Goal: Information Seeking & Learning: Check status

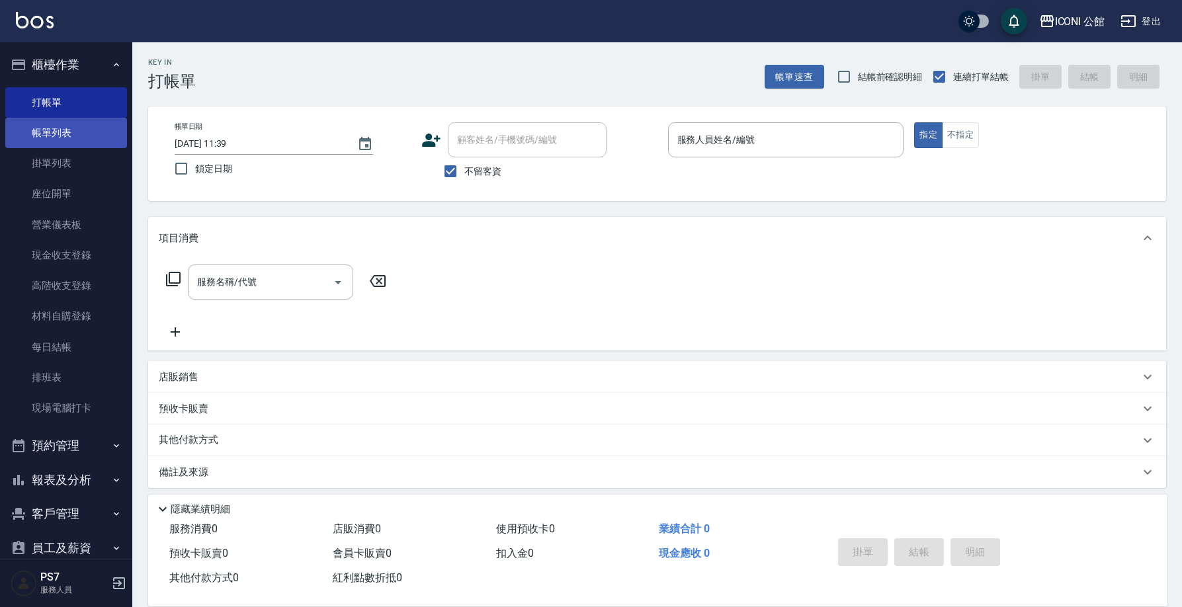
click at [78, 140] on link "帳單列表" at bounding box center [66, 133] width 122 height 30
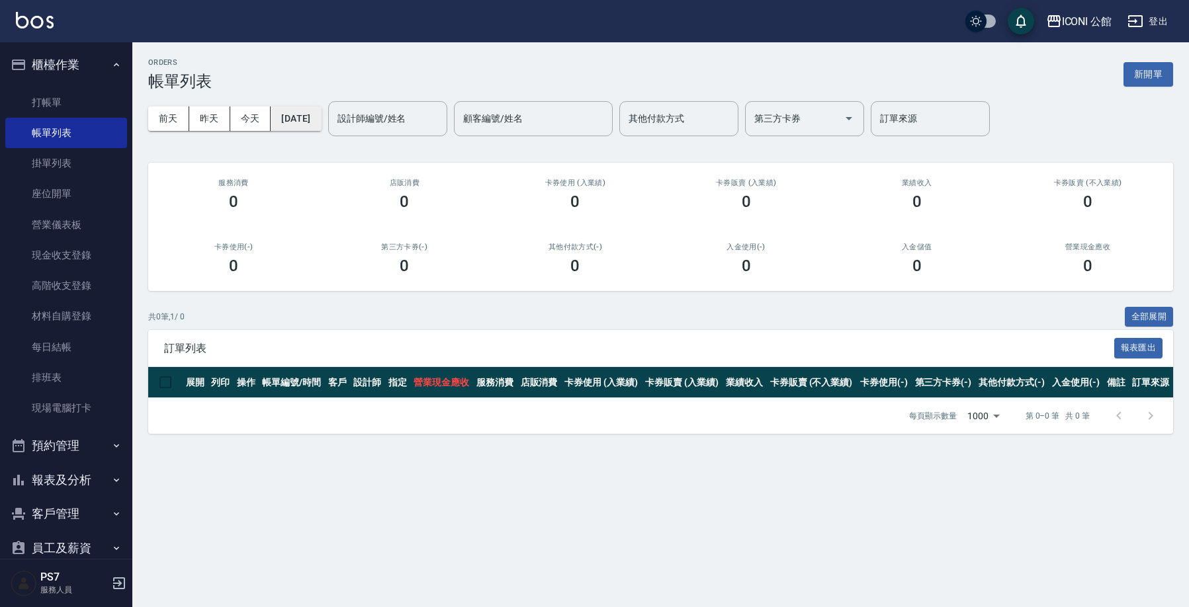
click at [289, 120] on button "[DATE]" at bounding box center [296, 119] width 50 height 24
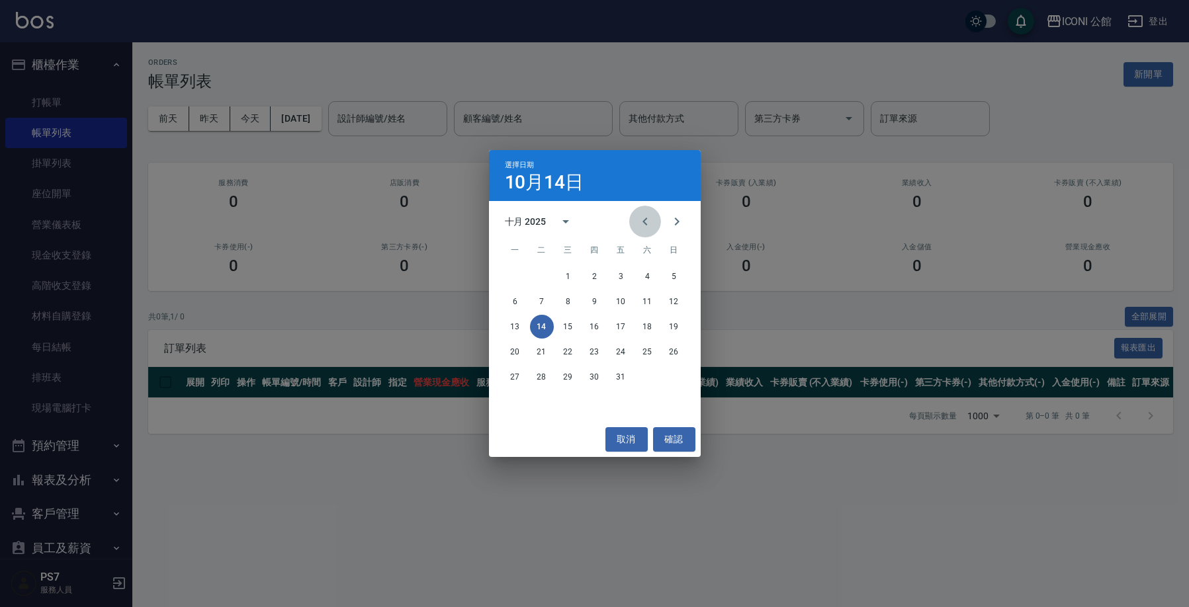
click at [641, 232] on button "Previous month" at bounding box center [645, 222] width 32 height 32
click at [515, 275] on button "1" at bounding box center [516, 277] width 24 height 24
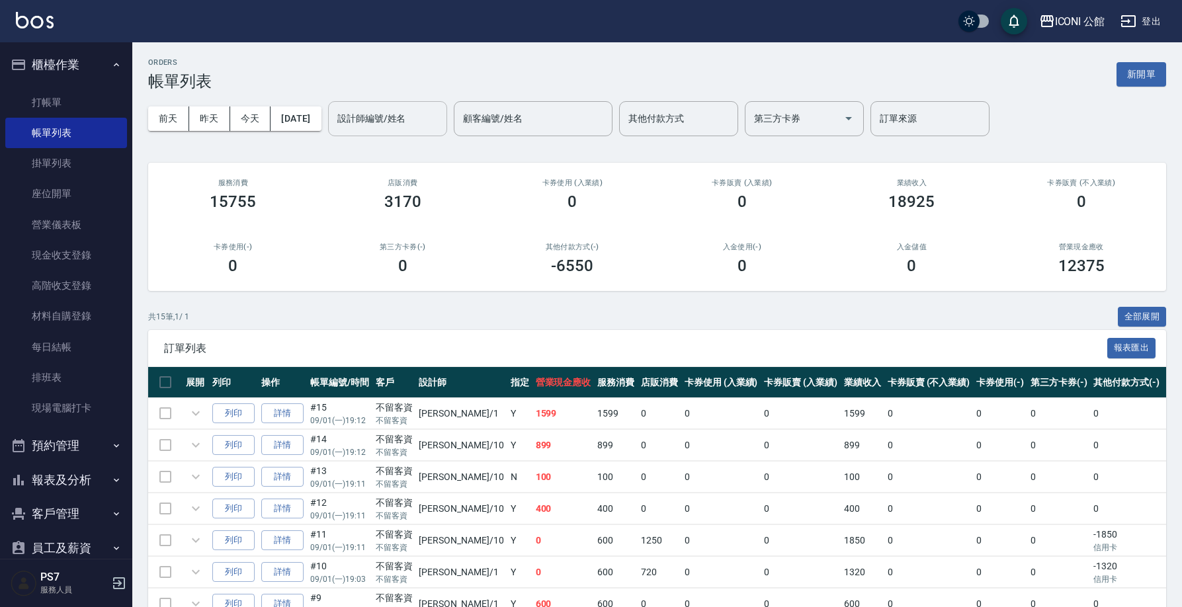
click at [385, 118] on div "設計師編號/姓名 設計師編號/姓名" at bounding box center [387, 118] width 119 height 35
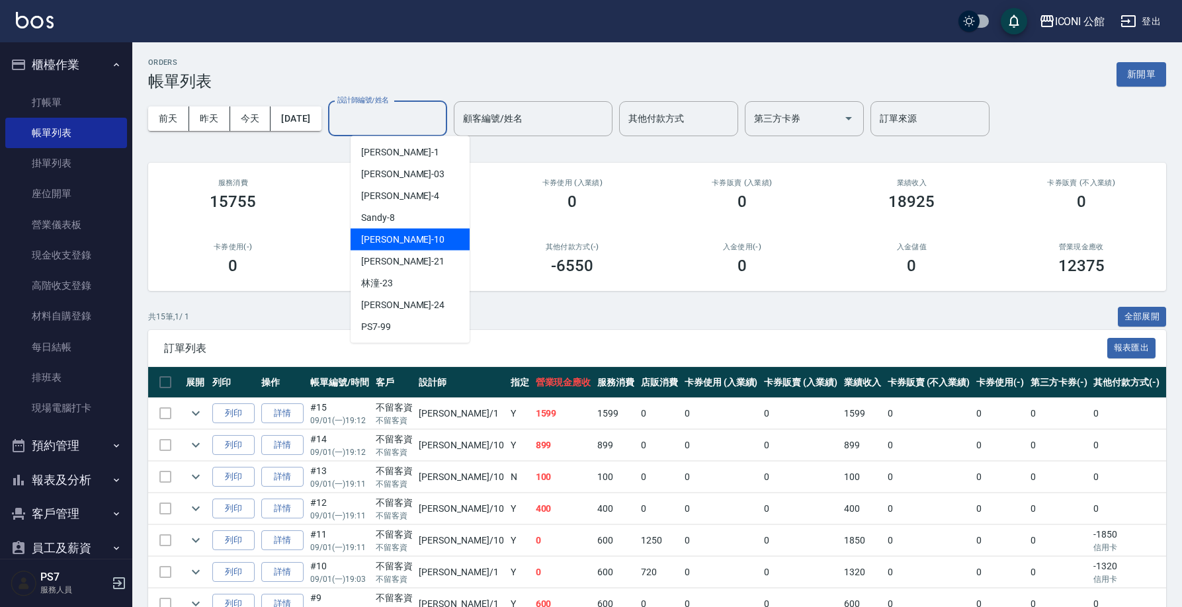
click at [408, 236] on div "[PERSON_NAME] -10" at bounding box center [410, 240] width 119 height 22
type input "[PERSON_NAME]-10"
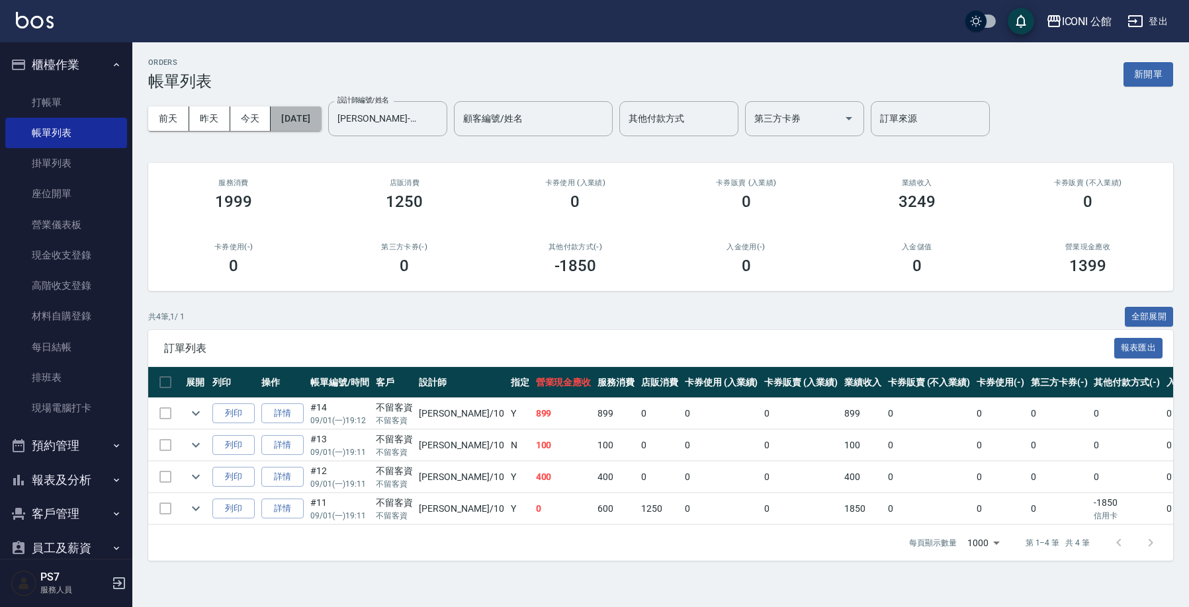
click at [314, 120] on button "[DATE]" at bounding box center [296, 119] width 50 height 24
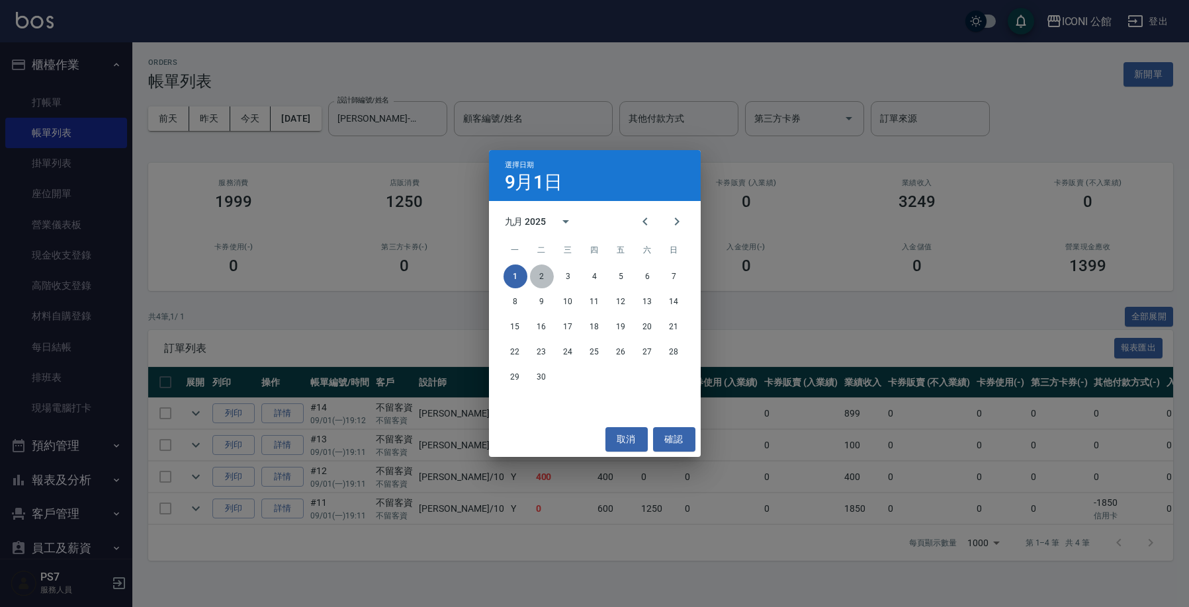
click at [547, 275] on button "2" at bounding box center [542, 277] width 24 height 24
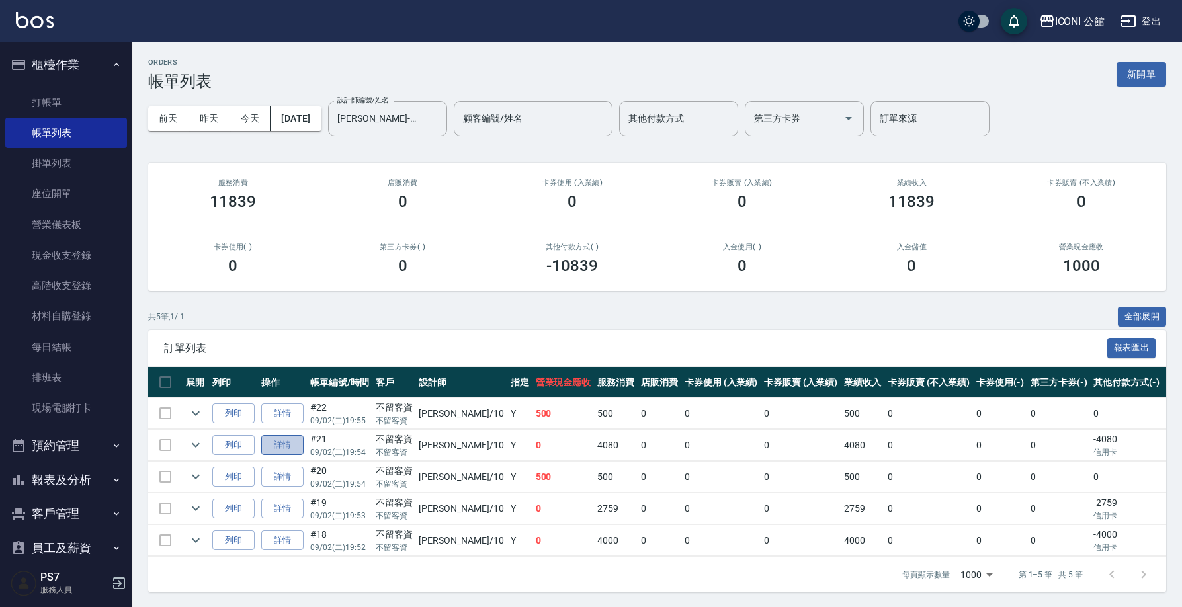
click at [286, 443] on link "詳情" at bounding box center [282, 445] width 42 height 21
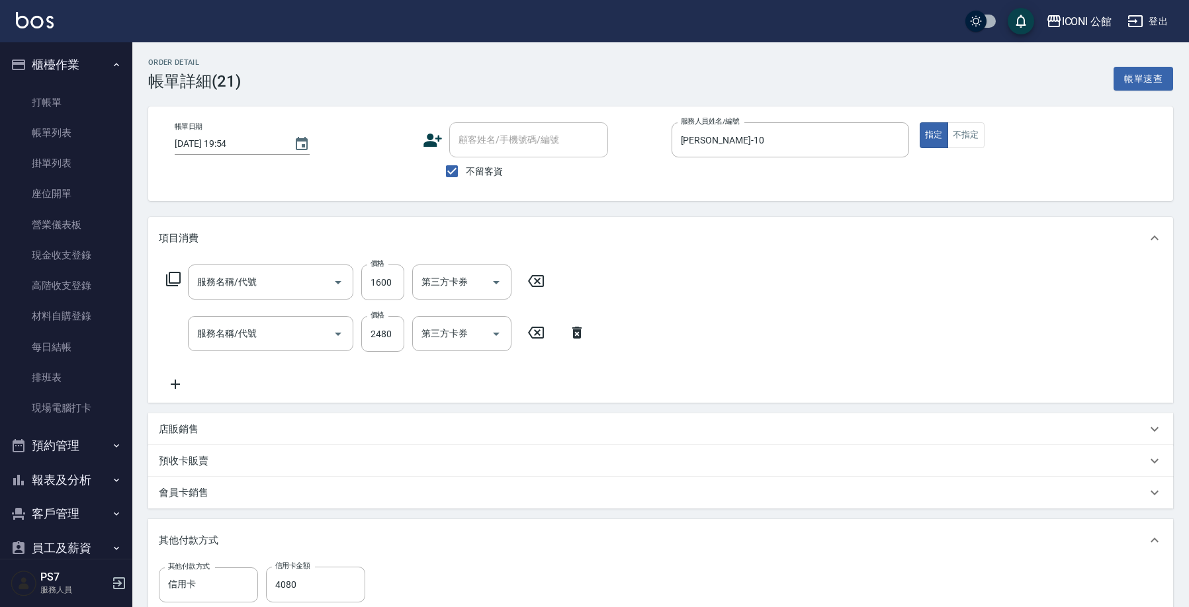
type input "[DATE] 19:54"
checkbox input "true"
type input "[PERSON_NAME]-10"
type input "黑耀光護髮/短髮(510)"
type input "設計燙髮(302)"
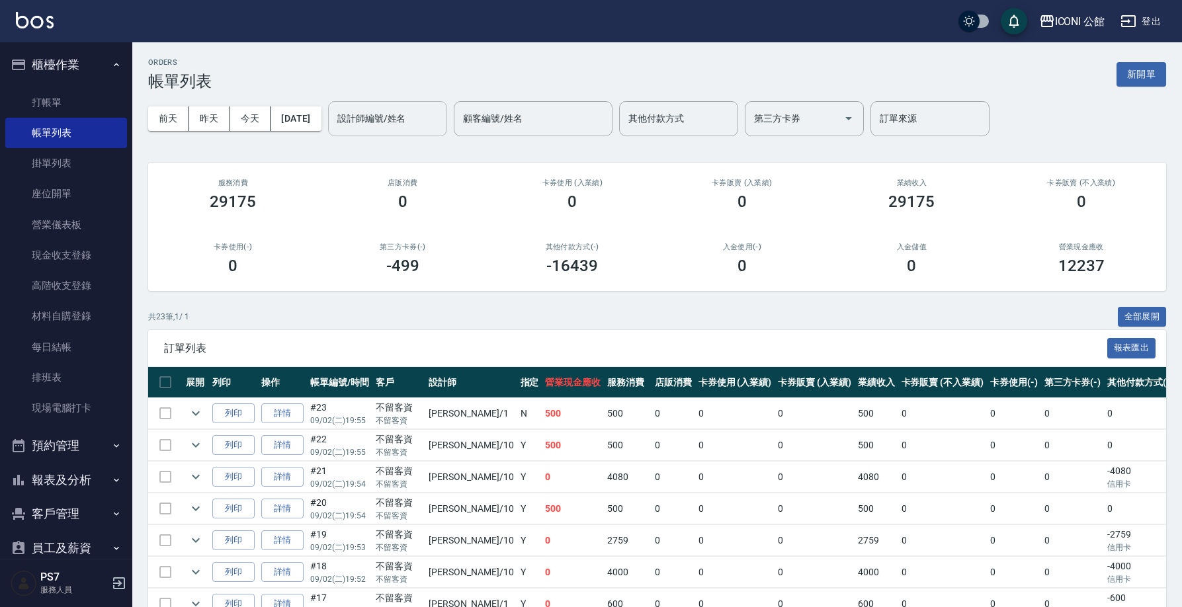
click at [414, 122] on input "設計師編號/姓名" at bounding box center [387, 118] width 107 height 23
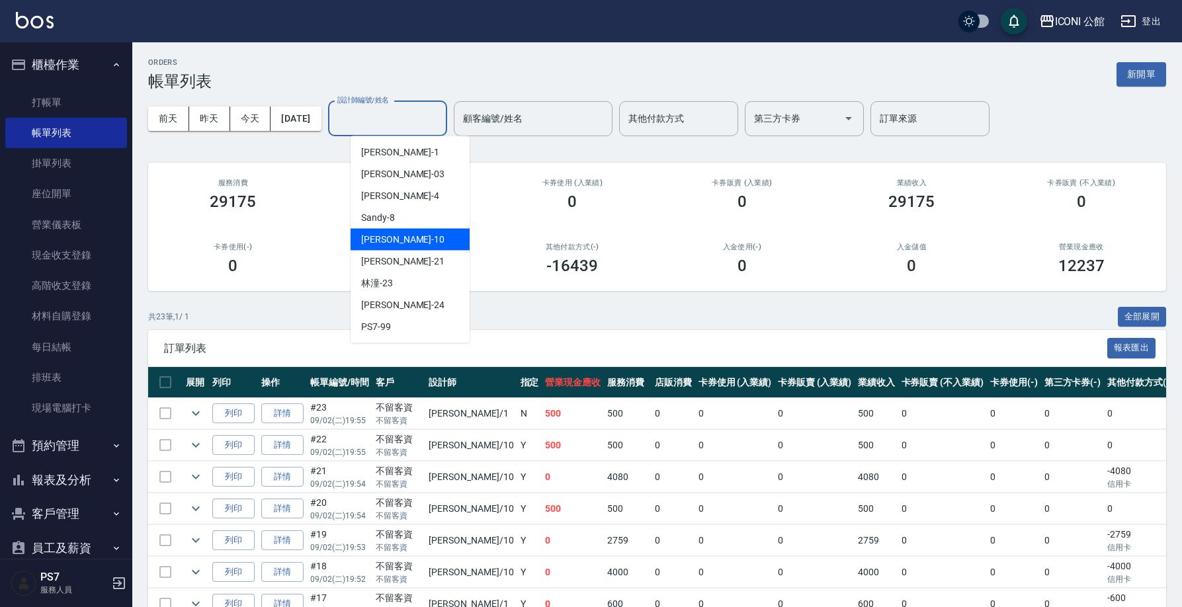
click at [434, 236] on div "[PERSON_NAME] -10" at bounding box center [410, 240] width 119 height 22
type input "[PERSON_NAME]-10"
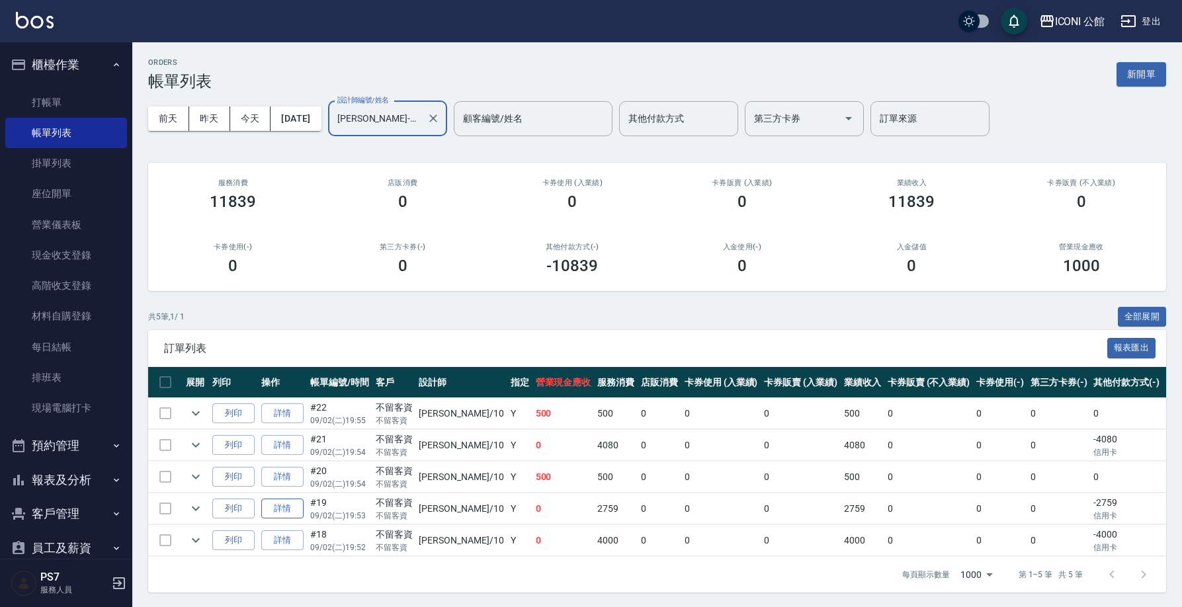
click at [288, 505] on link "詳情" at bounding box center [282, 509] width 42 height 21
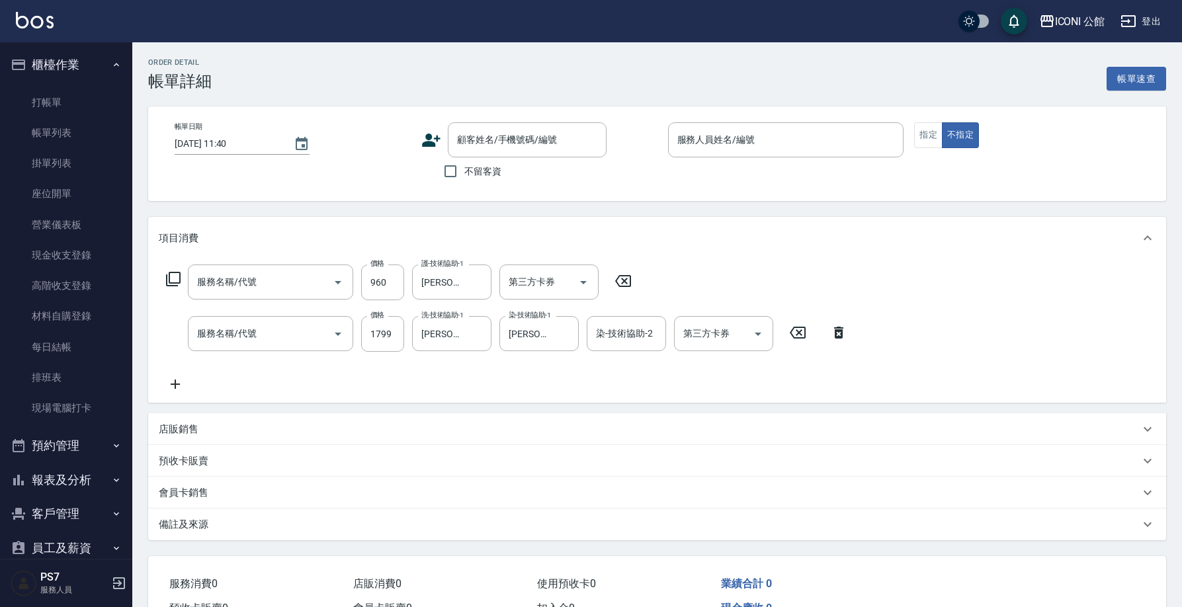
type input "[DATE] 19:53"
checkbox input "true"
type input "[PERSON_NAME]-10"
type input "花漾深層護髮(517)"
type input "設計染髮(402)"
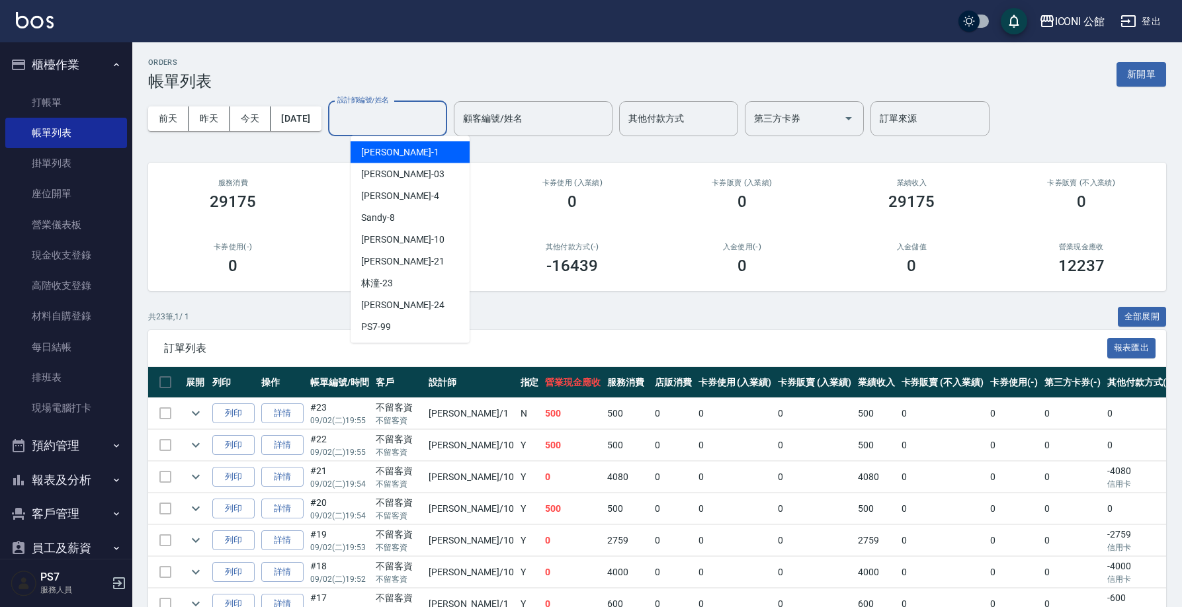
click at [368, 128] on input "設計師編號/姓名" at bounding box center [387, 118] width 107 height 23
click at [394, 245] on span "[PERSON_NAME] -10" at bounding box center [402, 240] width 83 height 14
type input "[PERSON_NAME]-10"
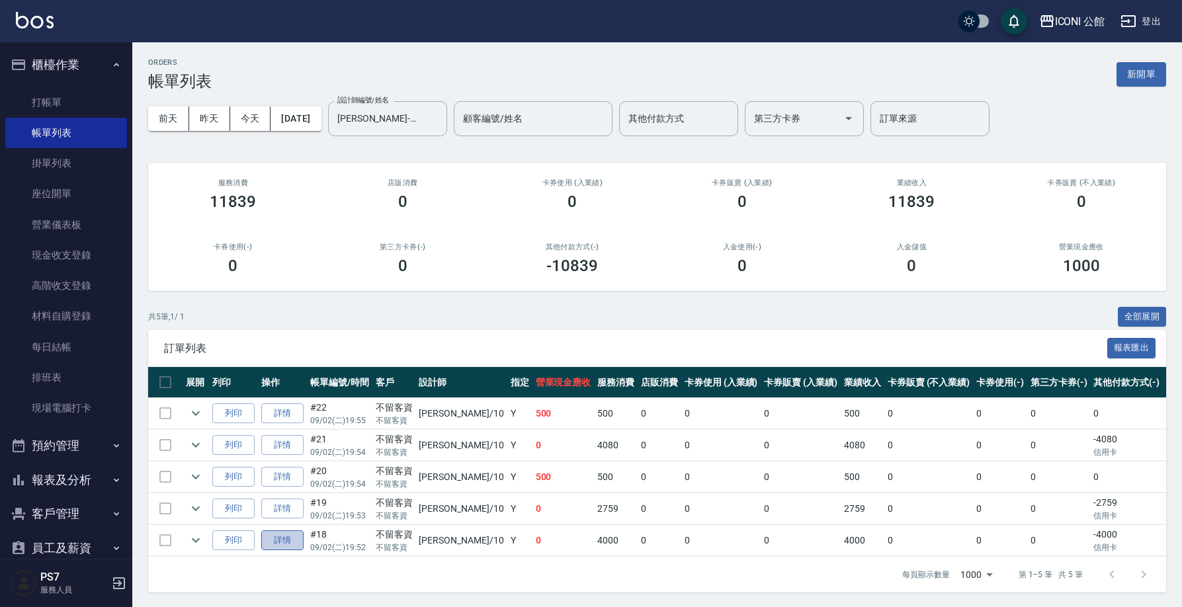
click at [286, 539] on link "詳情" at bounding box center [282, 541] width 42 height 21
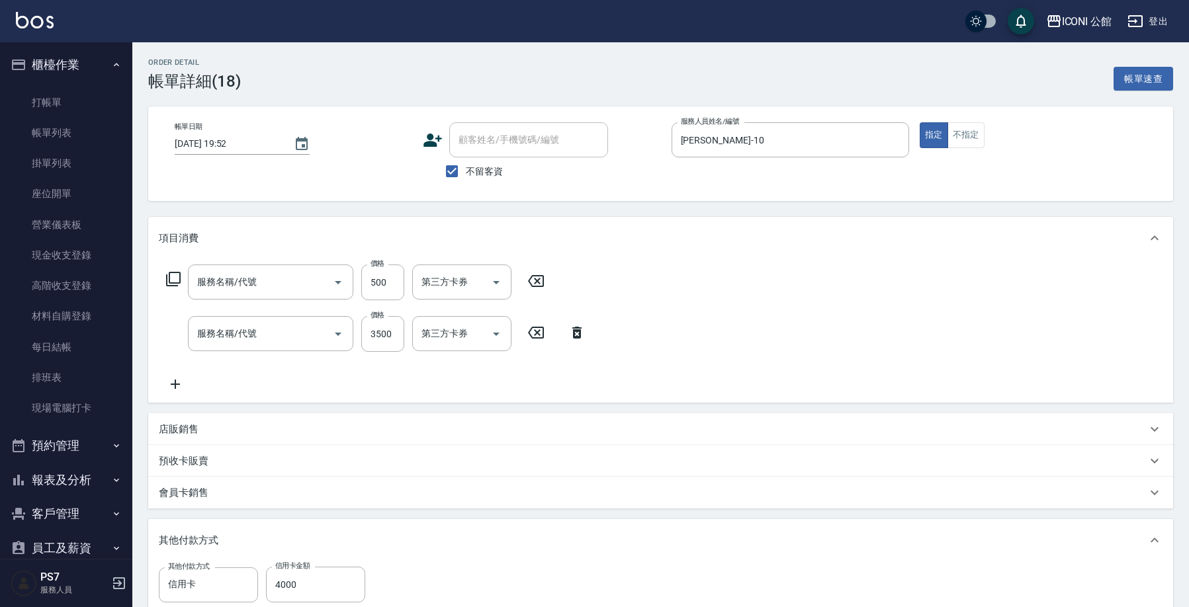
type input "[DATE] 19:52"
checkbox input "true"
type input "[PERSON_NAME]-10"
type input "自備護髮300元(503)"
type input "設計染髮(402)"
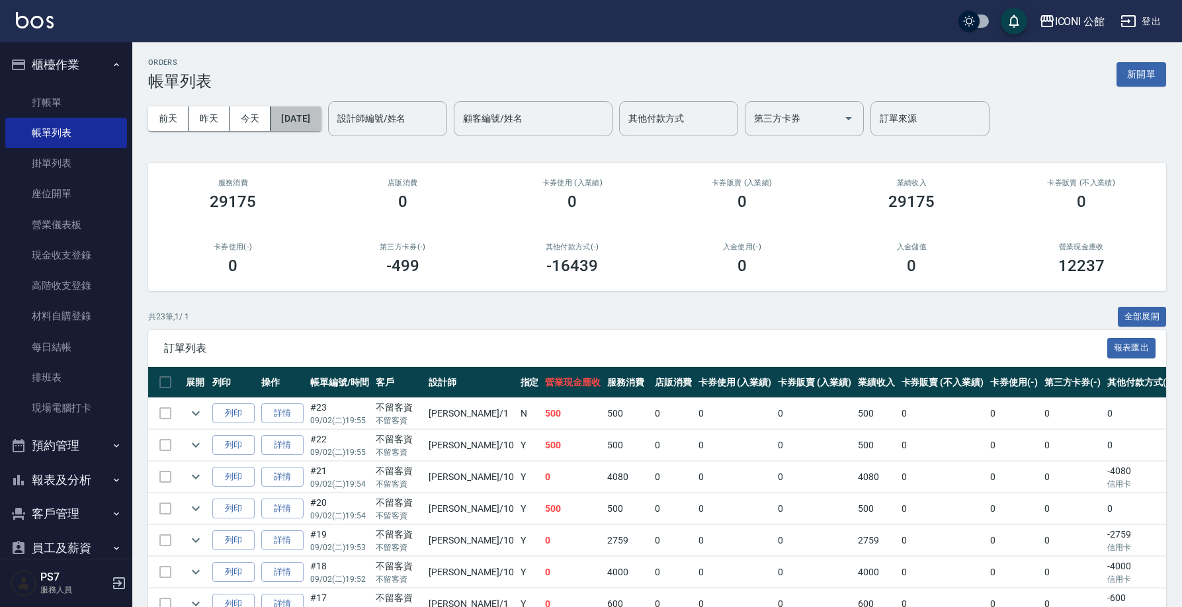
click at [321, 125] on button "[DATE]" at bounding box center [296, 119] width 50 height 24
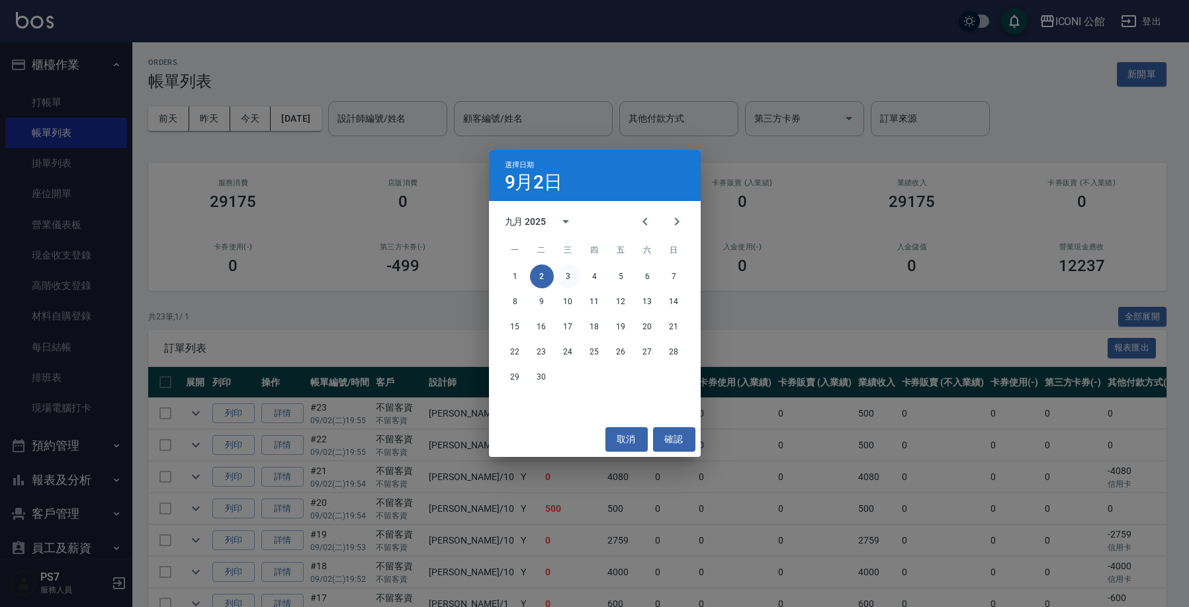
click at [563, 276] on button "3" at bounding box center [568, 277] width 24 height 24
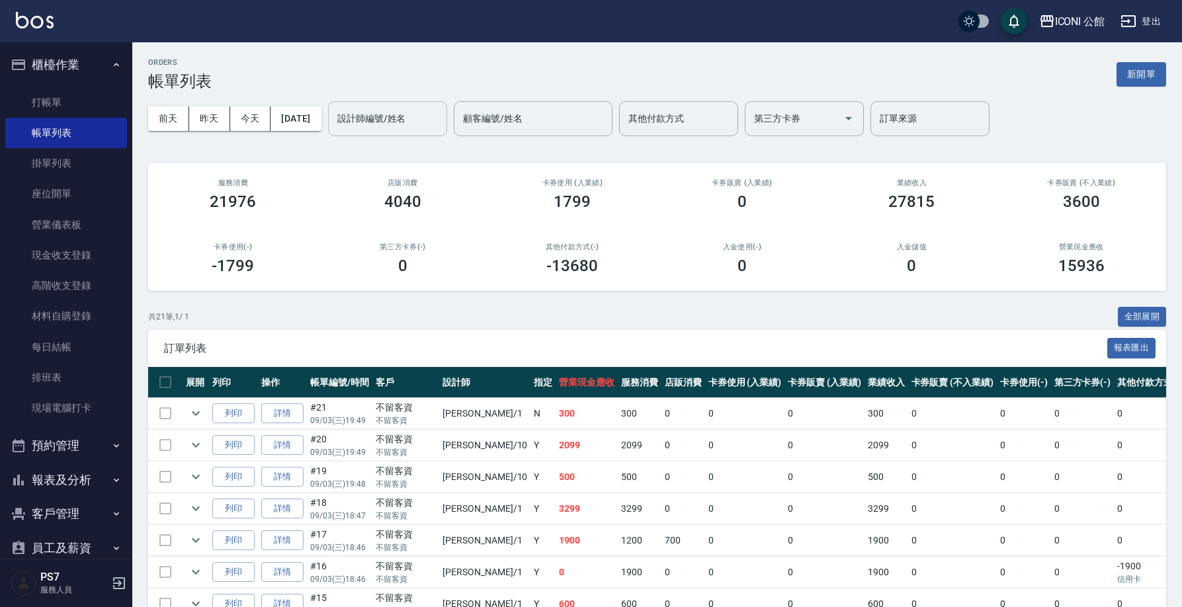
click at [417, 122] on input "設計師編號/姓名" at bounding box center [387, 118] width 107 height 23
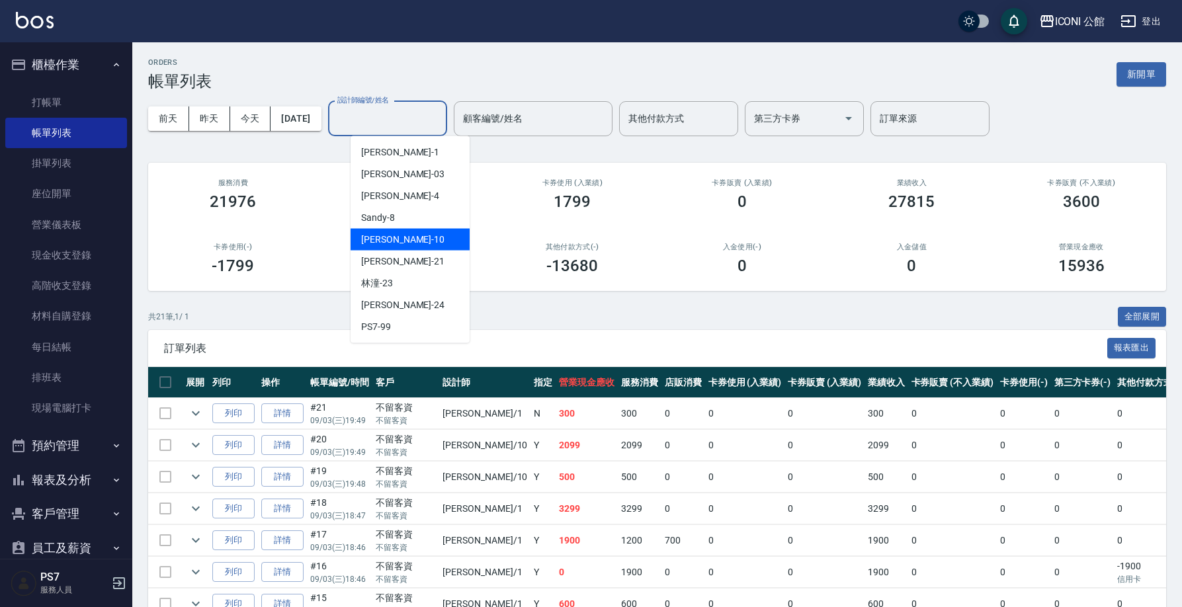
click at [404, 246] on div "[PERSON_NAME] -10" at bounding box center [410, 240] width 119 height 22
type input "[PERSON_NAME]-10"
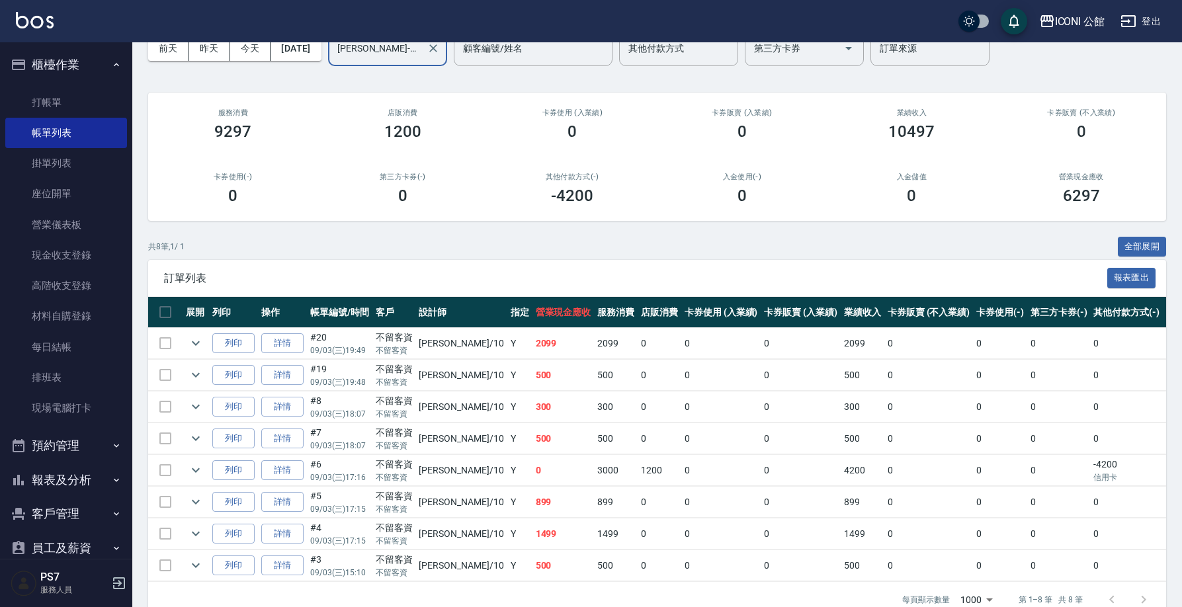
scroll to position [79, 0]
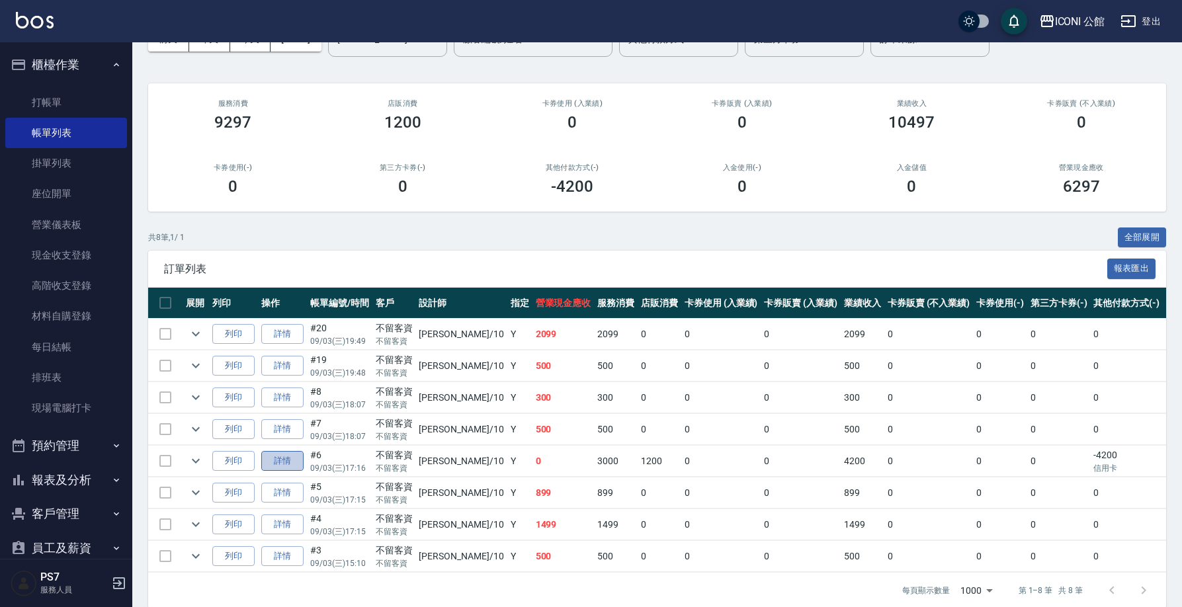
click at [294, 464] on link "詳情" at bounding box center [282, 461] width 42 height 21
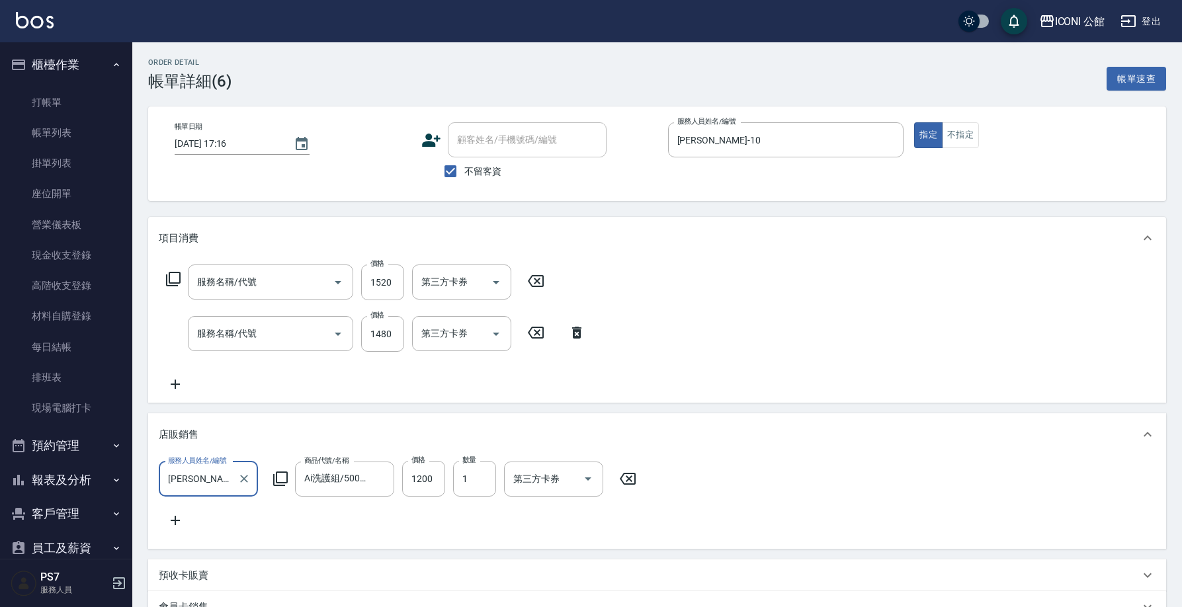
type input "[DATE] 17:16"
checkbox input "true"
type input "[PERSON_NAME]-10"
type input "日本結構式科技護髮(508)"
type input "設計染髮(402)"
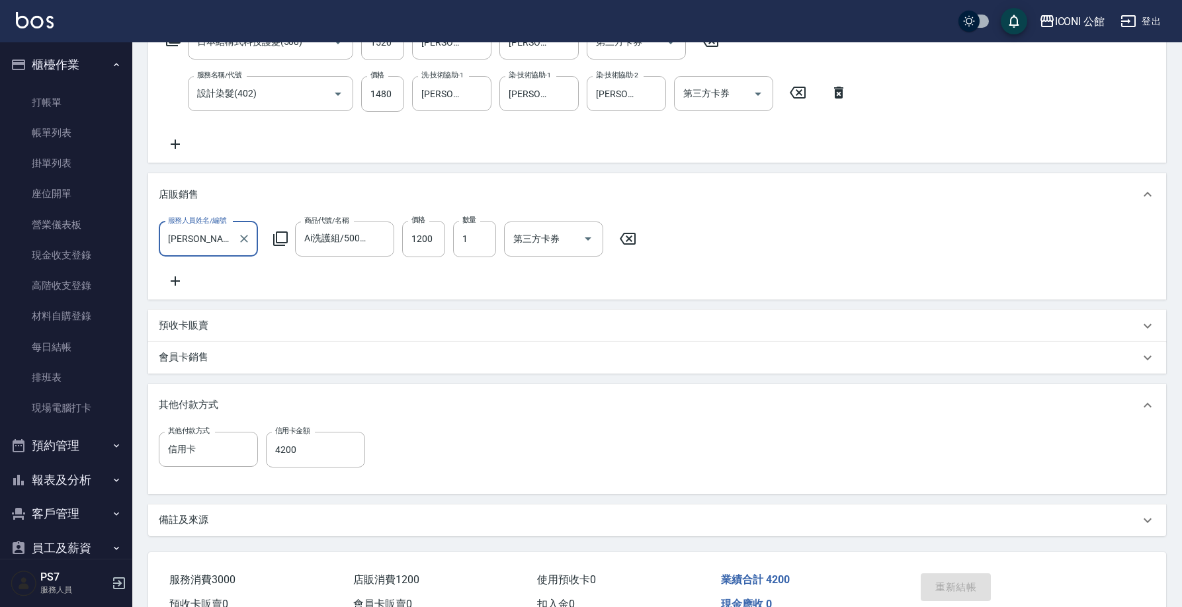
scroll to position [246, 0]
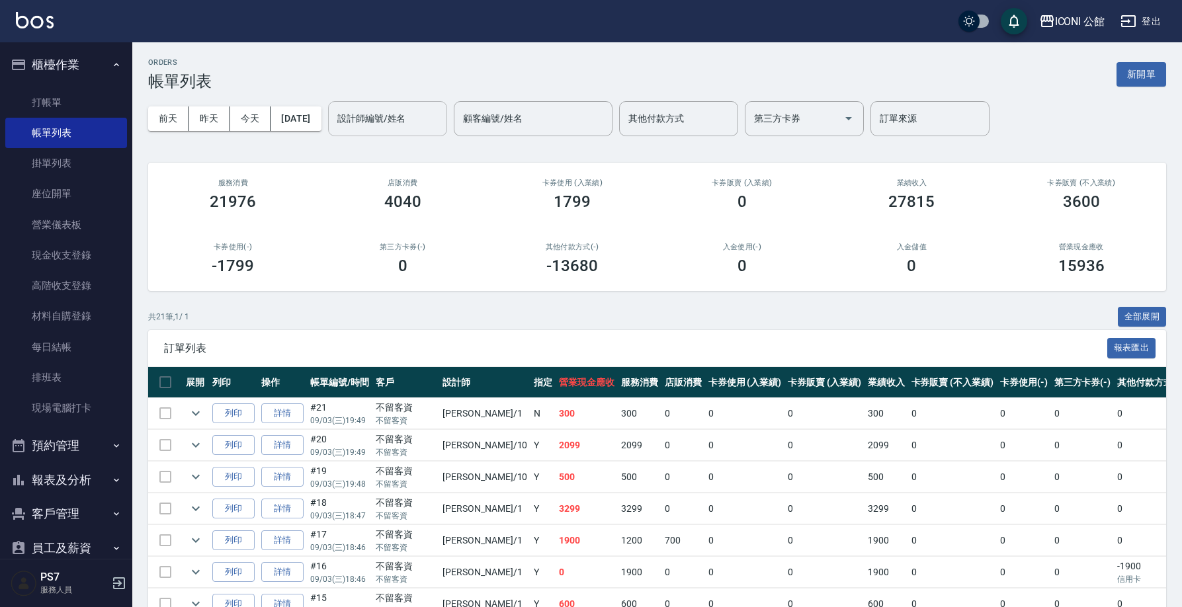
click at [376, 122] on input "設計師編號/姓名" at bounding box center [387, 118] width 107 height 23
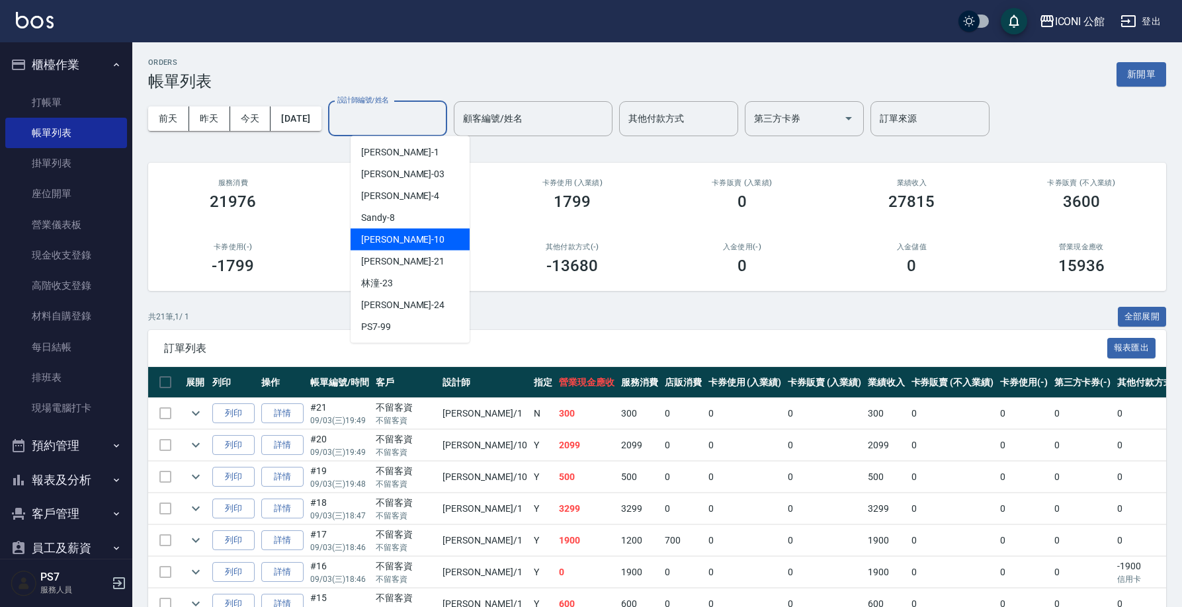
click at [415, 238] on div "[PERSON_NAME] -10" at bounding box center [410, 240] width 119 height 22
type input "[PERSON_NAME]-10"
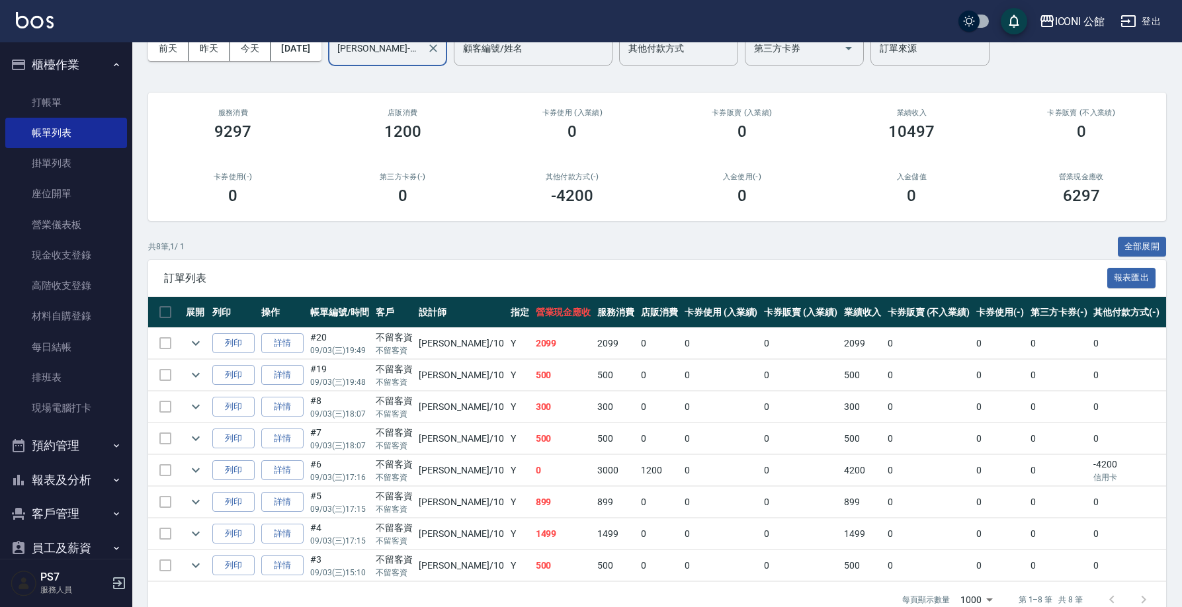
scroll to position [75, 0]
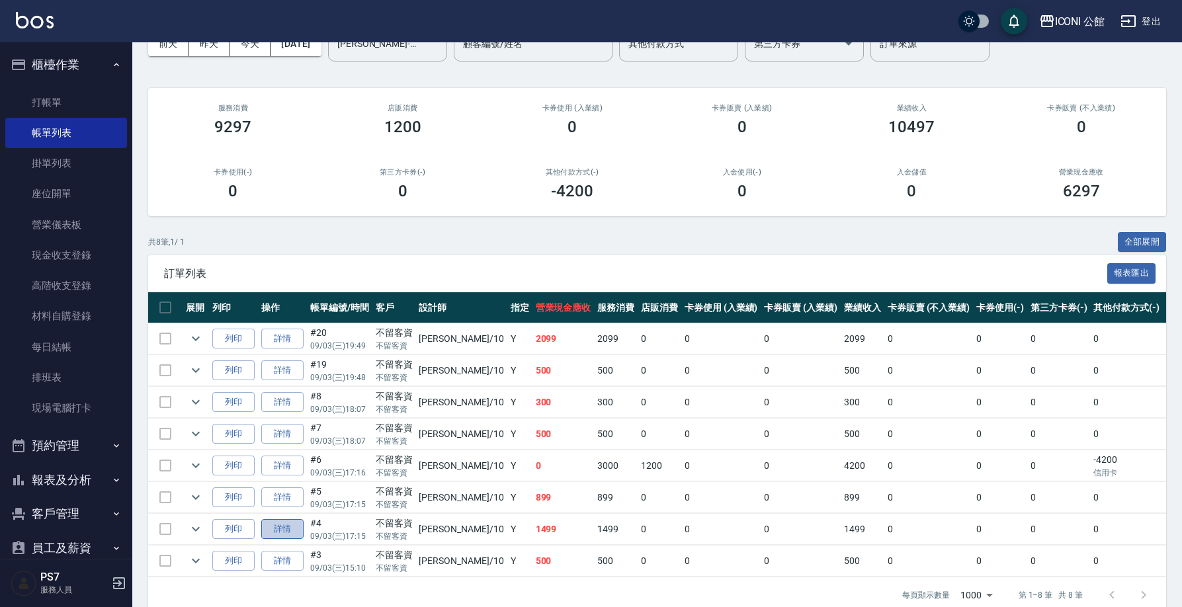
click at [298, 527] on link "詳情" at bounding box center [282, 529] width 42 height 21
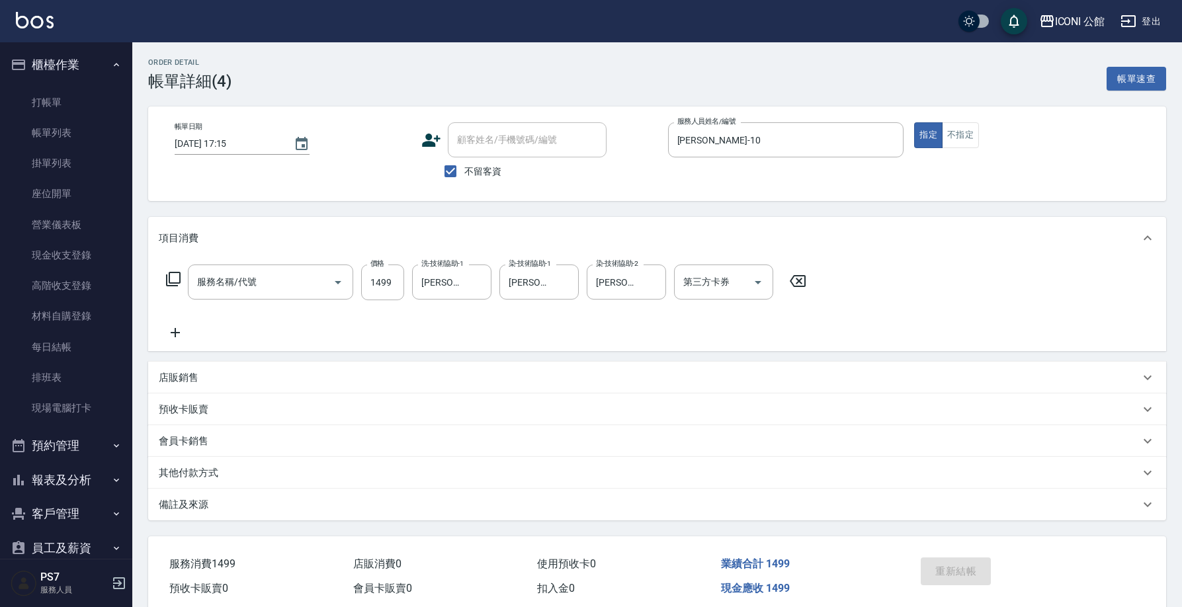
type input "[DATE] 17:15"
checkbox input "true"
type input "[PERSON_NAME]-10"
type input "設計染髮(402)"
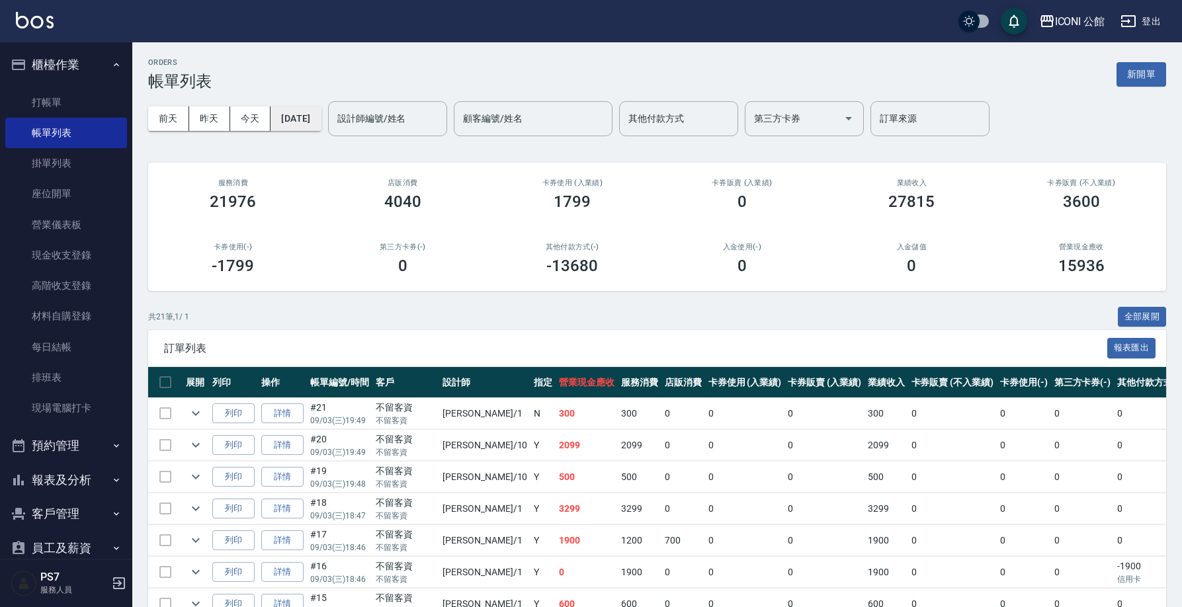
click at [321, 124] on button "[DATE]" at bounding box center [296, 119] width 50 height 24
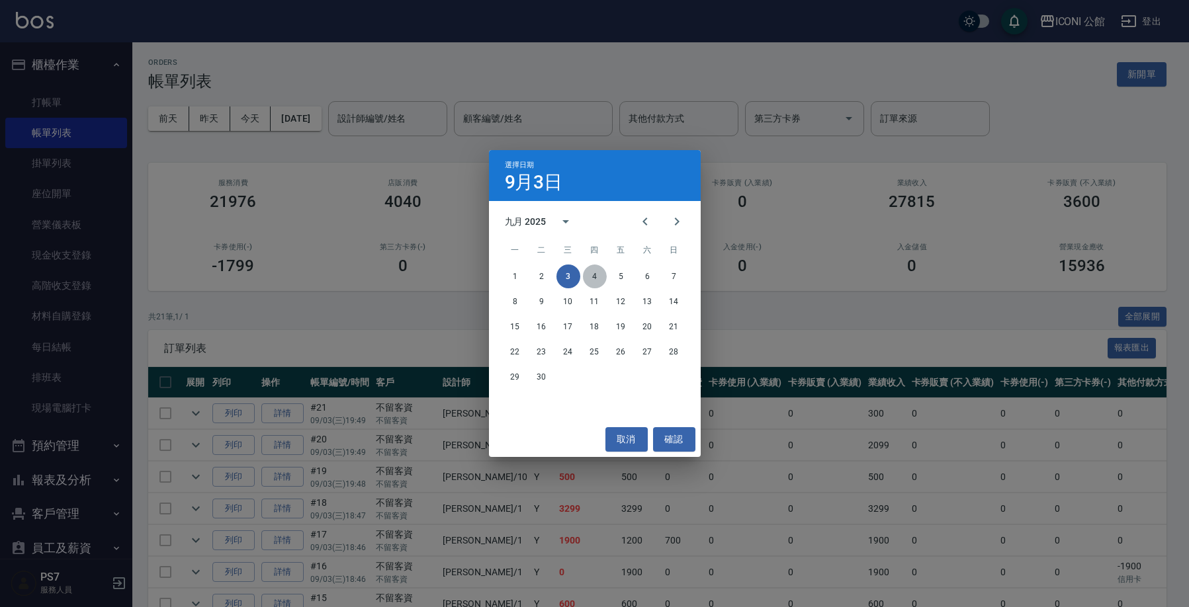
click at [593, 277] on button "4" at bounding box center [595, 277] width 24 height 24
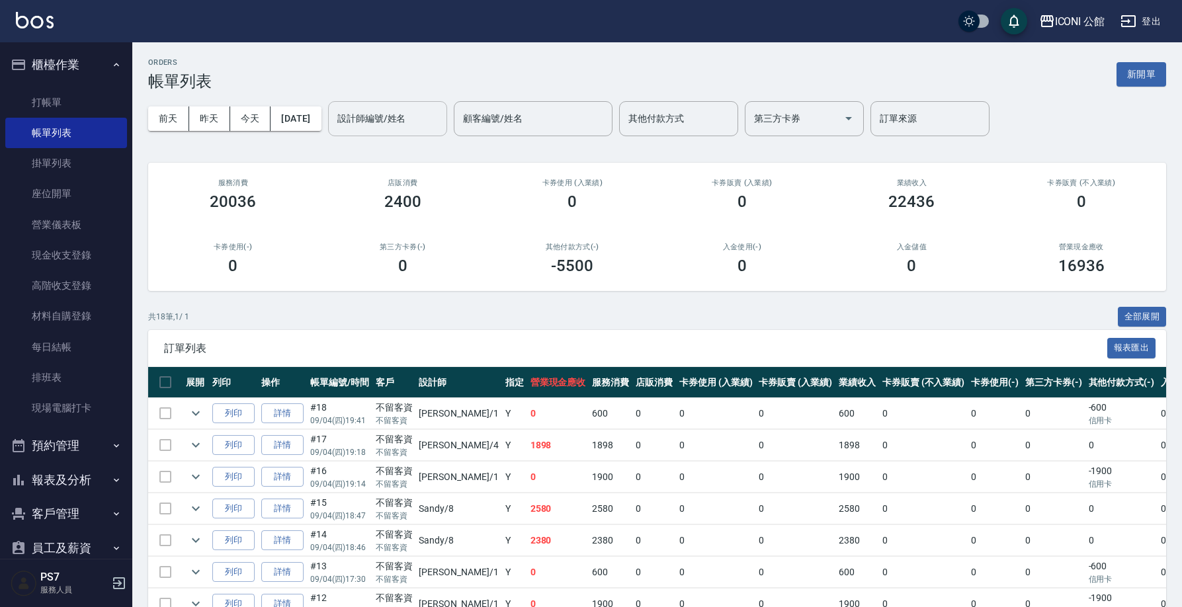
click at [380, 129] on input "設計師編號/姓名" at bounding box center [387, 118] width 107 height 23
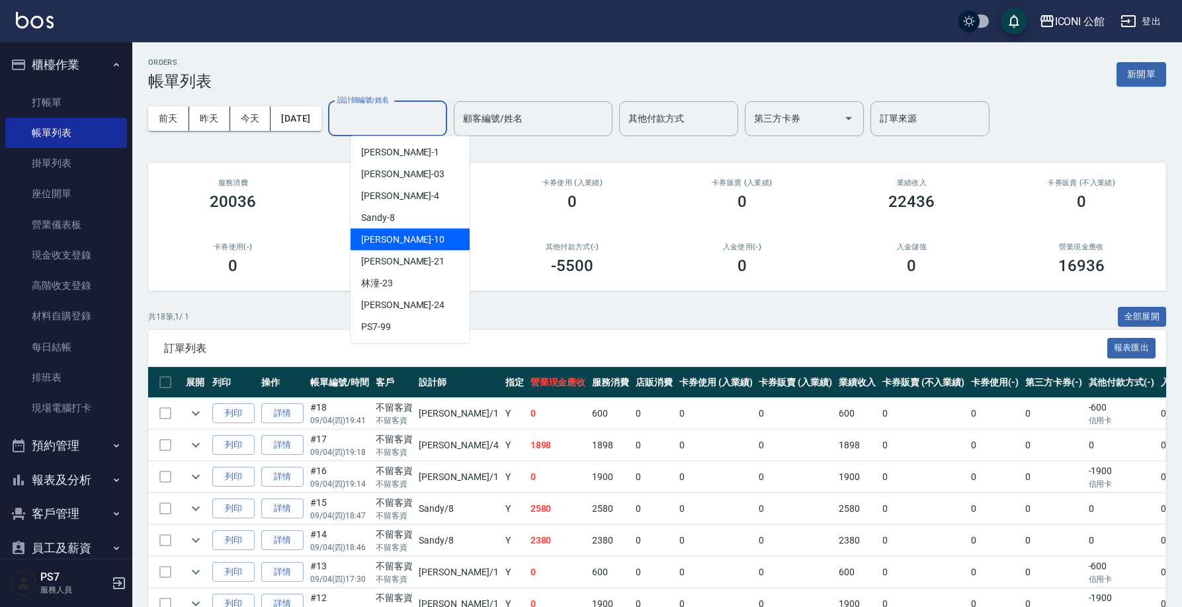
click at [398, 239] on div "[PERSON_NAME] -10" at bounding box center [410, 240] width 119 height 22
type input "[PERSON_NAME]-10"
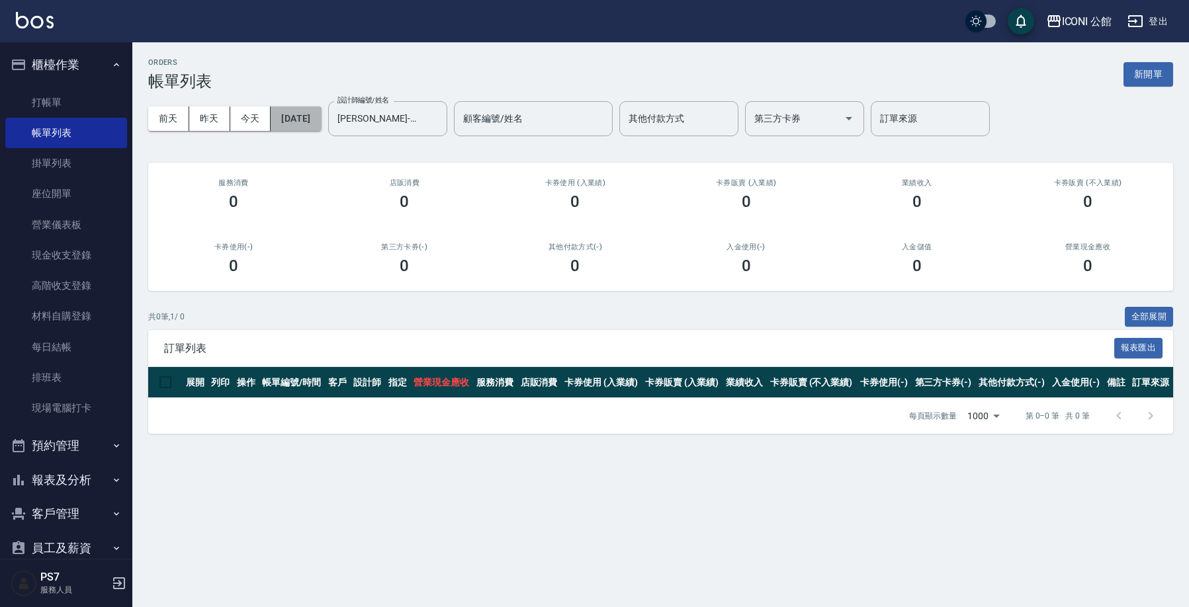
click at [321, 124] on button "[DATE]" at bounding box center [296, 119] width 50 height 24
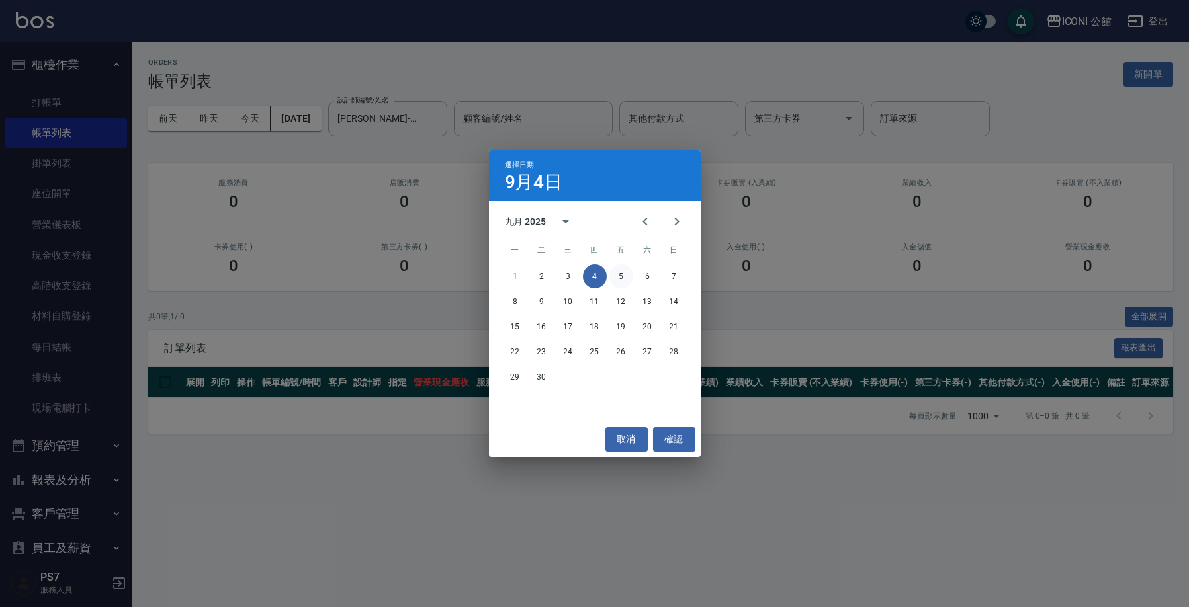
click at [617, 275] on button "5" at bounding box center [621, 277] width 24 height 24
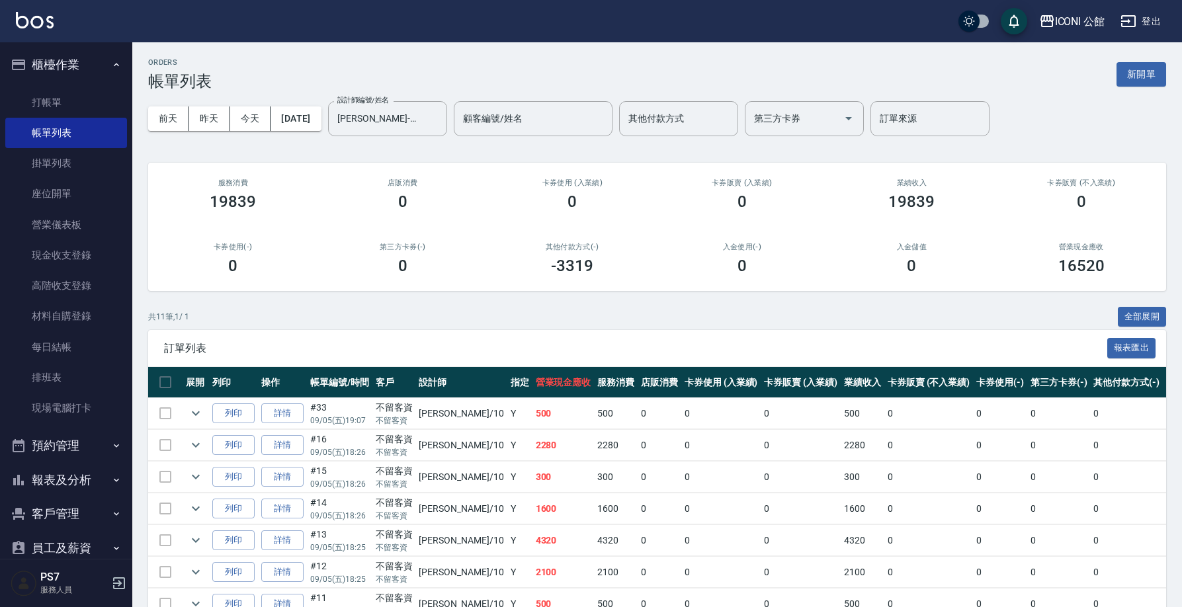
click at [1182, 263] on div "ORDERS 帳單列表 新開單 [DATE] [DATE] [DATE] [DATE] 設計師編號/姓名 [PERSON_NAME]-10 設計師編號/姓名 …" at bounding box center [657, 420] width 1050 height 757
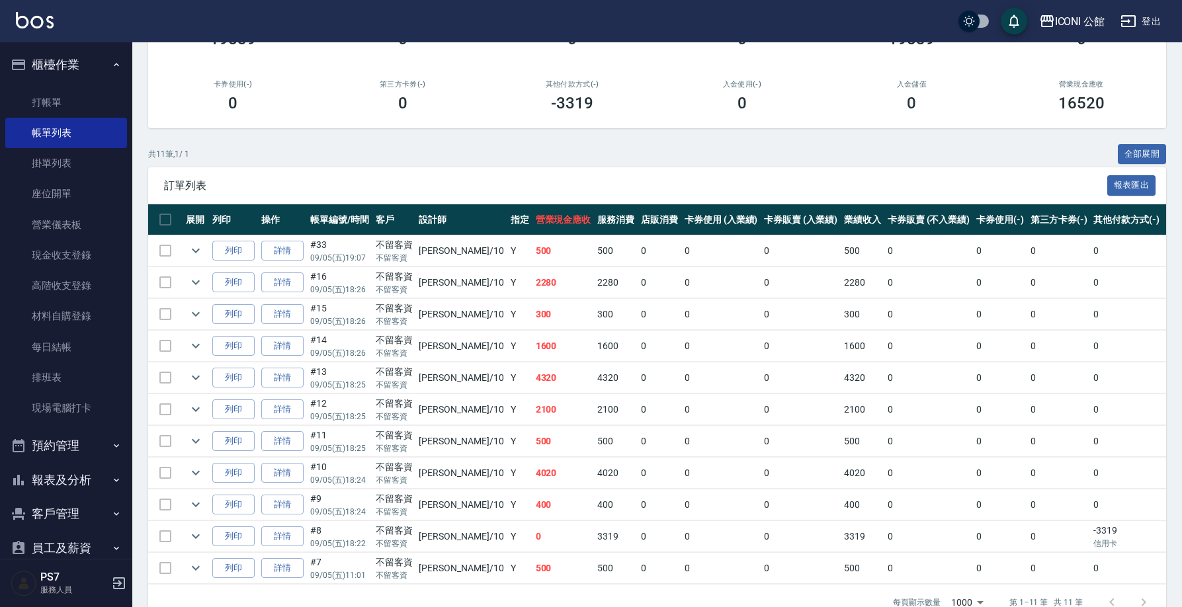
scroll to position [169, 0]
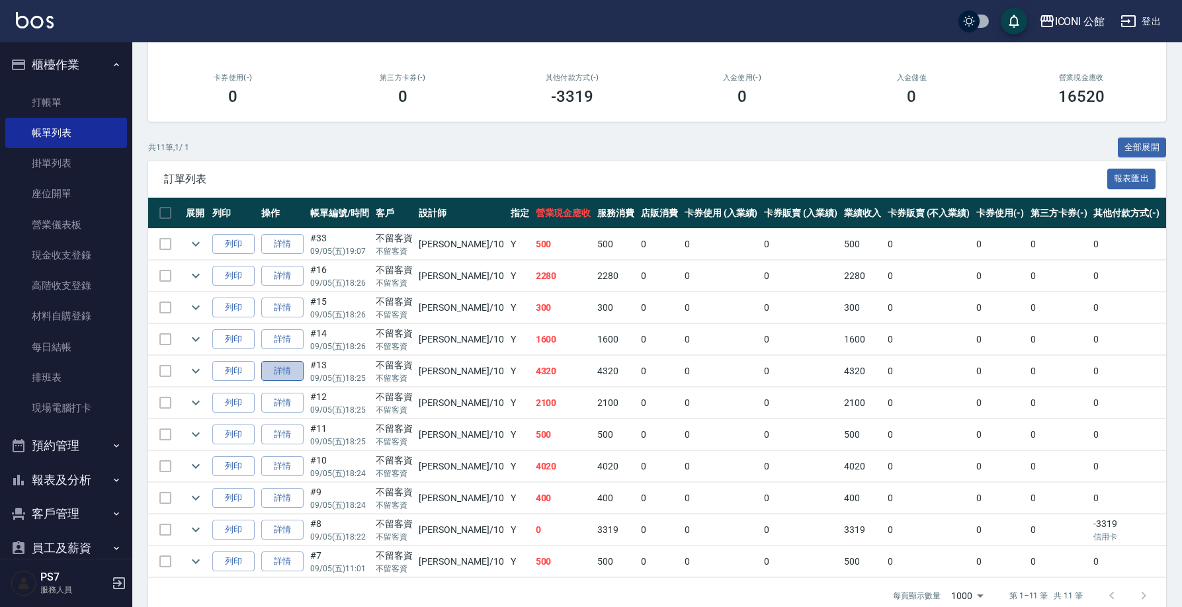
click at [292, 367] on link "詳情" at bounding box center [282, 371] width 42 height 21
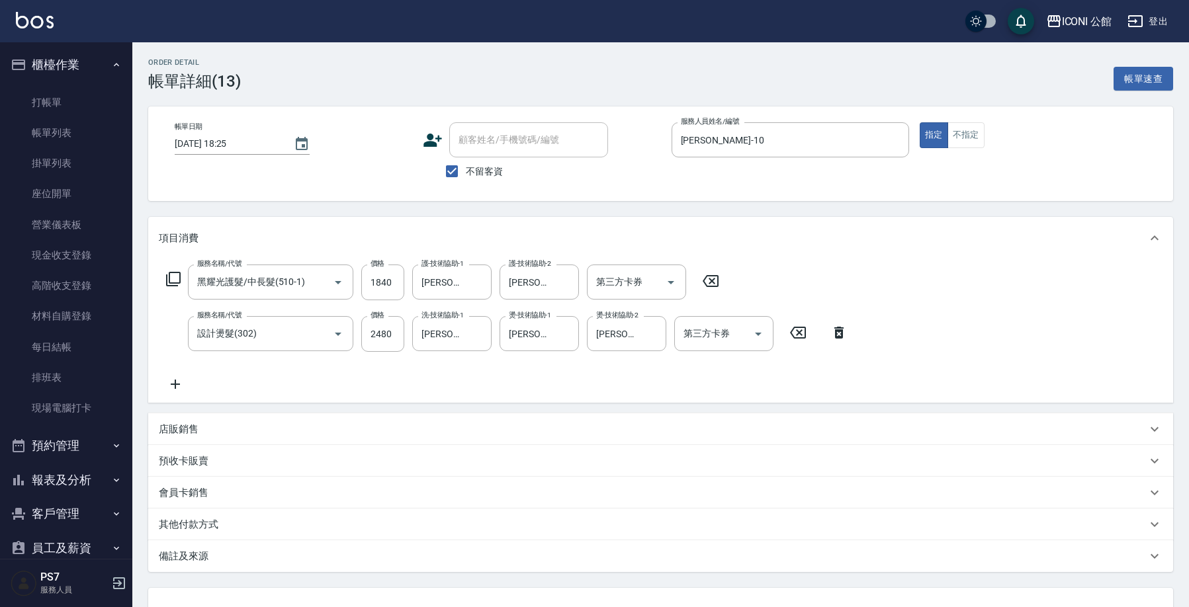
type input "[DATE] 18:25"
checkbox input "true"
type input "[PERSON_NAME]-10"
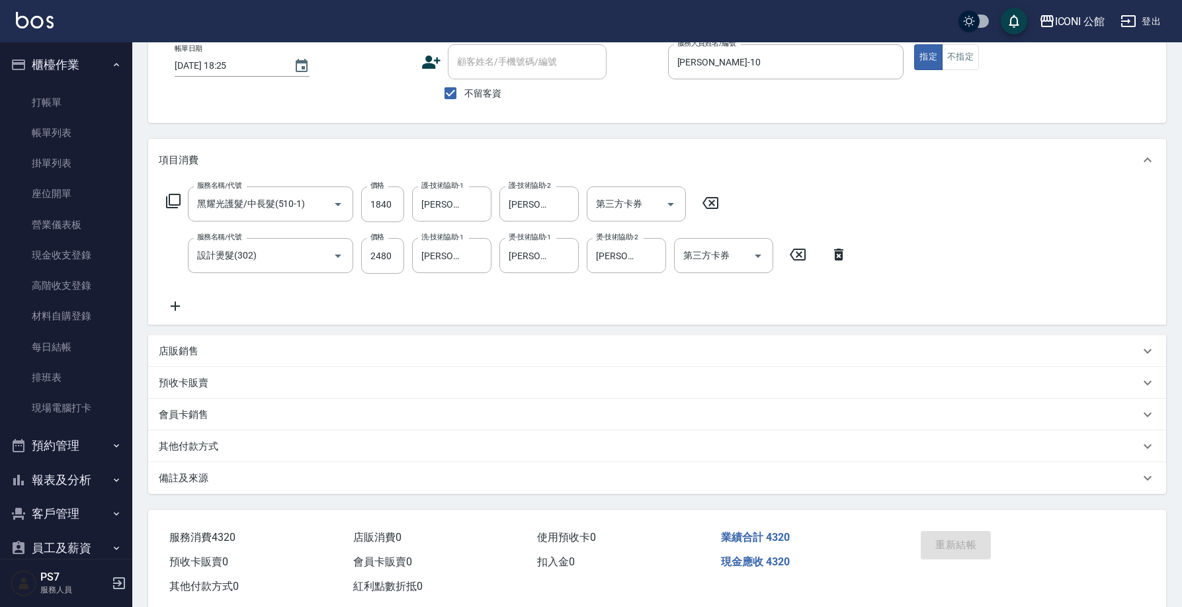
scroll to position [89, 0]
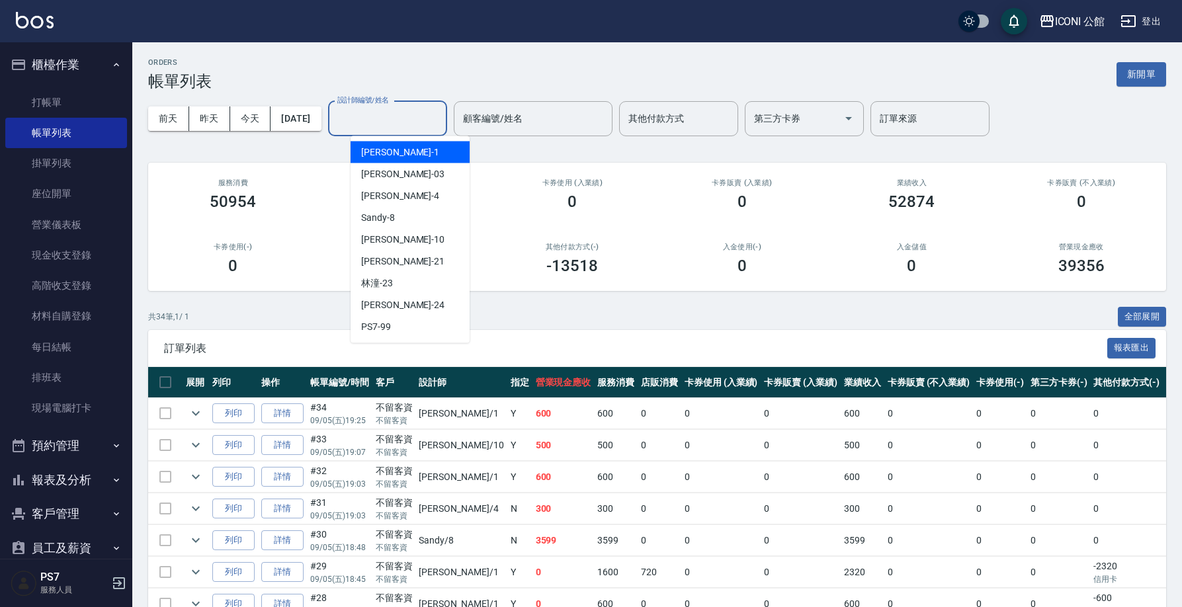
click at [394, 119] on input "設計師編號/姓名" at bounding box center [387, 118] width 107 height 23
click at [415, 243] on div "[PERSON_NAME] -10" at bounding box center [410, 240] width 119 height 22
type input "[PERSON_NAME]-10"
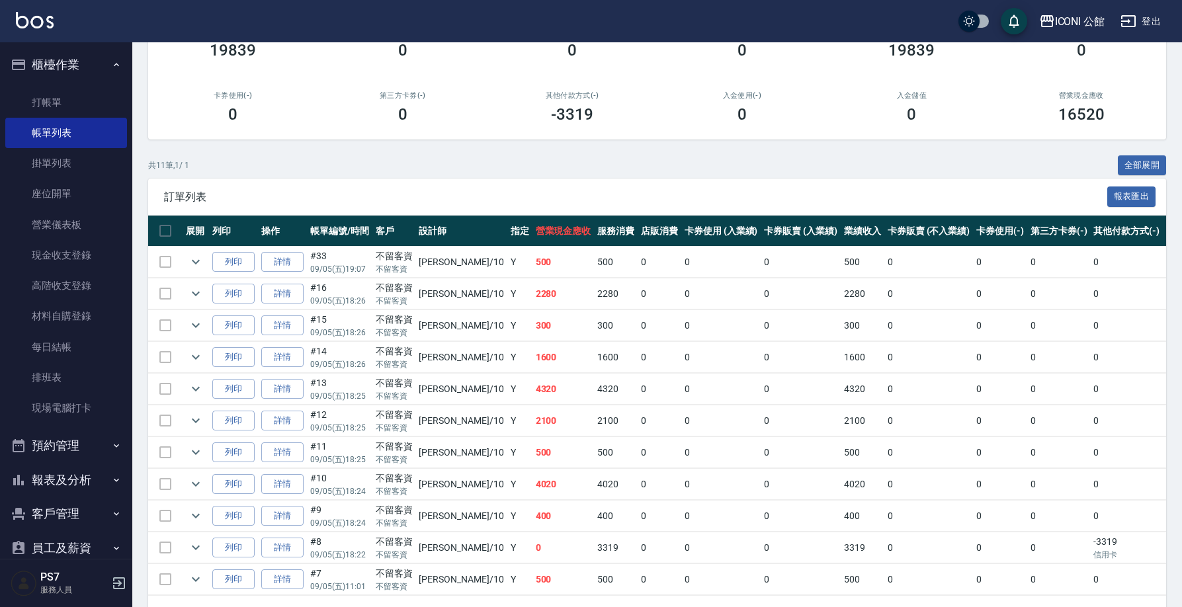
scroll to position [155, 0]
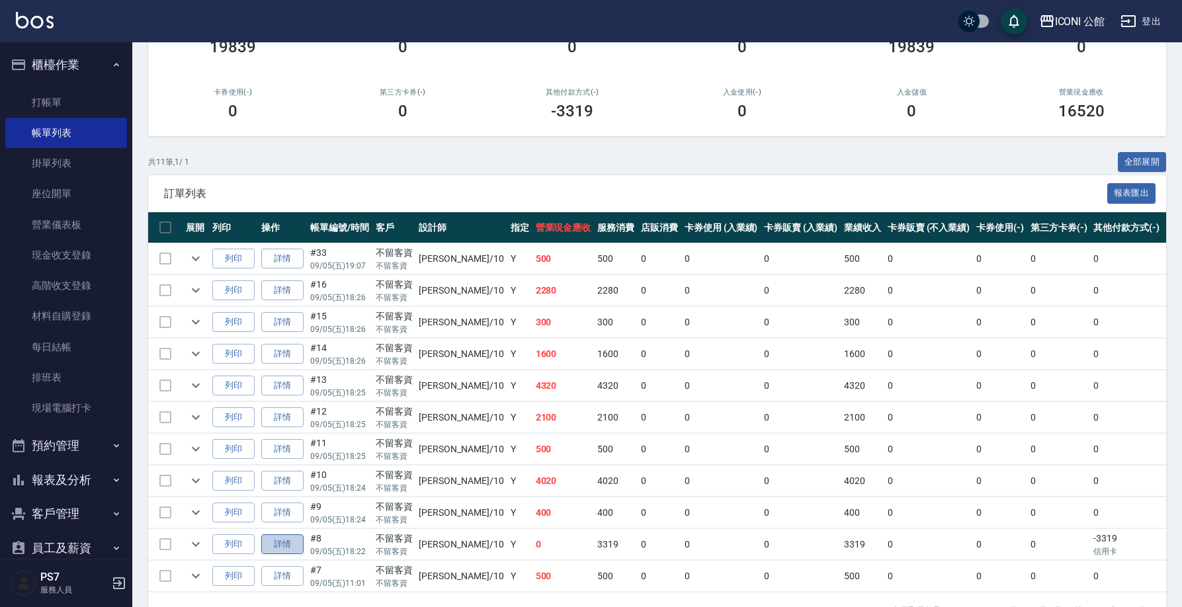
click at [292, 547] on link "詳情" at bounding box center [282, 545] width 42 height 21
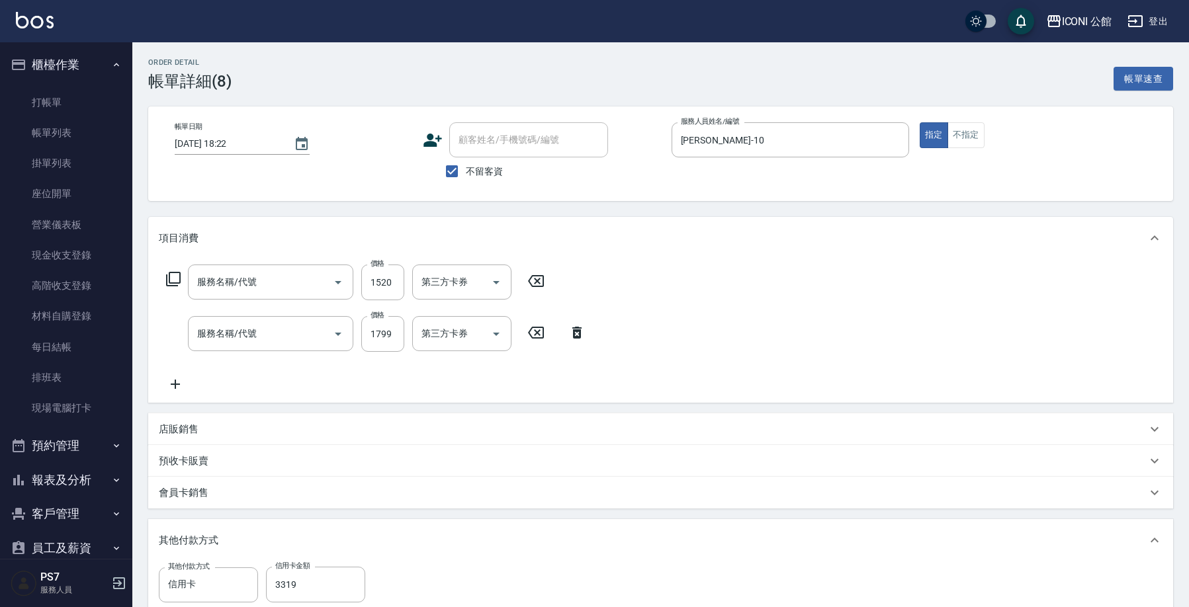
type input "[DATE] 18:22"
checkbox input "true"
type input "[PERSON_NAME]-10"
type input "日本結構式科技護髮(508)"
type input "設計染髮(402)"
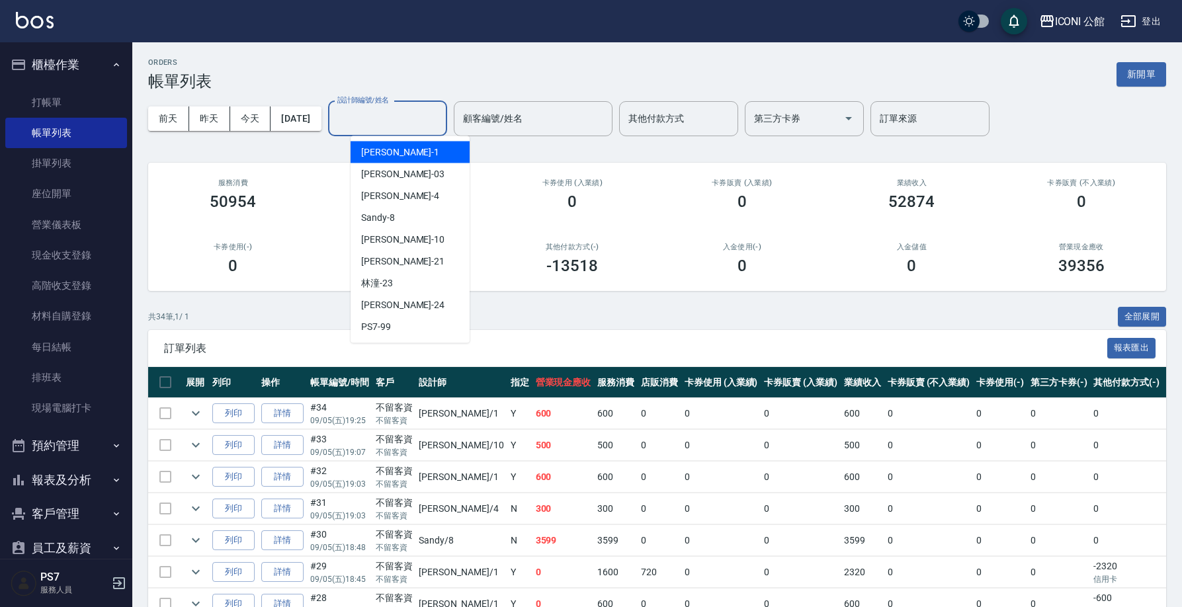
click at [400, 127] on input "設計師編號/姓名" at bounding box center [387, 118] width 107 height 23
click at [412, 232] on div "[PERSON_NAME] -10" at bounding box center [410, 240] width 119 height 22
type input "[PERSON_NAME]-10"
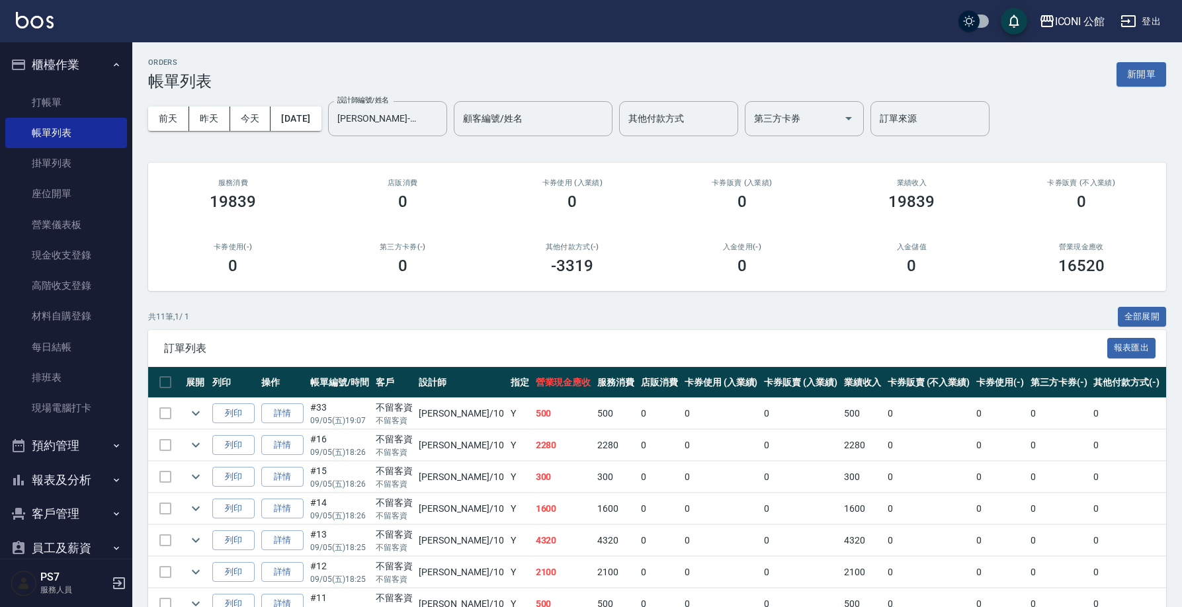
drag, startPoint x: 1172, startPoint y: 455, endPoint x: 1172, endPoint y: 467, distance: 11.9
click at [1172, 467] on div "ORDERS 帳單列表 新開單 [DATE] [DATE] [DATE] [DATE] 設計師編號/姓名 [PERSON_NAME]-10 設計師編號/姓名 …" at bounding box center [657, 420] width 1050 height 757
click at [321, 124] on button "[DATE]" at bounding box center [296, 119] width 50 height 24
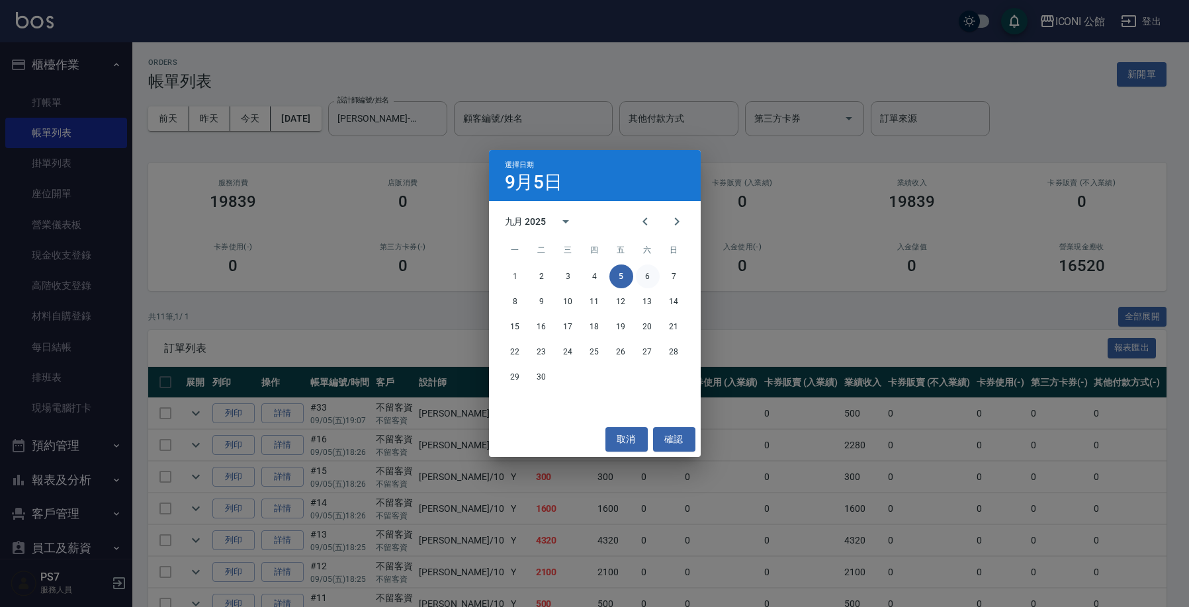
click at [651, 277] on button "6" at bounding box center [648, 277] width 24 height 24
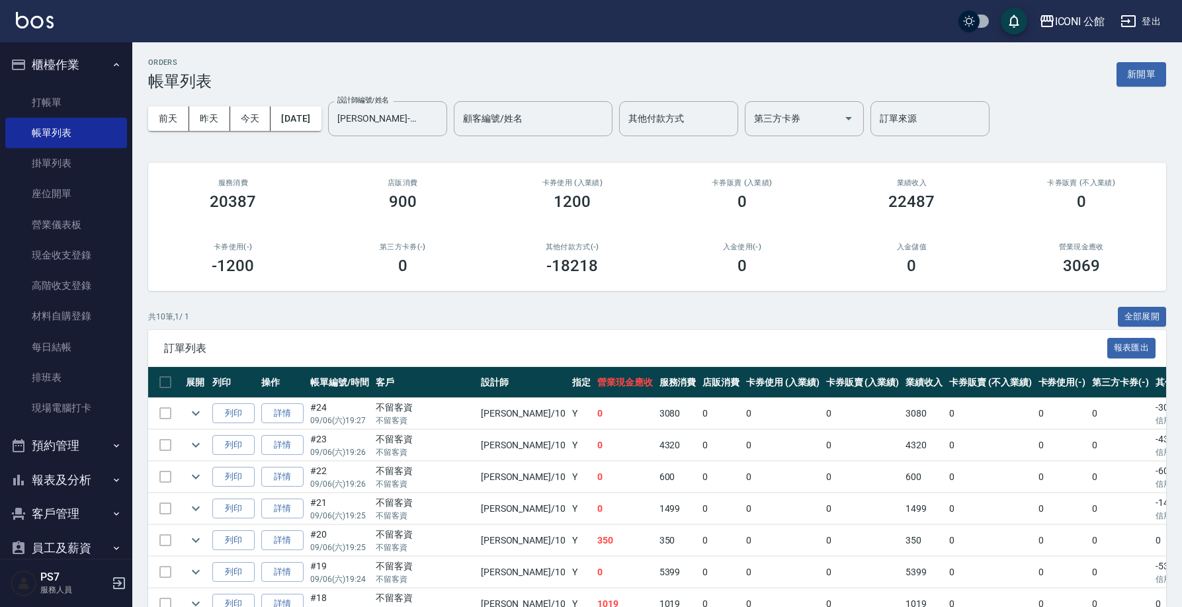
drag, startPoint x: 1181, startPoint y: 444, endPoint x: 1176, endPoint y: 474, distance: 30.9
click at [1177, 476] on div "ORDERS 帳單列表 新開單 [DATE] [DATE] [DATE] [DATE] 設計師編號/姓名 [PERSON_NAME]-10 設計師編號/姓名 …" at bounding box center [657, 404] width 1050 height 725
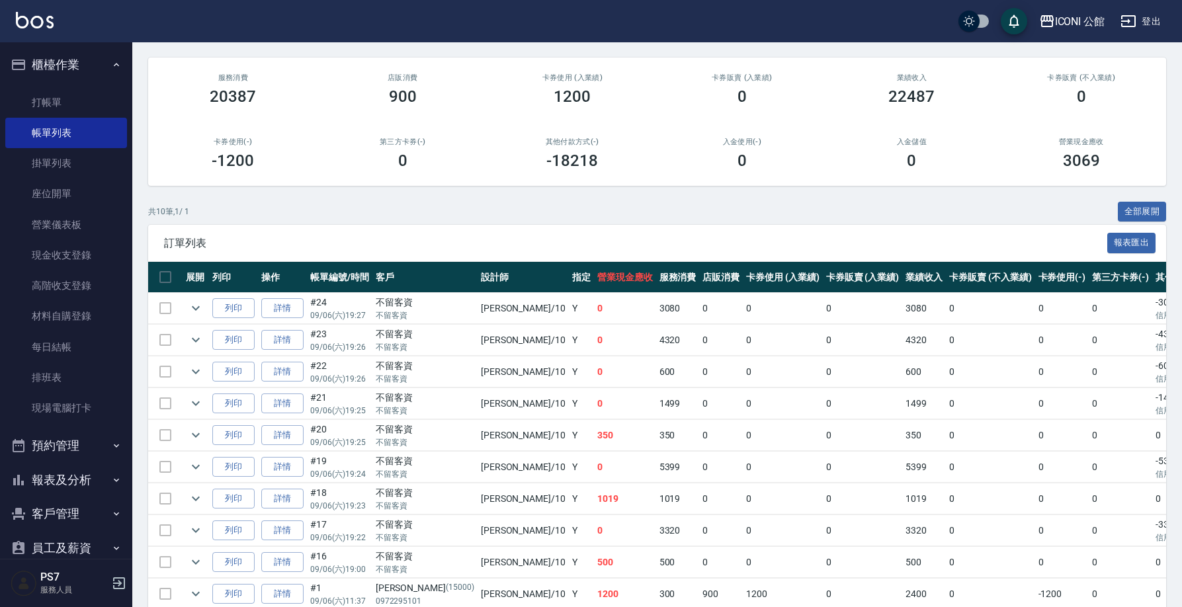
scroll to position [111, 0]
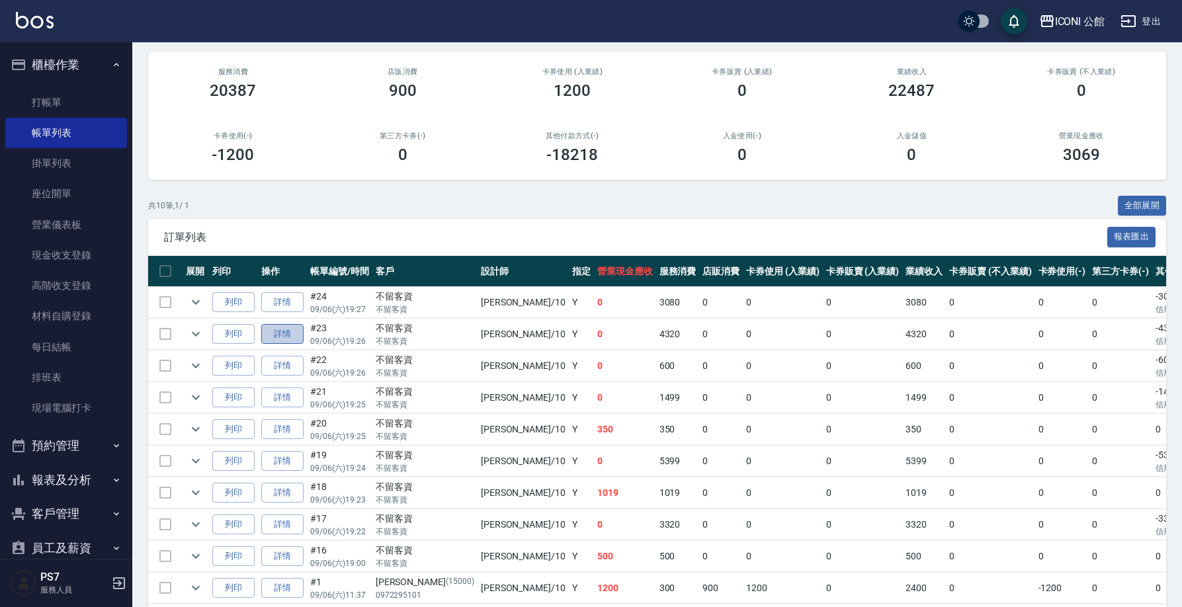
click at [302, 332] on link "詳情" at bounding box center [282, 334] width 42 height 21
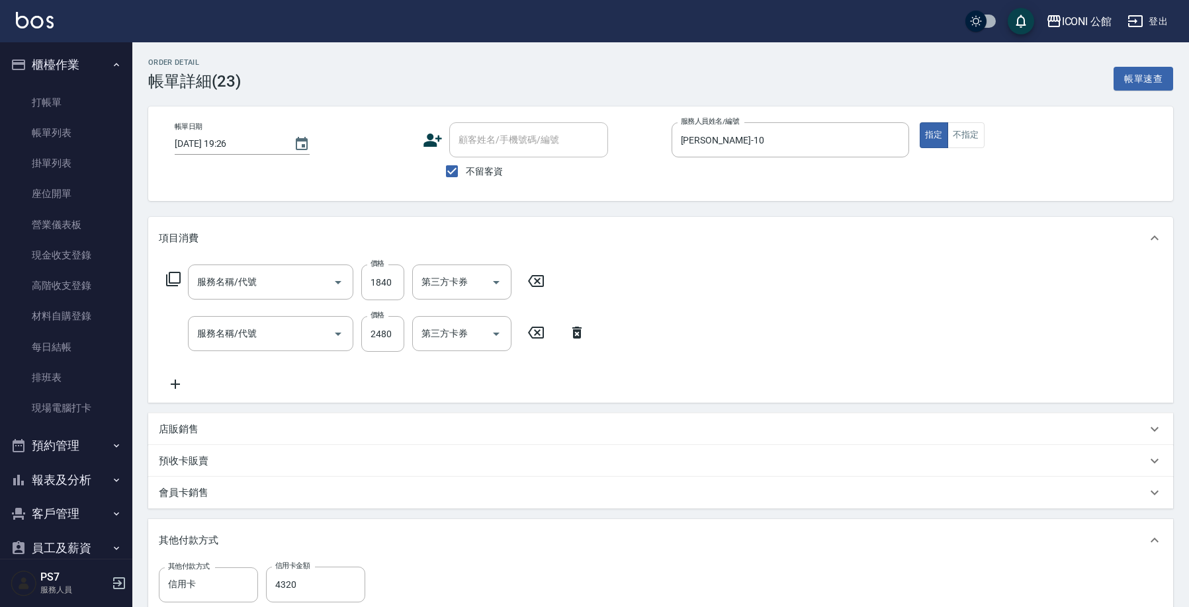
type input "[DATE] 19:26"
checkbox input "true"
type input "[PERSON_NAME]-10"
type input "黑耀光護髮/中長髮(510-1)"
type input "設計燙髮(302)"
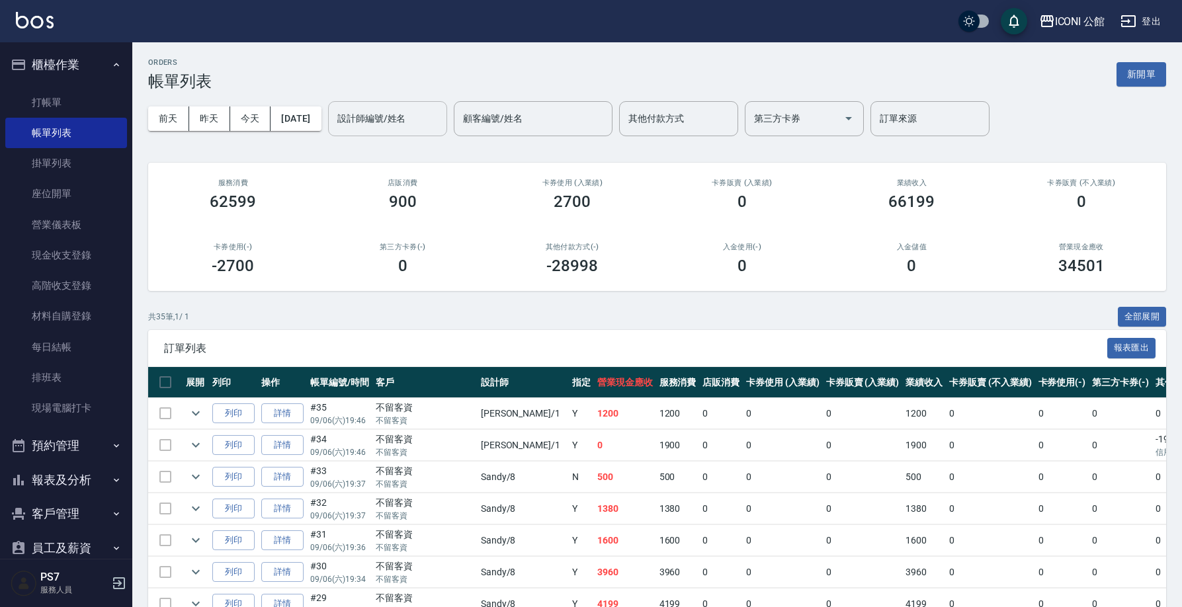
click at [377, 119] on input "設計師編號/姓名" at bounding box center [387, 118] width 107 height 23
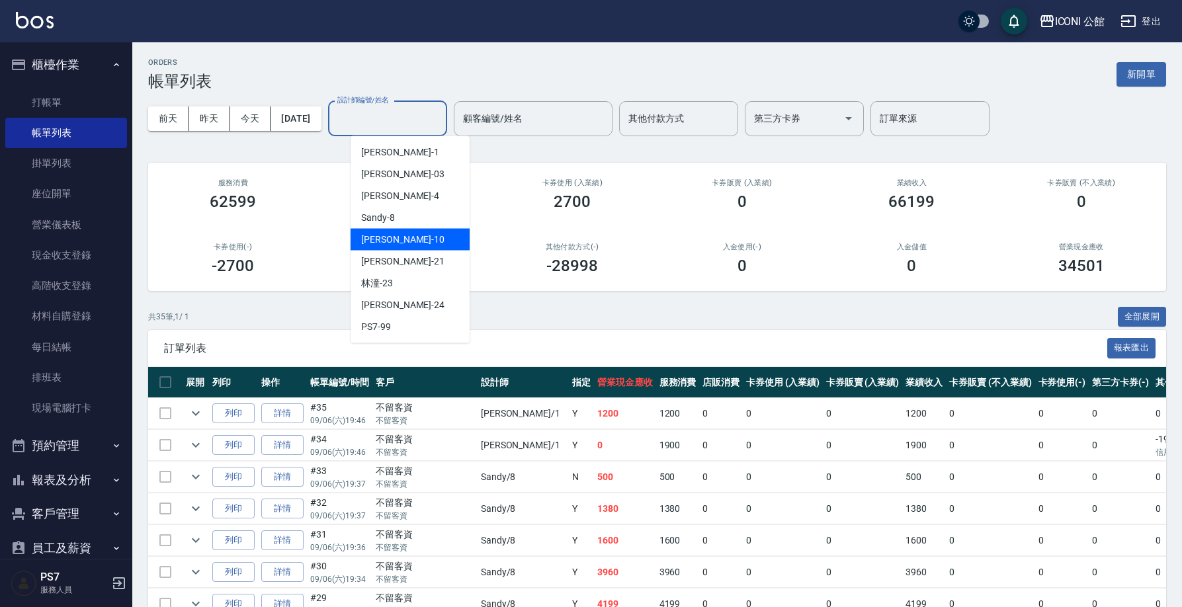
drag, startPoint x: 404, startPoint y: 236, endPoint x: 415, endPoint y: 241, distance: 11.6
click at [405, 236] on div "[PERSON_NAME] -10" at bounding box center [410, 240] width 119 height 22
type input "[PERSON_NAME]-10"
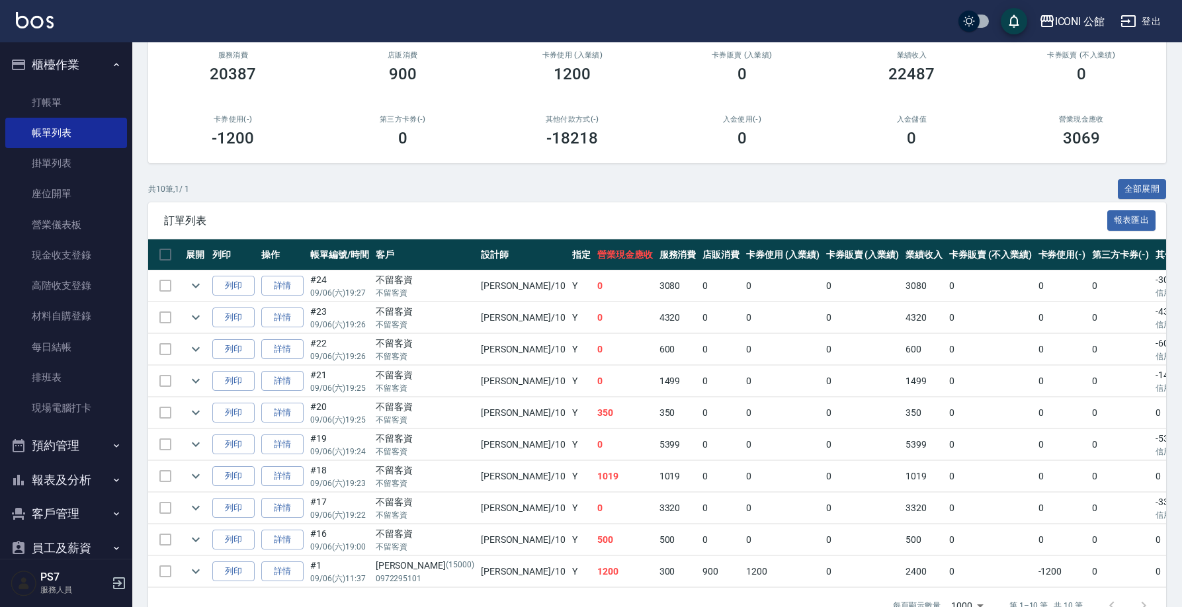
scroll to position [138, 0]
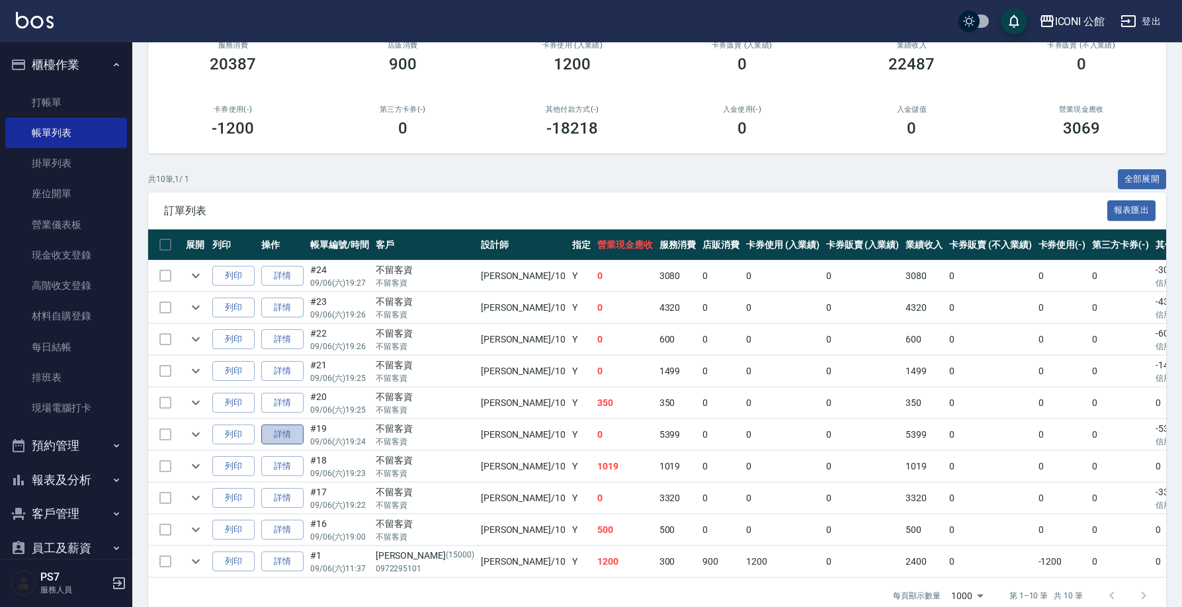
click at [285, 431] on link "詳情" at bounding box center [282, 435] width 42 height 21
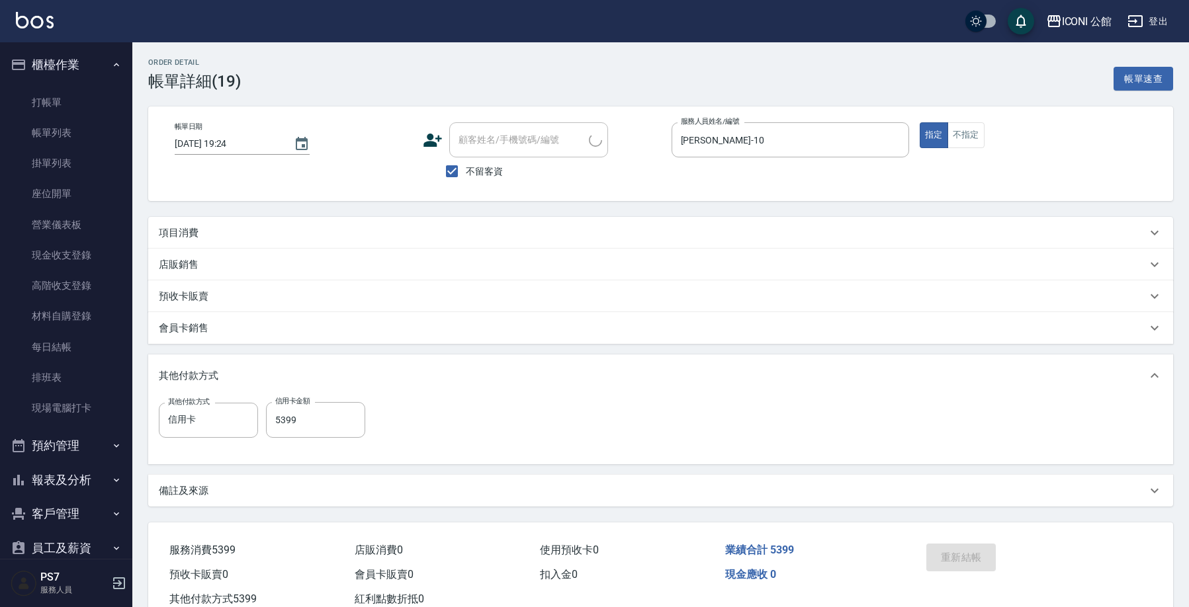
type input "[DATE] 19:24"
checkbox input "true"
type input "[PERSON_NAME]-10"
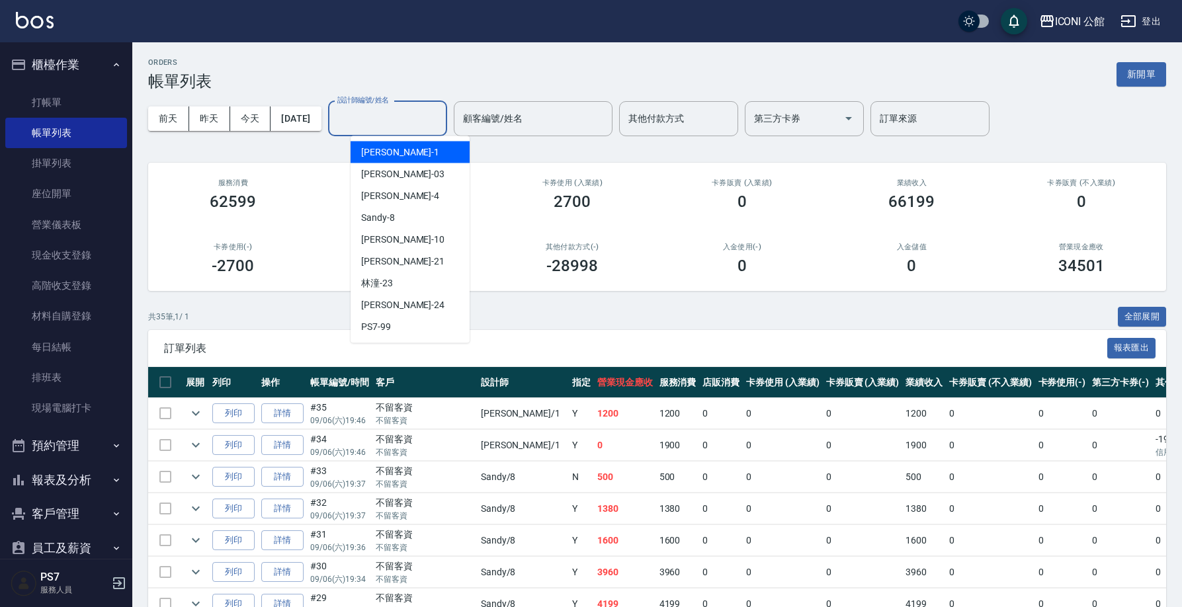
click at [398, 126] on input "設計師編號/姓名" at bounding box center [387, 118] width 107 height 23
click at [414, 237] on div "[PERSON_NAME] -10" at bounding box center [410, 240] width 119 height 22
type input "[PERSON_NAME]-10"
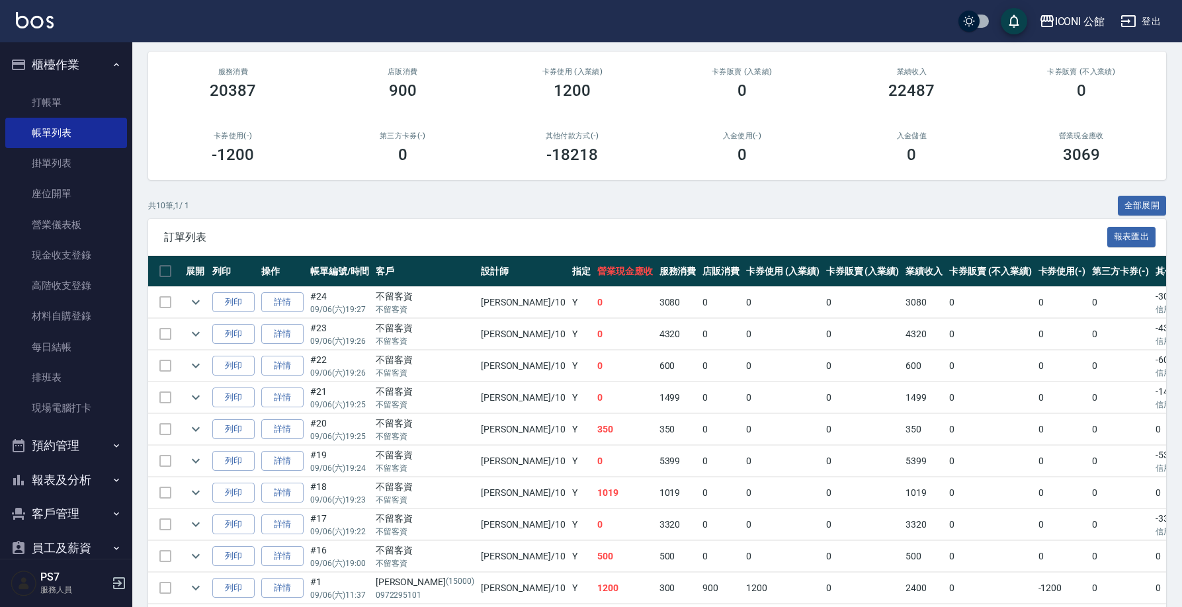
scroll to position [119, 0]
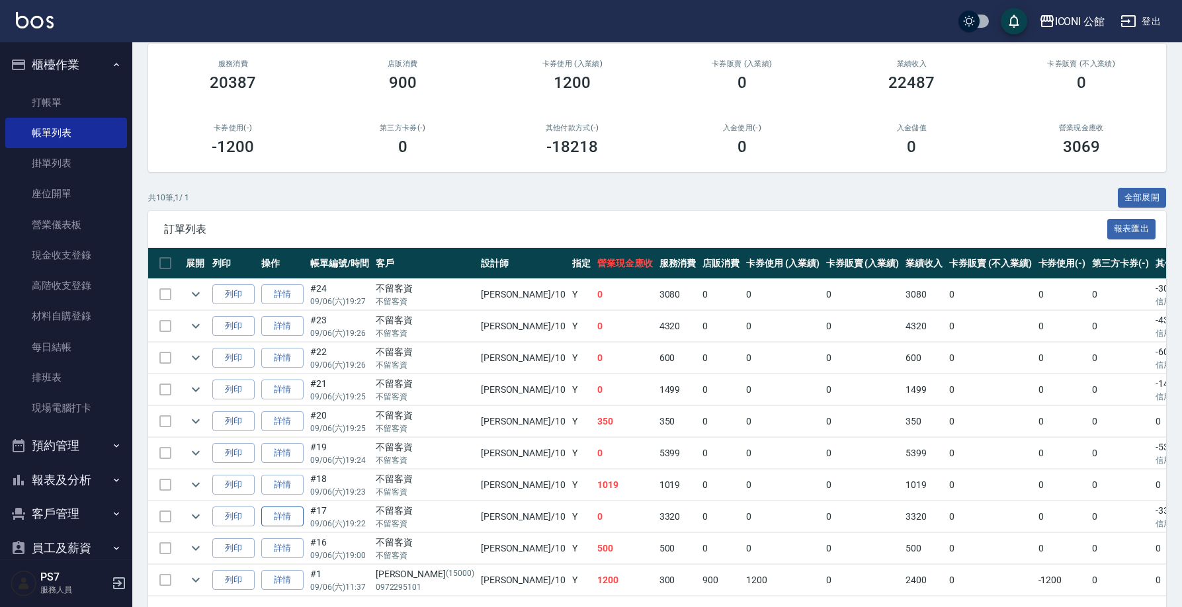
click at [294, 513] on link "詳情" at bounding box center [282, 517] width 42 height 21
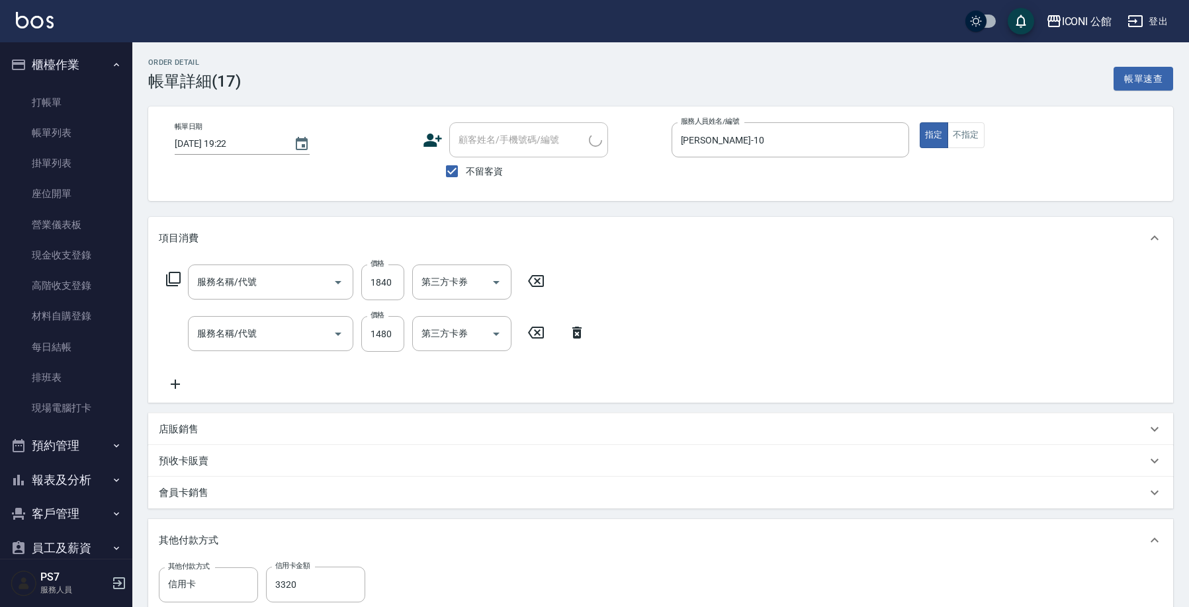
type input "[DATE] 19:22"
checkbox input "true"
type input "[PERSON_NAME]-10"
type input "黑耀光護髮/中長髮(510-1)"
type input "設計燙髮(302)"
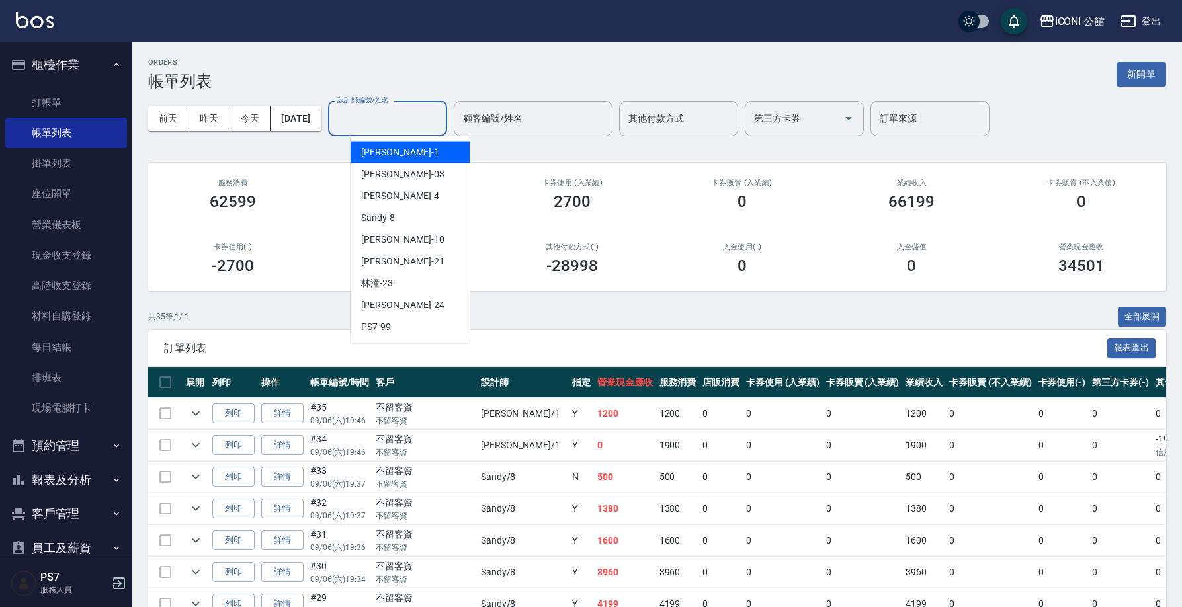
click at [385, 115] on input "設計師編號/姓名" at bounding box center [387, 118] width 107 height 23
click at [416, 235] on div "[PERSON_NAME] -10" at bounding box center [410, 240] width 119 height 22
type input "[PERSON_NAME]-10"
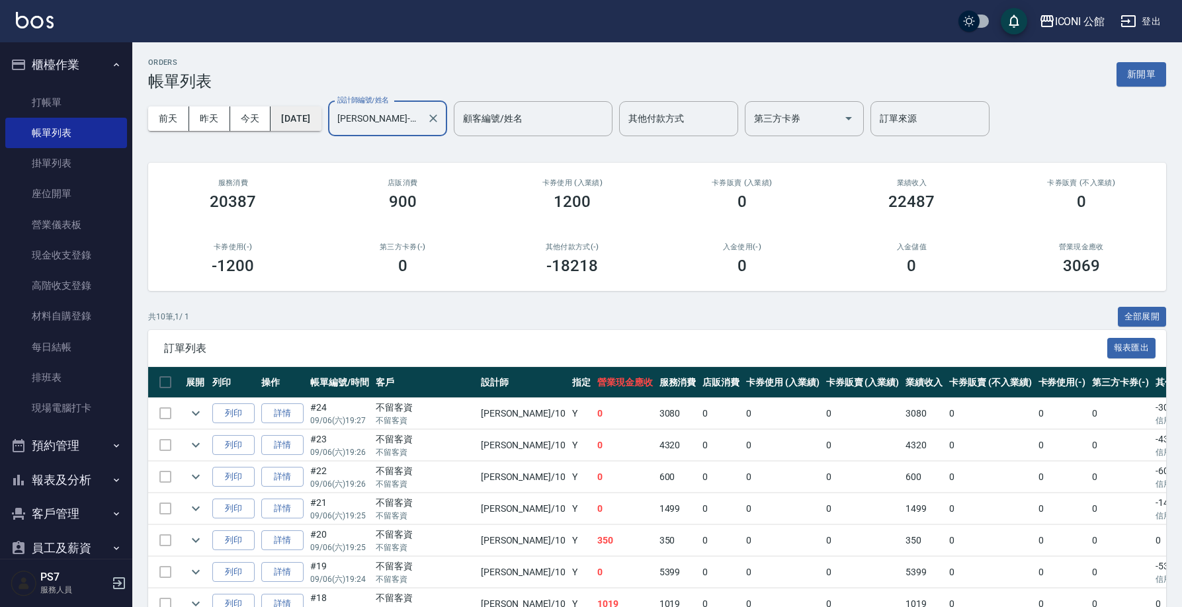
click at [310, 116] on button "[DATE]" at bounding box center [296, 119] width 50 height 24
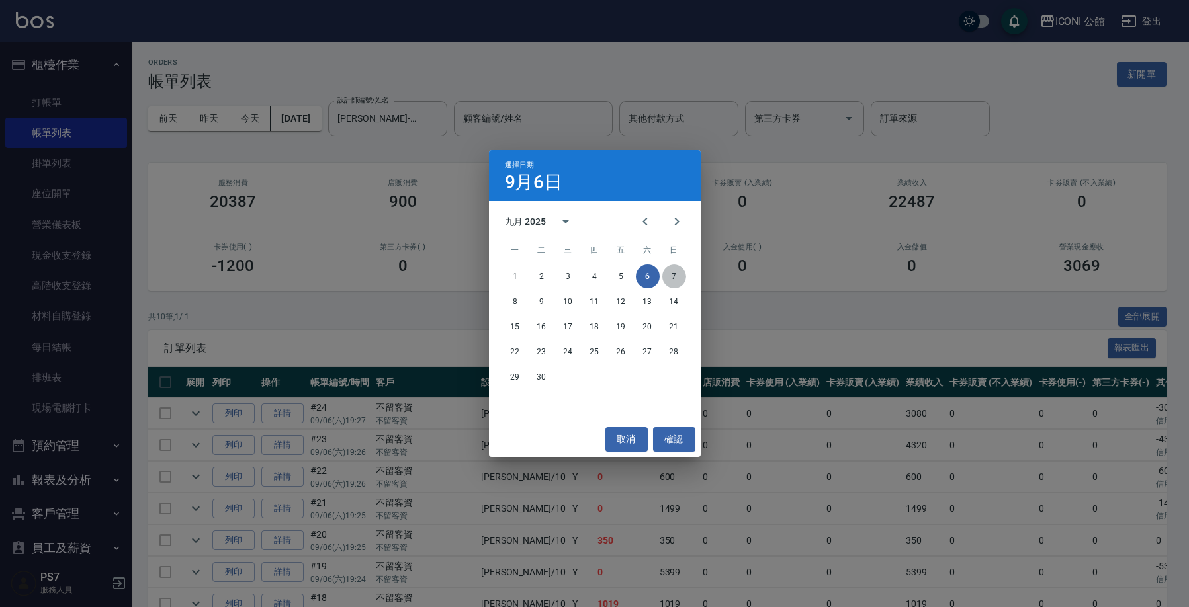
click at [674, 278] on button "7" at bounding box center [674, 277] width 24 height 24
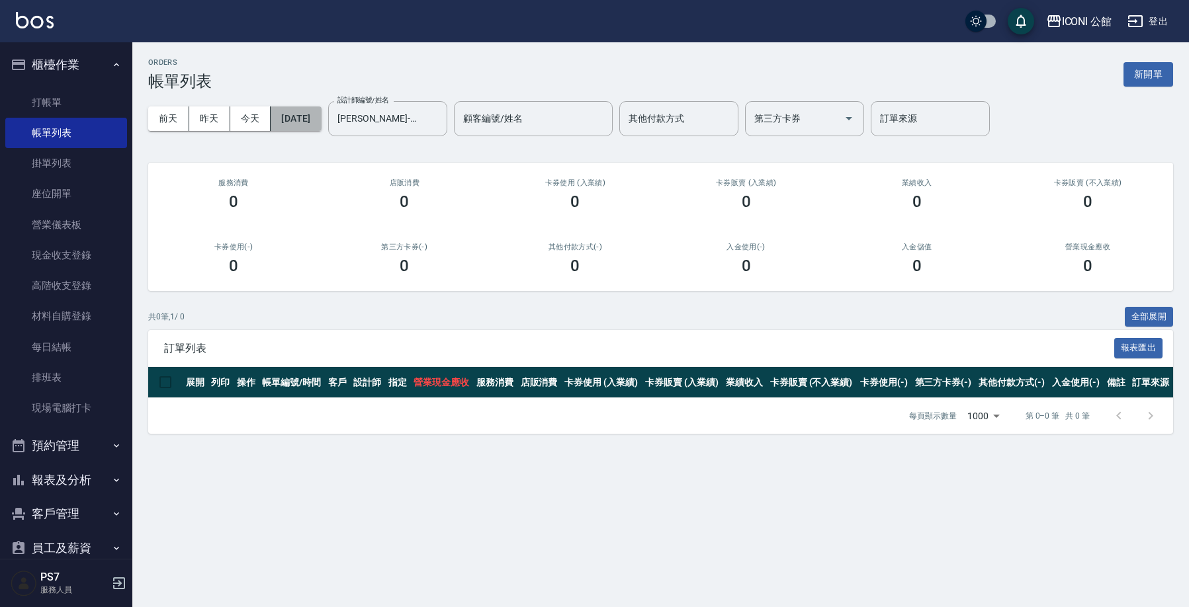
click at [305, 114] on button "[DATE]" at bounding box center [296, 119] width 50 height 24
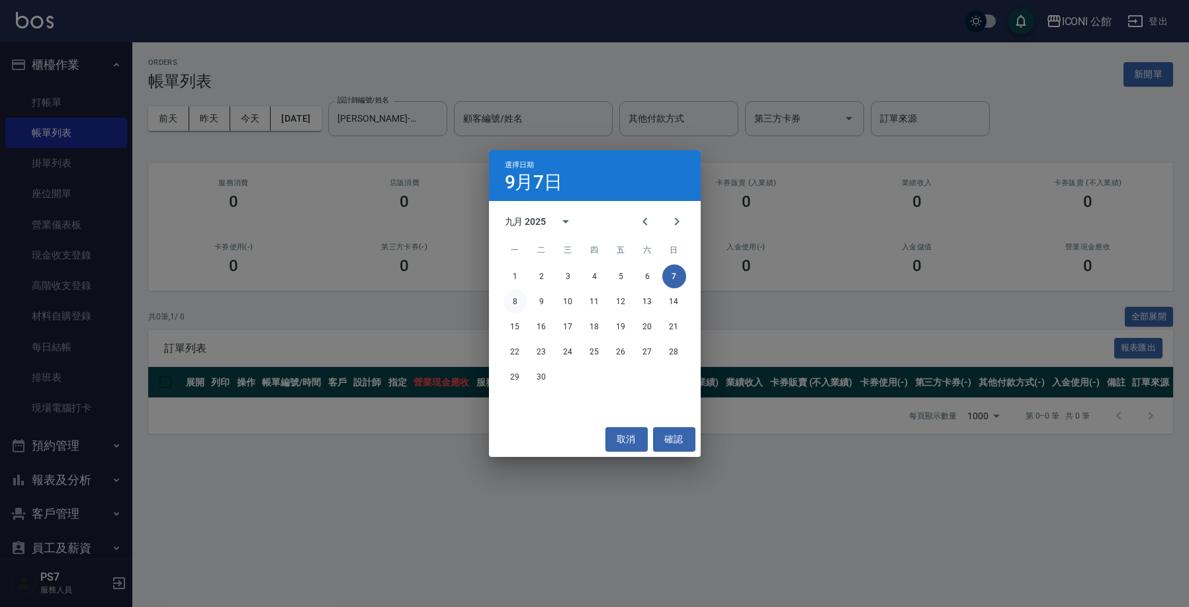
click at [518, 298] on button "8" at bounding box center [516, 302] width 24 height 24
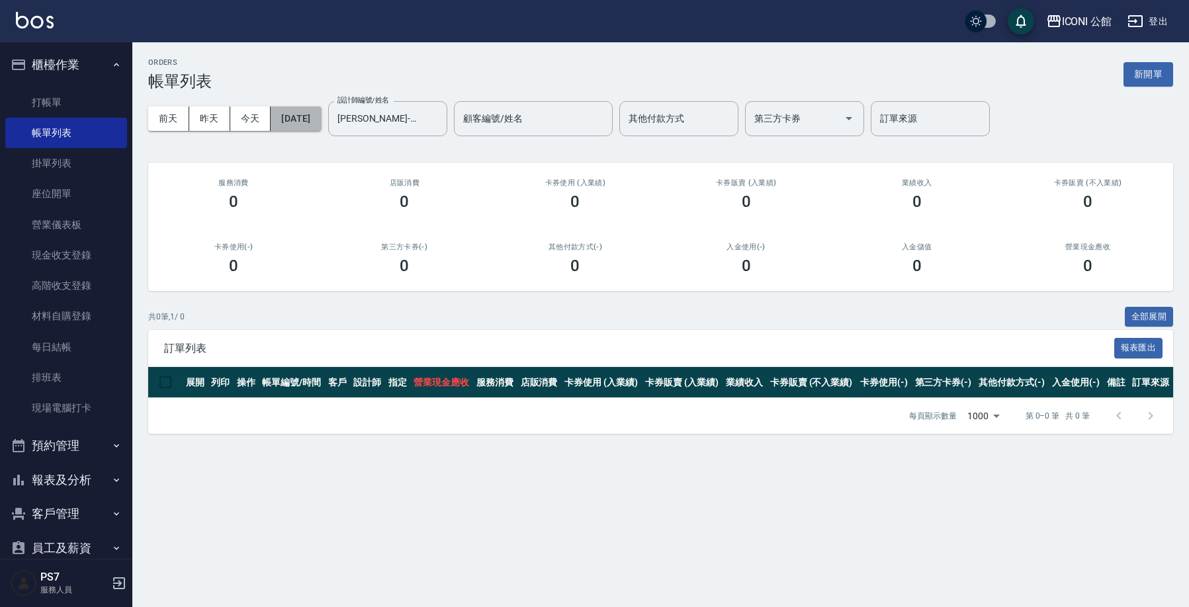
click at [321, 120] on button "[DATE]" at bounding box center [296, 119] width 50 height 24
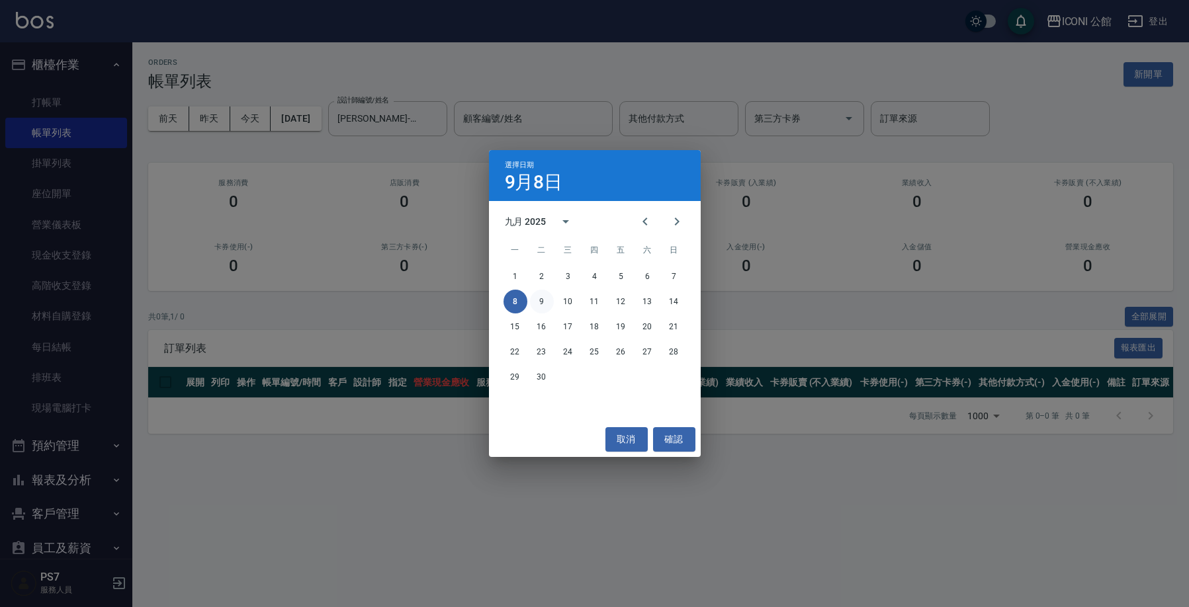
click at [544, 299] on button "9" at bounding box center [542, 302] width 24 height 24
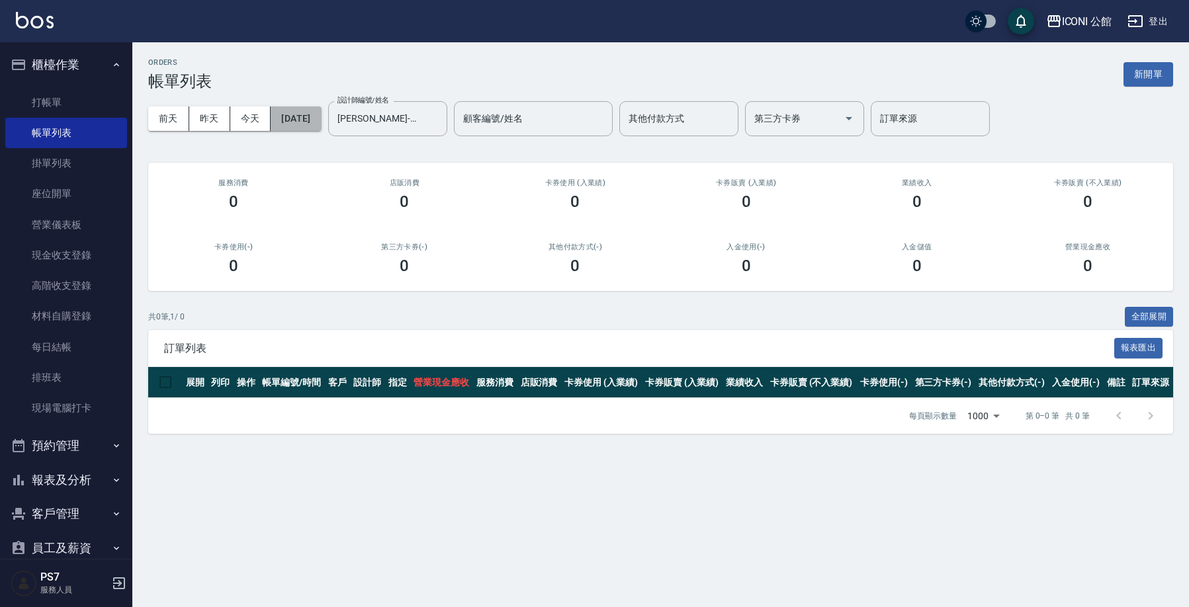
click at [321, 121] on button "[DATE]" at bounding box center [296, 119] width 50 height 24
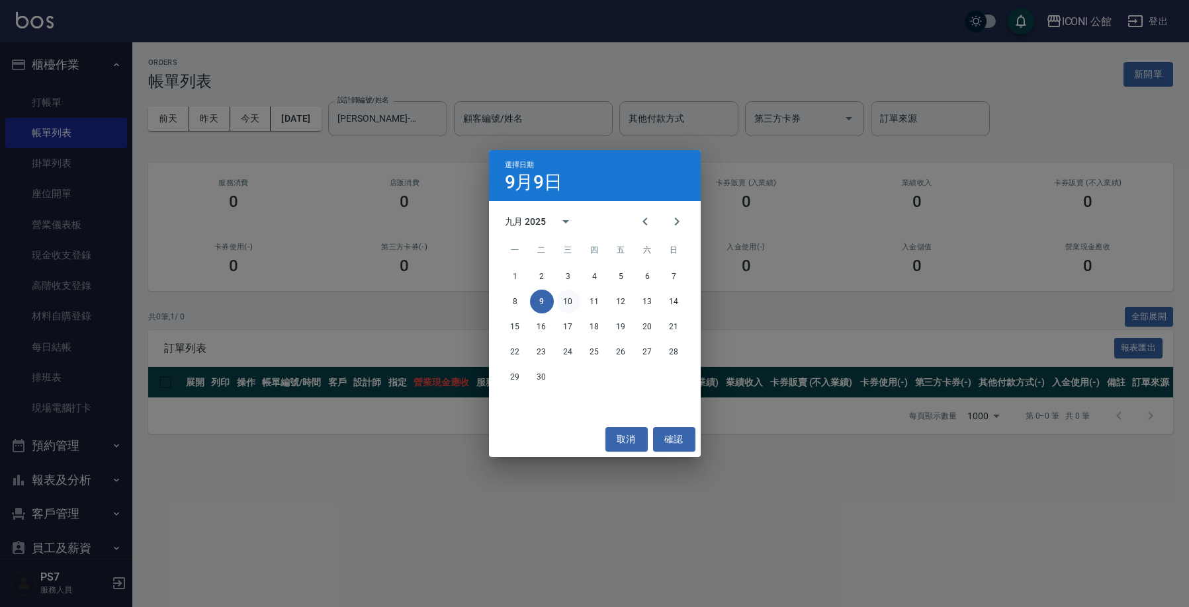
click at [568, 294] on button "10" at bounding box center [568, 302] width 24 height 24
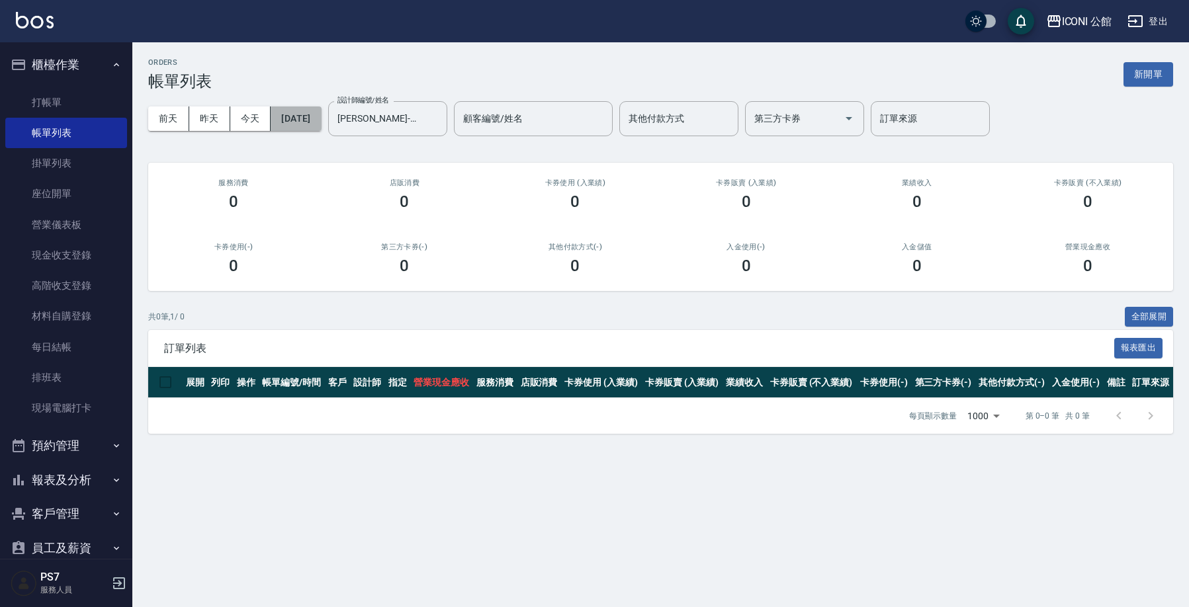
click at [321, 120] on button "[DATE]" at bounding box center [296, 119] width 50 height 24
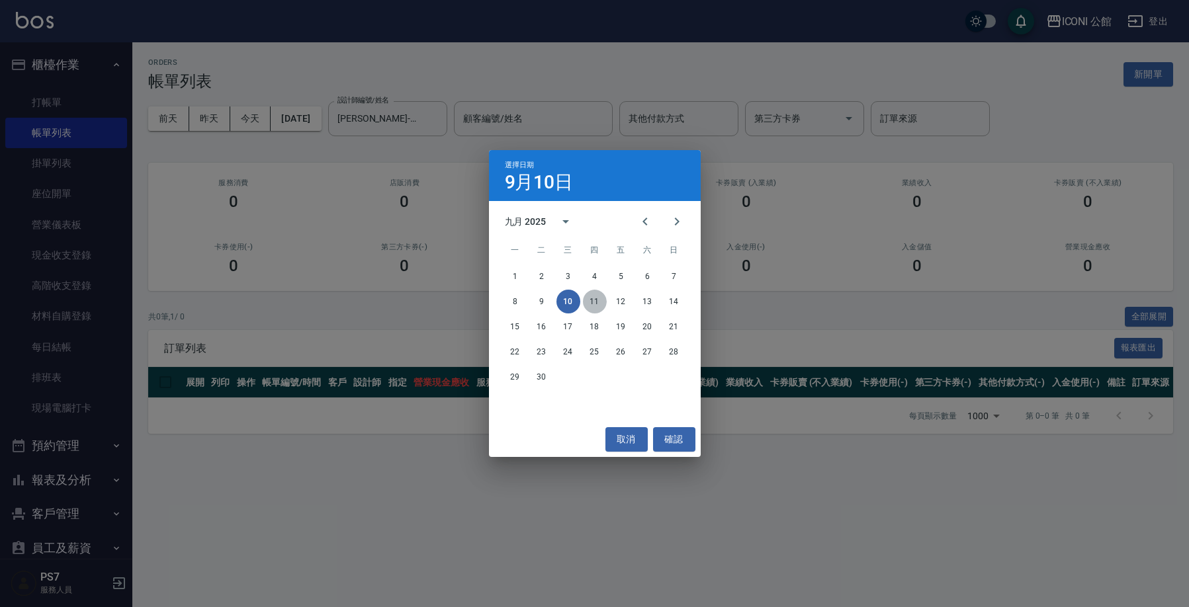
click at [599, 301] on button "11" at bounding box center [595, 302] width 24 height 24
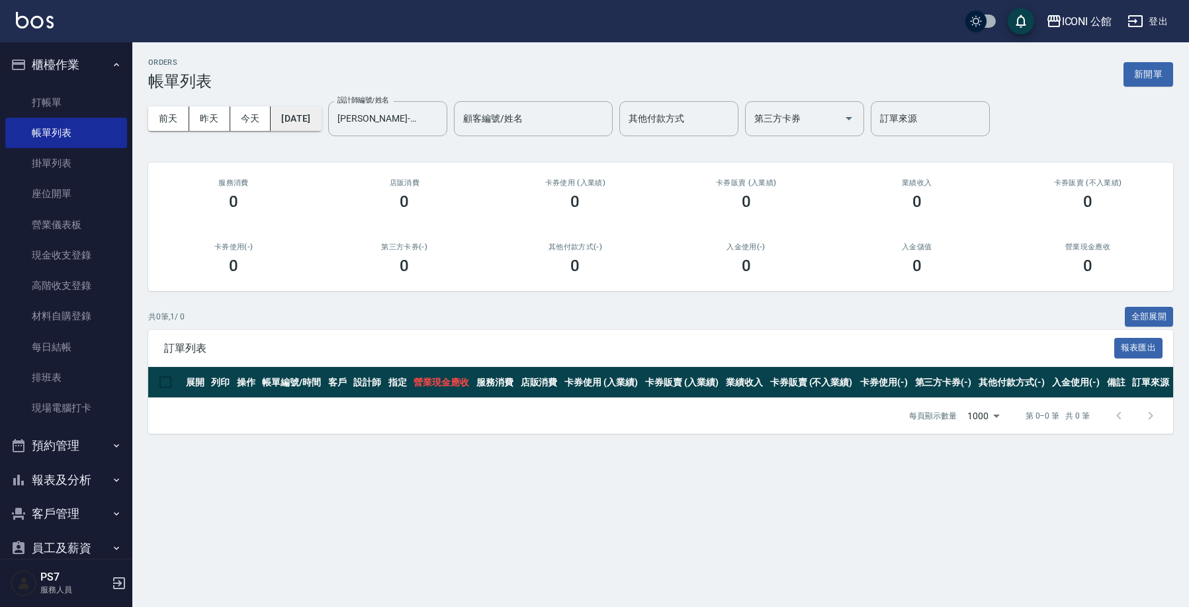
click at [299, 117] on button "[DATE]" at bounding box center [296, 119] width 50 height 24
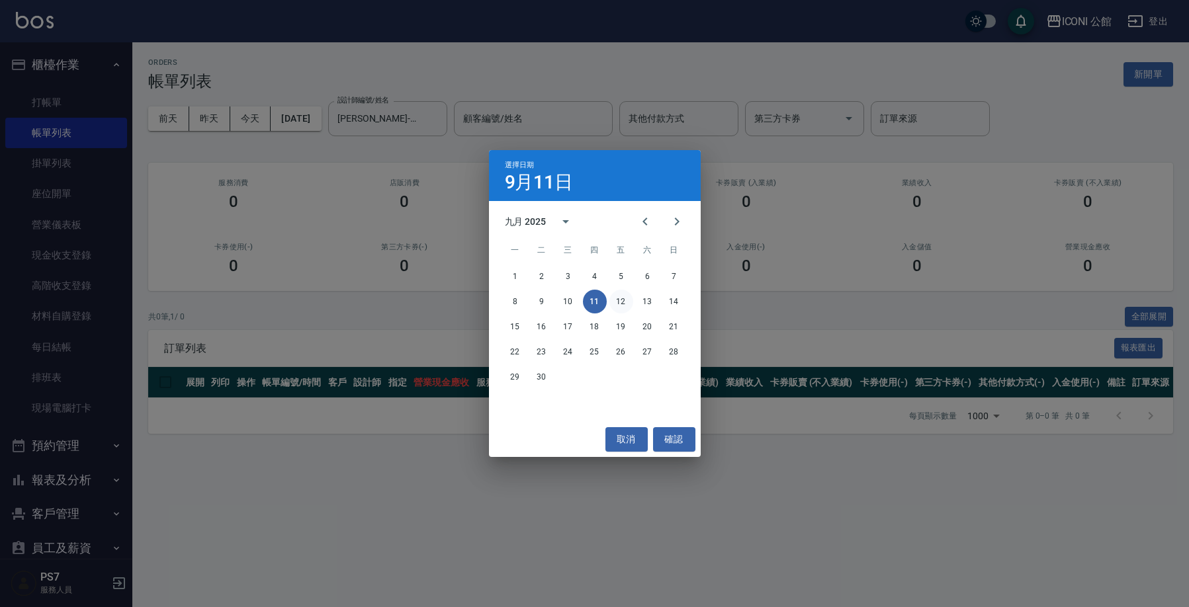
click at [628, 300] on button "12" at bounding box center [621, 302] width 24 height 24
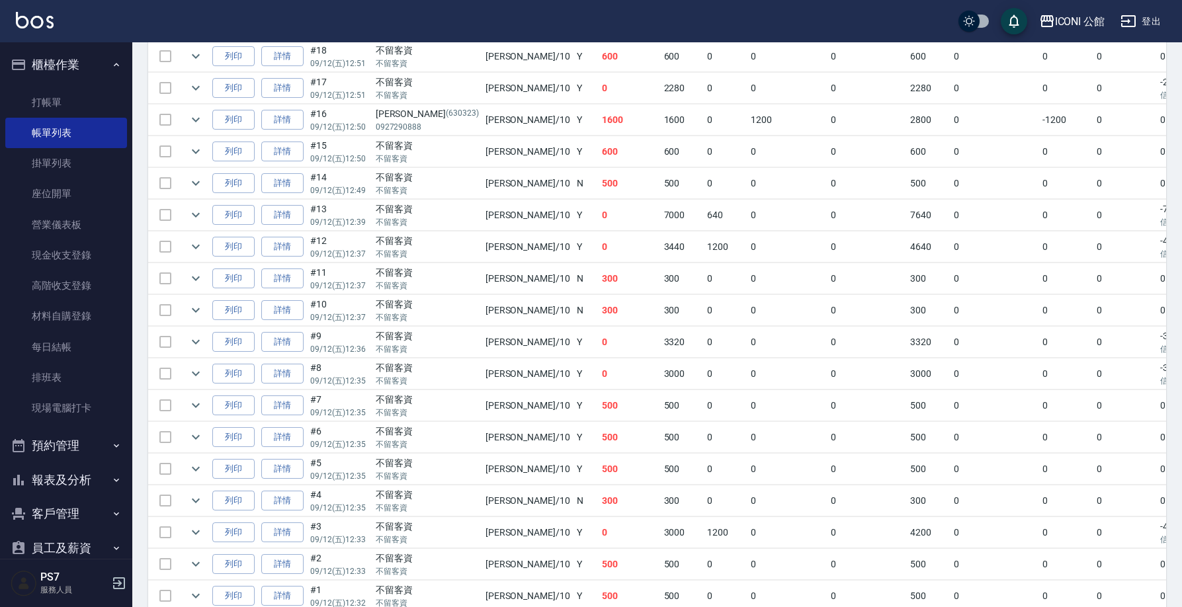
scroll to position [497, 0]
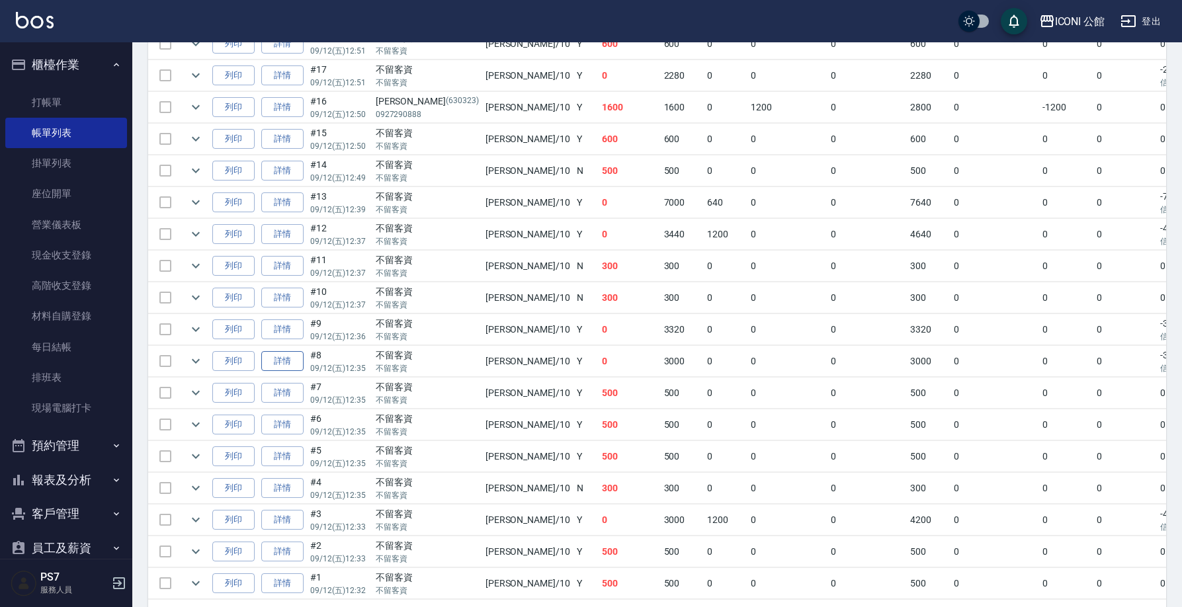
click at [292, 361] on link "詳情" at bounding box center [282, 361] width 42 height 21
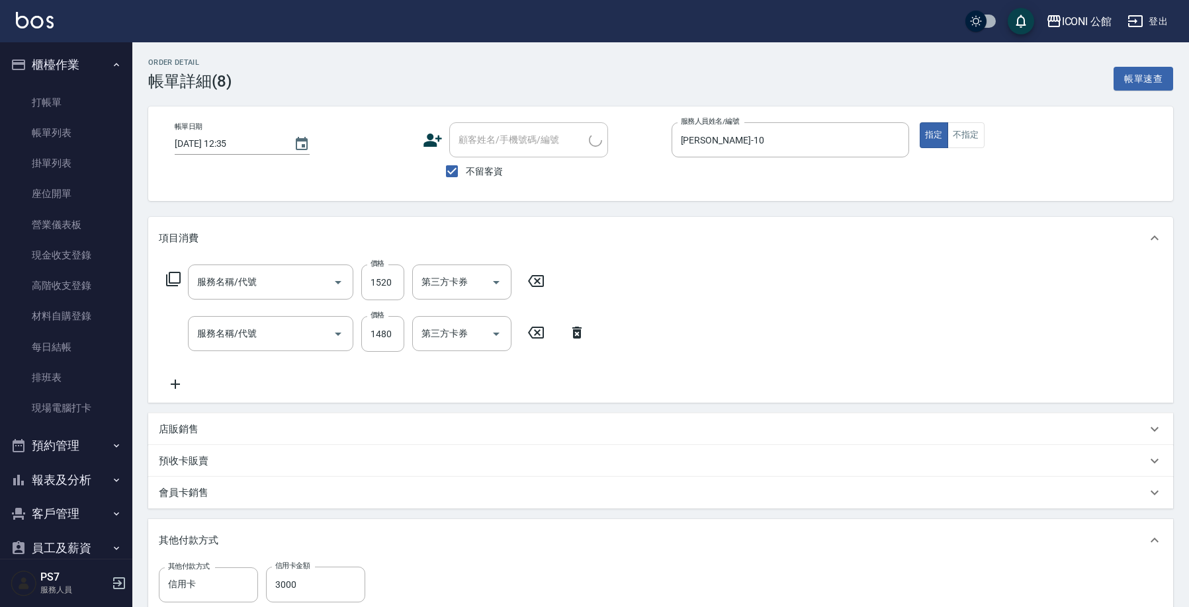
type input "[DATE] 12:35"
checkbox input "true"
type input "[PERSON_NAME]-10"
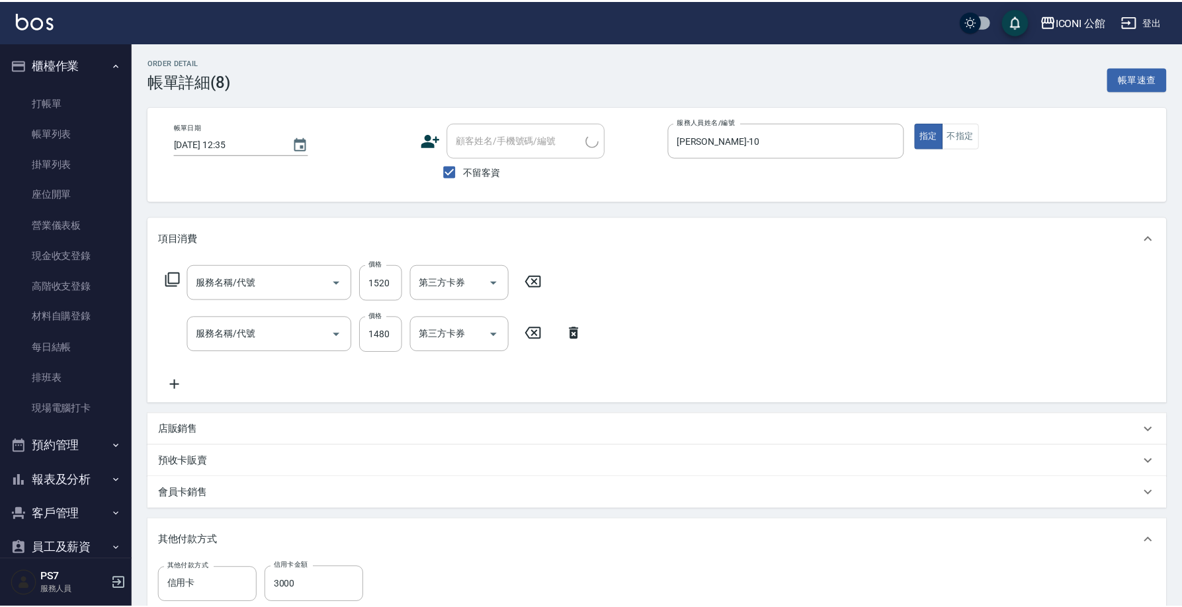
type input "日本結構式科技護髮(508)"
type input "設計燙髮(302)"
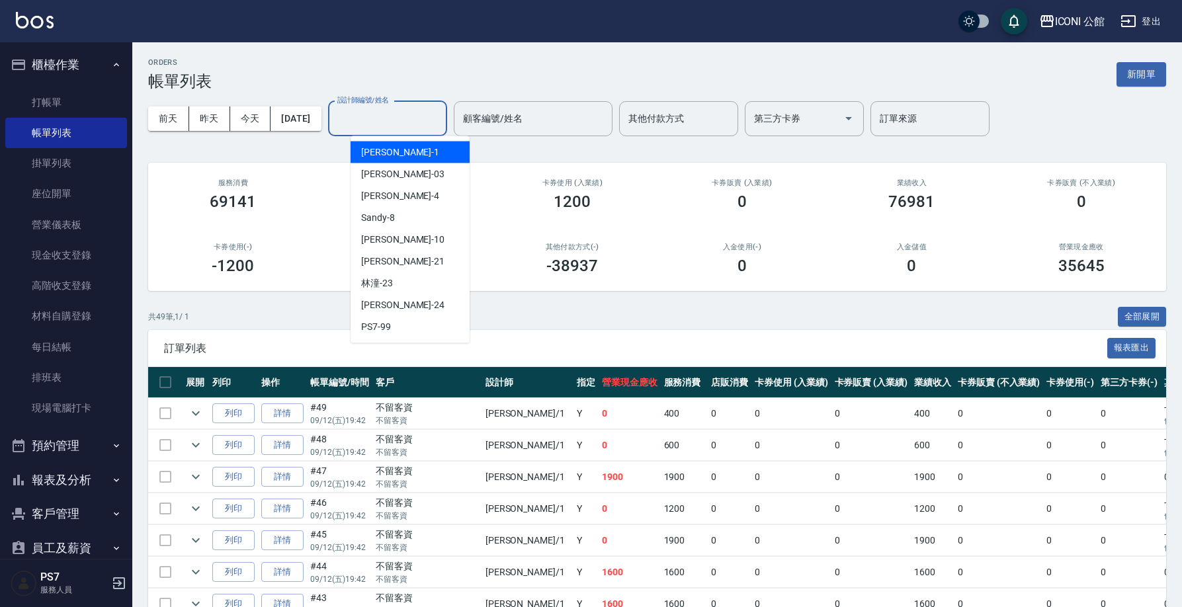
click at [376, 122] on input "設計師編號/姓名" at bounding box center [387, 118] width 107 height 23
click at [422, 241] on div "[PERSON_NAME] -10" at bounding box center [410, 240] width 119 height 22
type input "[PERSON_NAME]-10"
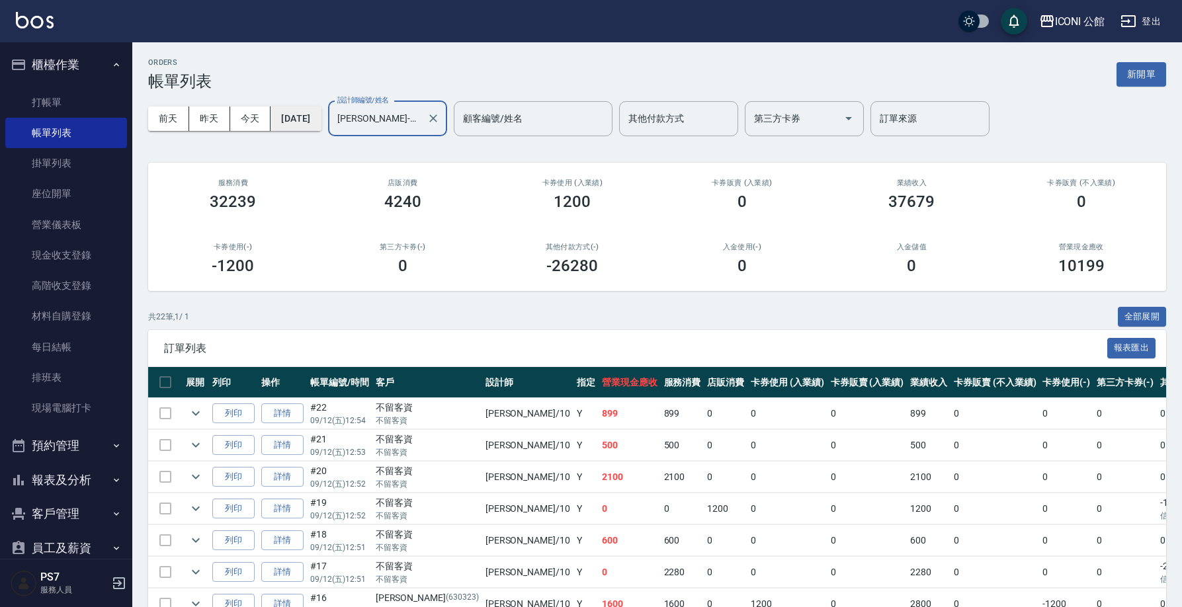
click at [303, 124] on button "[DATE]" at bounding box center [296, 119] width 50 height 24
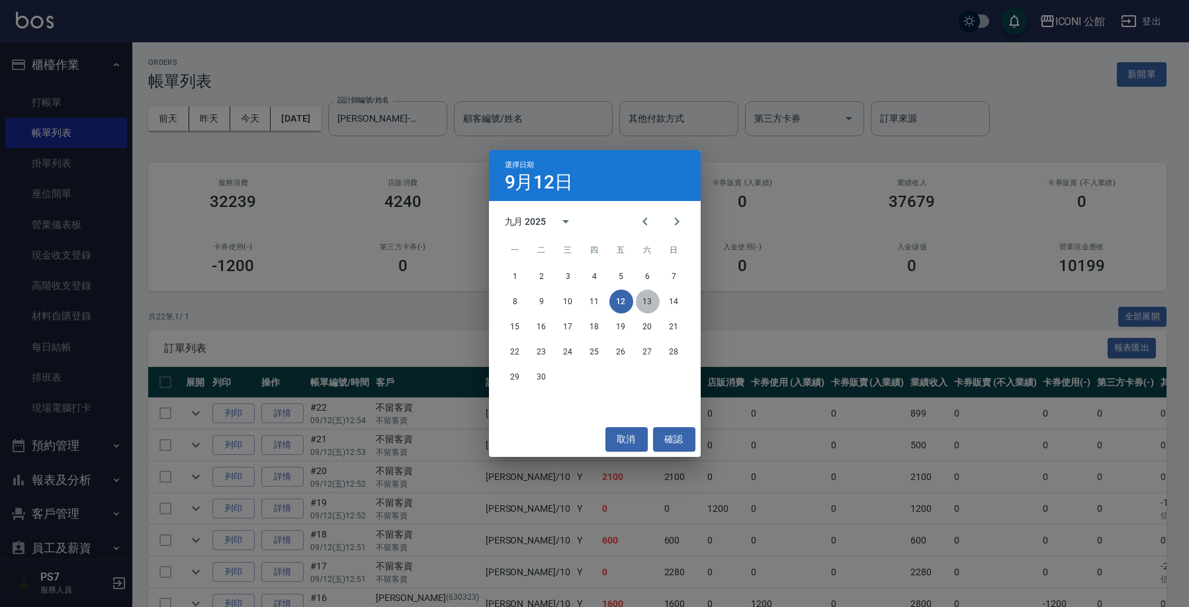
click at [649, 306] on button "13" at bounding box center [648, 302] width 24 height 24
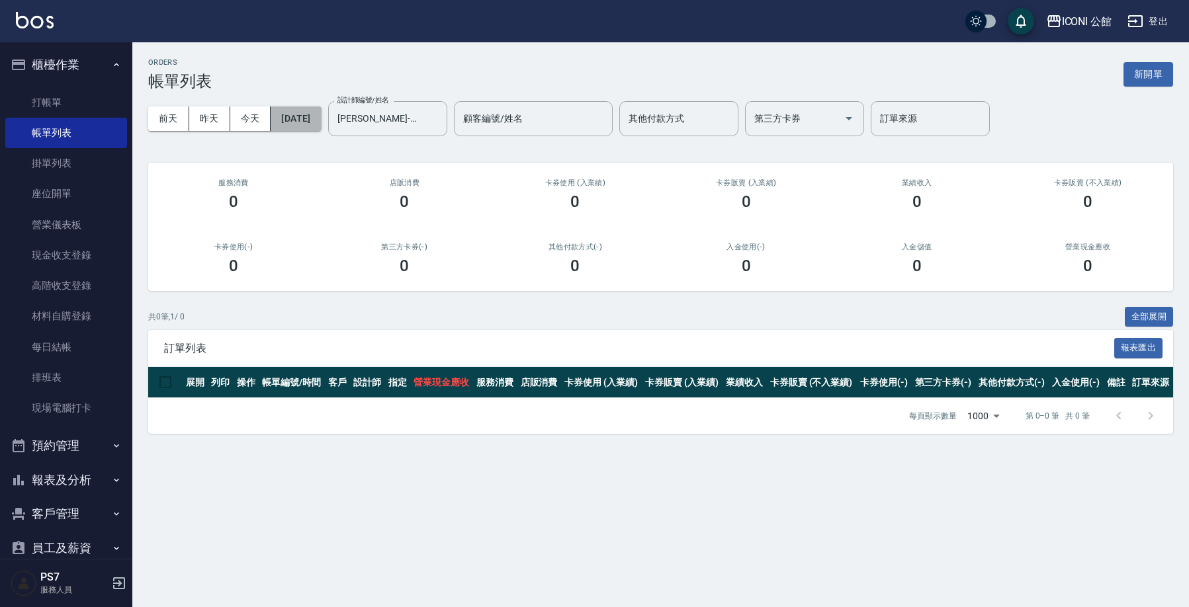
click at [321, 121] on button "[DATE]" at bounding box center [296, 119] width 50 height 24
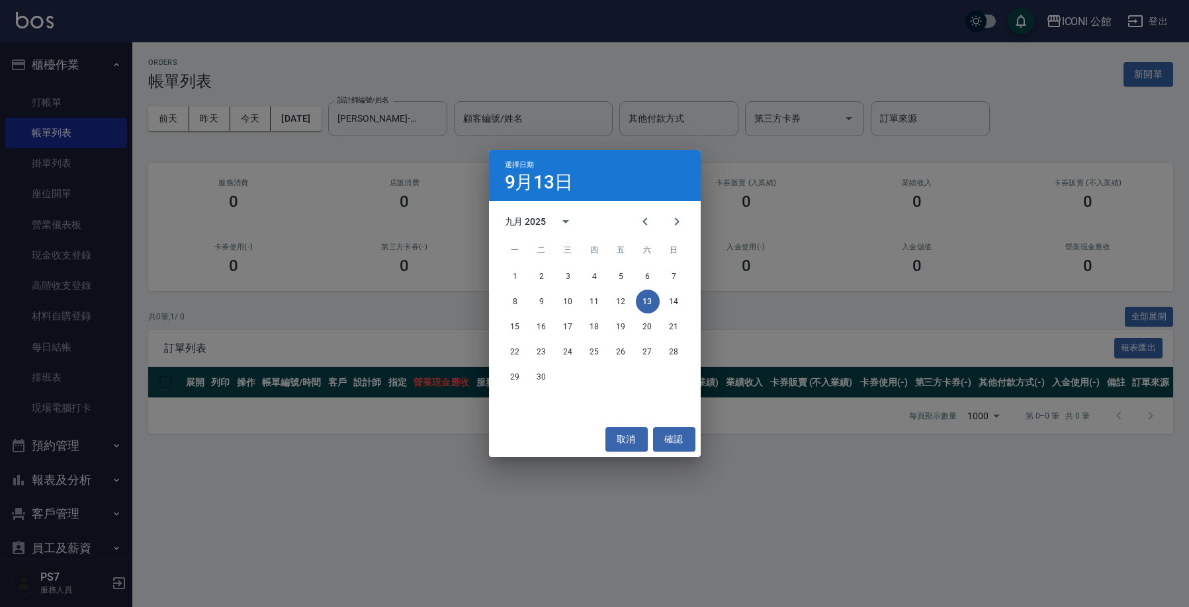
click at [643, 298] on button "13" at bounding box center [648, 302] width 24 height 24
click at [671, 302] on button "14" at bounding box center [674, 302] width 24 height 24
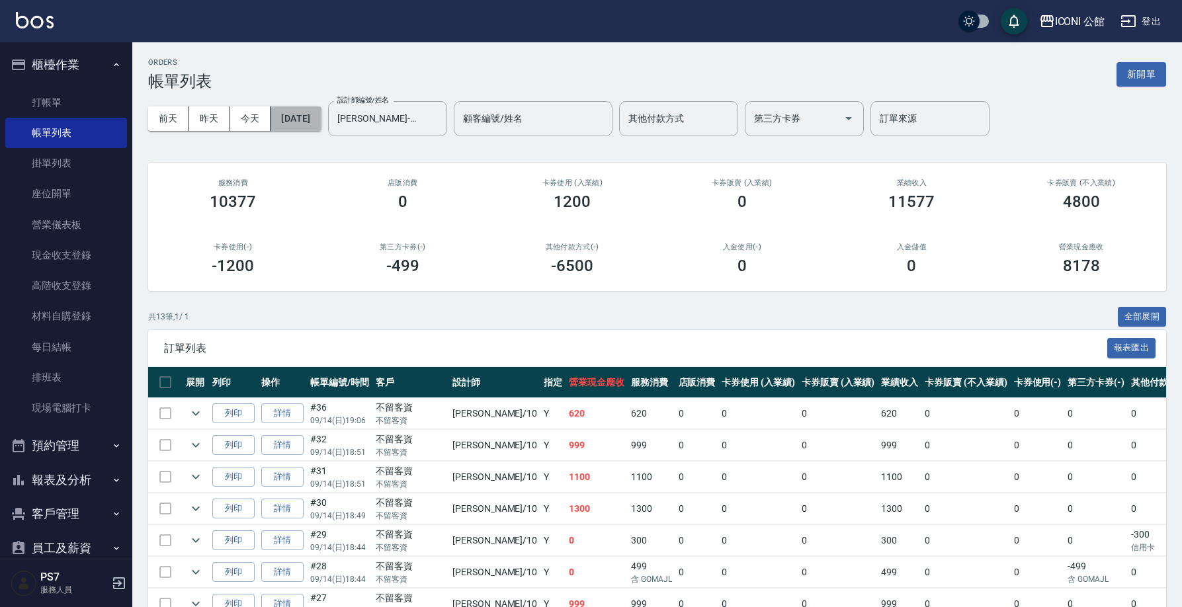
click at [321, 125] on button "[DATE]" at bounding box center [296, 119] width 50 height 24
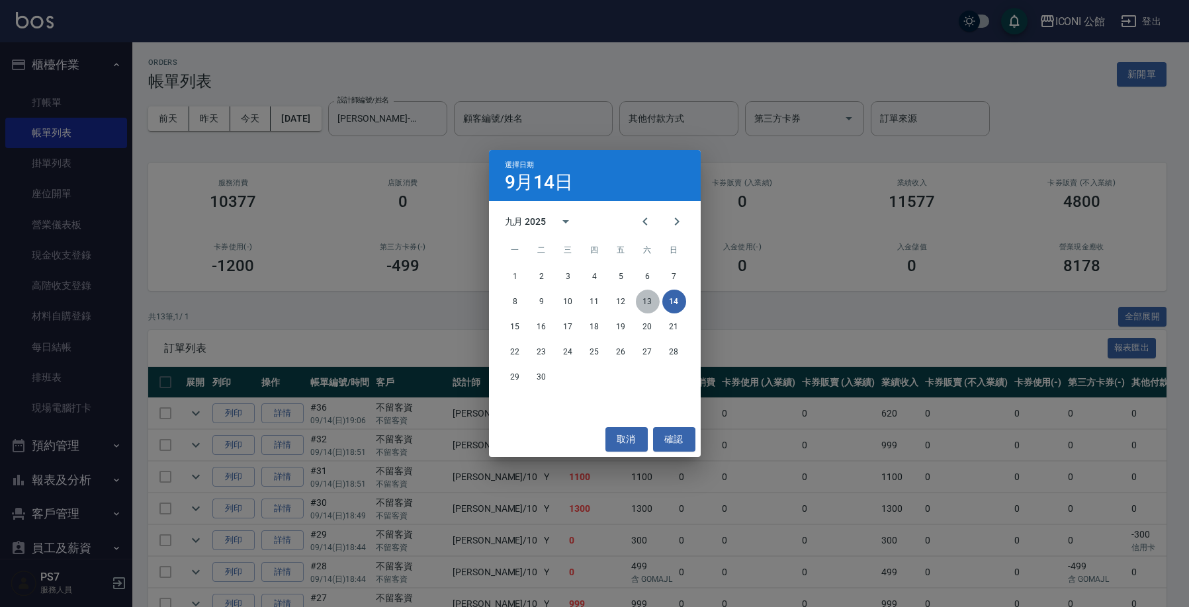
click at [650, 300] on button "13" at bounding box center [648, 302] width 24 height 24
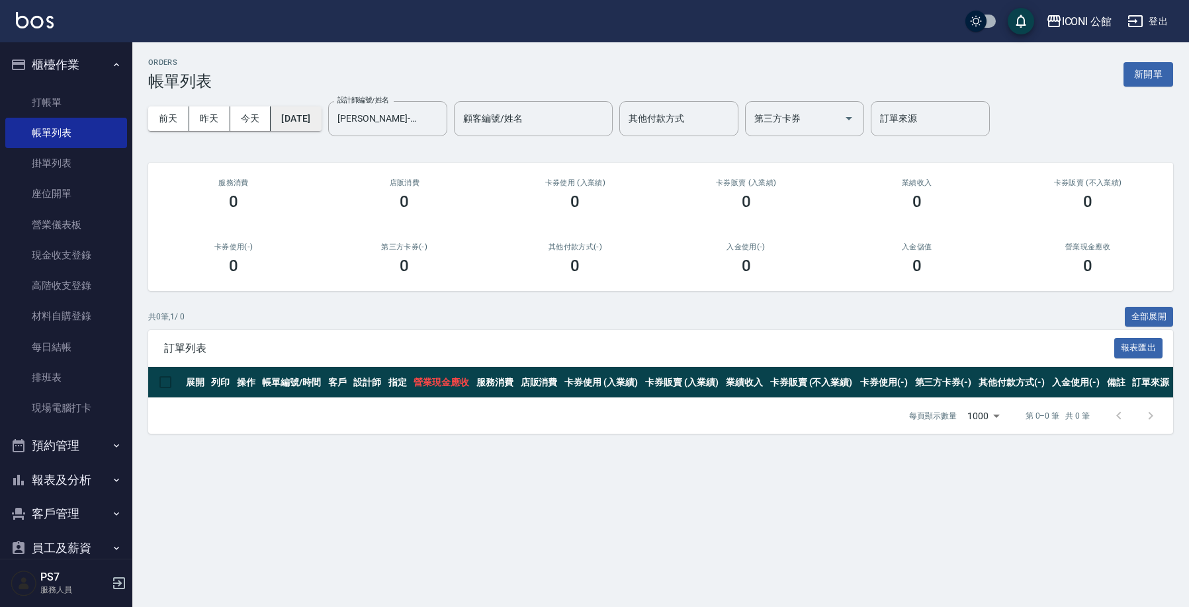
click at [314, 120] on button "[DATE]" at bounding box center [296, 119] width 50 height 24
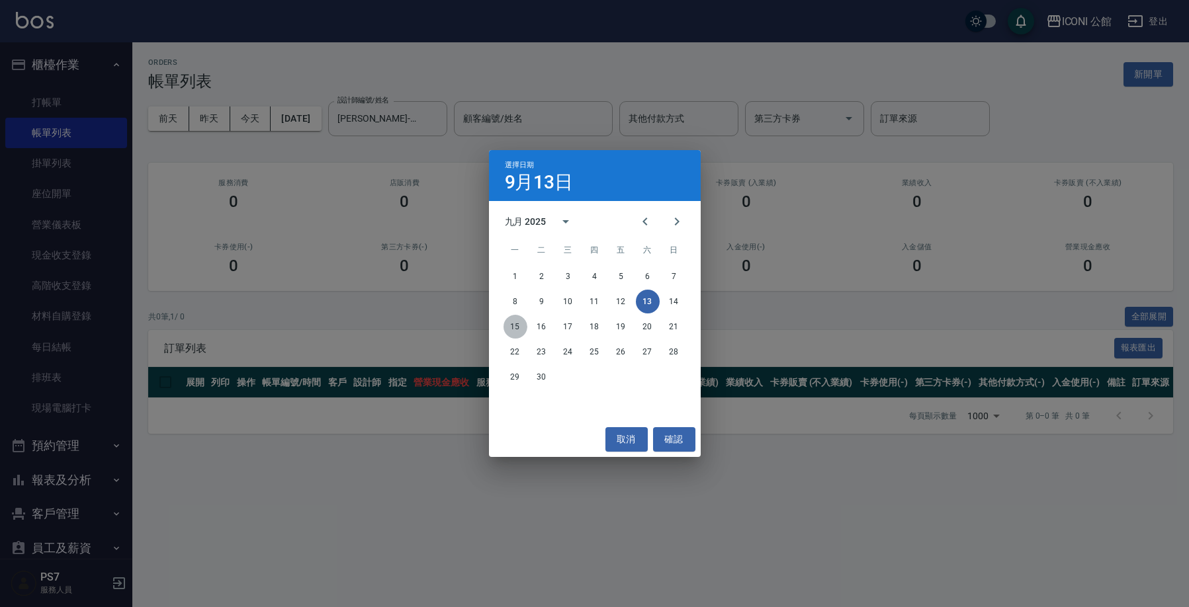
click at [512, 320] on button "15" at bounding box center [516, 327] width 24 height 24
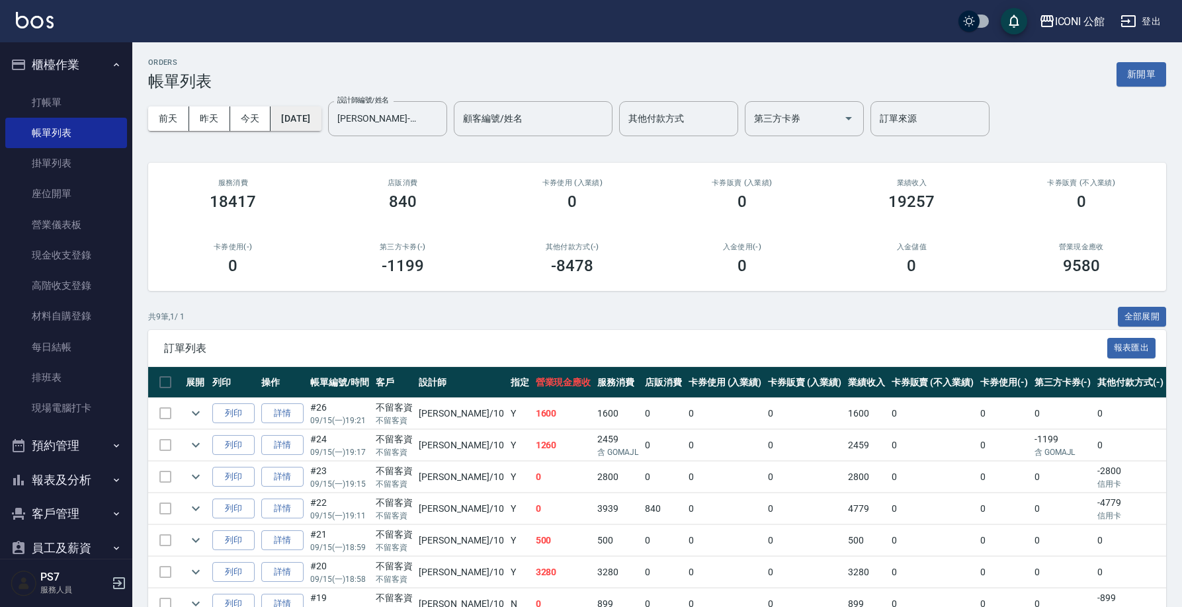
click at [318, 116] on button "[DATE]" at bounding box center [296, 119] width 50 height 24
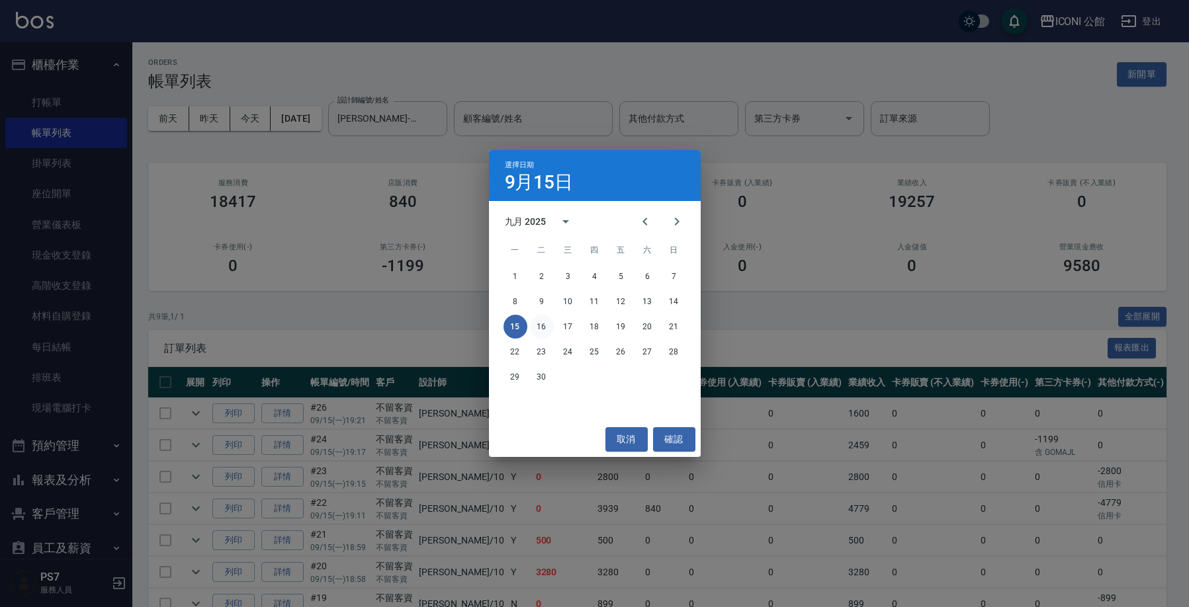
click at [545, 328] on button "16" at bounding box center [542, 327] width 24 height 24
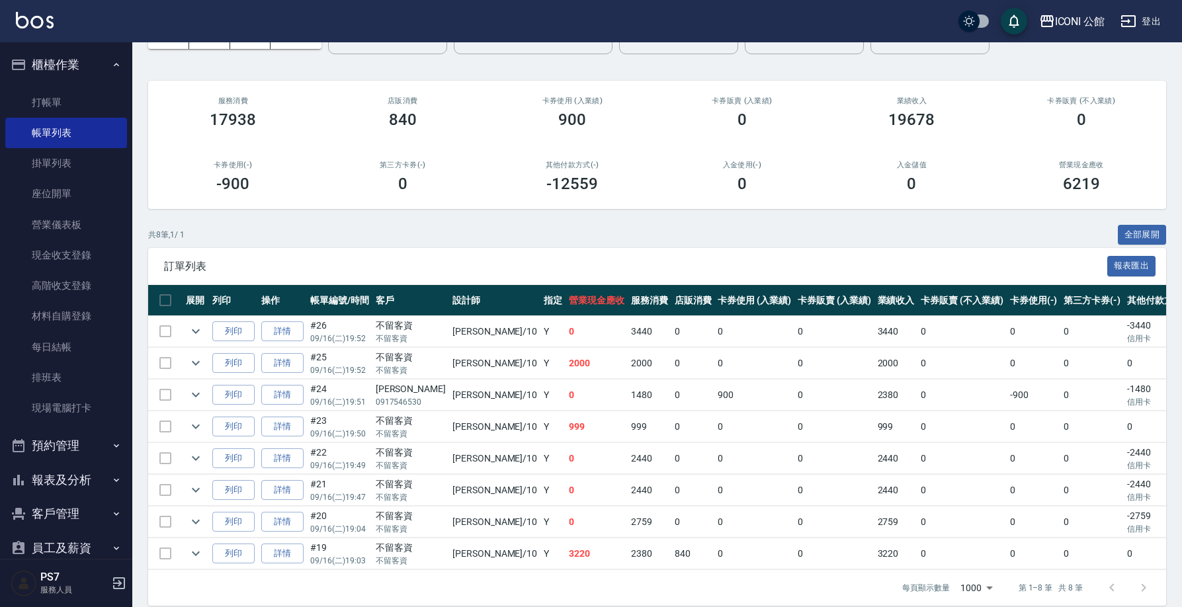
scroll to position [105, 0]
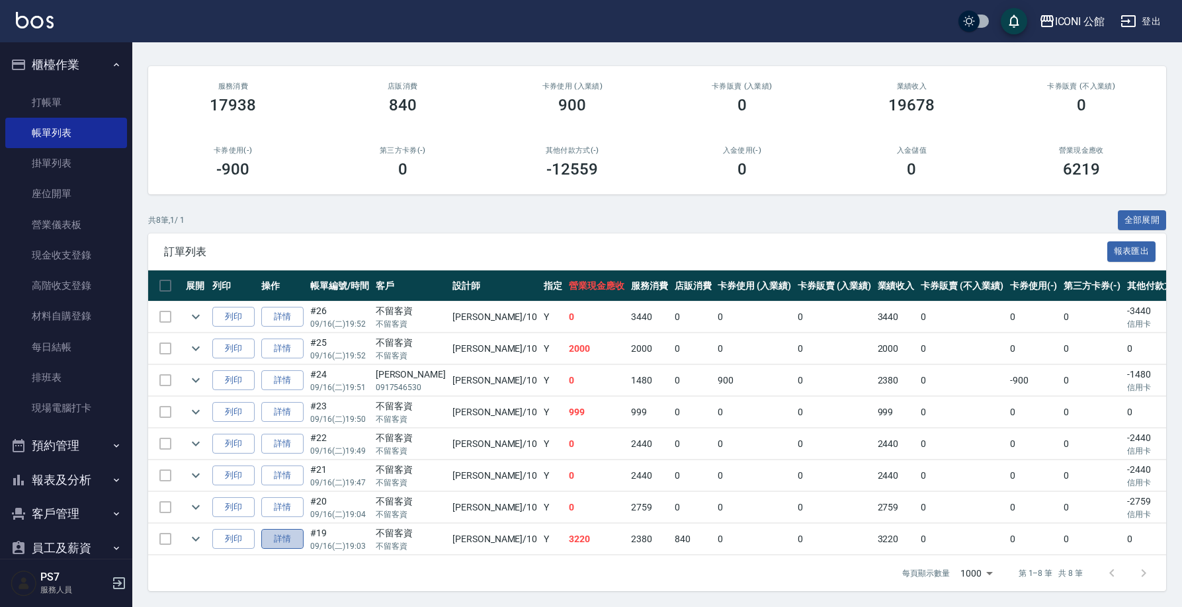
click at [288, 529] on link "詳情" at bounding box center [282, 539] width 42 height 21
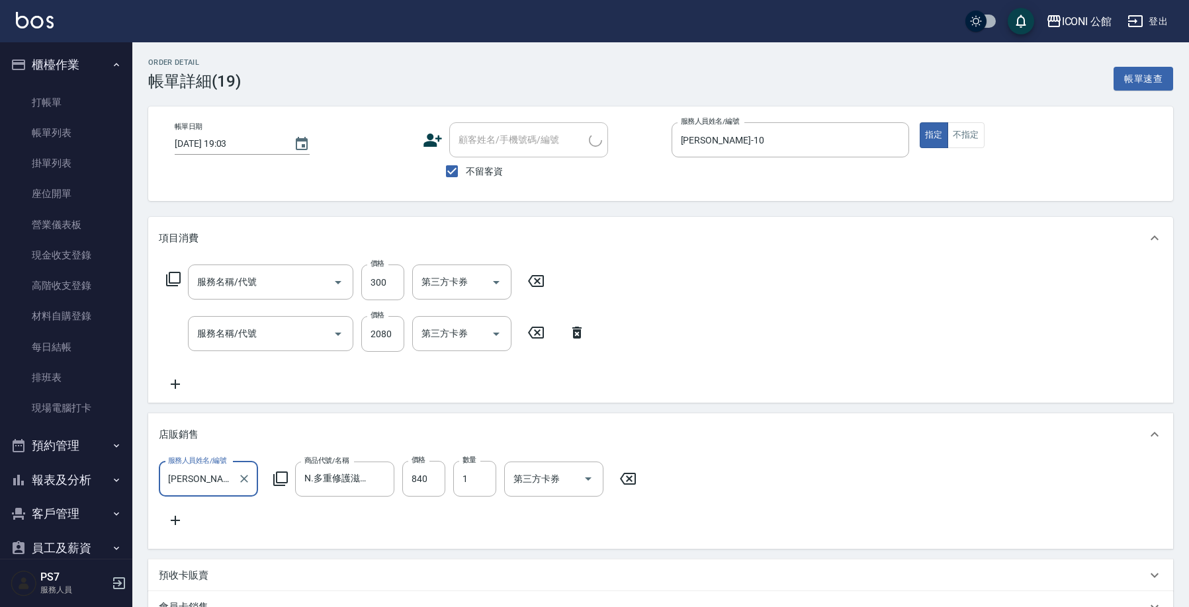
type input "[DATE] 19:03"
checkbox input "true"
type input "[PERSON_NAME]-10"
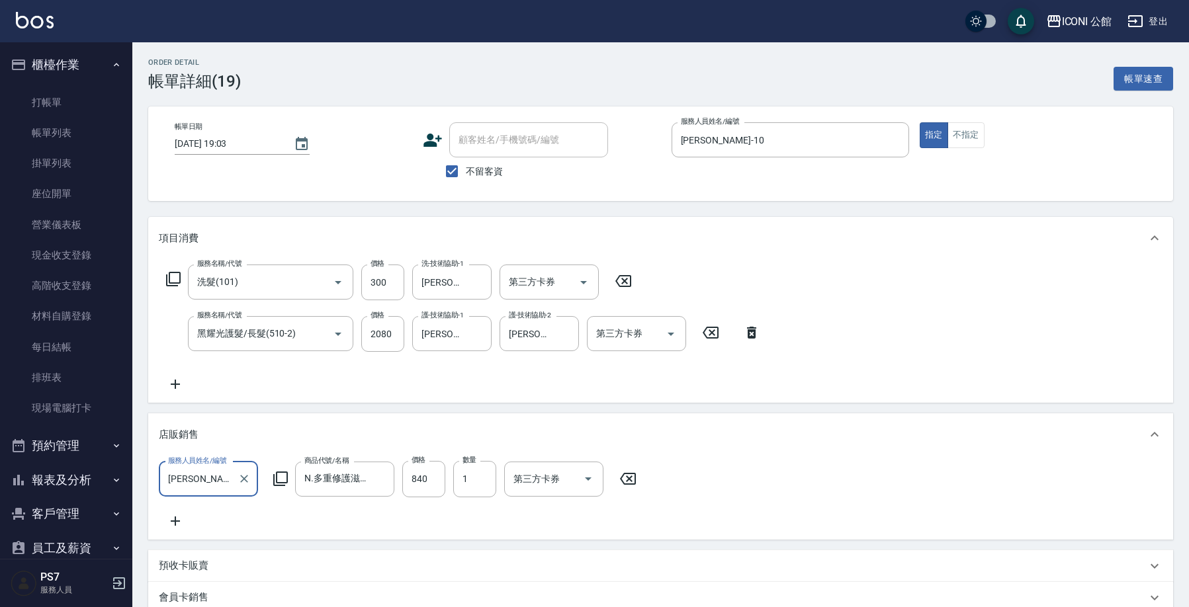
type input "洗髮(101)"
type input "黑耀光護髮/長髮(510-2)"
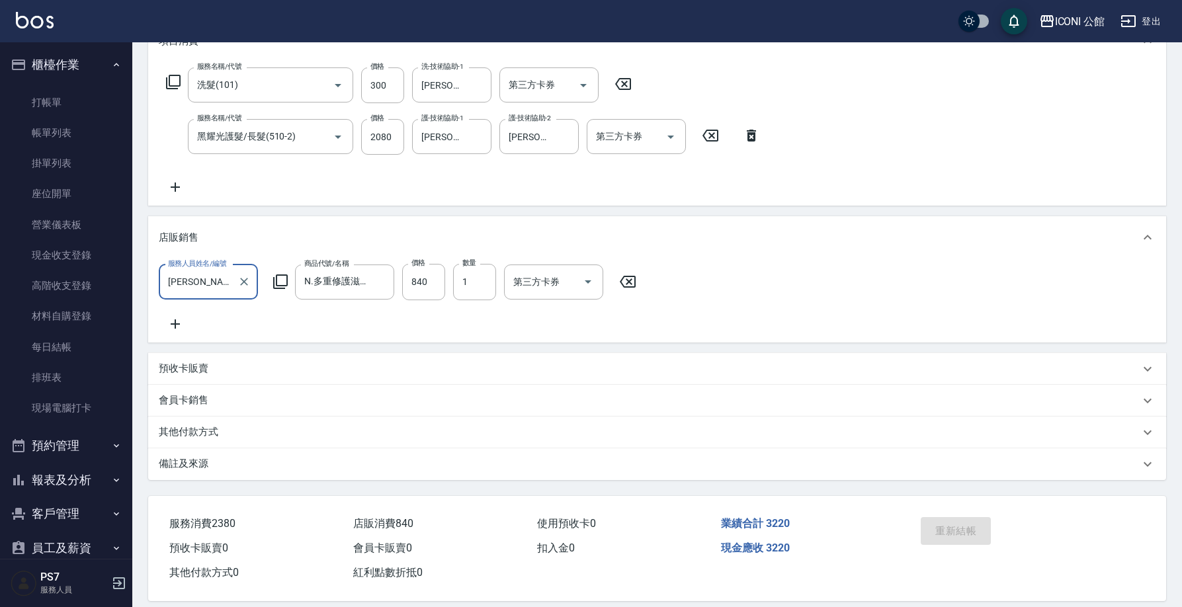
scroll to position [222, 0]
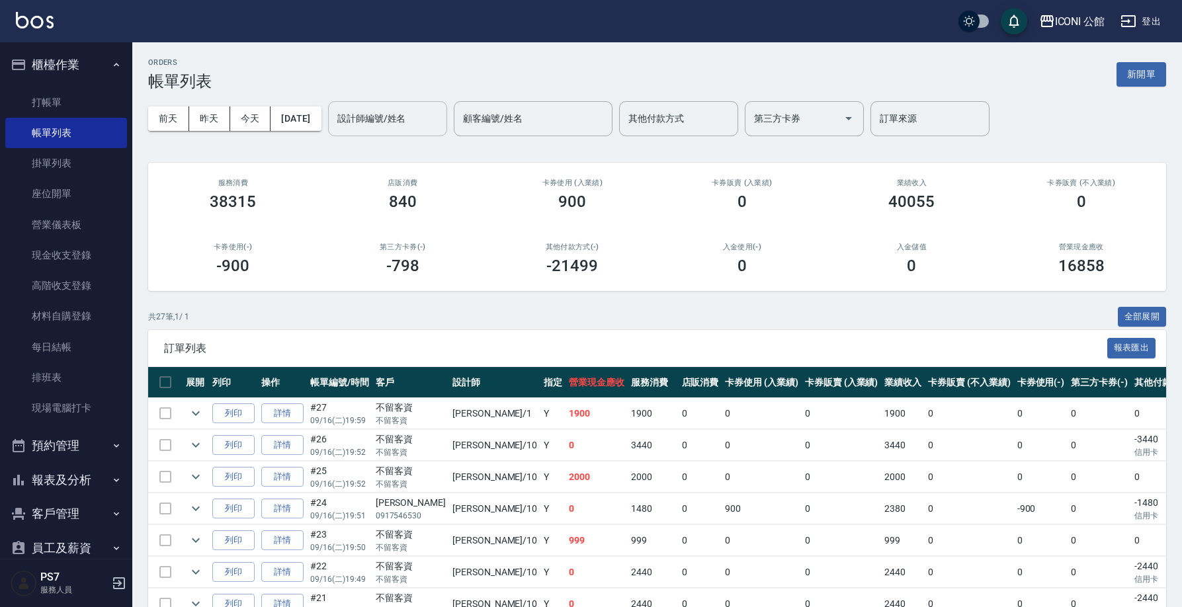
click at [367, 118] on input "設計師編號/姓名" at bounding box center [387, 118] width 107 height 23
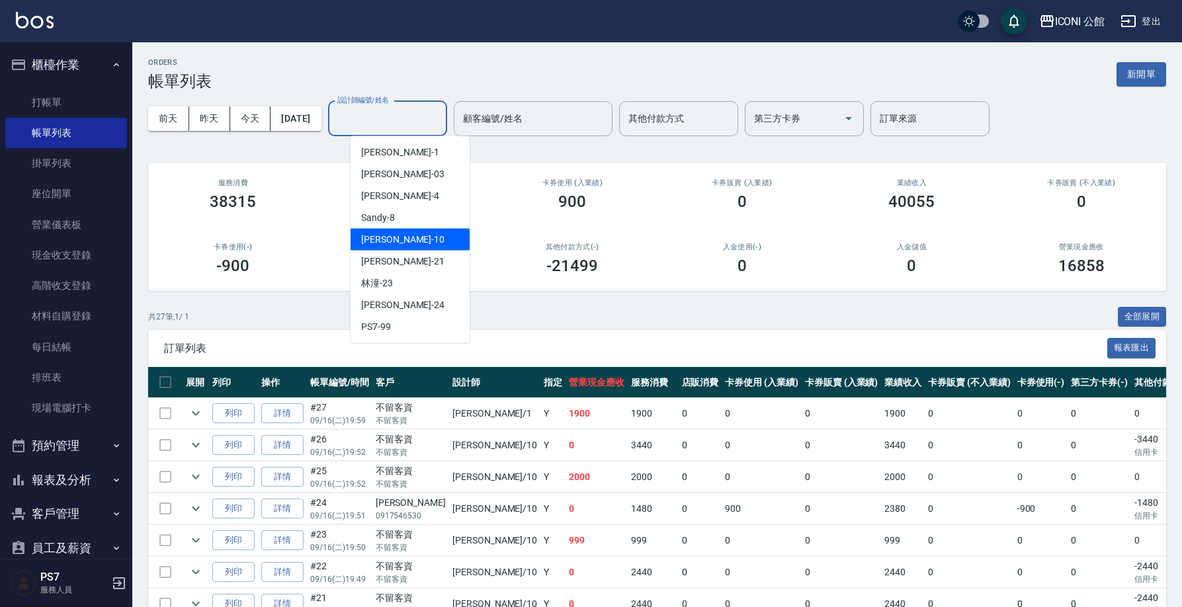
click at [382, 235] on span "[PERSON_NAME] -10" at bounding box center [402, 240] width 83 height 14
type input "[PERSON_NAME]-10"
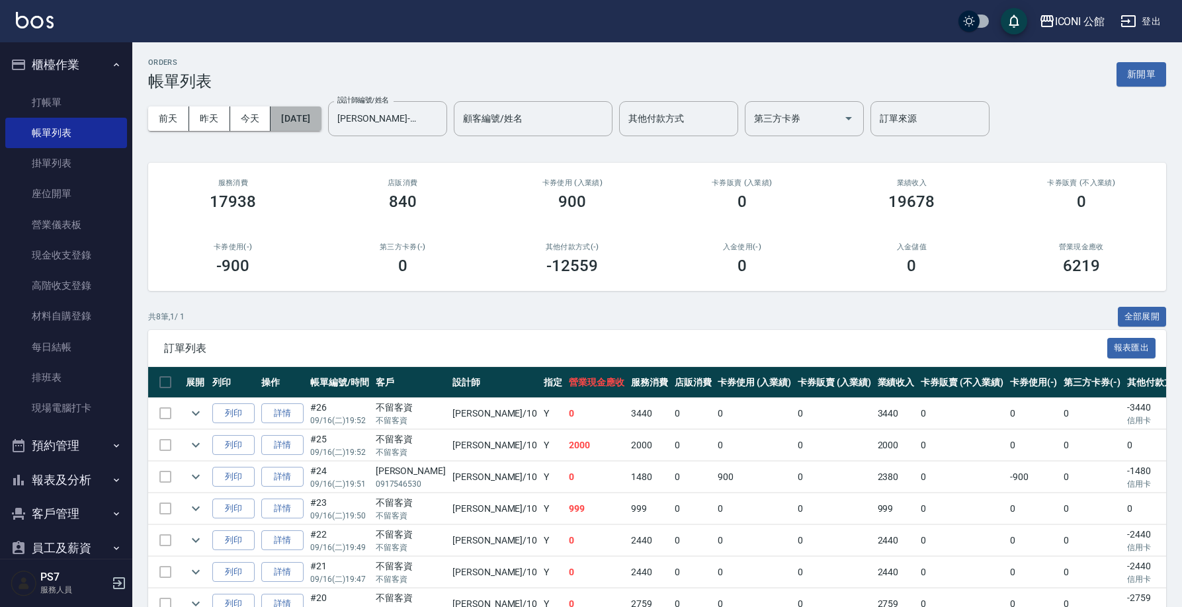
click at [321, 113] on button "[DATE]" at bounding box center [296, 119] width 50 height 24
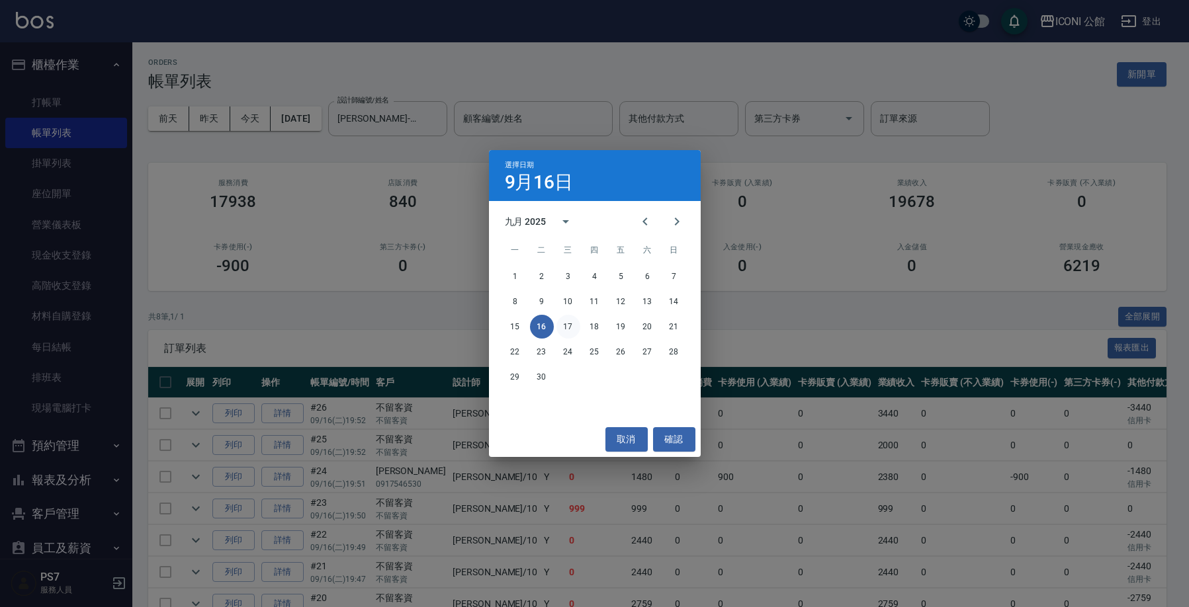
click at [562, 324] on button "17" at bounding box center [568, 327] width 24 height 24
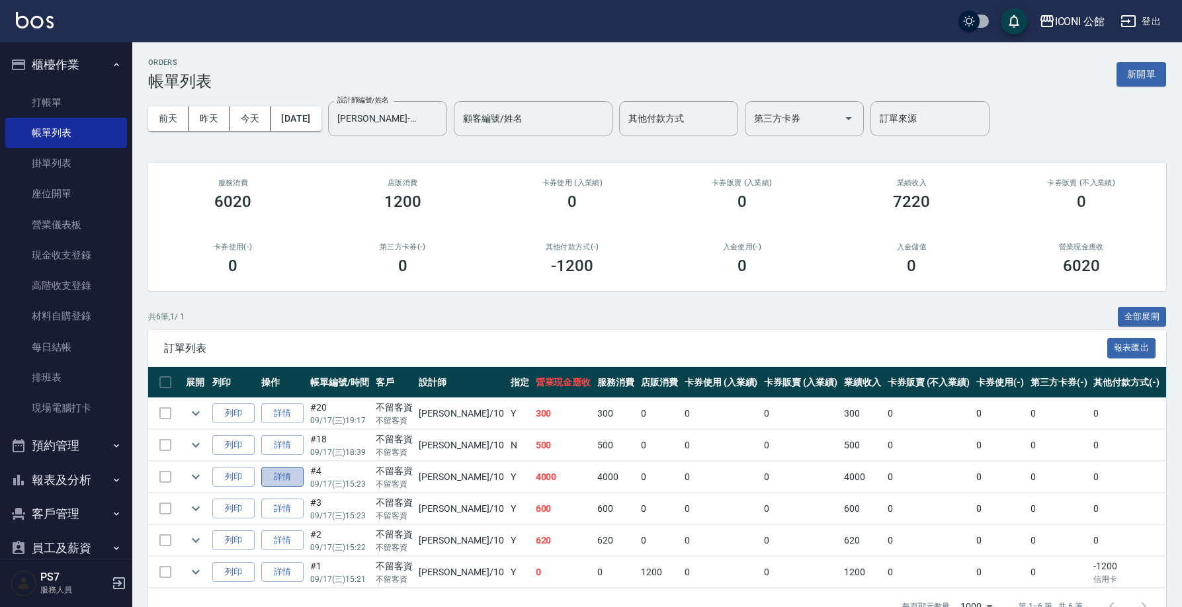
click at [283, 474] on link "詳情" at bounding box center [282, 477] width 42 height 21
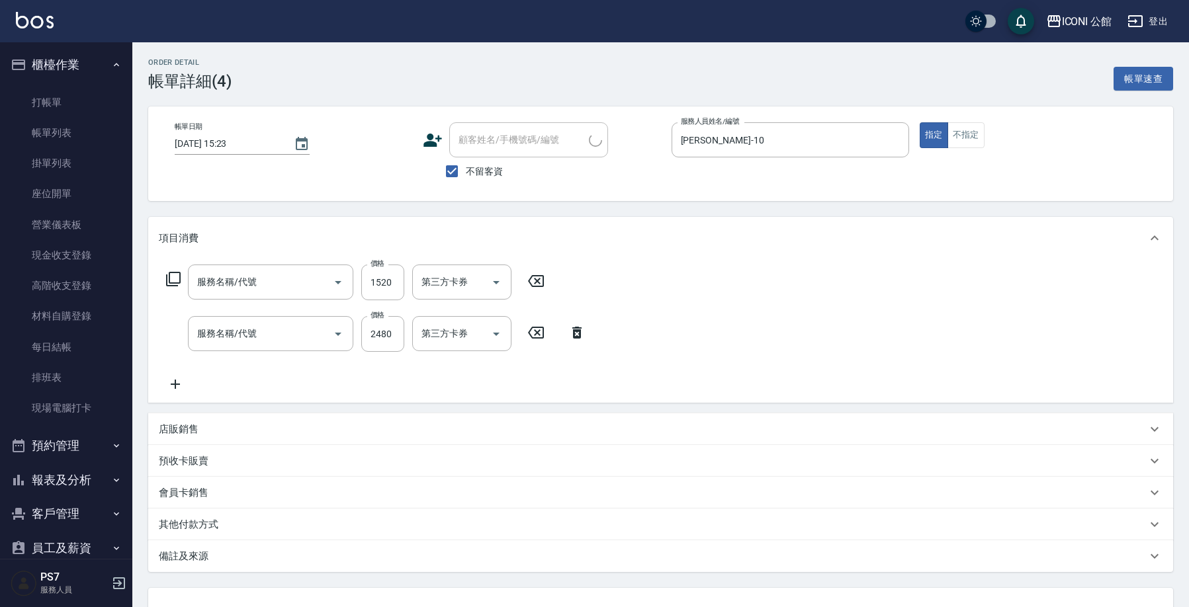
type input "[DATE] 15:23"
checkbox input "true"
type input "[PERSON_NAME]-10"
type input "日本結構式科技護髮(508)"
type input "設計燙髮(302)"
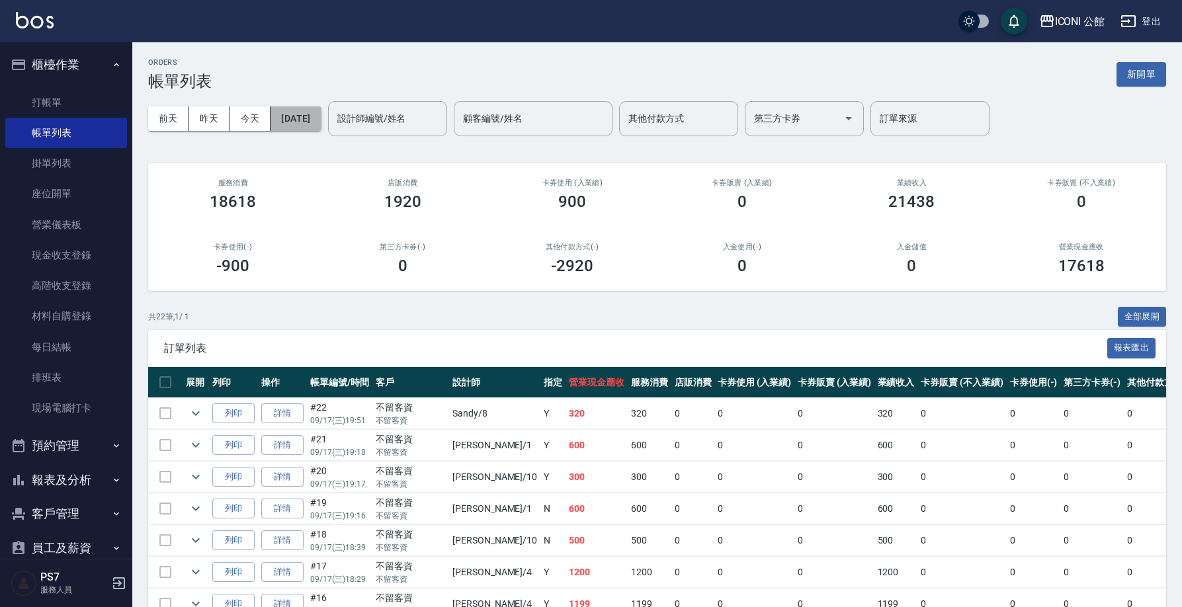
click at [321, 119] on button "[DATE]" at bounding box center [296, 119] width 50 height 24
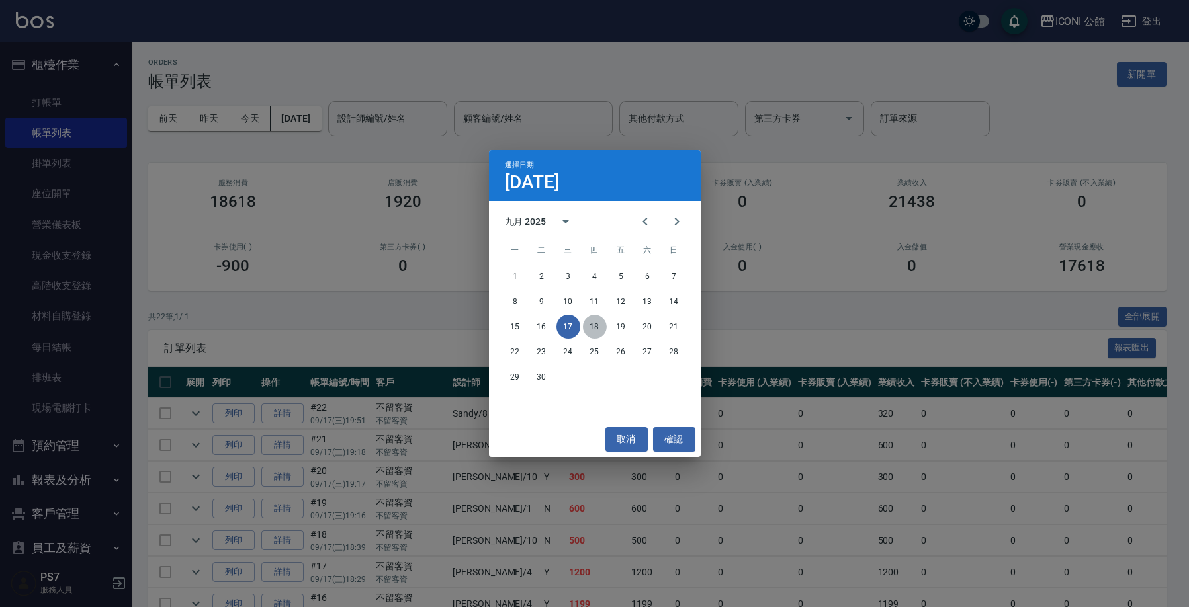
click at [590, 324] on button "18" at bounding box center [595, 327] width 24 height 24
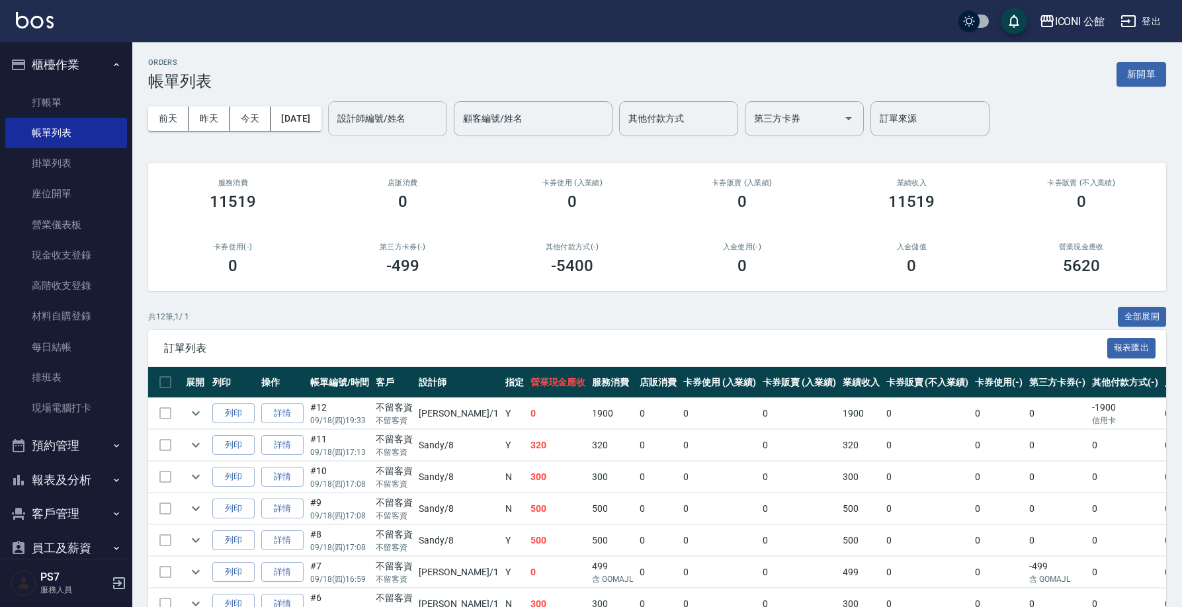
click at [371, 131] on div "設計師編號/姓名" at bounding box center [387, 118] width 119 height 35
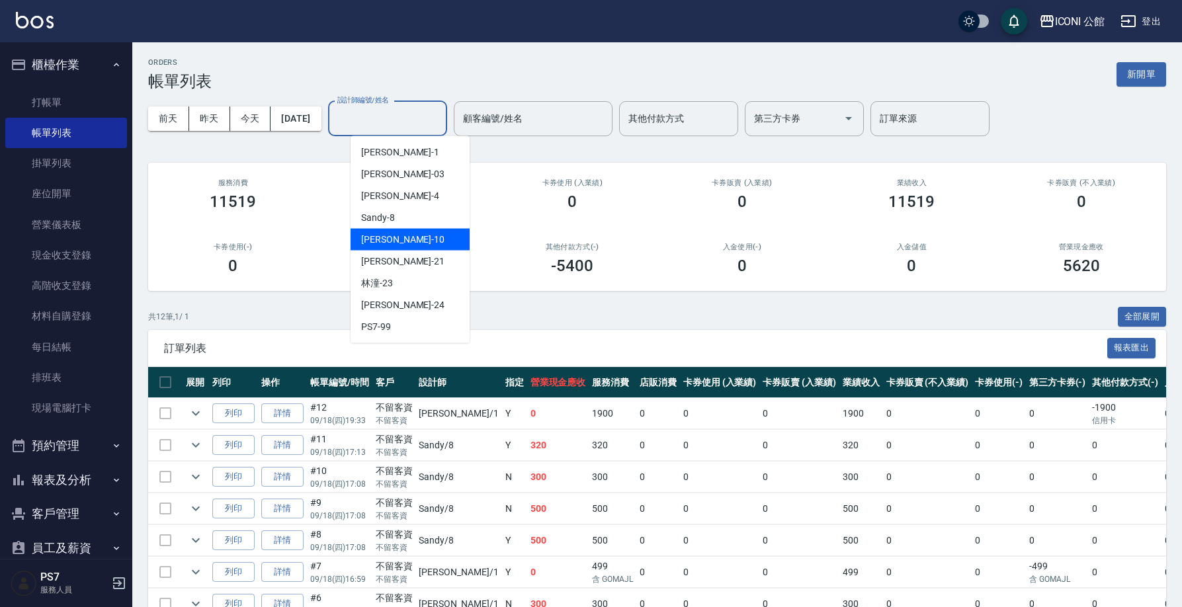
click at [378, 235] on span "[PERSON_NAME] -10" at bounding box center [402, 240] width 83 height 14
type input "[PERSON_NAME]-10"
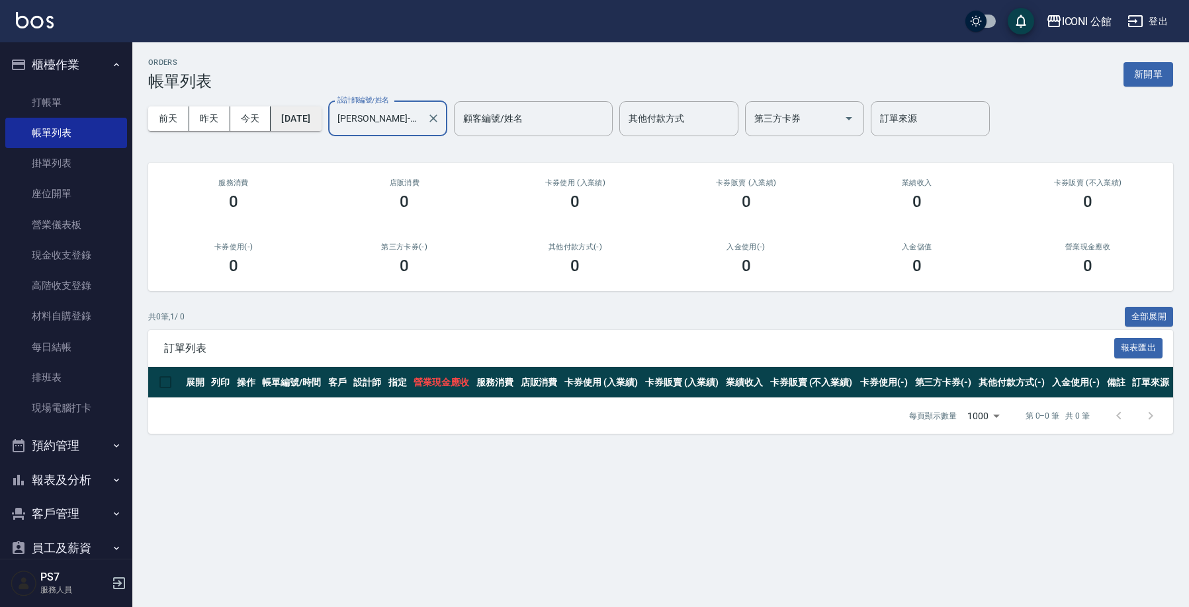
click at [321, 118] on button "[DATE]" at bounding box center [296, 119] width 50 height 24
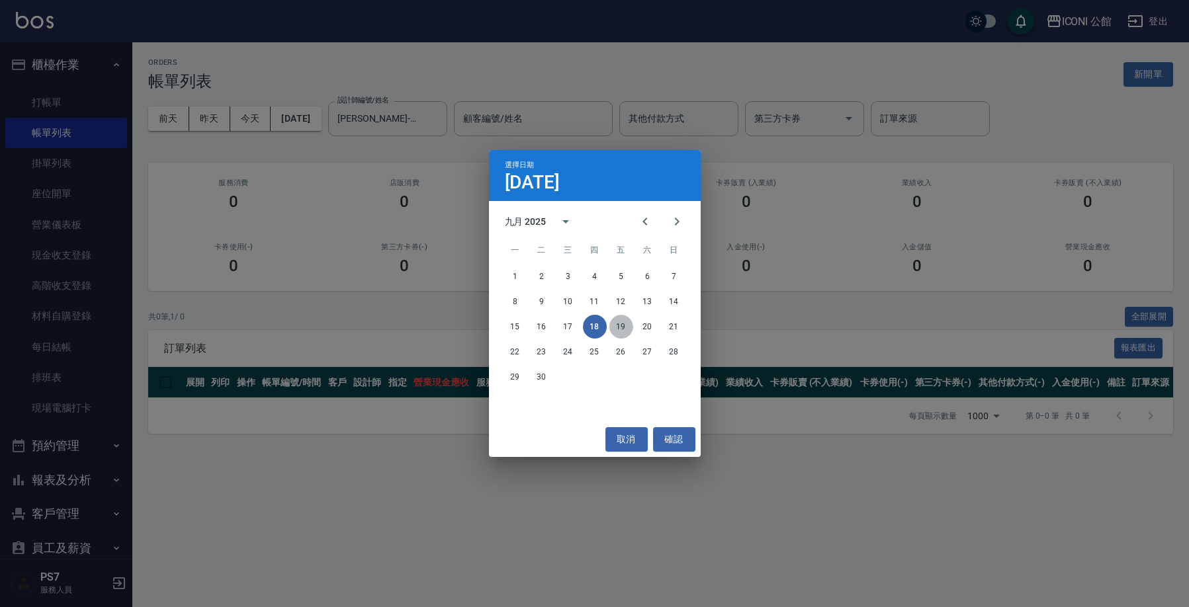
click at [620, 324] on button "19" at bounding box center [621, 327] width 24 height 24
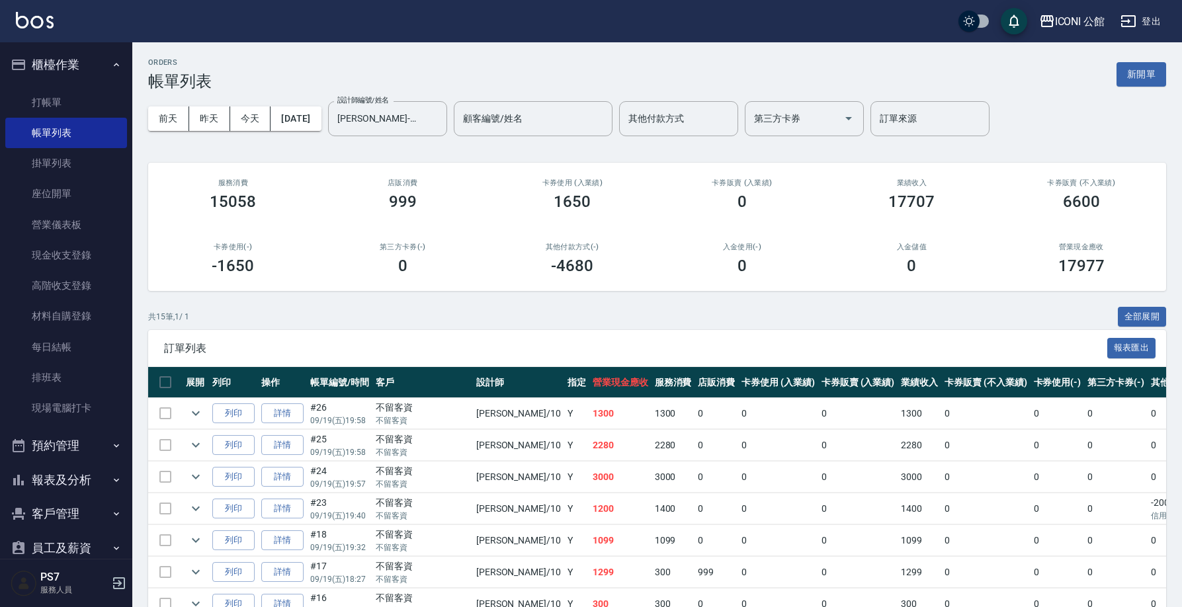
drag, startPoint x: 1182, startPoint y: 388, endPoint x: 1171, endPoint y: 431, distance: 44.3
click at [1171, 431] on div "ORDERS 帳單列表 新開單 [DATE] [DATE] [DATE] [DATE] 設計師編號/姓名 [PERSON_NAME]-10 設計師編號/姓名 …" at bounding box center [657, 484] width 1050 height 884
drag, startPoint x: 1182, startPoint y: 392, endPoint x: 1174, endPoint y: 421, distance: 30.7
click at [1175, 423] on div "ORDERS 帳單列表 新開單 [DATE] [DATE] [DATE] [DATE] 設計師編號/姓名 [PERSON_NAME]-10 設計師編號/姓名 …" at bounding box center [657, 484] width 1050 height 884
click at [311, 124] on button "[DATE]" at bounding box center [296, 119] width 50 height 24
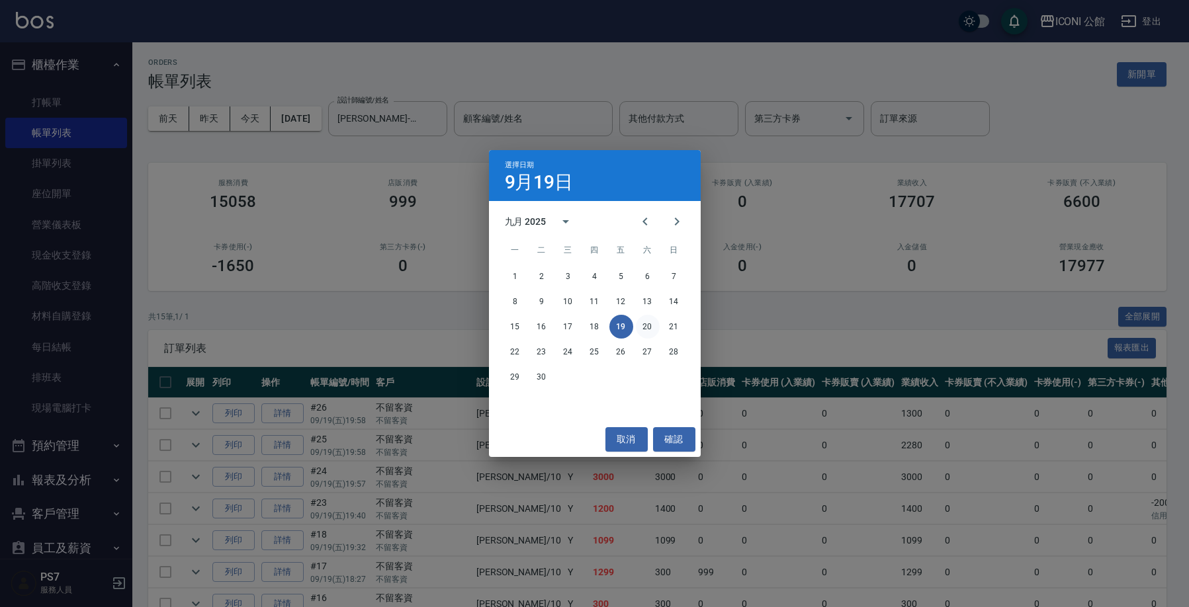
click at [648, 328] on button "20" at bounding box center [648, 327] width 24 height 24
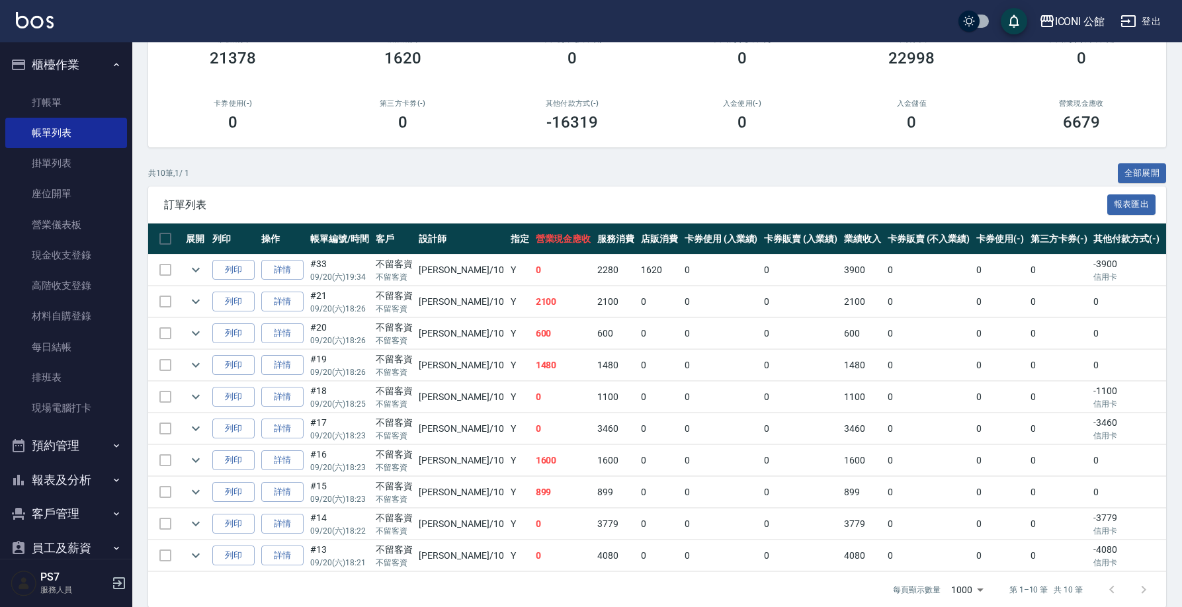
scroll to position [144, 0]
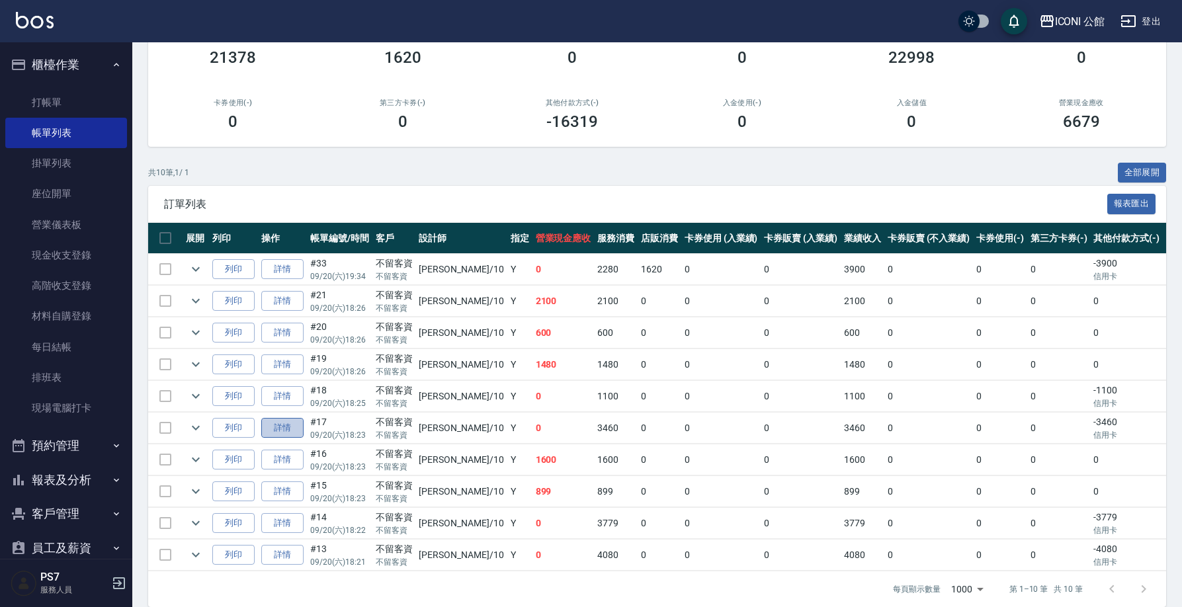
click at [292, 429] on link "詳情" at bounding box center [282, 428] width 42 height 21
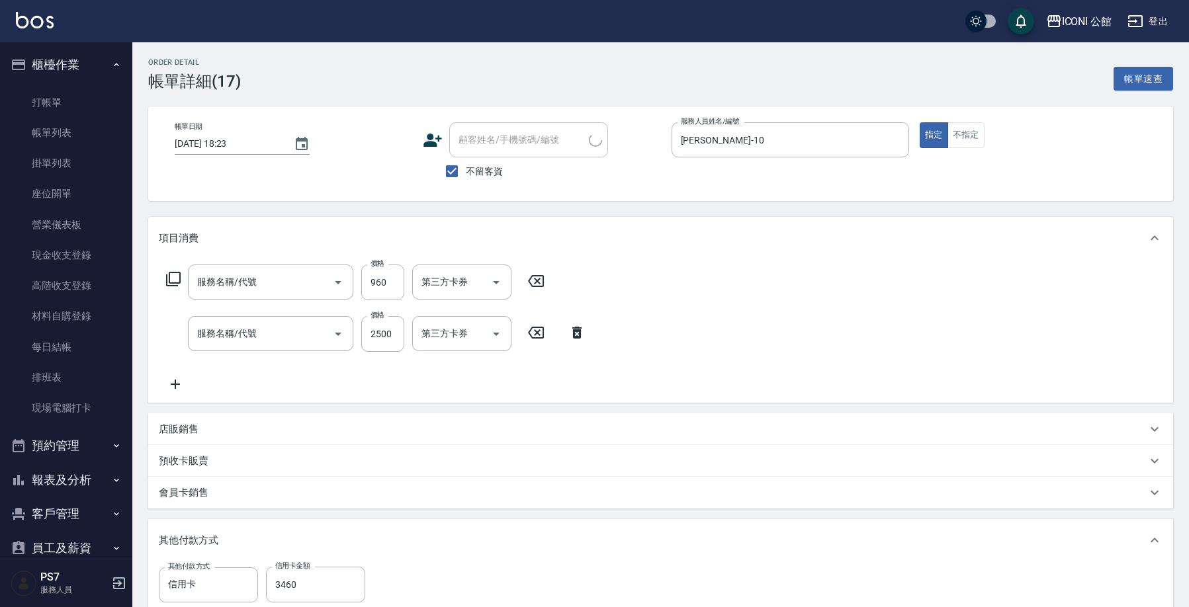
type input "[DATE] 18:23"
checkbox input "true"
type input "[PERSON_NAME]-10"
type input "花漾深層護髮(517)"
type input "設計燙髮(302)"
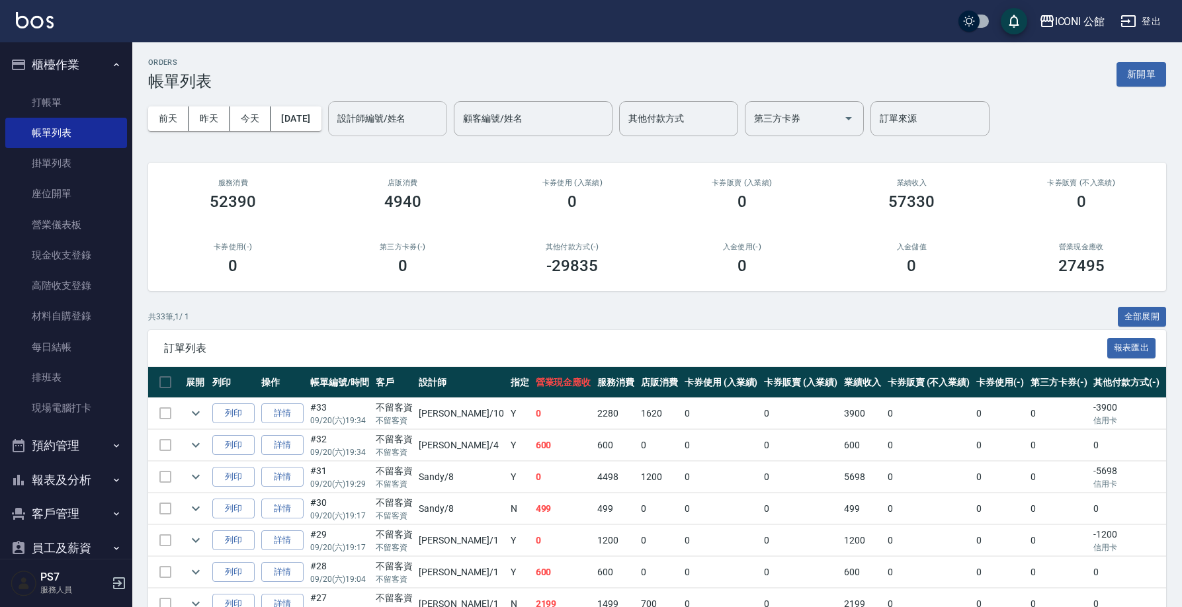
click at [378, 116] on input "設計師編號/姓名" at bounding box center [387, 118] width 107 height 23
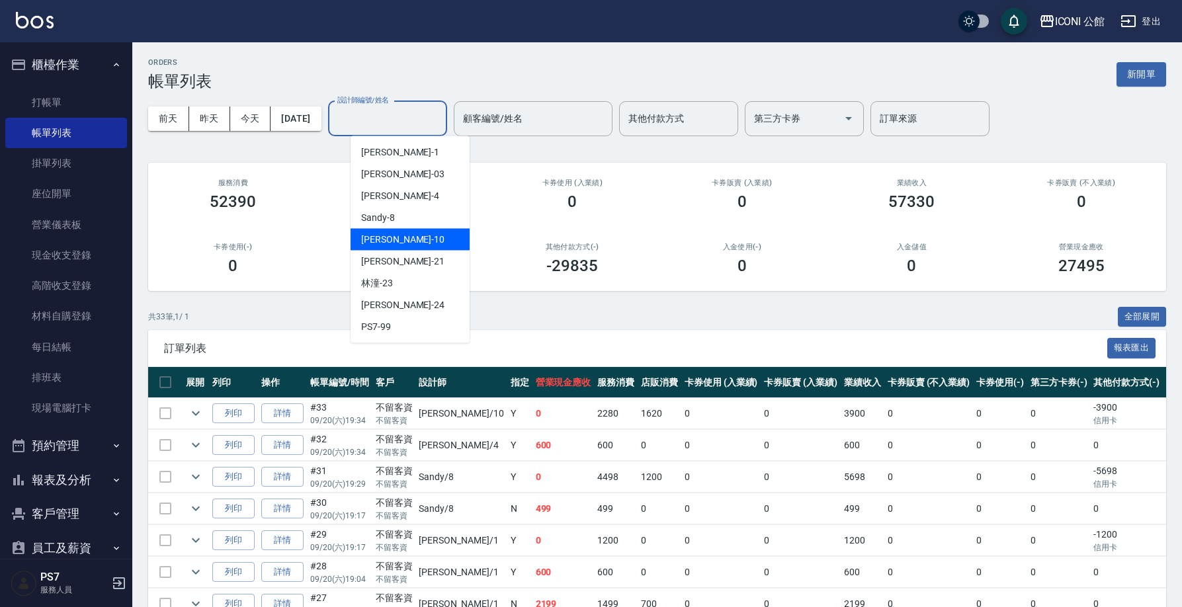
click at [414, 245] on div "[PERSON_NAME] -10" at bounding box center [410, 240] width 119 height 22
type input "[PERSON_NAME]-10"
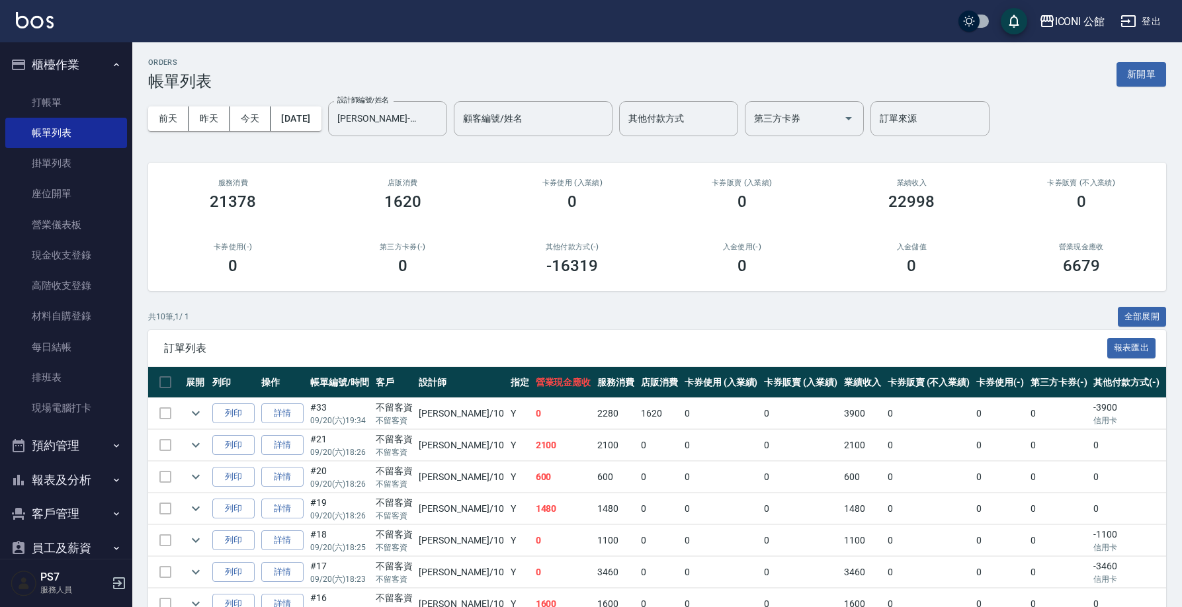
drag, startPoint x: 1180, startPoint y: 468, endPoint x: 1174, endPoint y: 479, distance: 12.1
click at [1176, 494] on div "ORDERS 帳單列表 新開單 [DATE] [DATE] [DATE] [DATE] 設計師編號/姓名 [PERSON_NAME]-10 設計師編號/姓名 …" at bounding box center [657, 404] width 1050 height 725
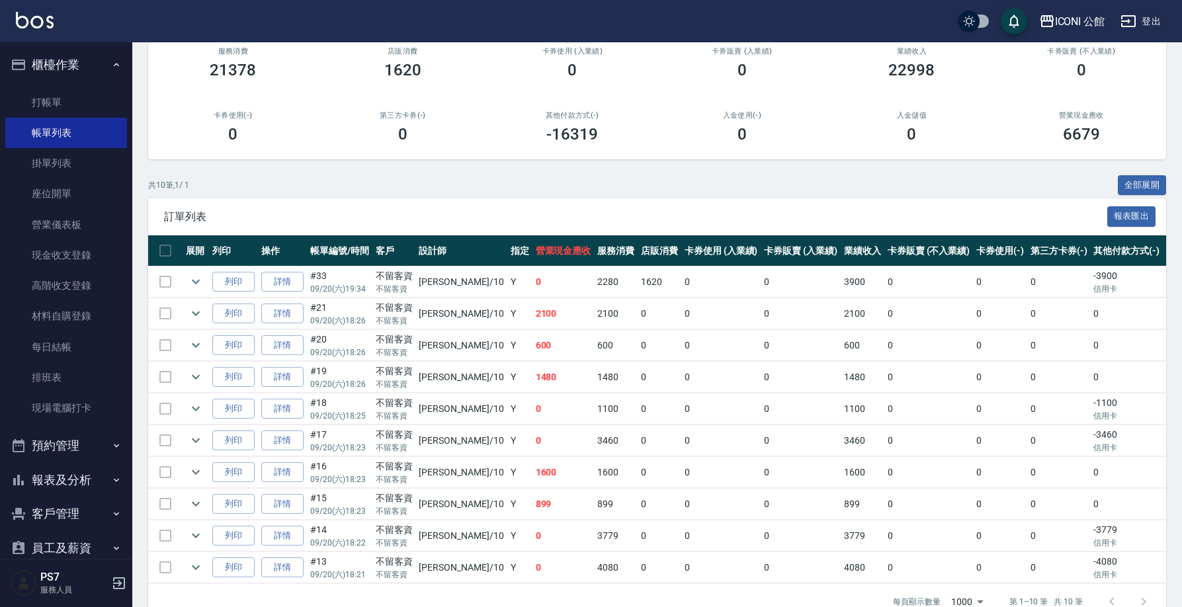
scroll to position [135, 0]
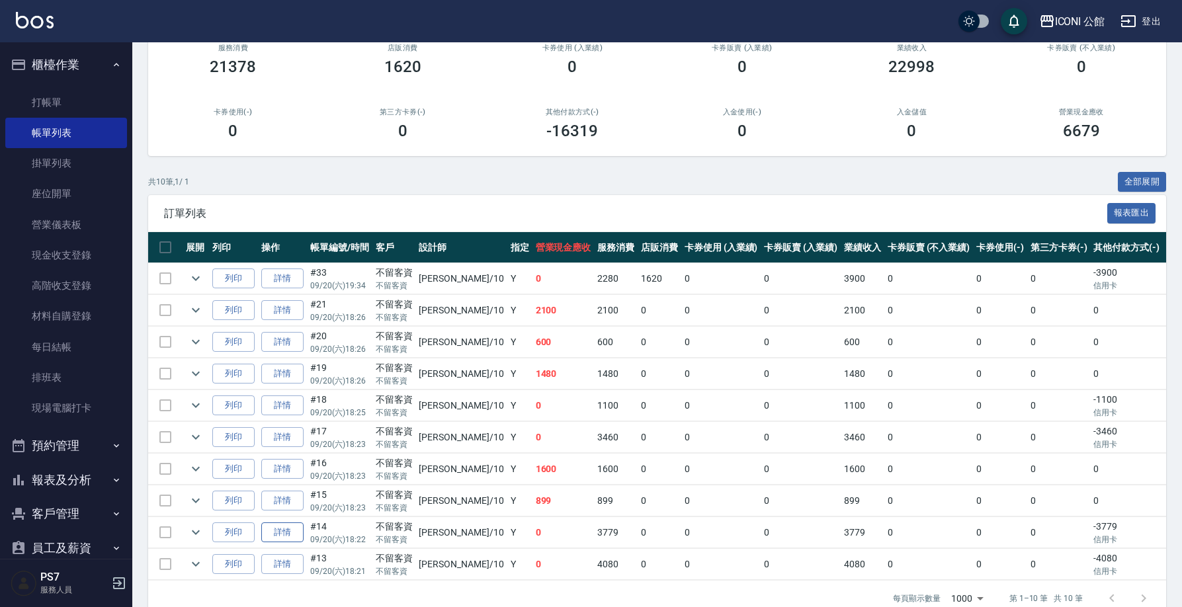
click at [276, 531] on link "詳情" at bounding box center [282, 533] width 42 height 21
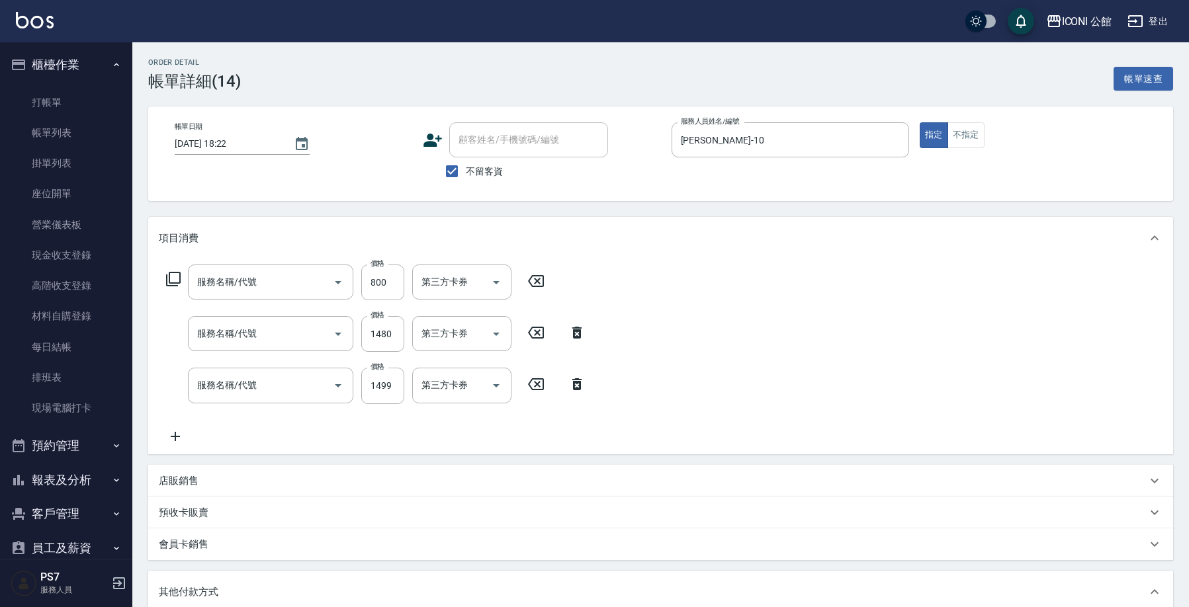
type input "[DATE] 18:22"
checkbox input "true"
type input "[PERSON_NAME]-10"
type input "DD急救護髮(506)"
type input "設計燙髮(302)"
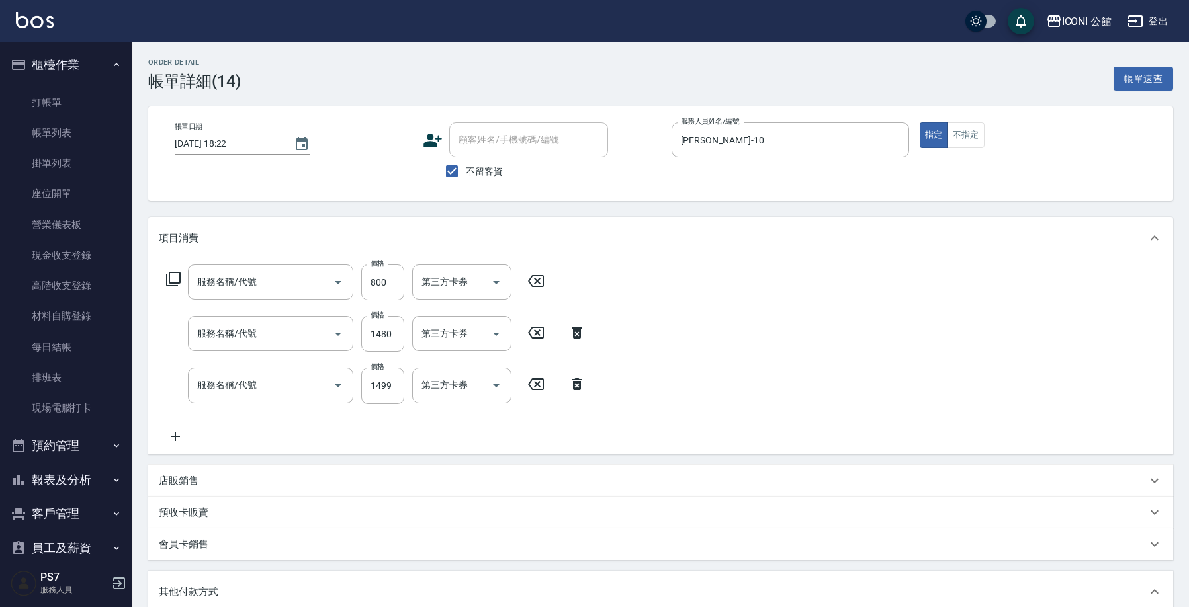
type input "設計染髮(402)"
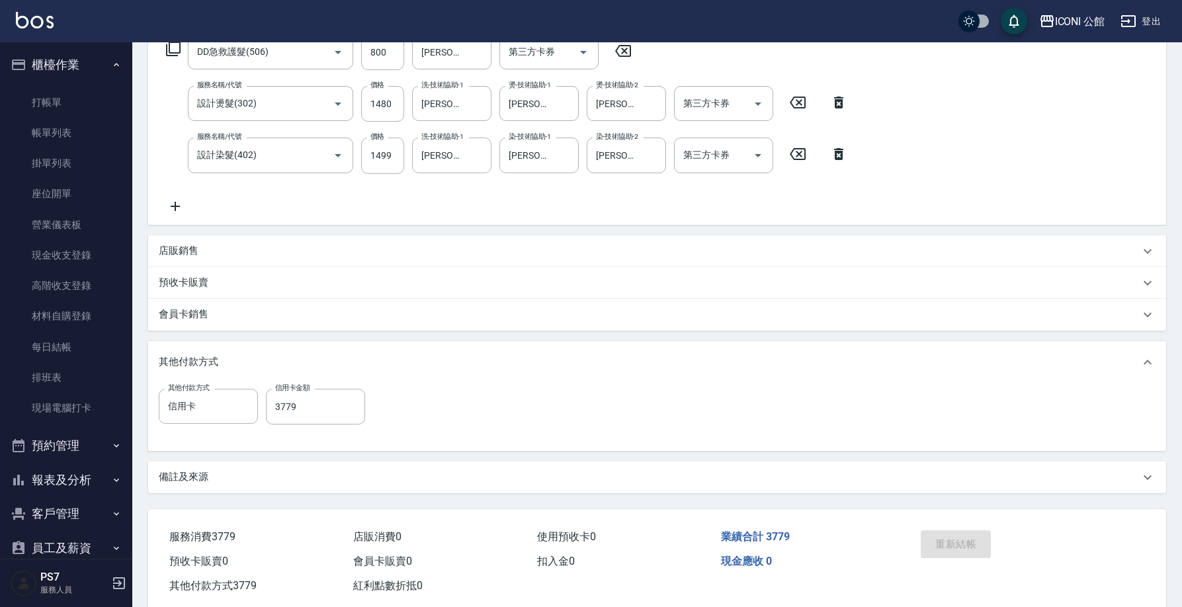
scroll to position [211, 0]
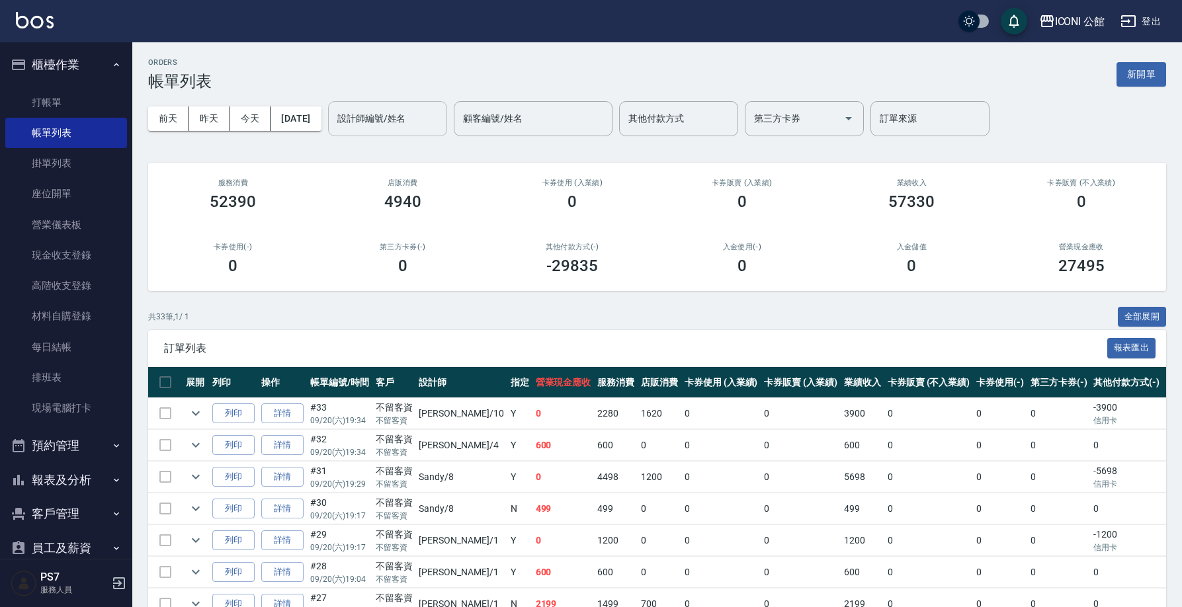
click at [383, 116] on input "設計師編號/姓名" at bounding box center [387, 118] width 107 height 23
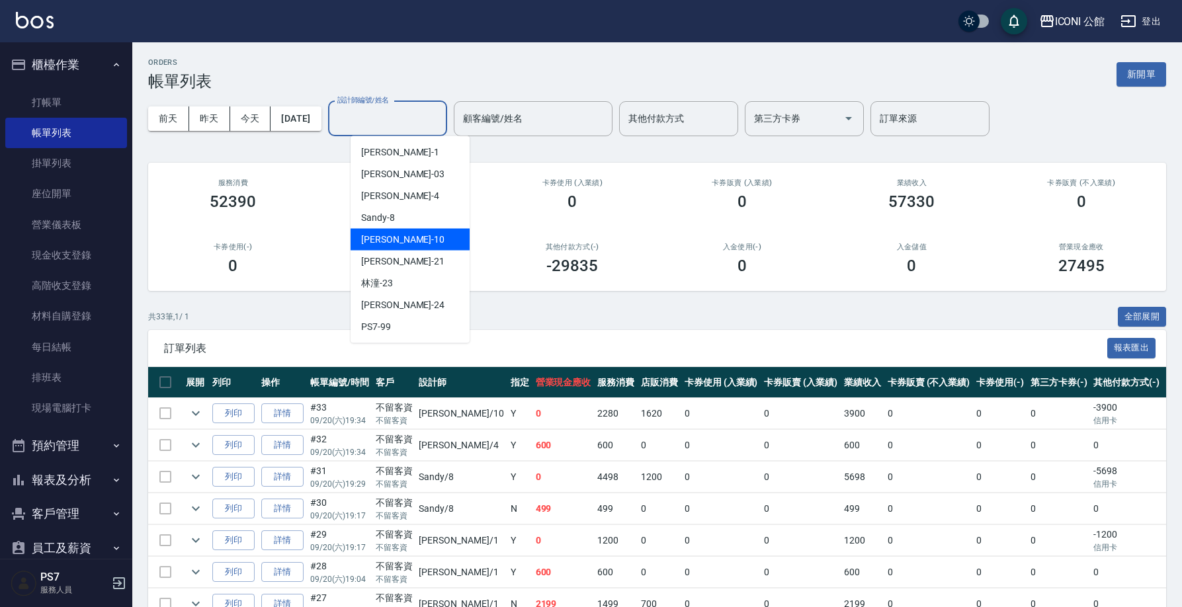
click at [422, 236] on div "[PERSON_NAME] -10" at bounding box center [410, 240] width 119 height 22
type input "[PERSON_NAME]-10"
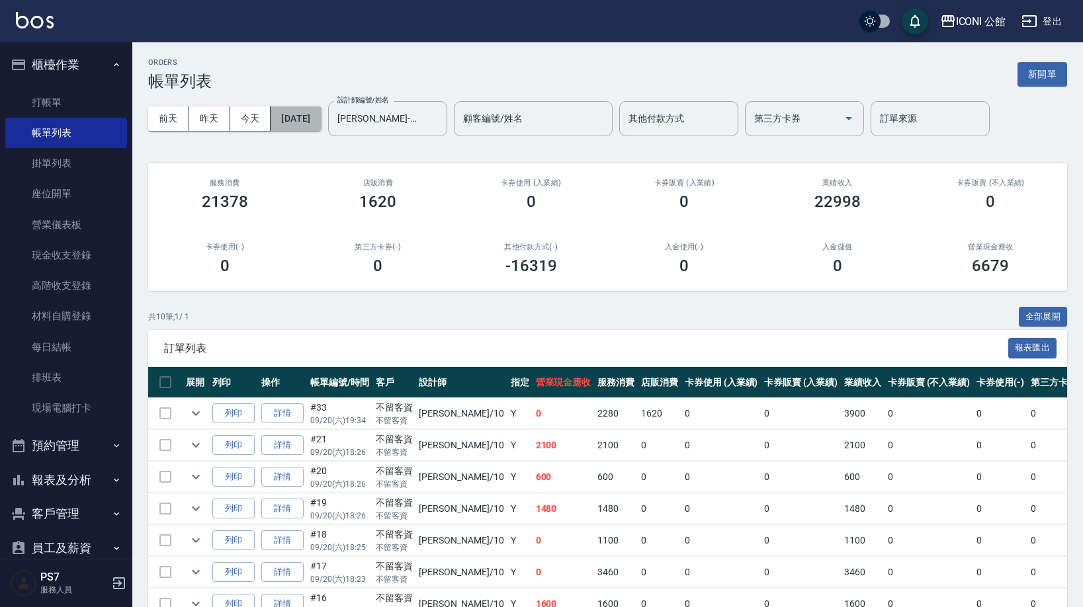
click at [318, 125] on button "[DATE]" at bounding box center [296, 119] width 50 height 24
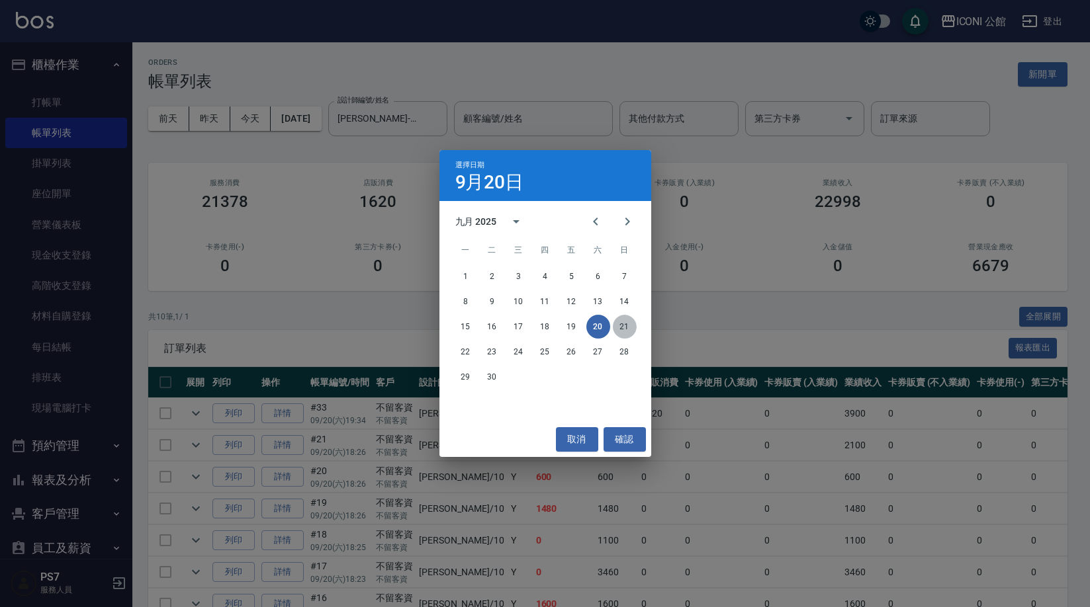
click at [626, 331] on button "21" at bounding box center [625, 327] width 24 height 24
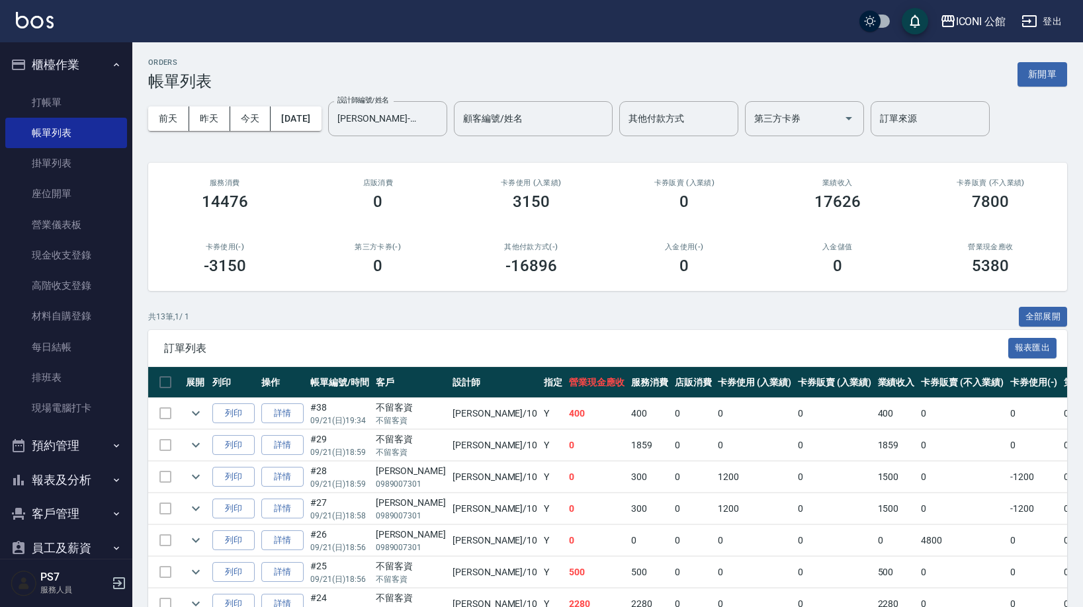
drag, startPoint x: 1082, startPoint y: 412, endPoint x: 1082, endPoint y: 452, distance: 39.7
click at [1082, 455] on div "ORDERS 帳單列表 新開單 [DATE] [DATE] [DATE] [DATE] 設計師編號/姓名 [PERSON_NAME]-10 設計師編號/姓名 …" at bounding box center [607, 452] width 951 height 820
drag, startPoint x: 1082, startPoint y: 417, endPoint x: 1070, endPoint y: 462, distance: 47.4
click at [1071, 466] on div "ORDERS 帳單列表 新開單 [DATE] [DATE] [DATE] [DATE] 設計師編號/姓名 [PERSON_NAME]-10 設計師編號/姓名 …" at bounding box center [607, 452] width 951 height 820
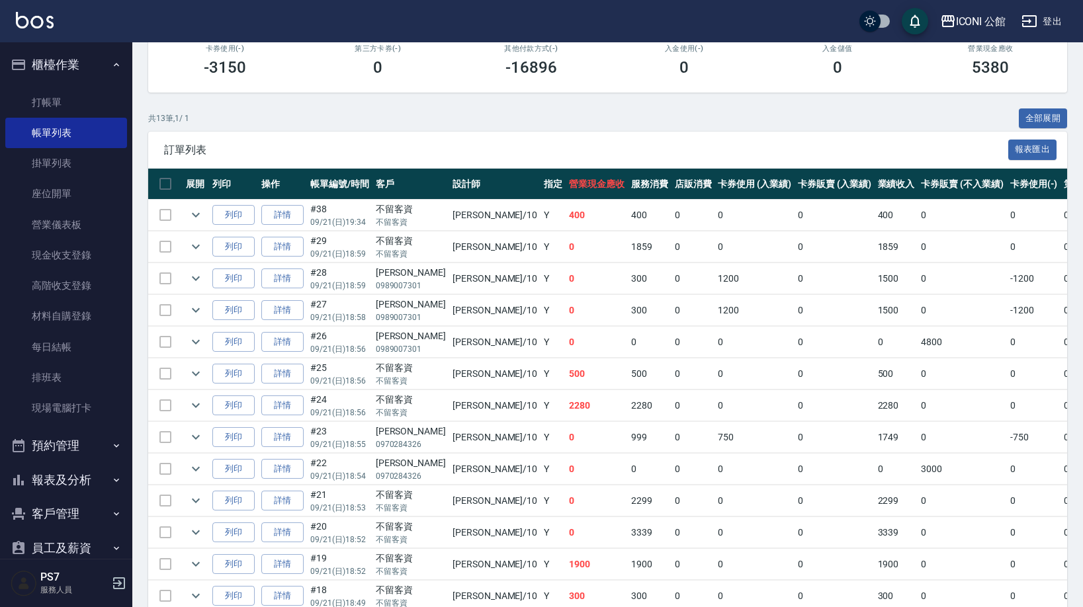
scroll to position [200, 0]
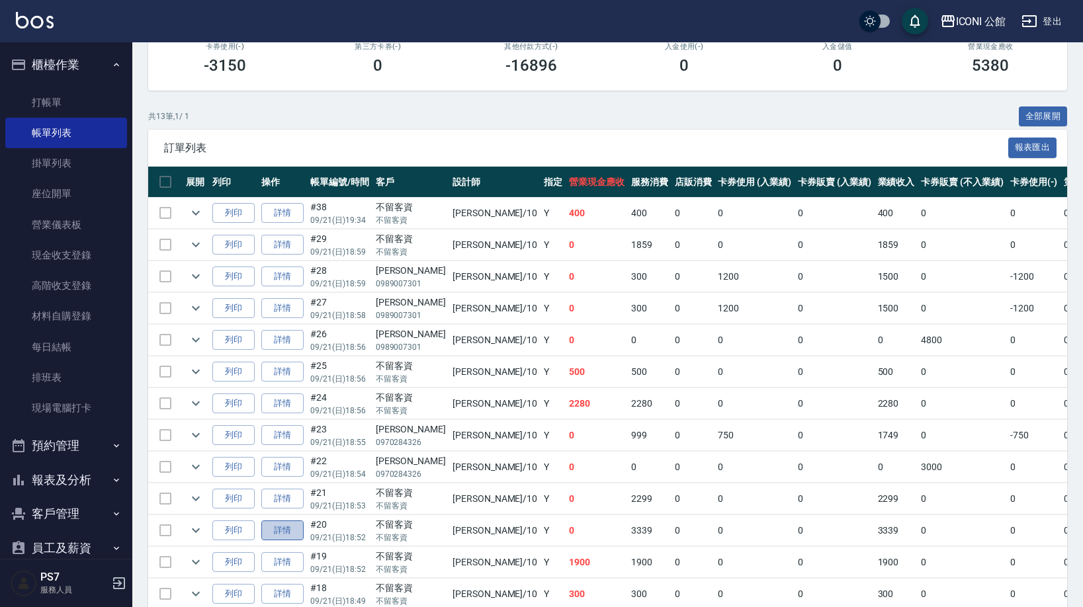
click at [291, 532] on link "詳情" at bounding box center [282, 531] width 42 height 21
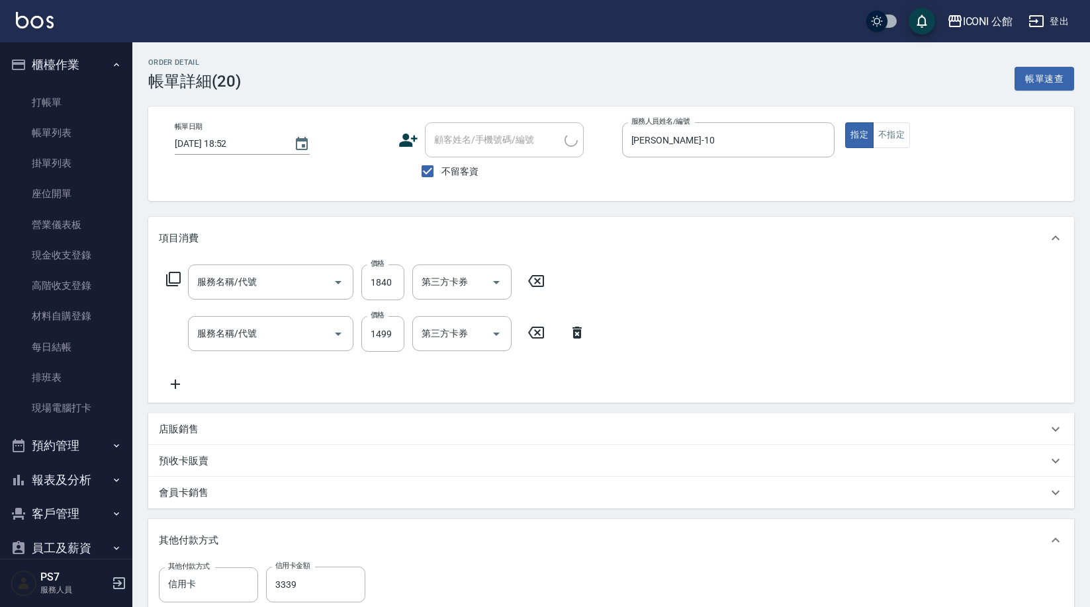
type input "[DATE] 18:52"
checkbox input "true"
type input "[PERSON_NAME]-10"
type input "黑耀光護髮/中長髮(510-1)"
type input "設計染髮(402)"
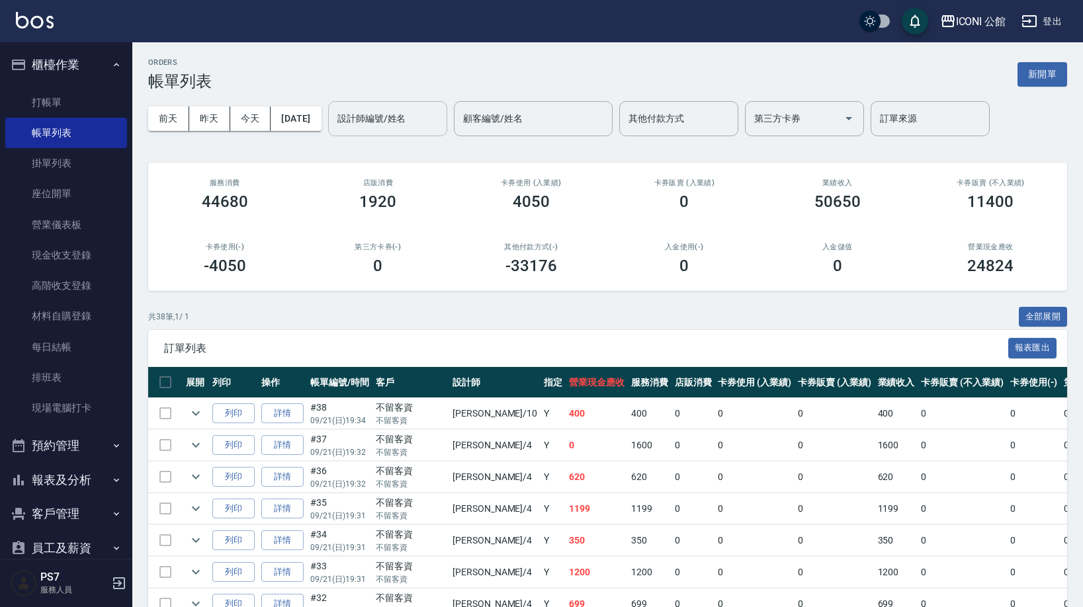
click at [417, 126] on input "設計師編號/姓名" at bounding box center [387, 118] width 107 height 23
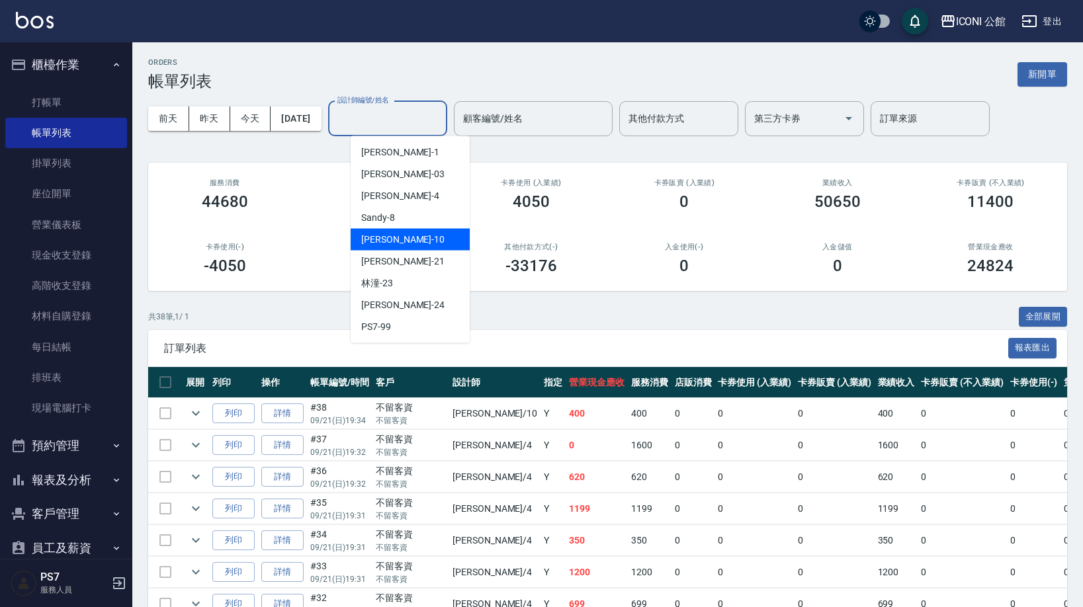
click at [414, 234] on div "[PERSON_NAME] -10" at bounding box center [410, 240] width 119 height 22
type input "[PERSON_NAME]-10"
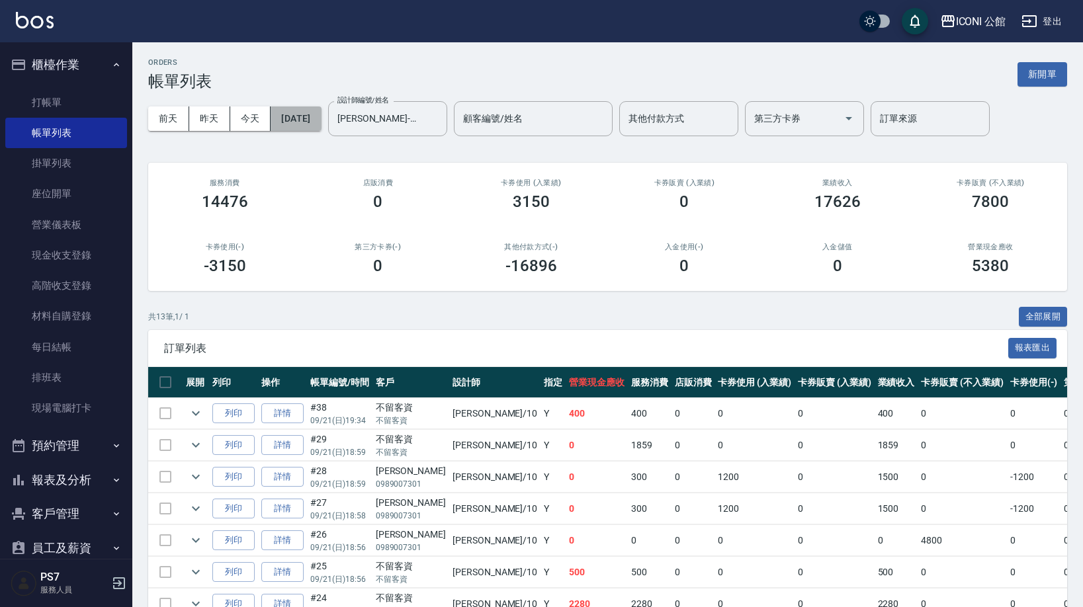
click at [321, 118] on button "[DATE]" at bounding box center [296, 119] width 50 height 24
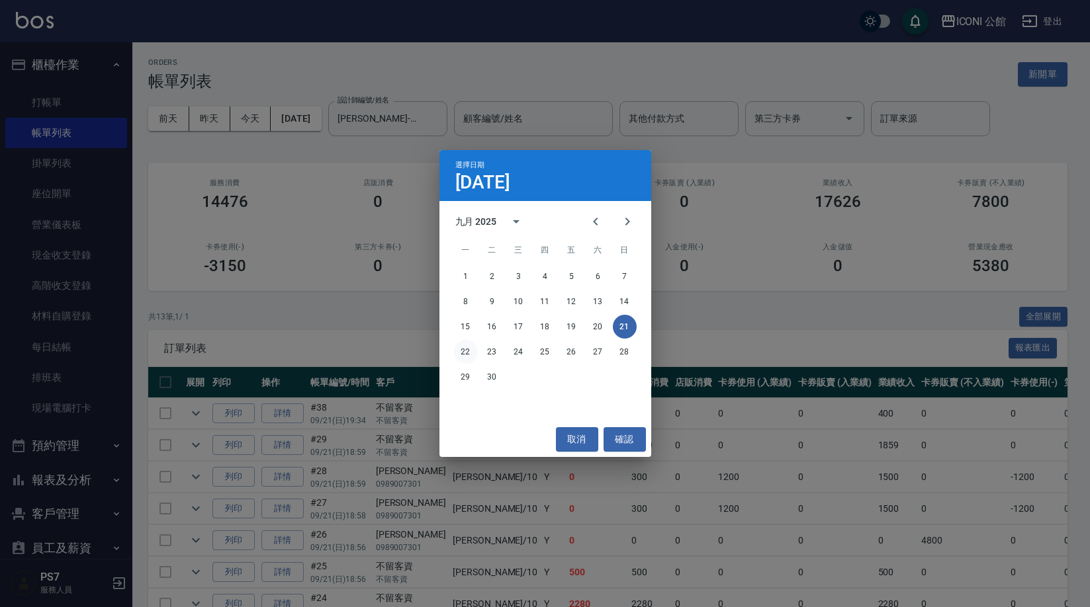
click at [468, 353] on button "22" at bounding box center [466, 352] width 24 height 24
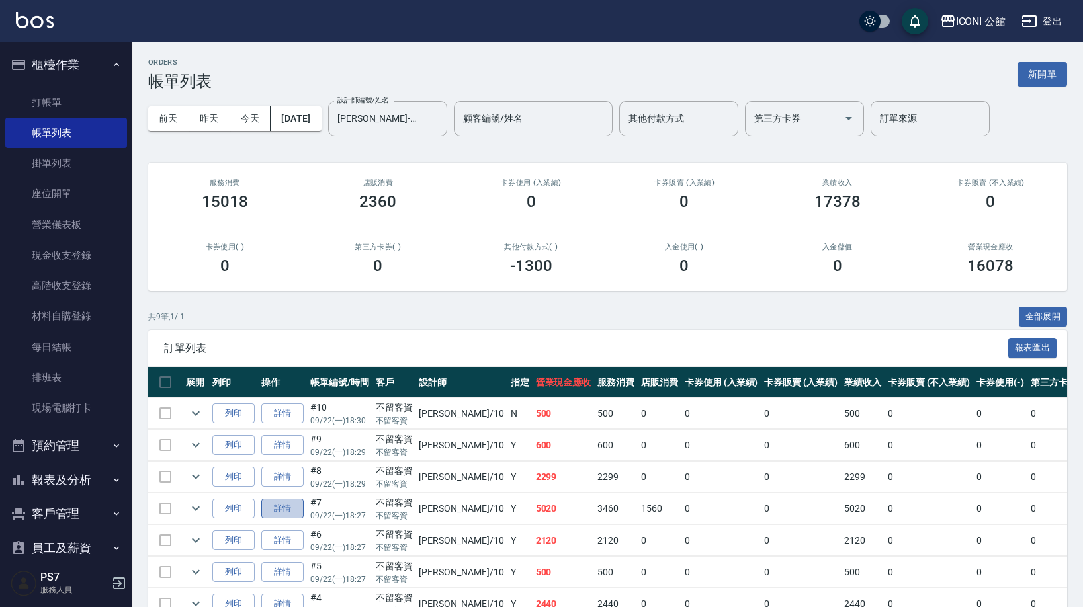
click at [284, 504] on link "詳情" at bounding box center [282, 509] width 42 height 21
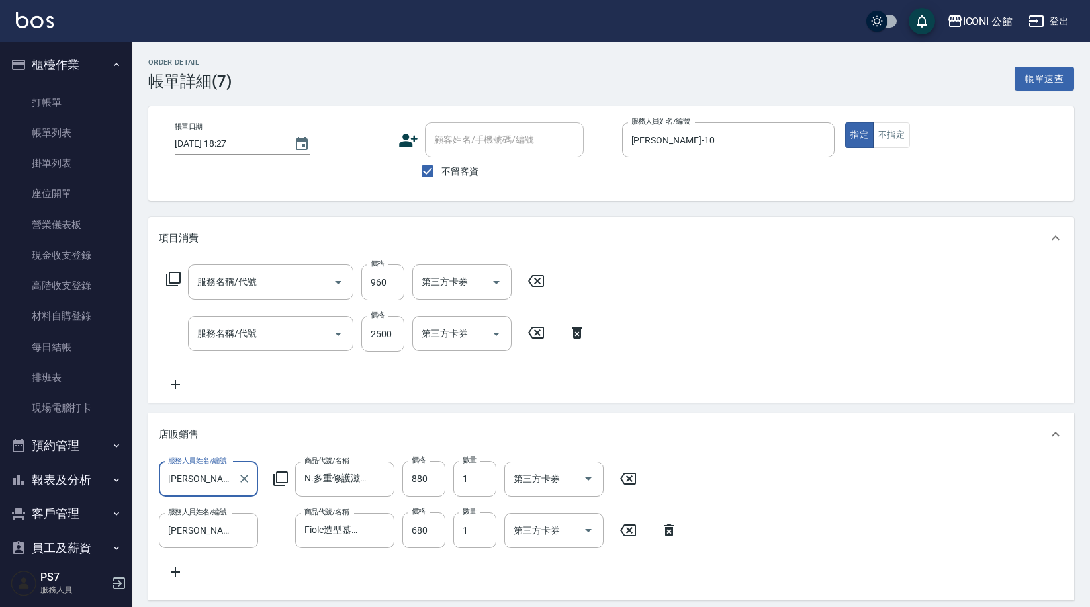
type input "[DATE] 18:27"
checkbox input "true"
type input "[PERSON_NAME]-10"
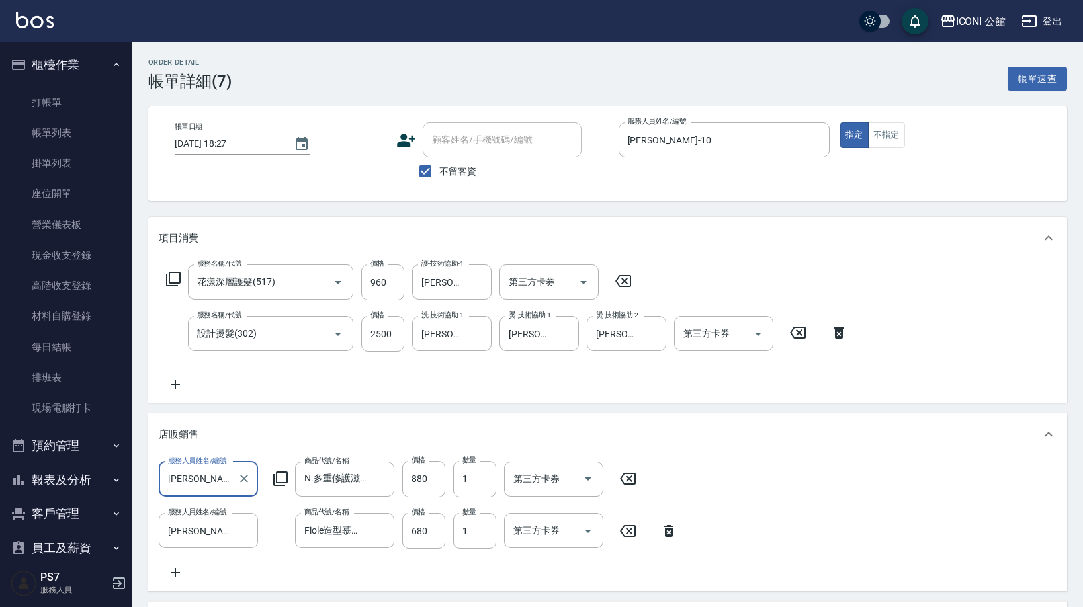
type input "花漾深層護髮(517)"
type input "設計燙髮(302)"
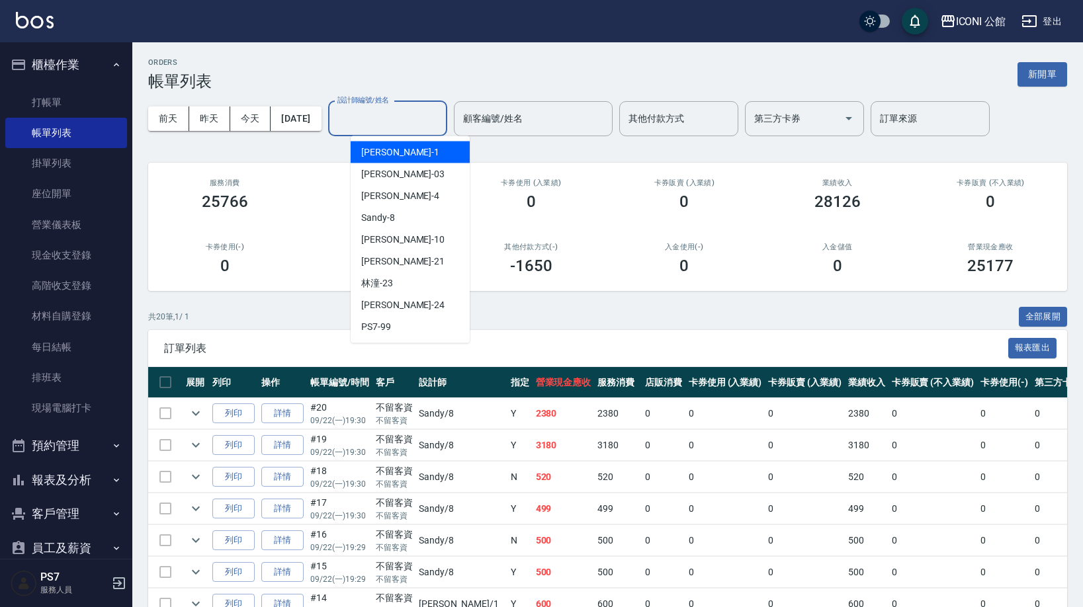
click at [372, 124] on input "設計師編號/姓名" at bounding box center [387, 118] width 107 height 23
click at [430, 246] on div "[PERSON_NAME] -10" at bounding box center [410, 240] width 119 height 22
type input "[PERSON_NAME]-10"
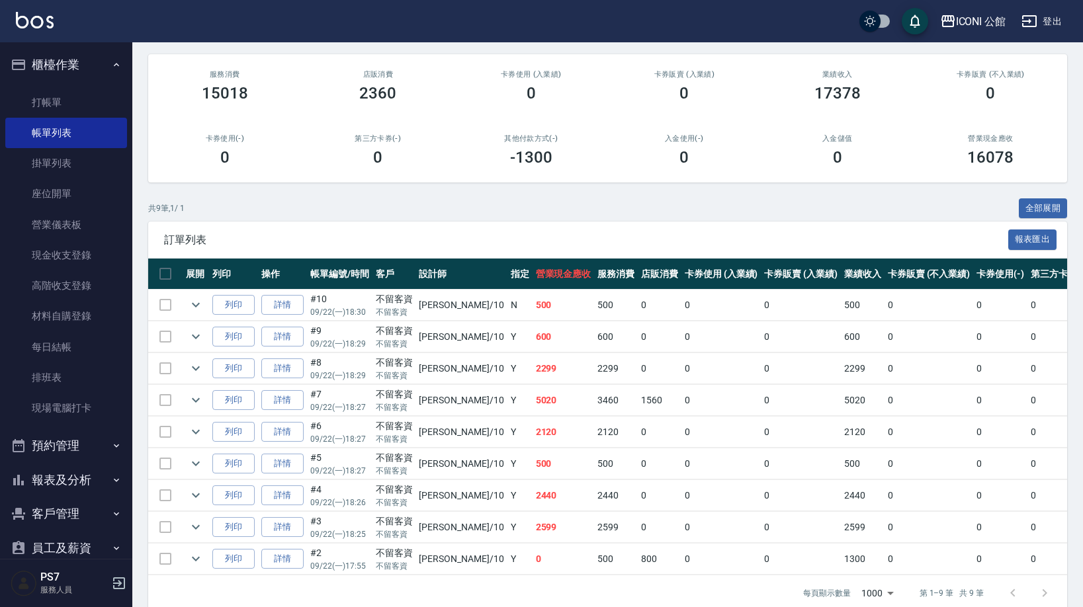
scroll to position [116, 0]
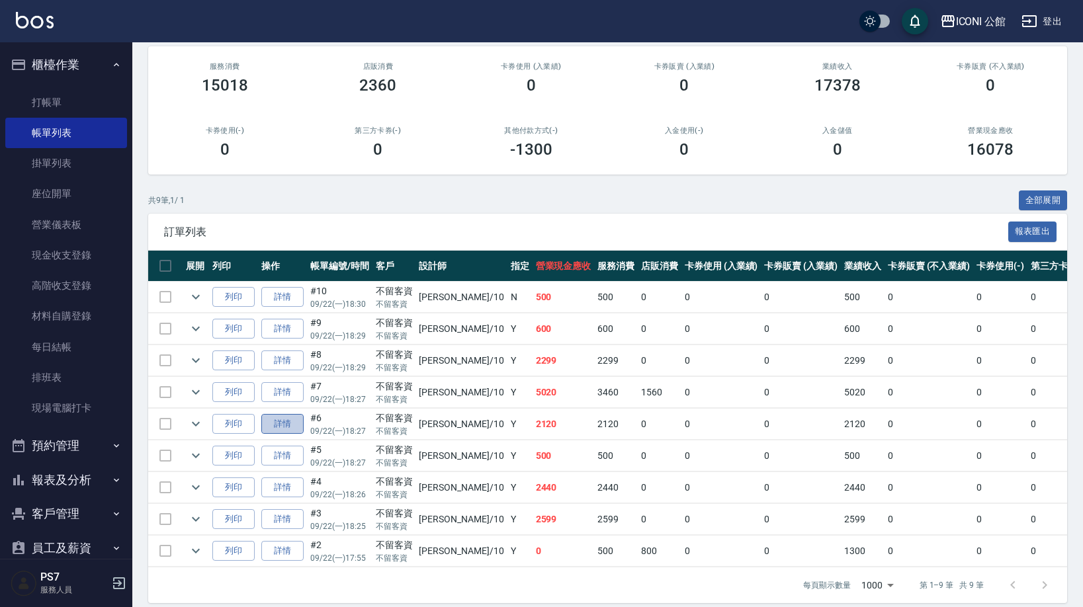
click at [294, 421] on link "詳情" at bounding box center [282, 424] width 42 height 21
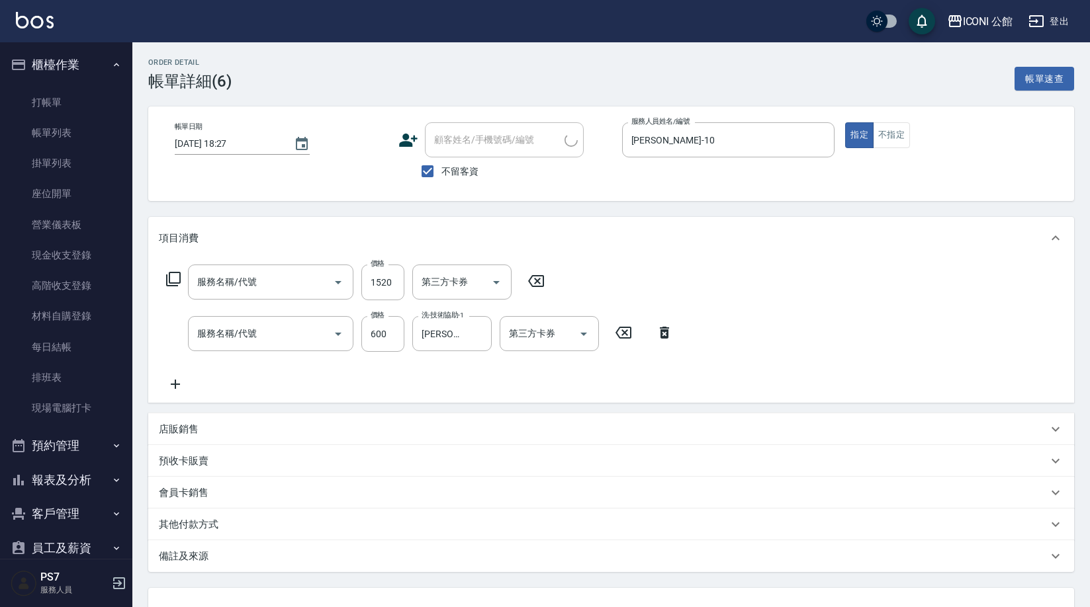
type input "[DATE] 18:27"
checkbox input "true"
type input "[PERSON_NAME]-10"
type input "日本結構式科技護髮(508)"
type input "指定洗+剪(204)"
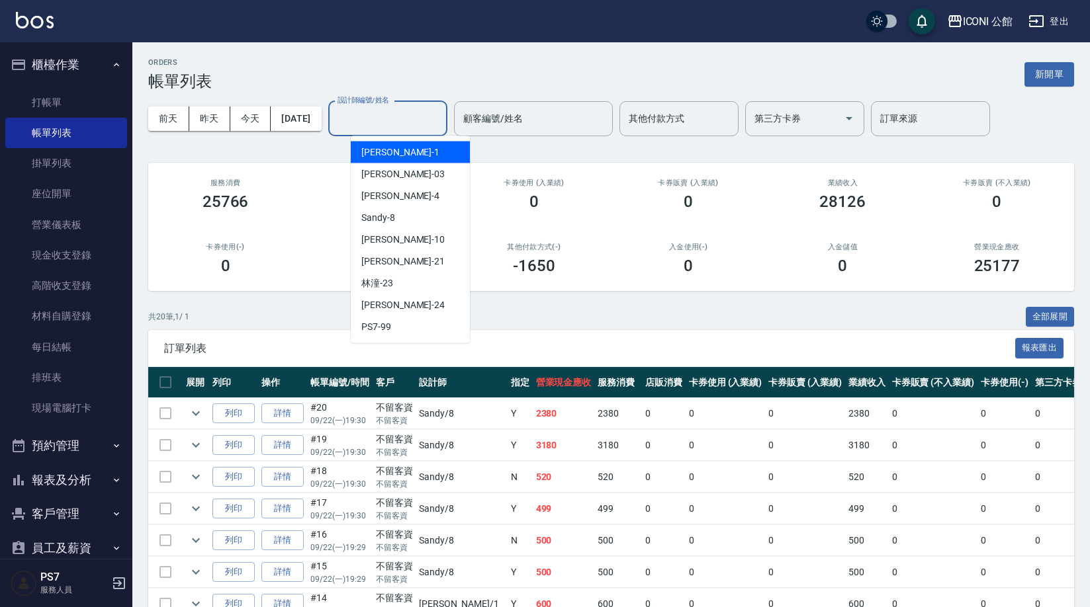
click at [386, 115] on div "設計師編號/姓名 設計師編號/姓名" at bounding box center [387, 118] width 119 height 35
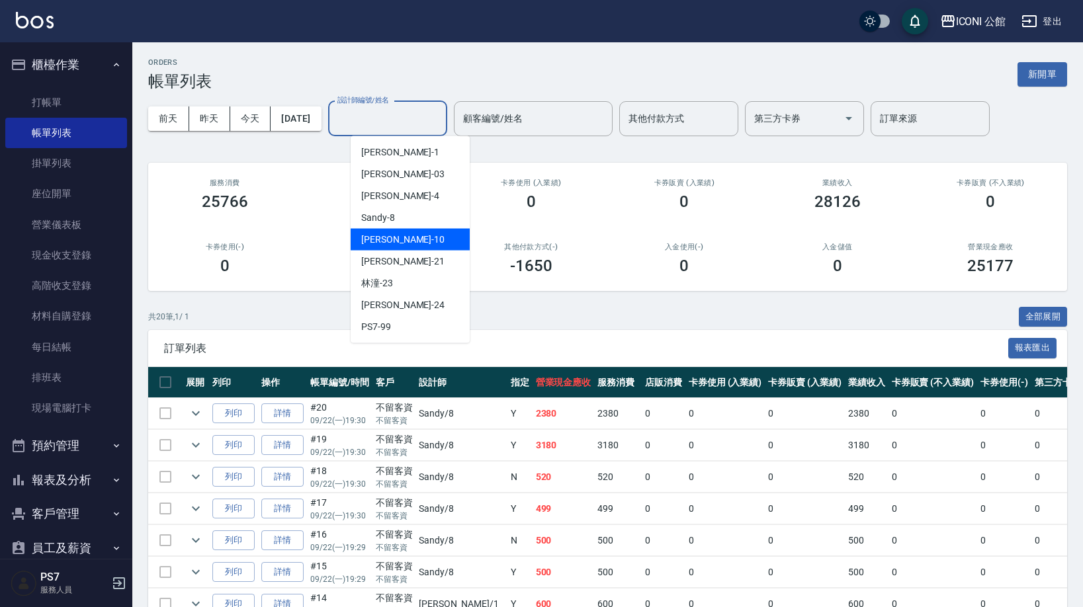
click at [409, 249] on div "[PERSON_NAME] -10" at bounding box center [410, 240] width 119 height 22
type input "[PERSON_NAME]-10"
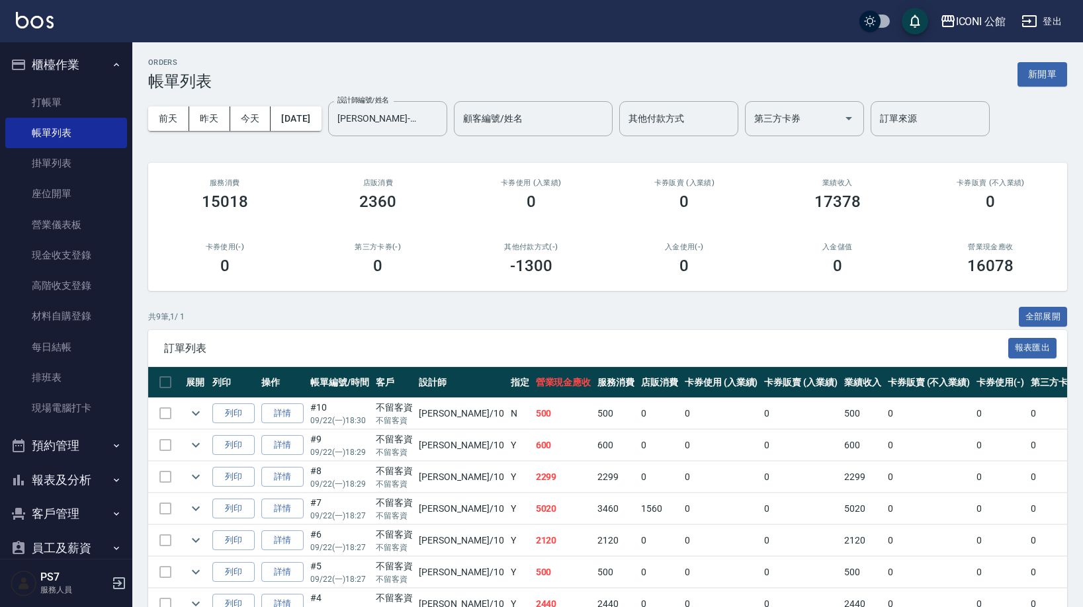
click at [1082, 497] on div "ORDERS 帳單列表 新開單 [DATE] [DATE] [DATE] [DATE] 設計師編號/姓名 [PERSON_NAME]-10 設計師編號/姓名 …" at bounding box center [607, 388] width 951 height 693
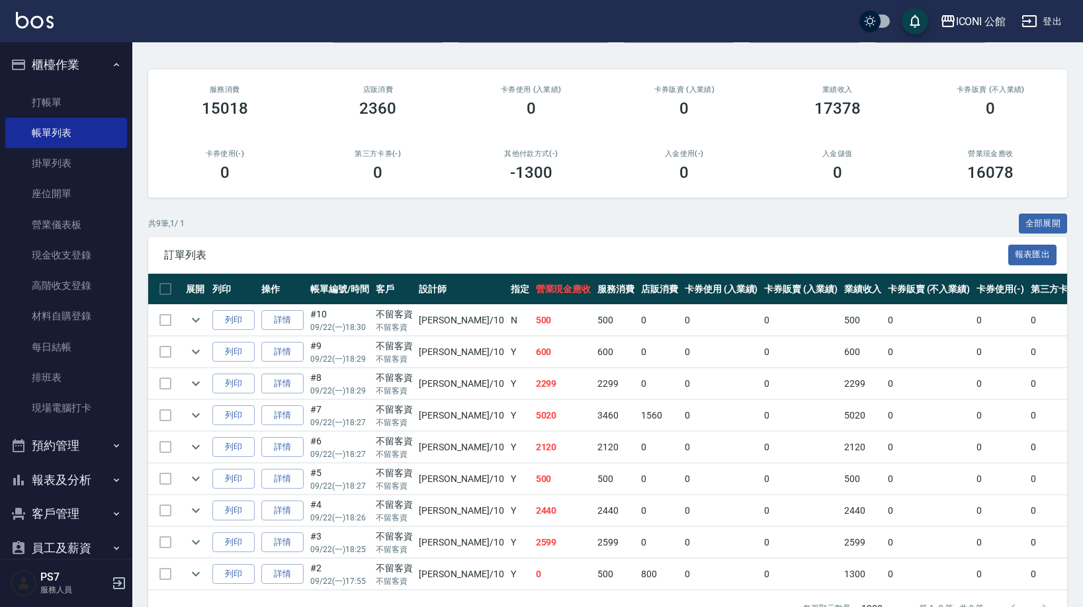
scroll to position [102, 0]
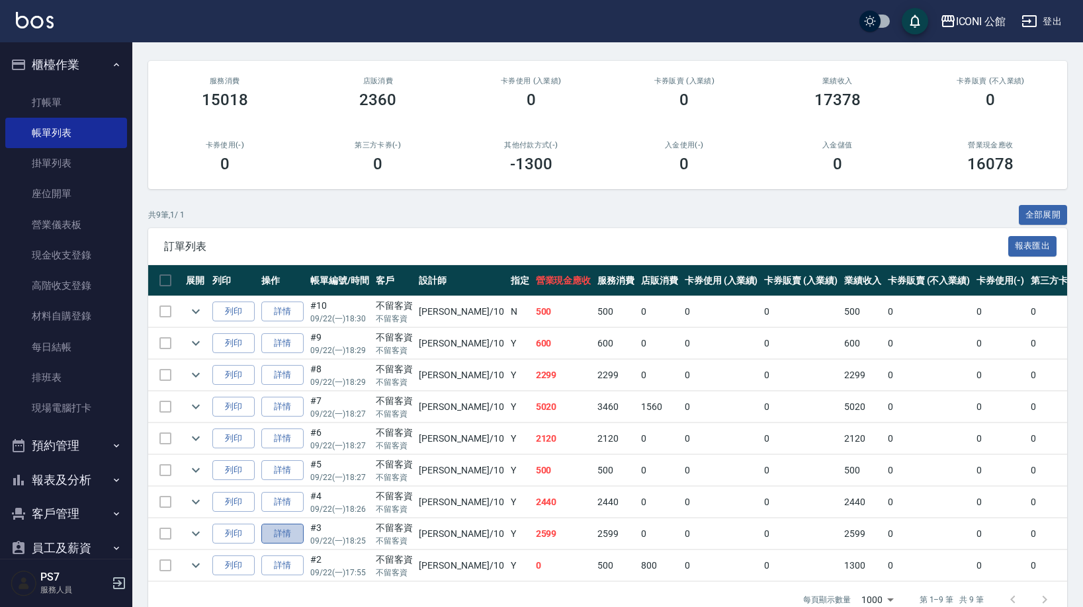
click at [279, 537] on link "詳情" at bounding box center [282, 534] width 42 height 21
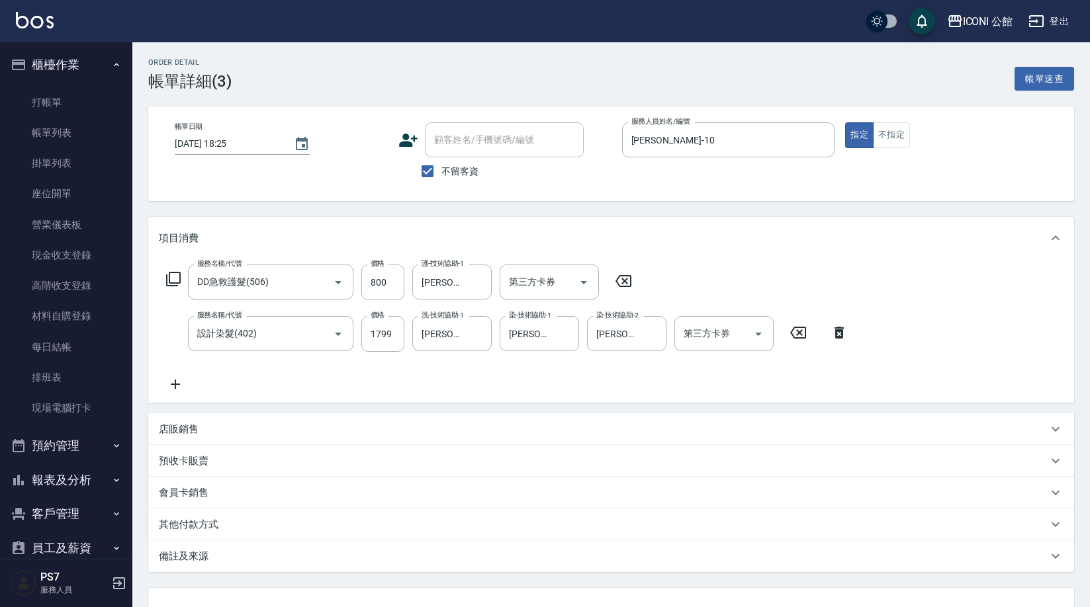
type input "[DATE] 18:25"
checkbox input "true"
type input "[PERSON_NAME]-10"
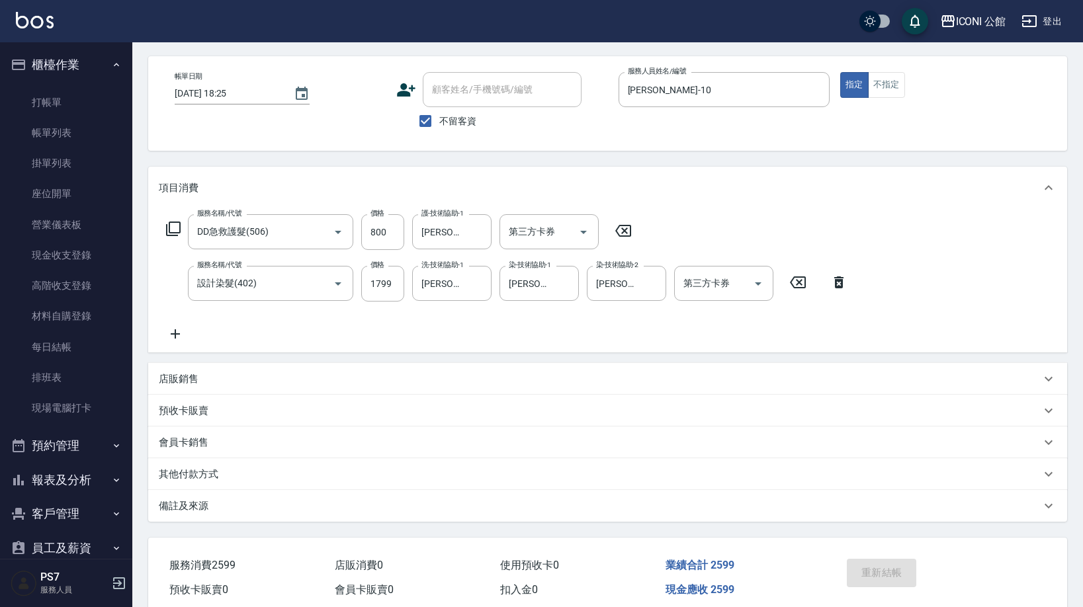
scroll to position [108, 0]
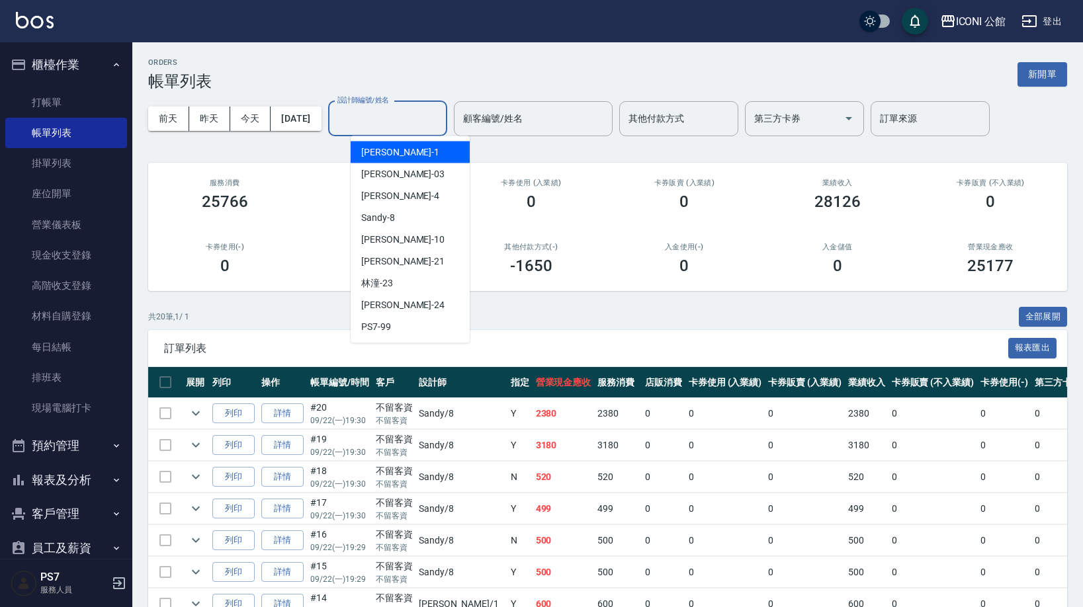
click at [373, 122] on input "設計師編號/姓名" at bounding box center [387, 118] width 107 height 23
click at [398, 235] on div "[PERSON_NAME] -10" at bounding box center [410, 240] width 119 height 22
type input "[PERSON_NAME]-10"
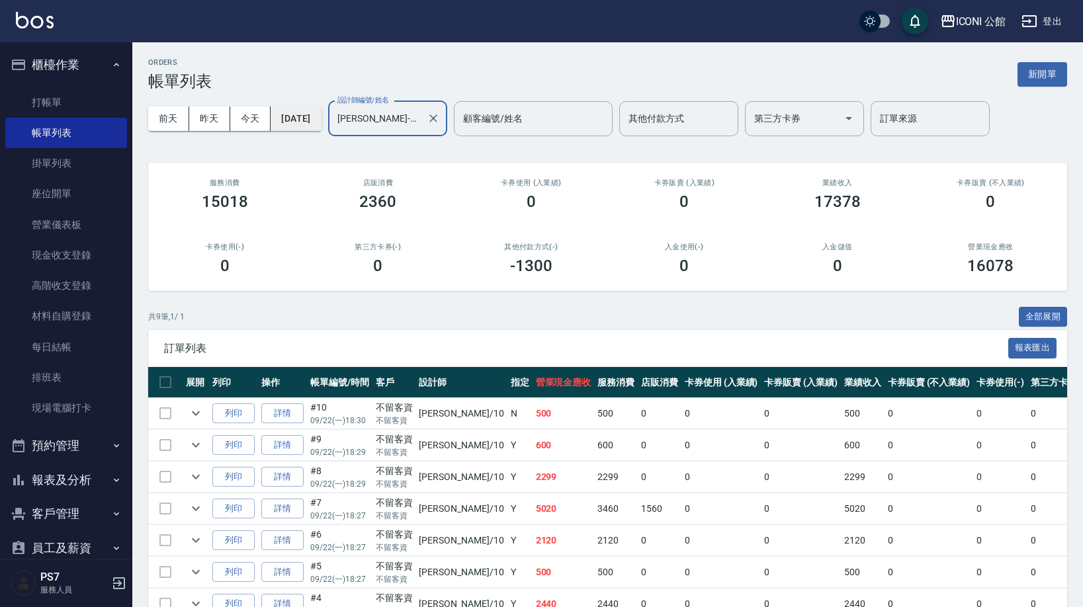
click at [288, 116] on button "[DATE]" at bounding box center [296, 119] width 50 height 24
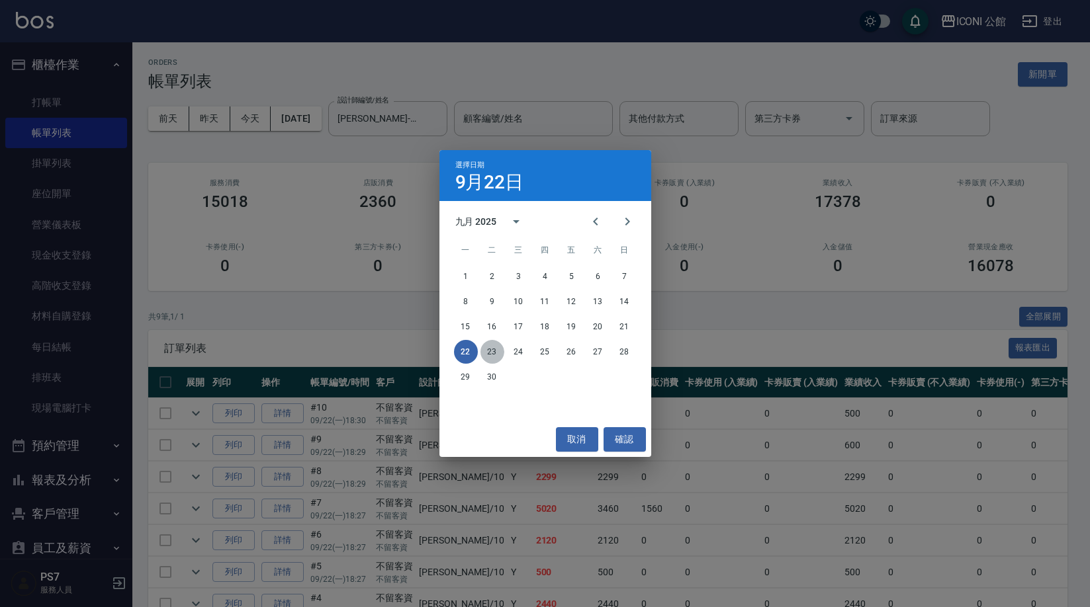
click at [497, 350] on button "23" at bounding box center [492, 352] width 24 height 24
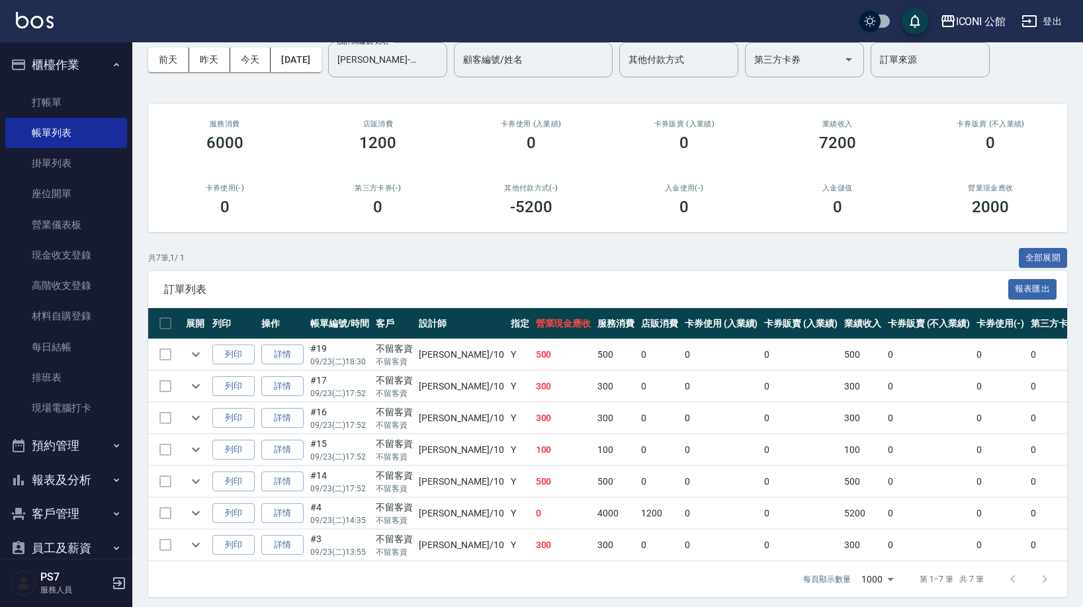
scroll to position [64, 0]
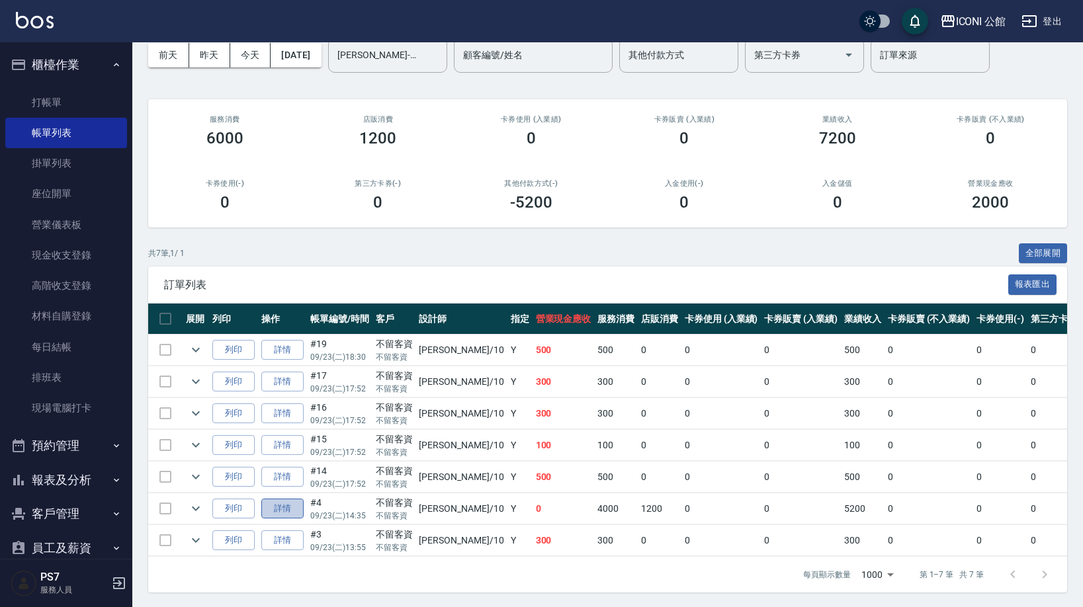
click at [281, 500] on link "詳情" at bounding box center [282, 509] width 42 height 21
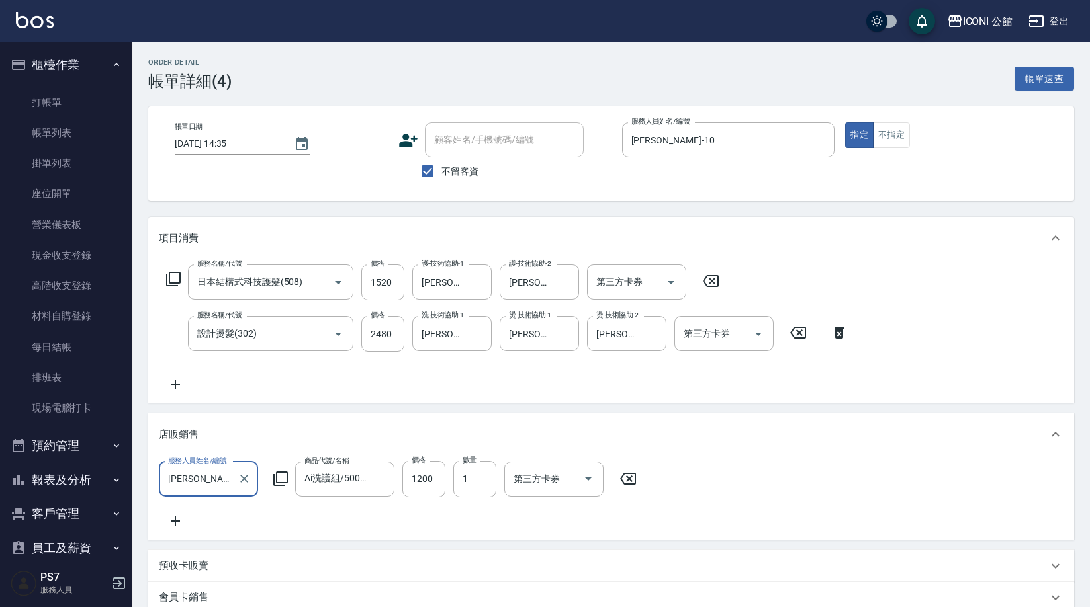
type input "[DATE] 14:35"
checkbox input "true"
type input "[PERSON_NAME]-10"
type input "日本結構式科技護髮(508)"
type input "設計燙髮(302)"
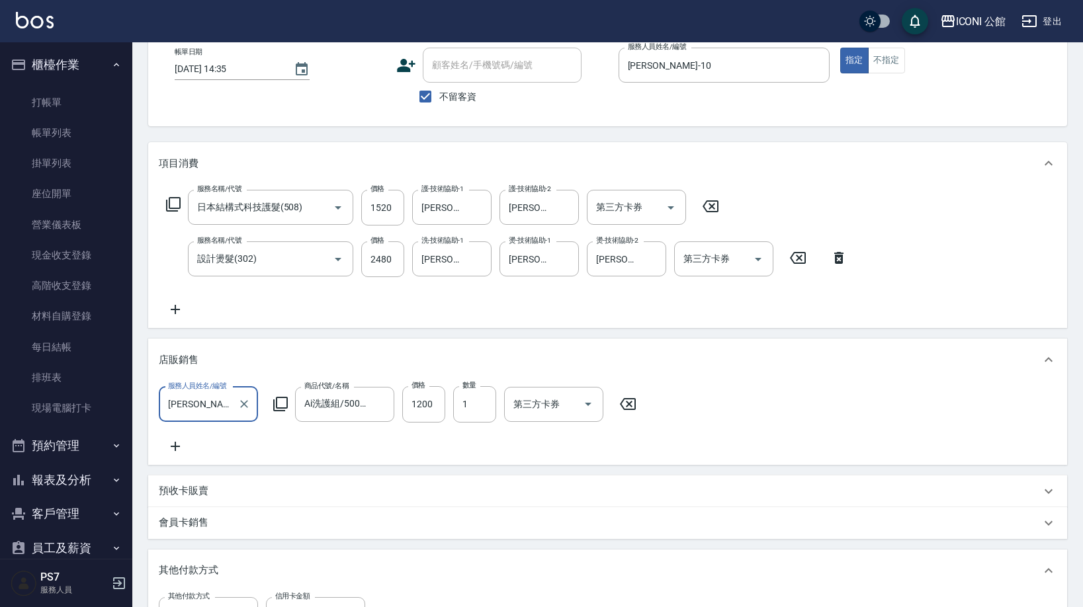
scroll to position [72, 0]
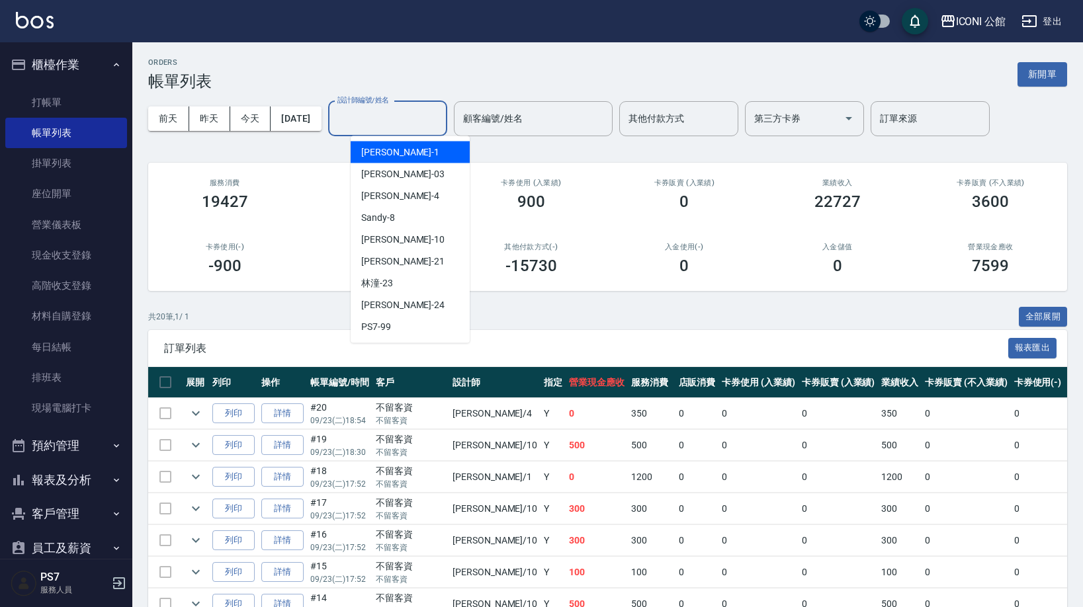
click at [386, 124] on input "設計師編號/姓名" at bounding box center [387, 118] width 107 height 23
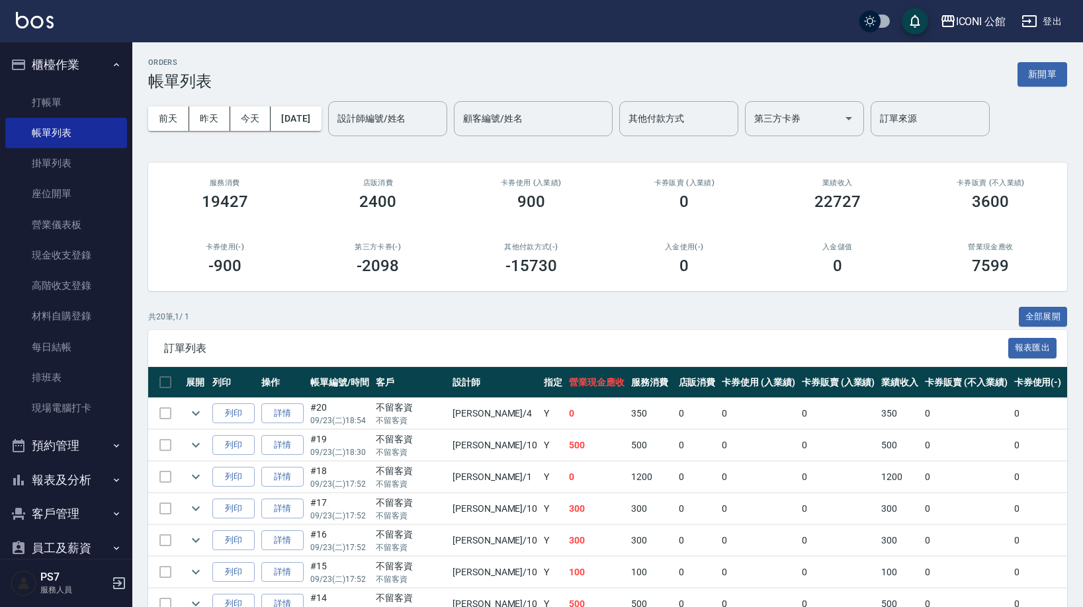
click at [1076, 381] on div "ORDERS 帳單列表 新開單 [DATE] [DATE] [DATE] [DATE] 設計師編號/姓名 設計師編號/姓名 顧客編號/姓名 顧客編號/姓名 其…" at bounding box center [607, 563] width 951 height 1043
click at [321, 120] on button "[DATE]" at bounding box center [296, 119] width 50 height 24
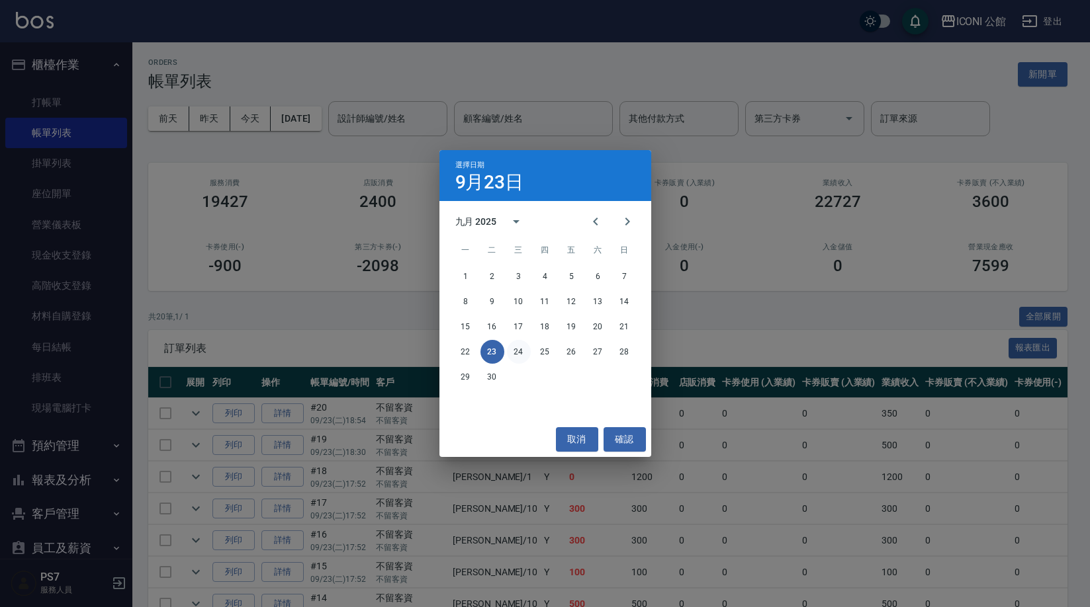
click at [513, 349] on button "24" at bounding box center [519, 352] width 24 height 24
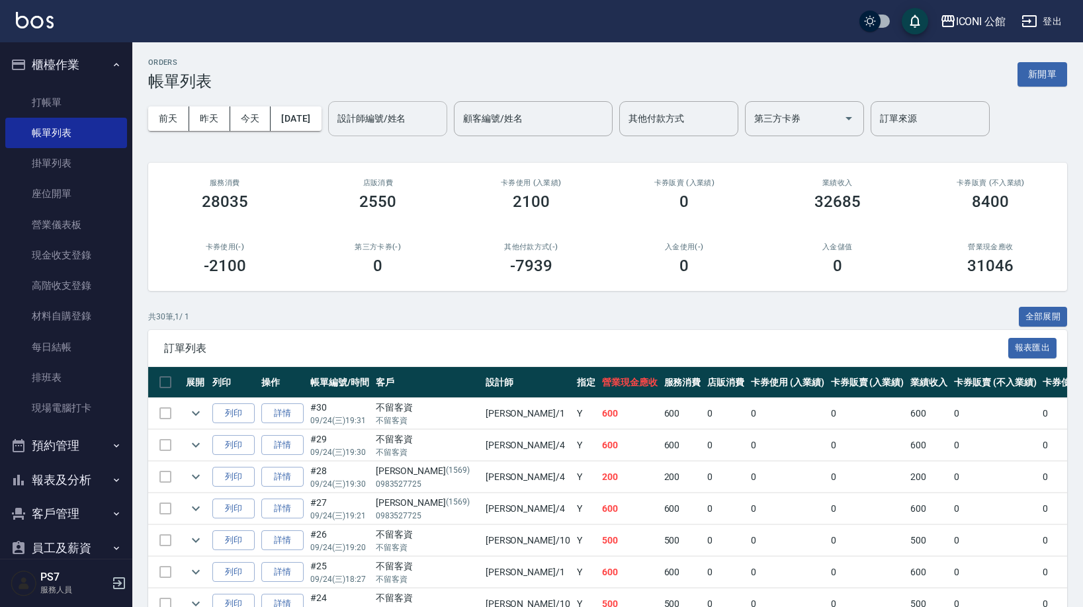
click at [435, 113] on input "設計師編號/姓名" at bounding box center [387, 118] width 107 height 23
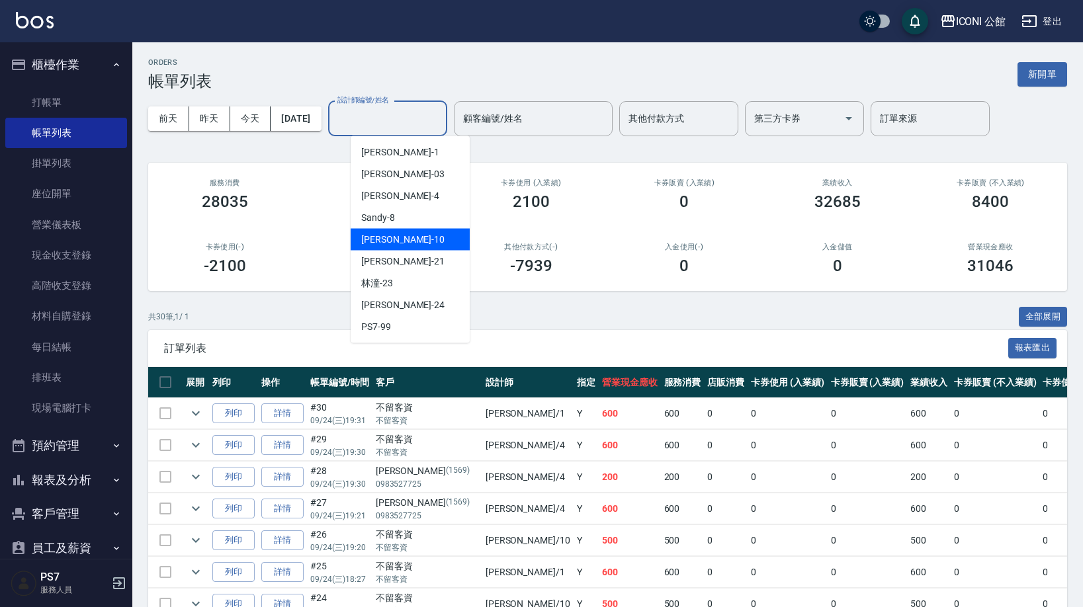
click at [412, 240] on div "[PERSON_NAME] -10" at bounding box center [410, 240] width 119 height 22
type input "[PERSON_NAME]-10"
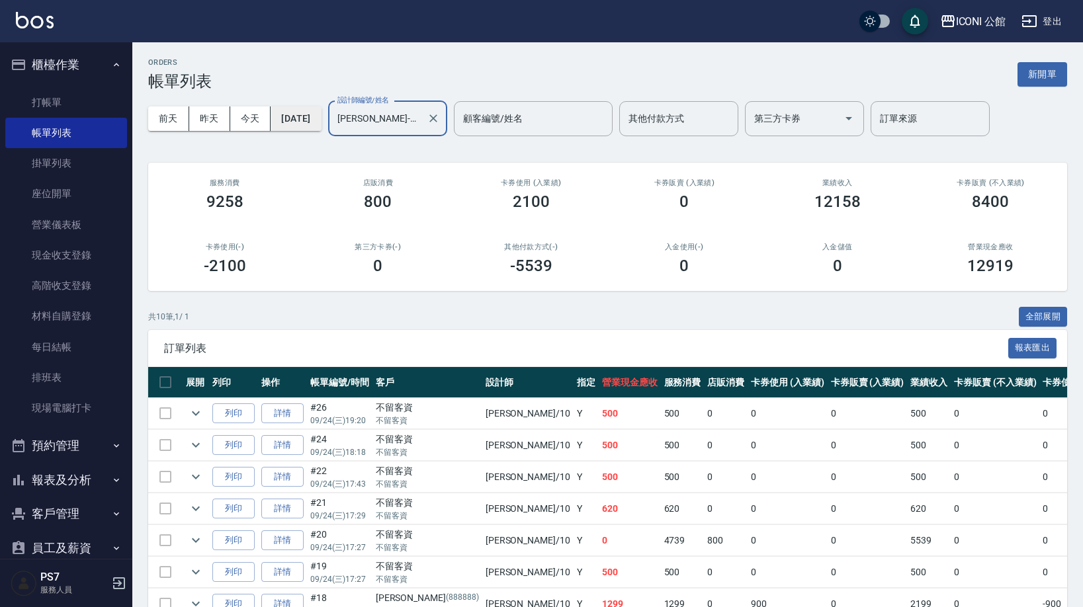
click at [308, 129] on button "[DATE]" at bounding box center [296, 119] width 50 height 24
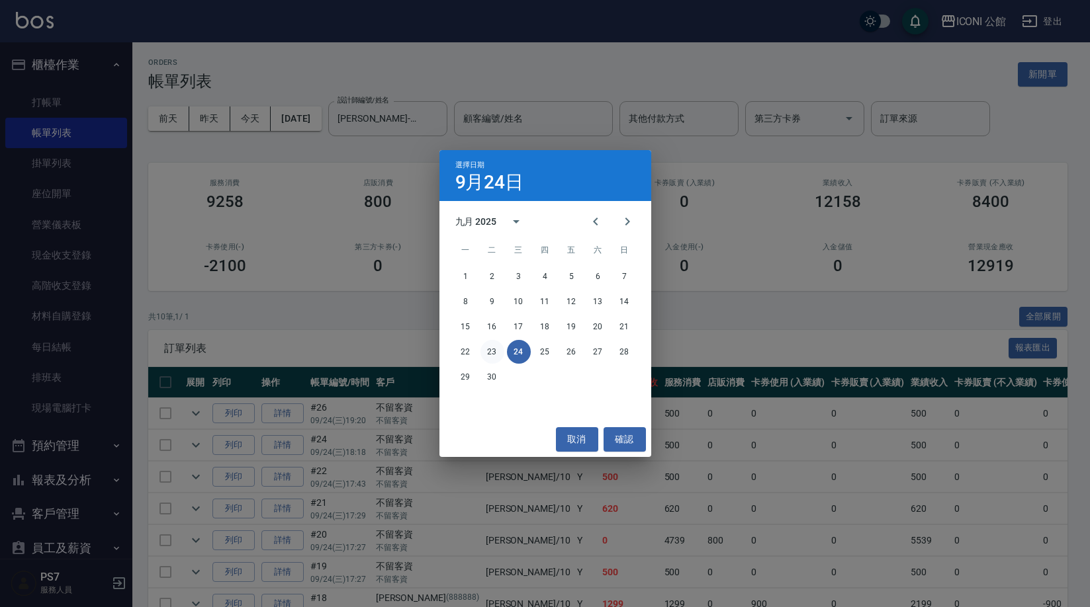
click at [490, 344] on button "23" at bounding box center [492, 352] width 24 height 24
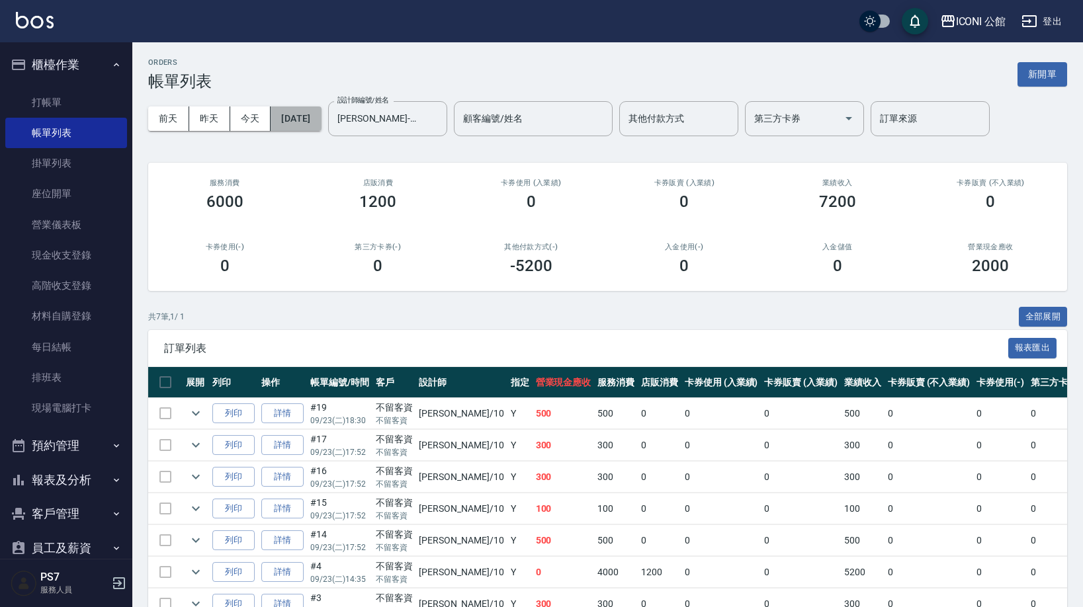
click at [303, 120] on button "[DATE]" at bounding box center [296, 119] width 50 height 24
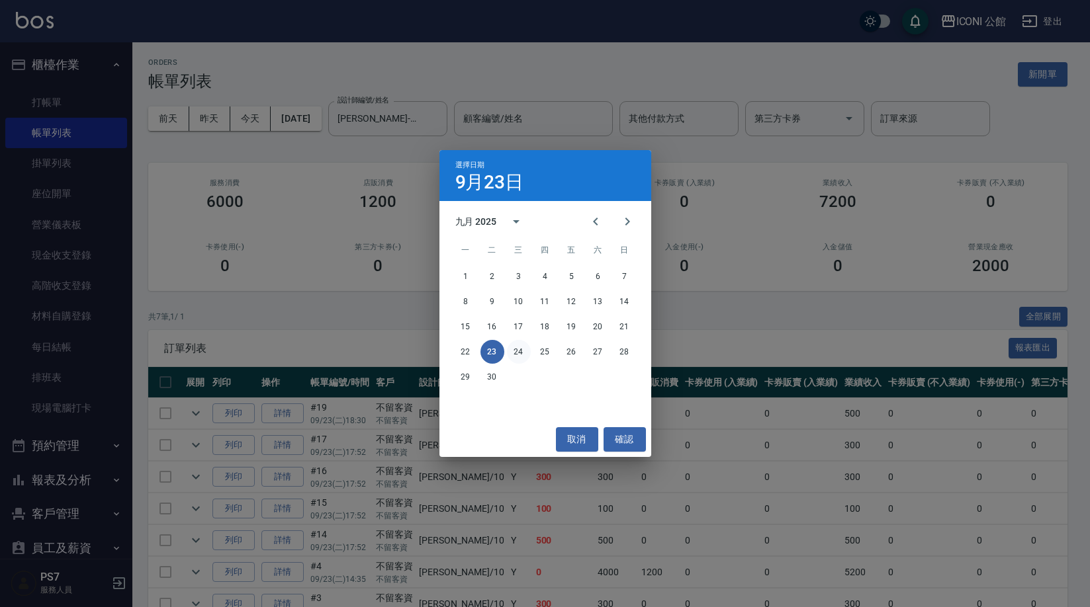
click at [516, 347] on button "24" at bounding box center [519, 352] width 24 height 24
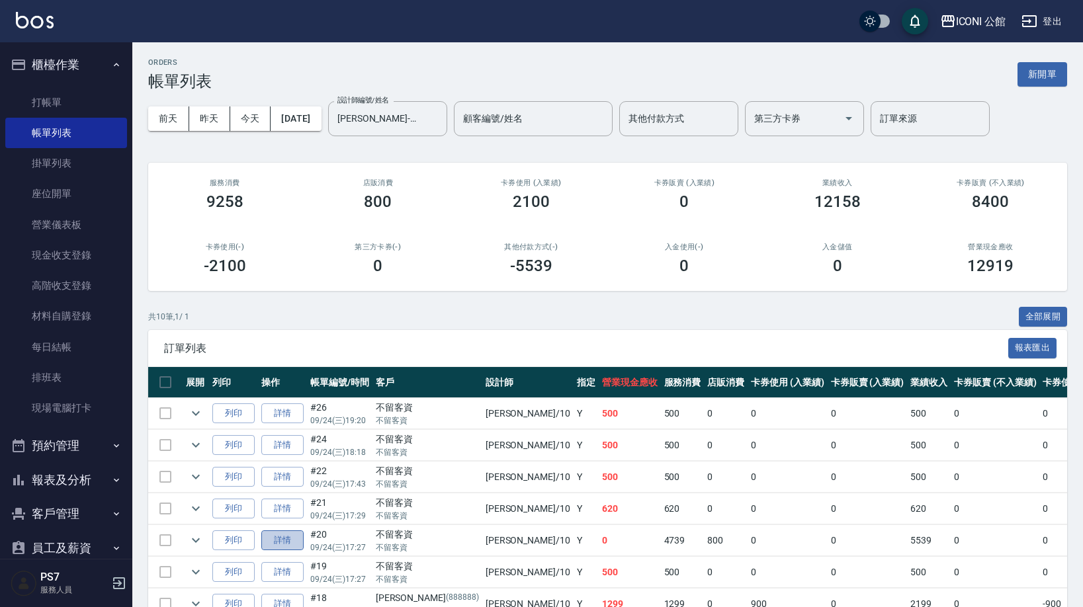
click at [298, 535] on link "詳情" at bounding box center [282, 541] width 42 height 21
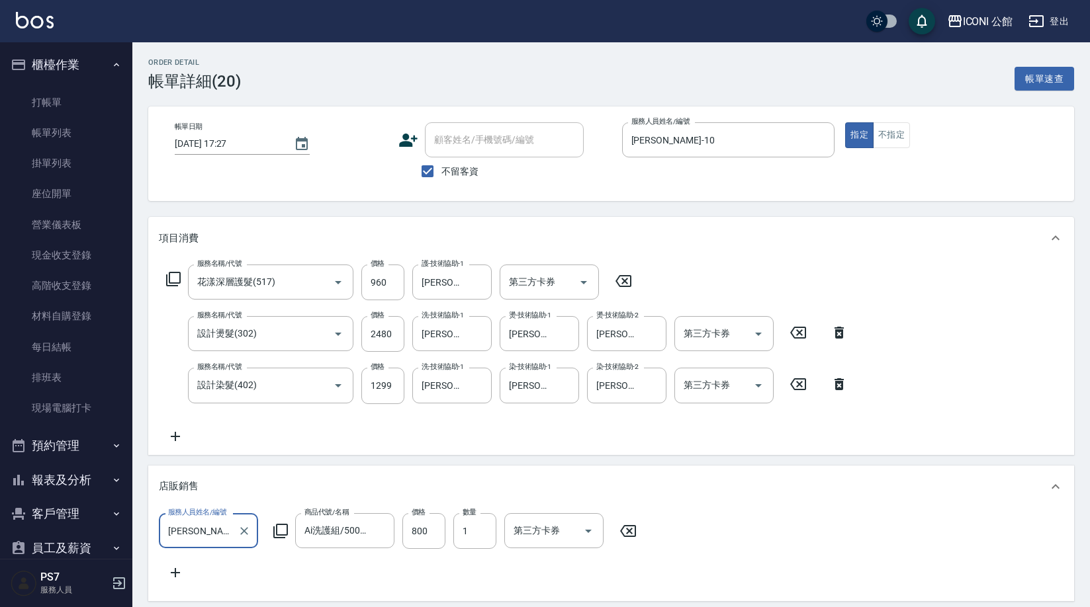
type input "[DATE] 17:27"
checkbox input "true"
type input "[PERSON_NAME]-10"
type input "花漾深層護髮(517)"
type input "設計燙髮(302)"
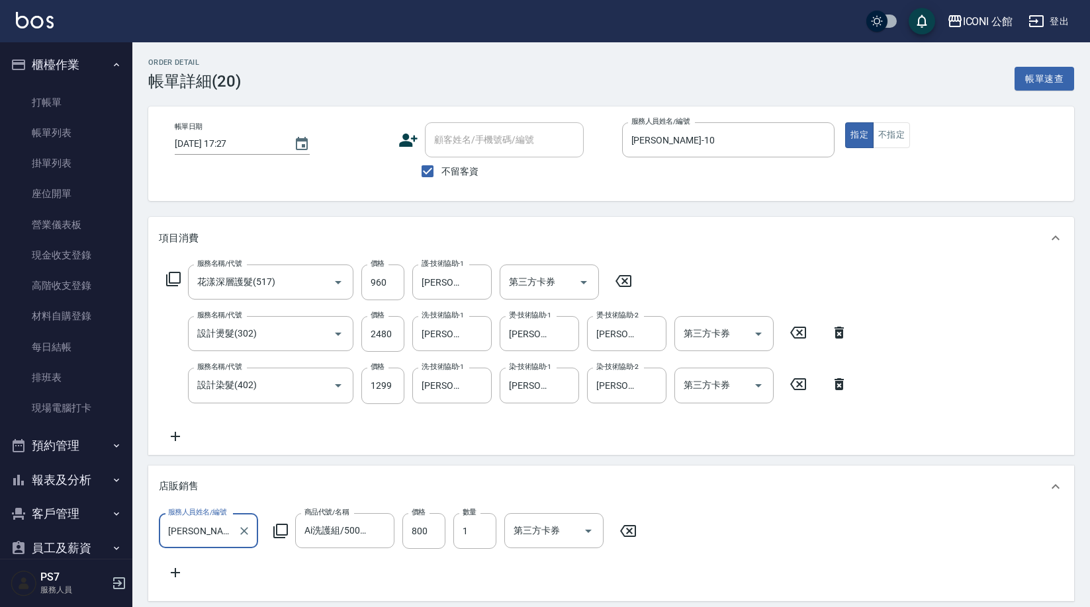
type input "設計染髮(402)"
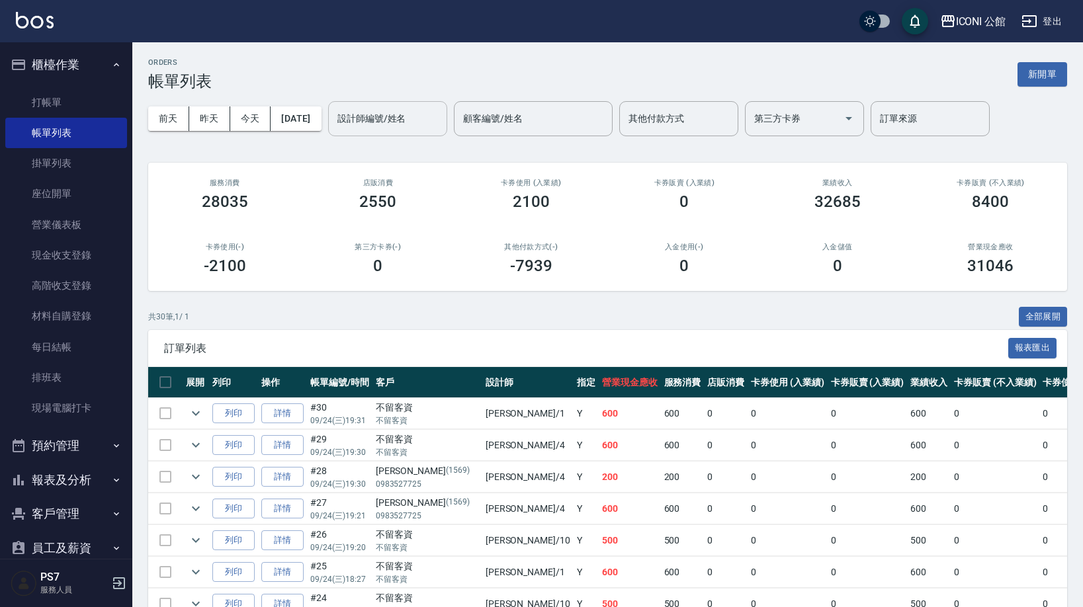
click at [379, 127] on input "設計師編號/姓名" at bounding box center [387, 118] width 107 height 23
click at [533, 321] on div "共 30 筆, 1 / 1 全部展開" at bounding box center [607, 317] width 919 height 21
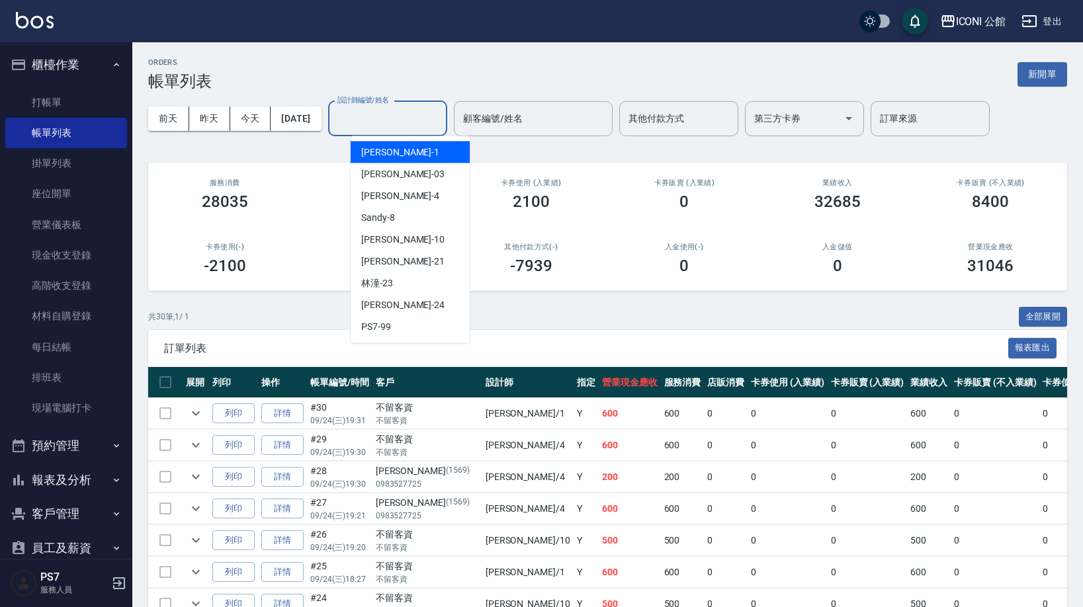
click at [441, 124] on input "設計師編號/姓名" at bounding box center [387, 118] width 107 height 23
click at [445, 236] on div "[PERSON_NAME] -10" at bounding box center [410, 240] width 119 height 22
type input "[PERSON_NAME]-10"
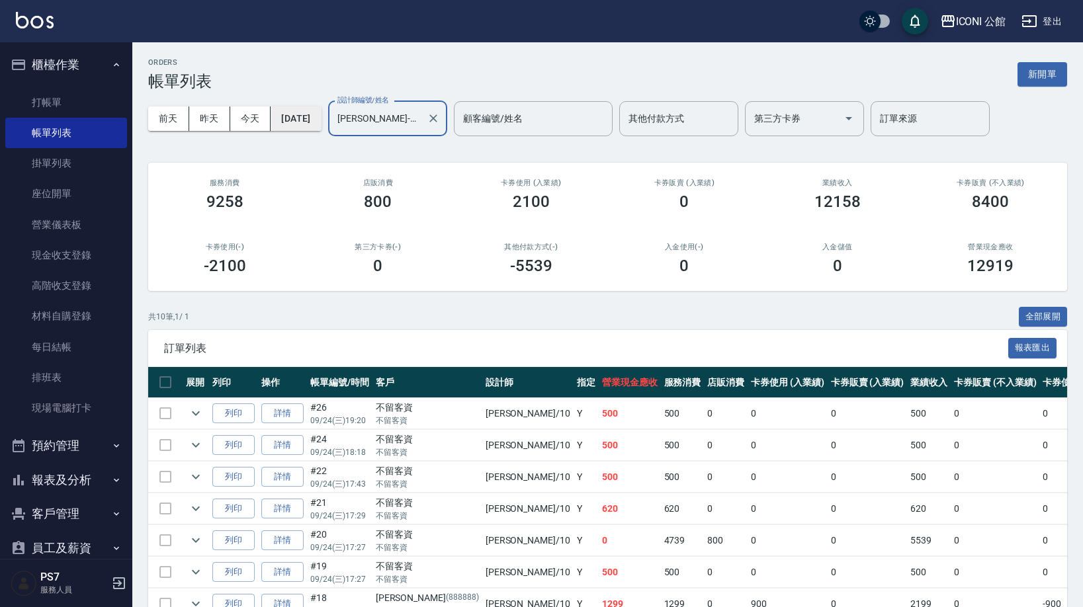
click at [321, 115] on button "[DATE]" at bounding box center [296, 119] width 50 height 24
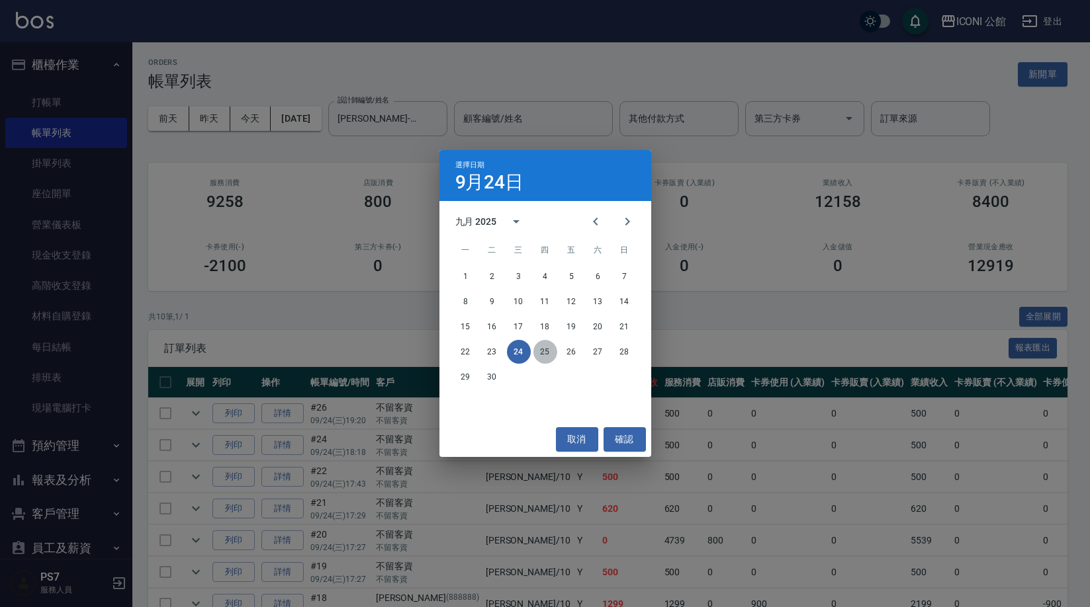
click at [550, 349] on button "25" at bounding box center [545, 352] width 24 height 24
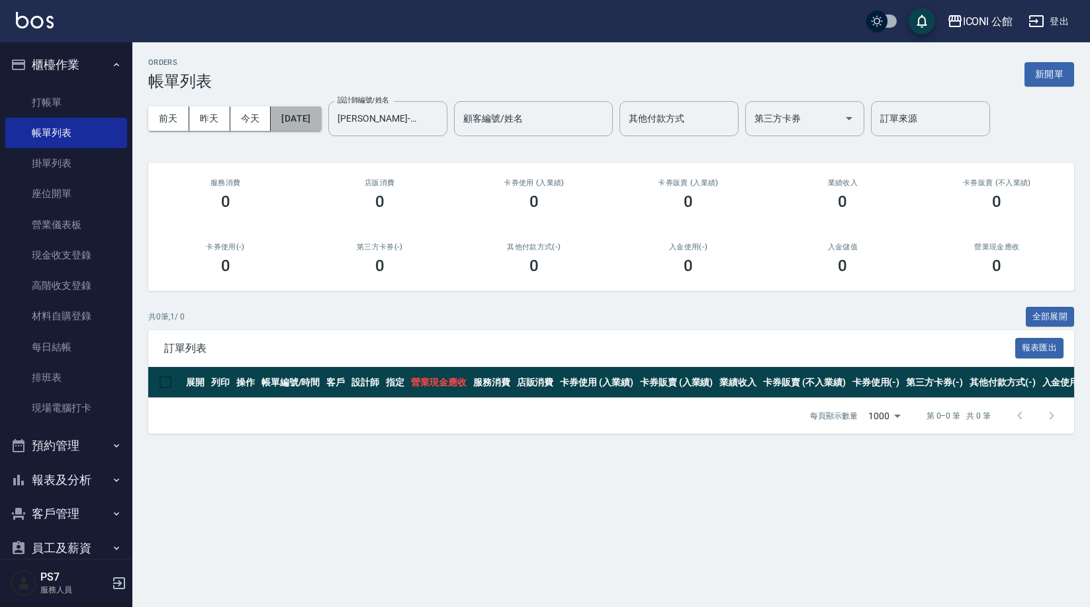
click at [307, 112] on button "[DATE]" at bounding box center [296, 119] width 50 height 24
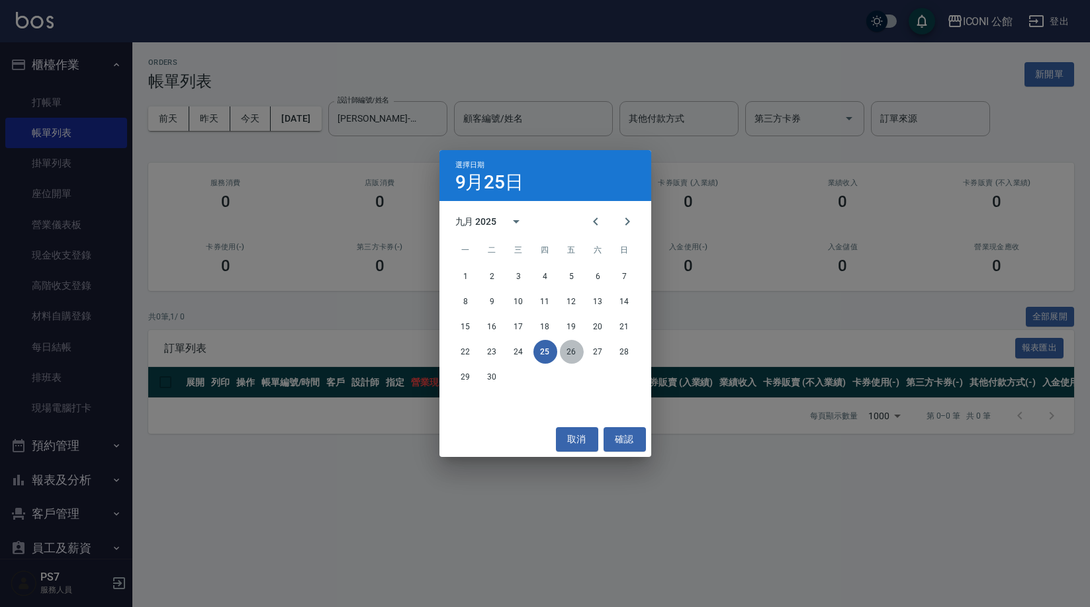
click at [570, 349] on button "26" at bounding box center [572, 352] width 24 height 24
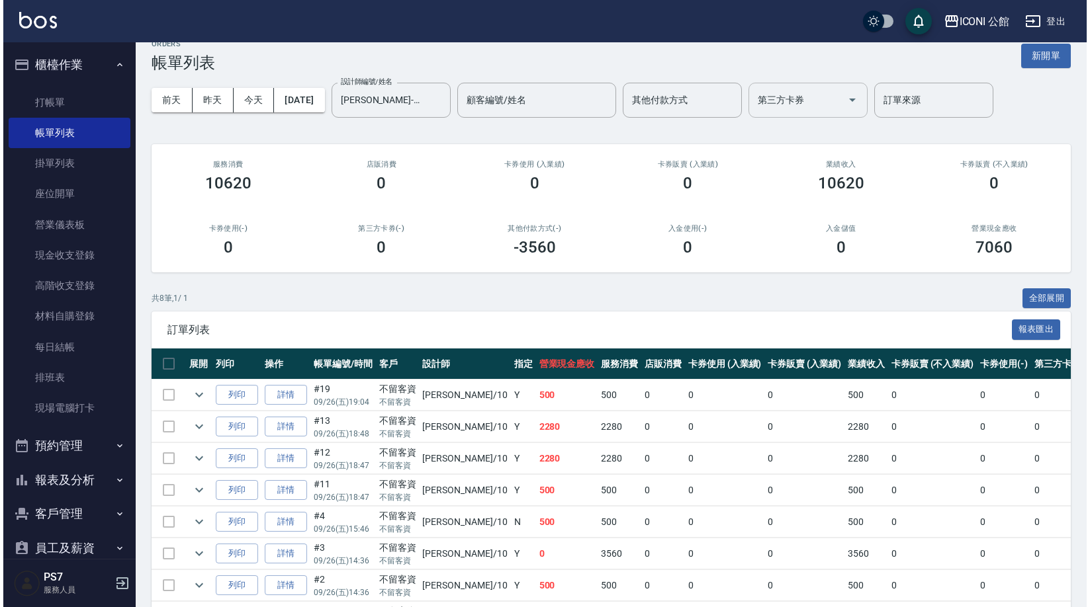
scroll to position [17, 0]
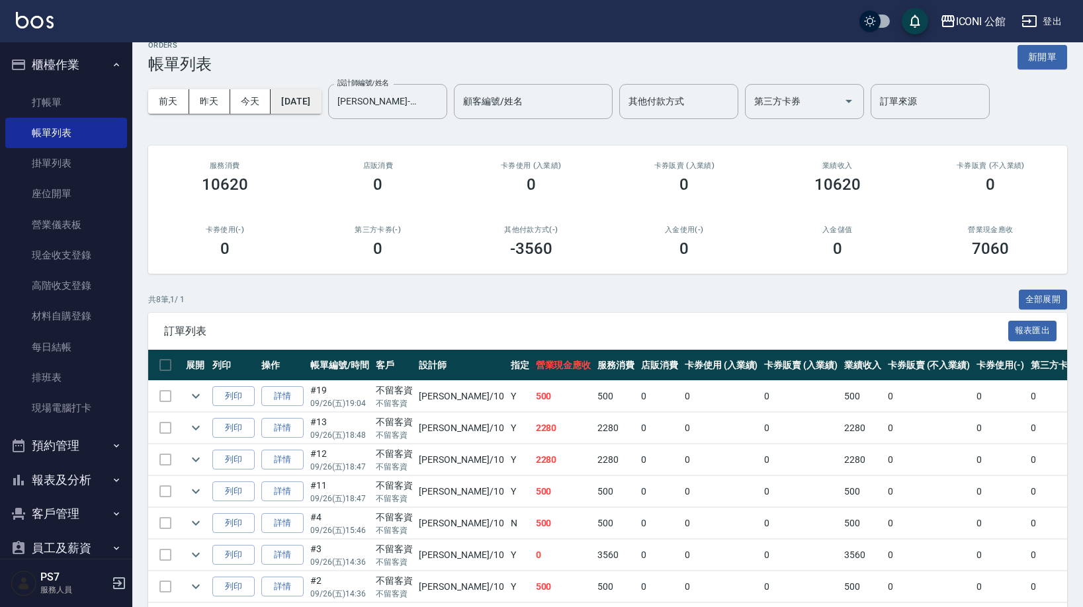
click at [301, 101] on button "[DATE]" at bounding box center [296, 101] width 50 height 24
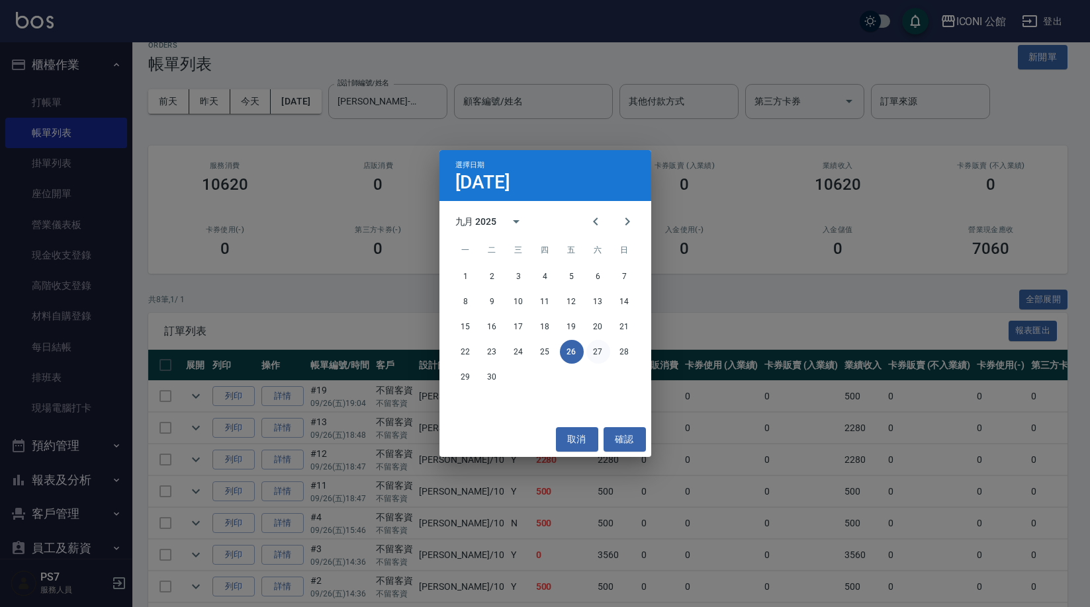
click at [601, 356] on button "27" at bounding box center [598, 352] width 24 height 24
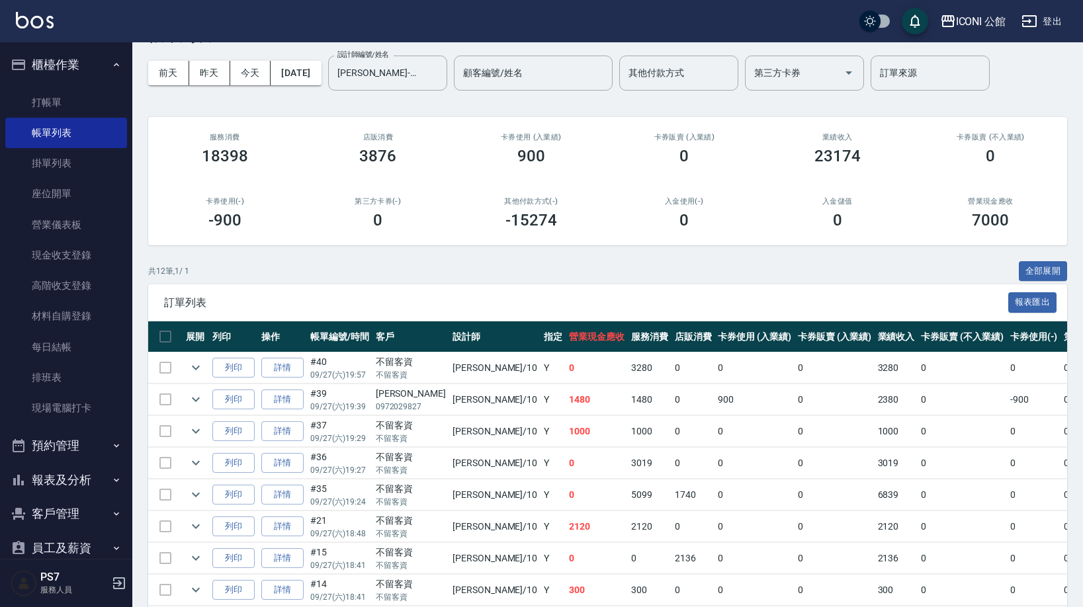
scroll to position [86, 0]
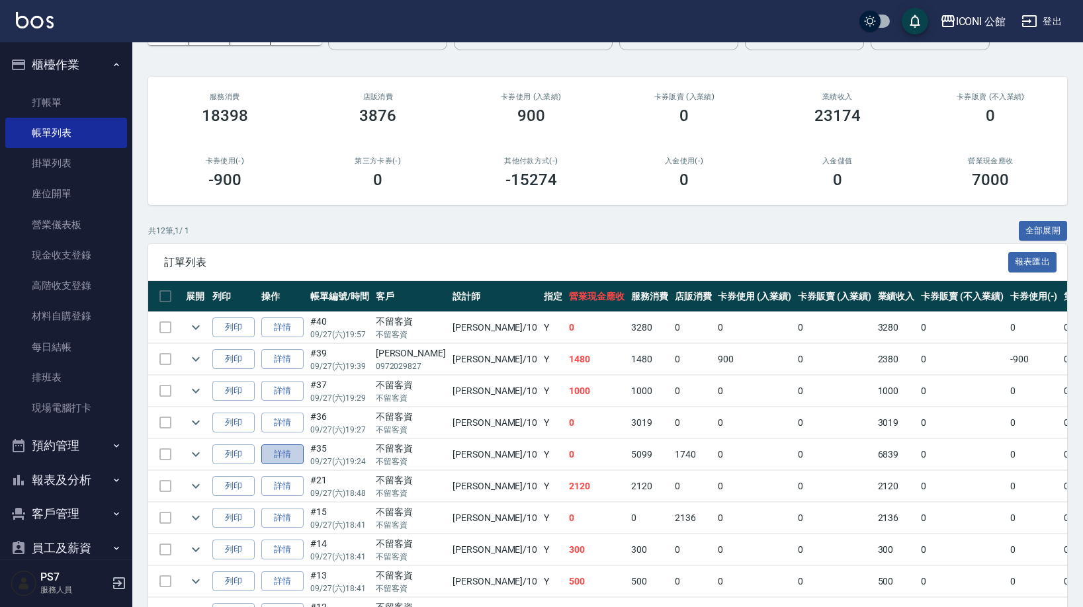
click at [269, 457] on link "詳情" at bounding box center [282, 455] width 42 height 21
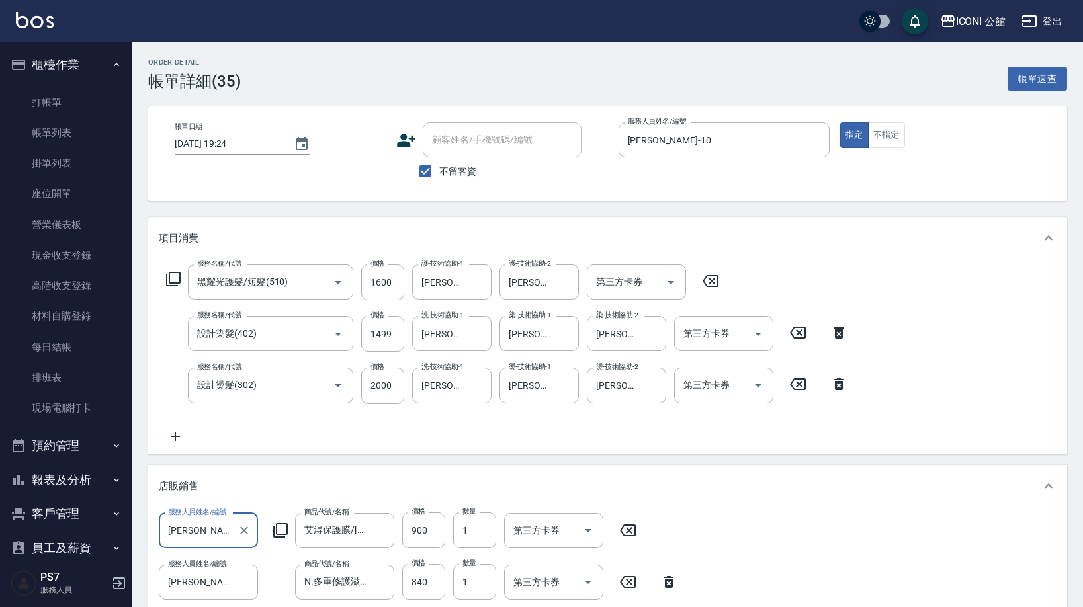
type input "[DATE] 19:24"
checkbox input "true"
type input "[PERSON_NAME]-10"
type input "黑耀光護髮/短髮(510)"
type input "設計染髮(402)"
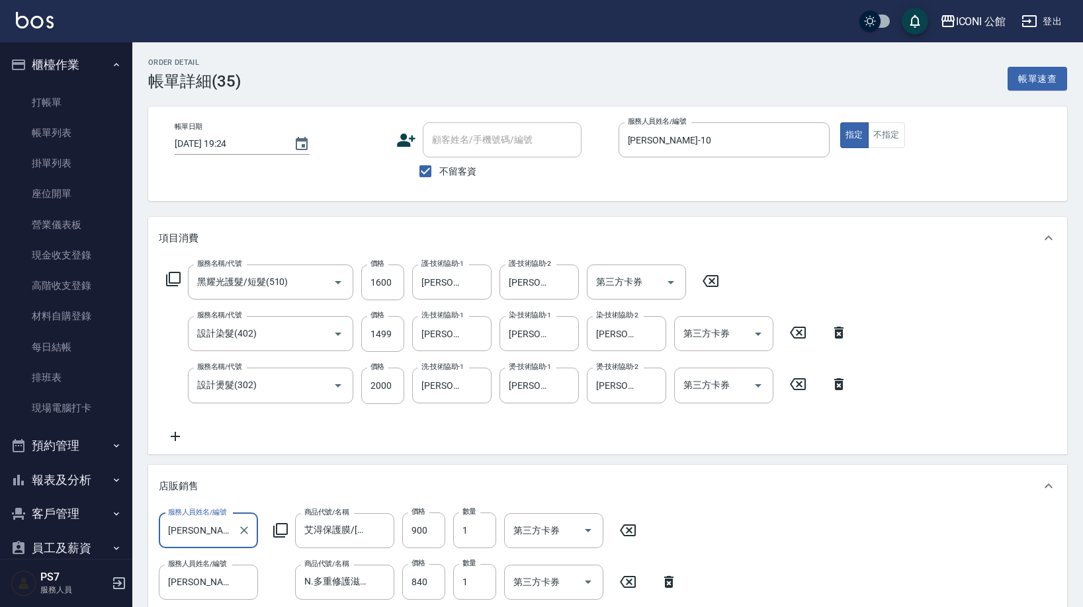
type input "設計燙髮(302)"
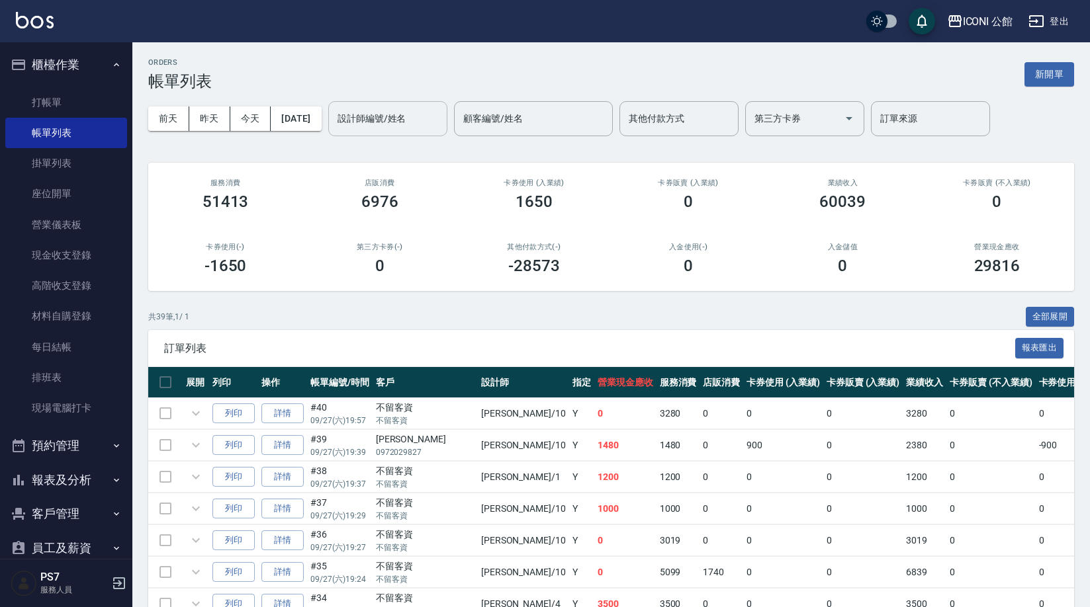
click at [384, 126] on input "設計師編號/姓名" at bounding box center [387, 118] width 107 height 23
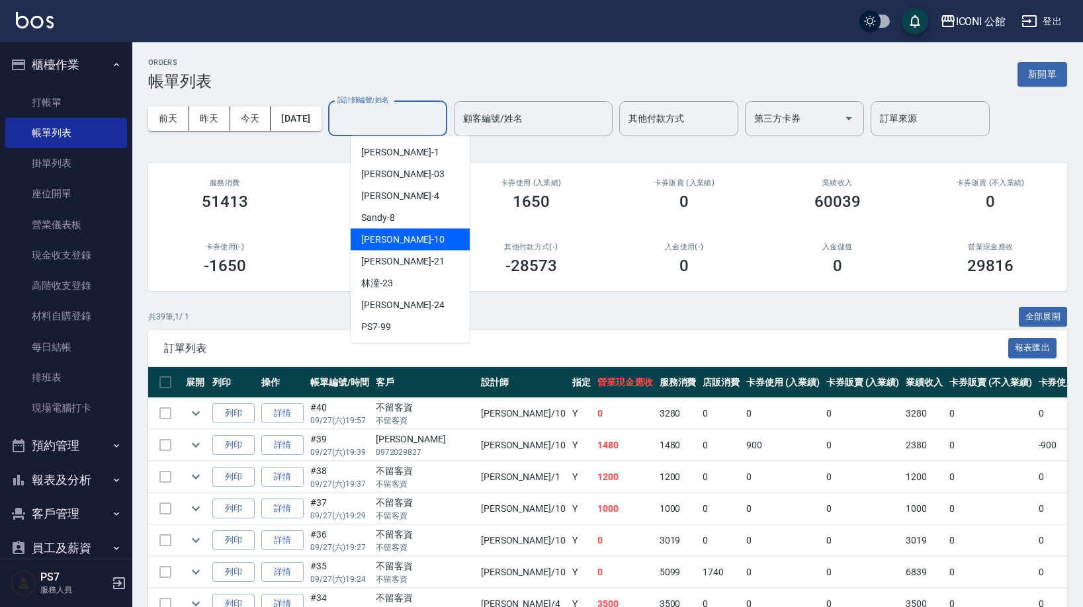
click at [427, 242] on div "[PERSON_NAME] -10" at bounding box center [410, 240] width 119 height 22
type input "[PERSON_NAME]-10"
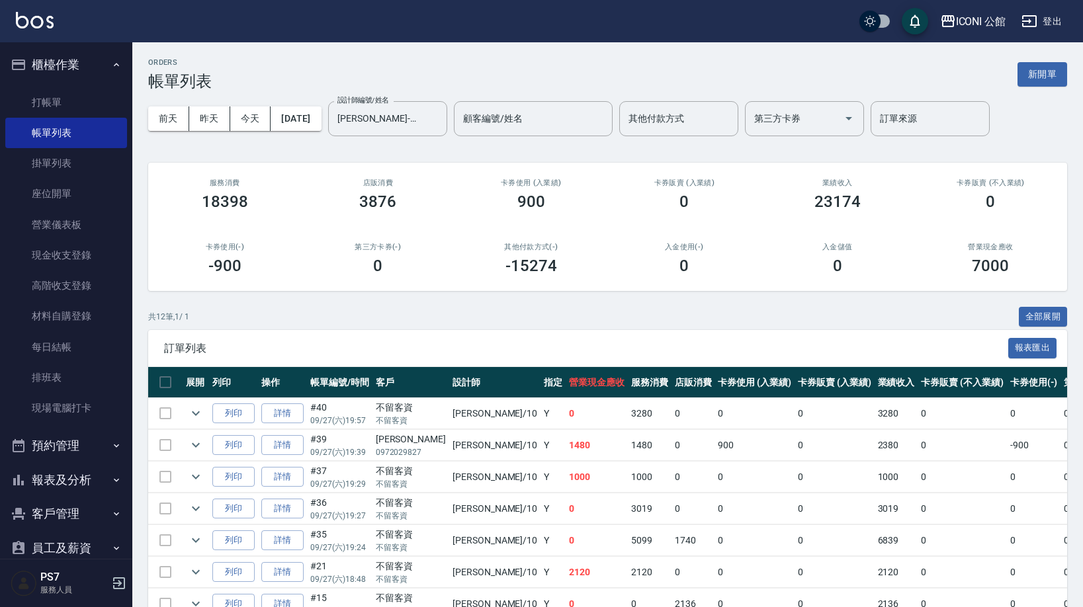
drag, startPoint x: 1082, startPoint y: 432, endPoint x: 1084, endPoint y: 482, distance: 49.7
click at [1083, 482] on html "ICONI 公館 登出 櫃檯作業 打帳單 帳單列表 掛單列表 座位開單 營業儀表板 現金收支登錄 高階收支登錄 材料自購登錄 每日結帳 排班表 現場電腦打卡 …" at bounding box center [541, 415] width 1083 height 831
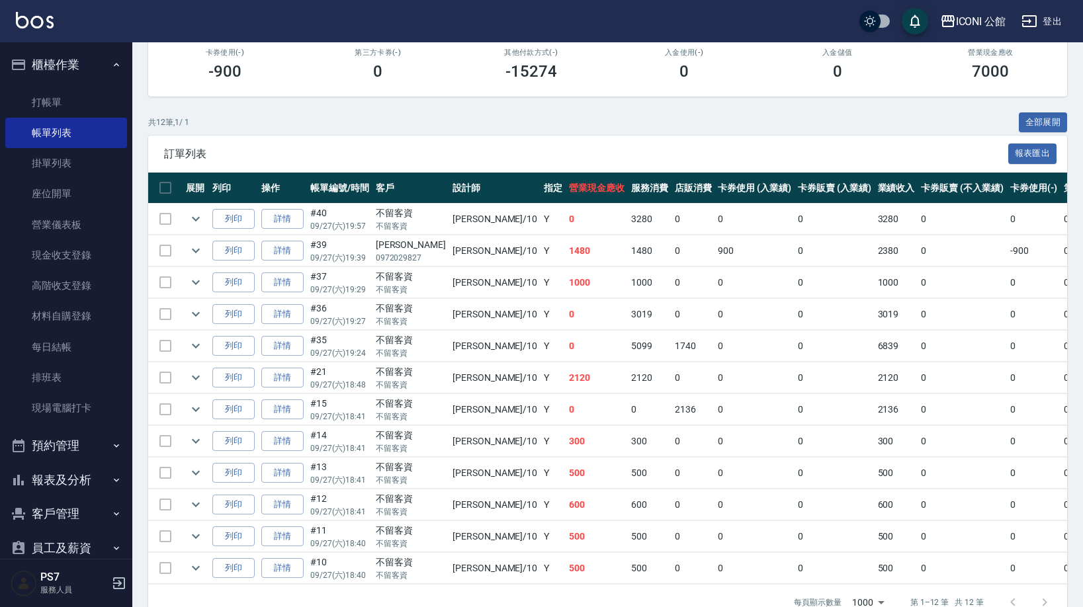
scroll to position [198, 0]
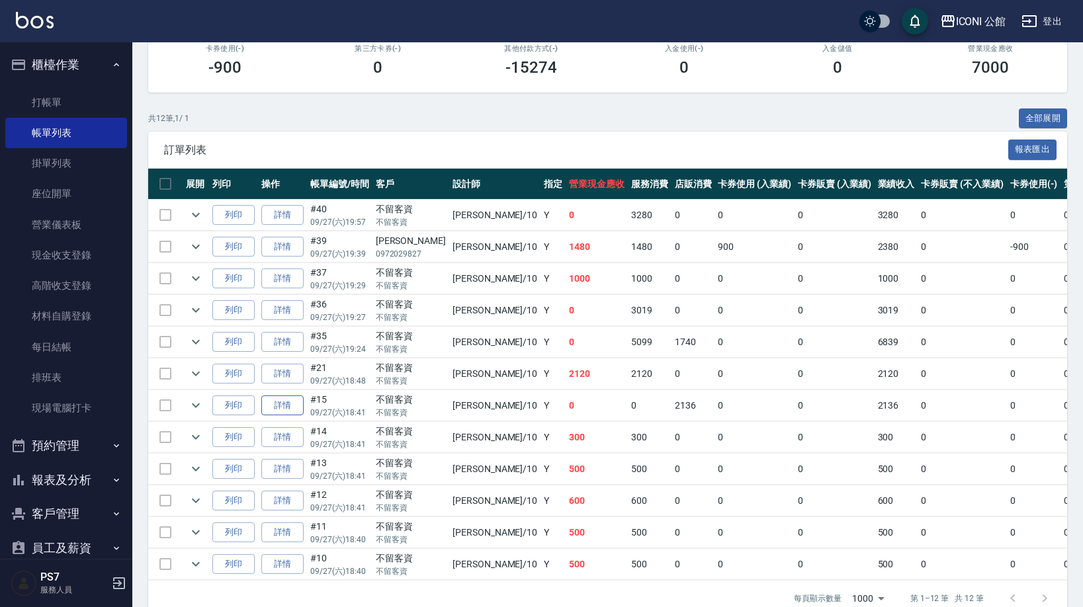
click at [293, 410] on link "詳情" at bounding box center [282, 406] width 42 height 21
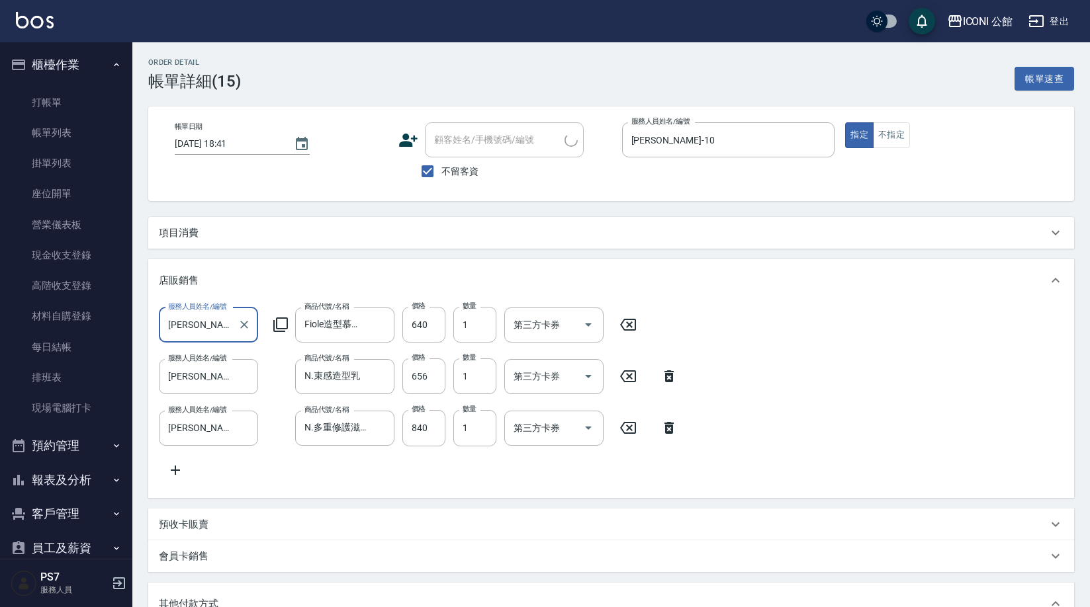
type input "[DATE] 18:41"
checkbox input "true"
type input "[PERSON_NAME]-10"
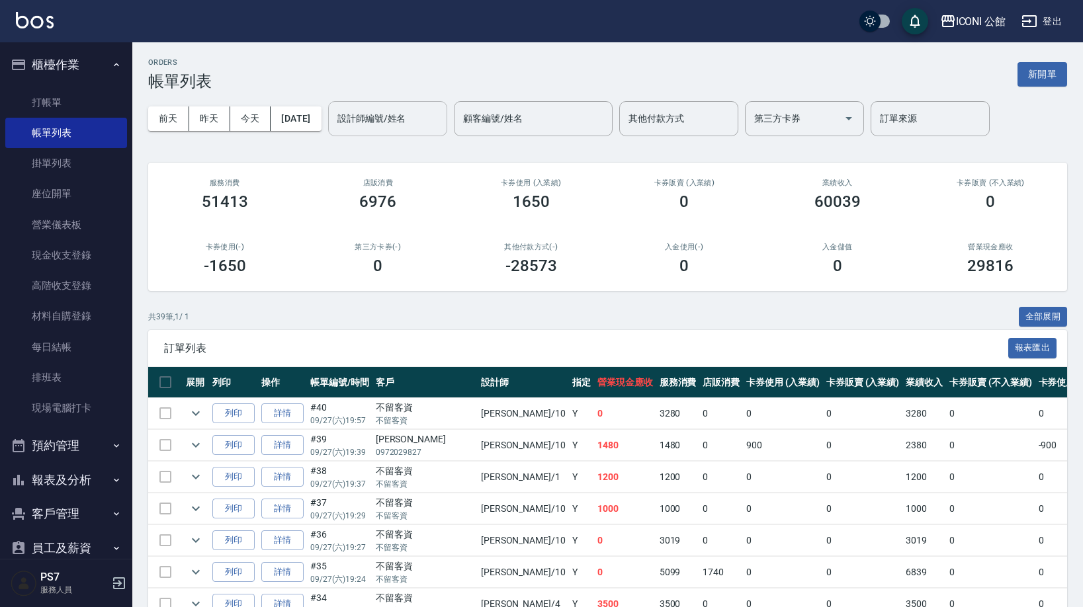
click at [404, 115] on input "設計師編號/姓名" at bounding box center [387, 118] width 107 height 23
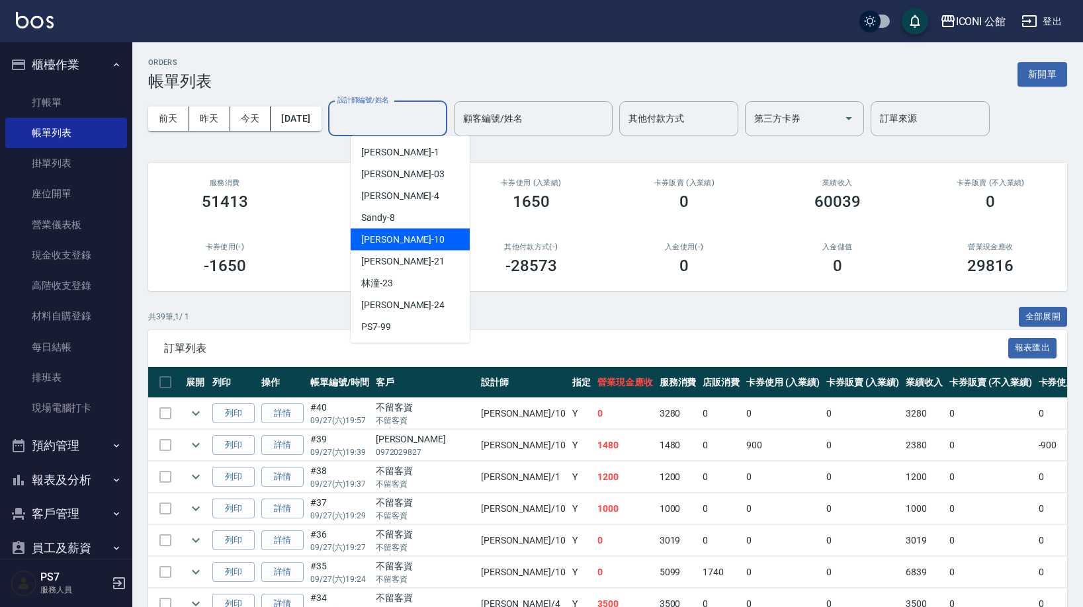
click at [392, 240] on span "[PERSON_NAME] -10" at bounding box center [402, 240] width 83 height 14
type input "[PERSON_NAME]-10"
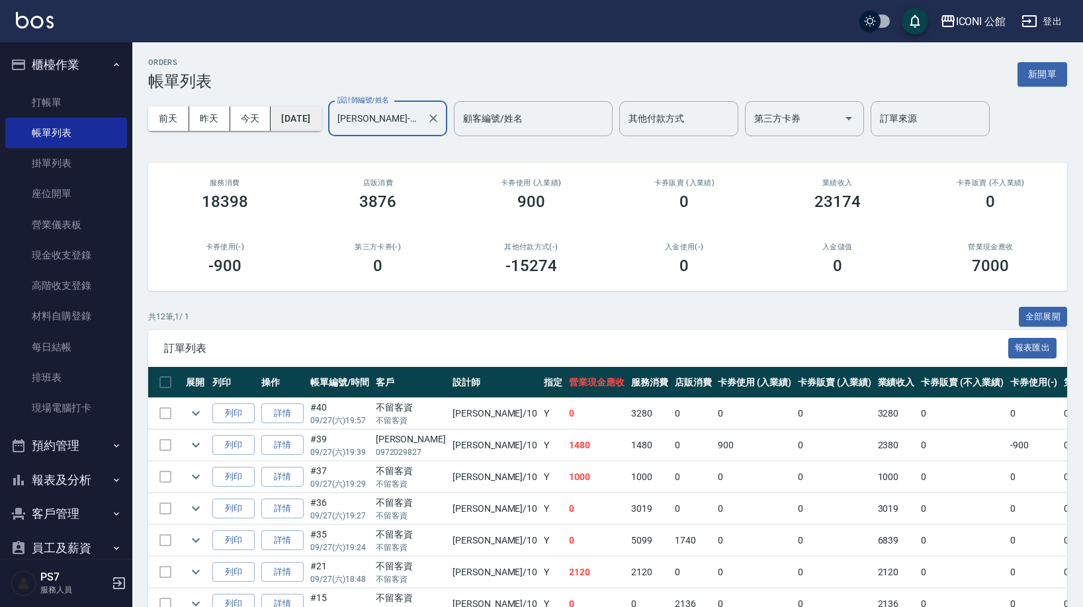
click at [305, 117] on button "[DATE]" at bounding box center [296, 119] width 50 height 24
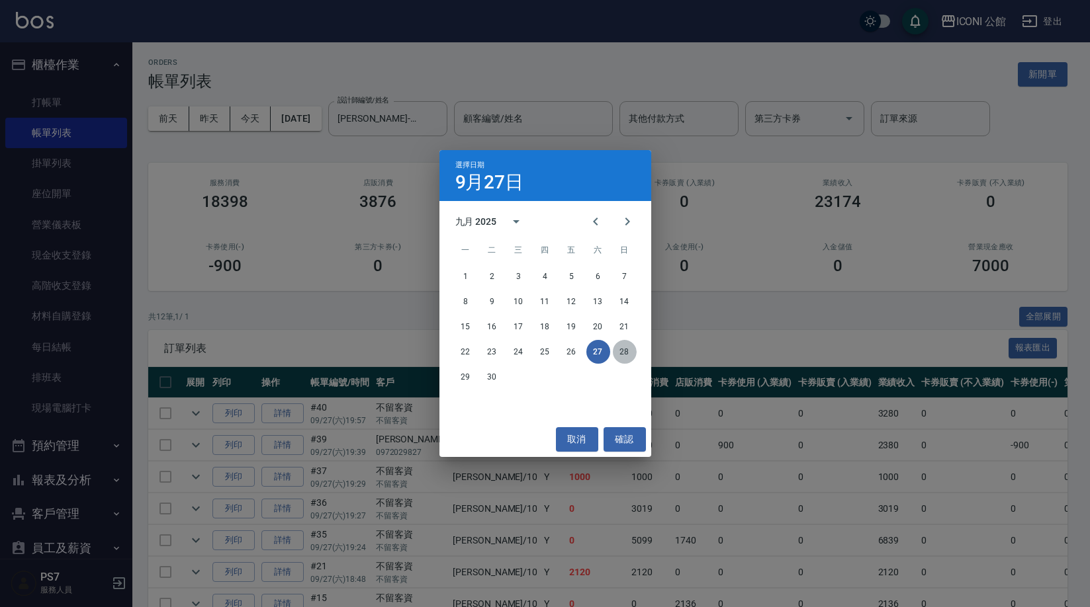
click at [621, 353] on button "28" at bounding box center [625, 352] width 24 height 24
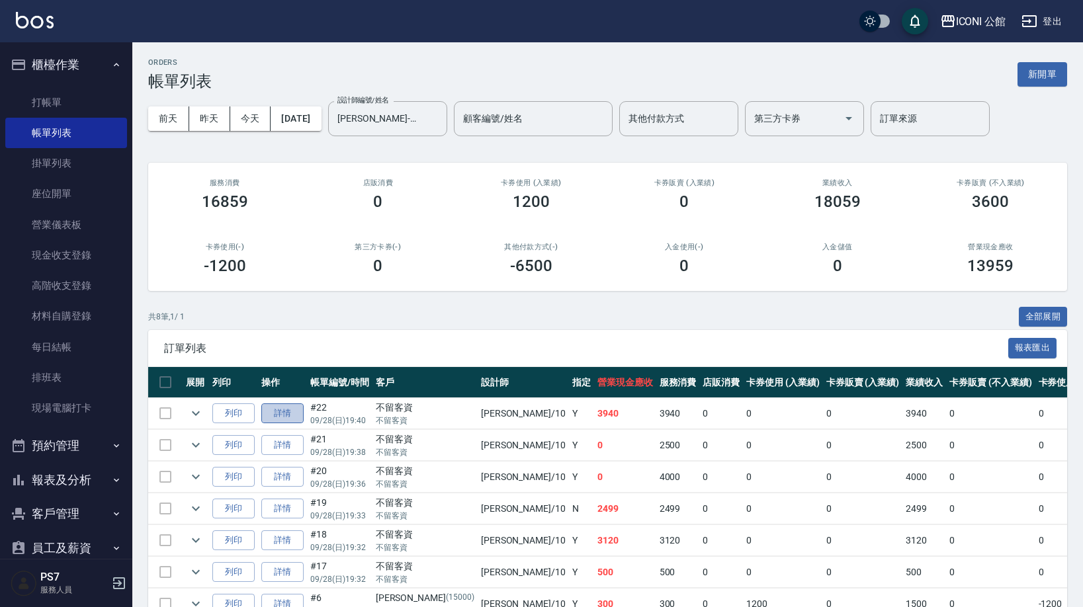
click at [294, 412] on link "詳情" at bounding box center [282, 414] width 42 height 21
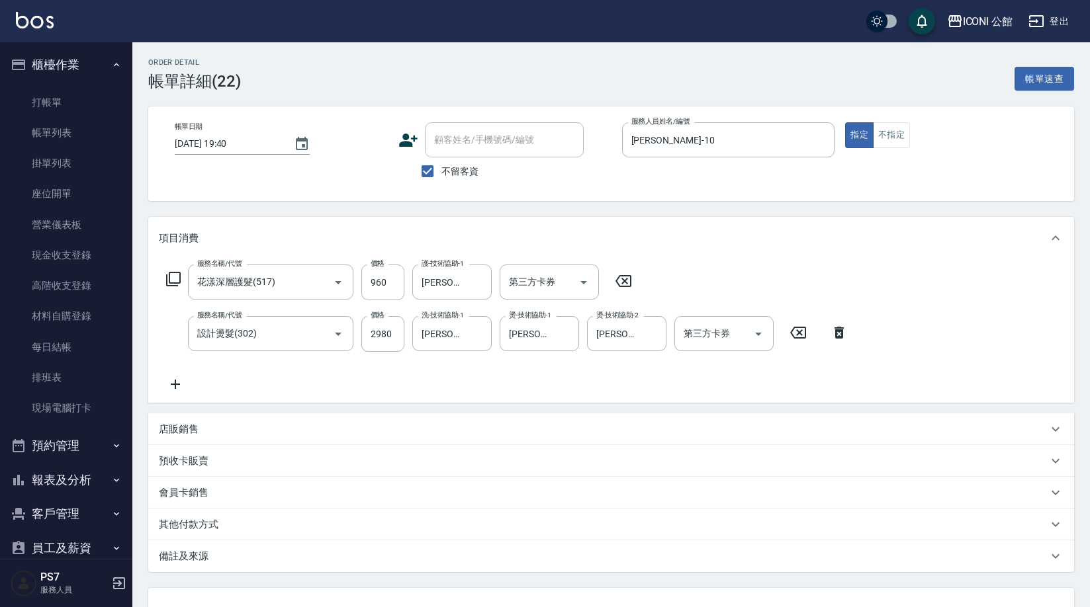
type input "[DATE] 19:40"
checkbox input "true"
type input "[PERSON_NAME]-10"
type input "花漾深層護髮(517)"
type input "設計燙髮(302)"
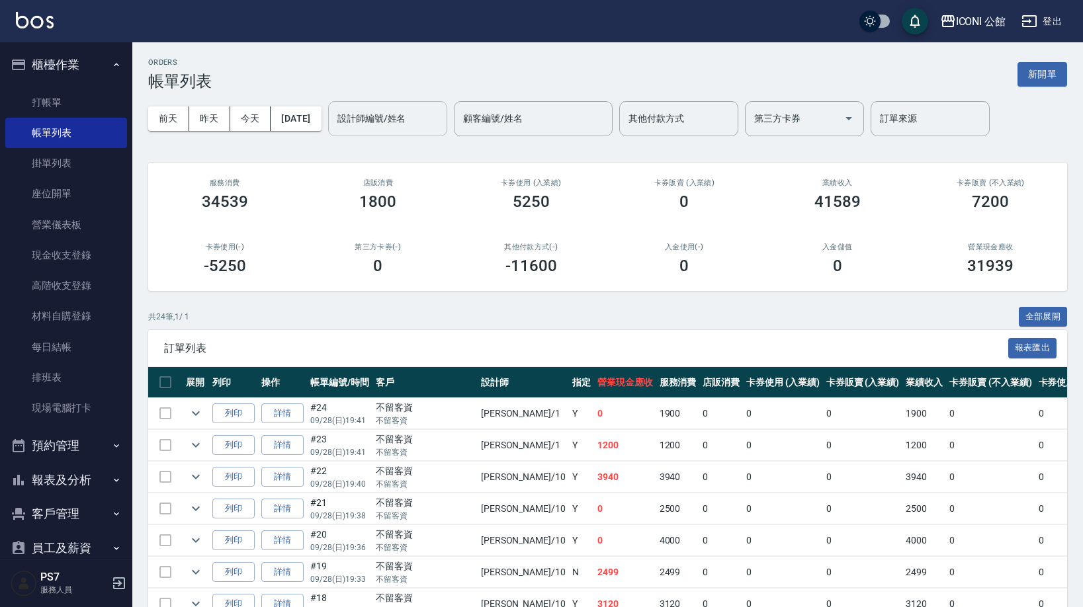
click at [398, 118] on input "設計師編號/姓名" at bounding box center [387, 118] width 107 height 23
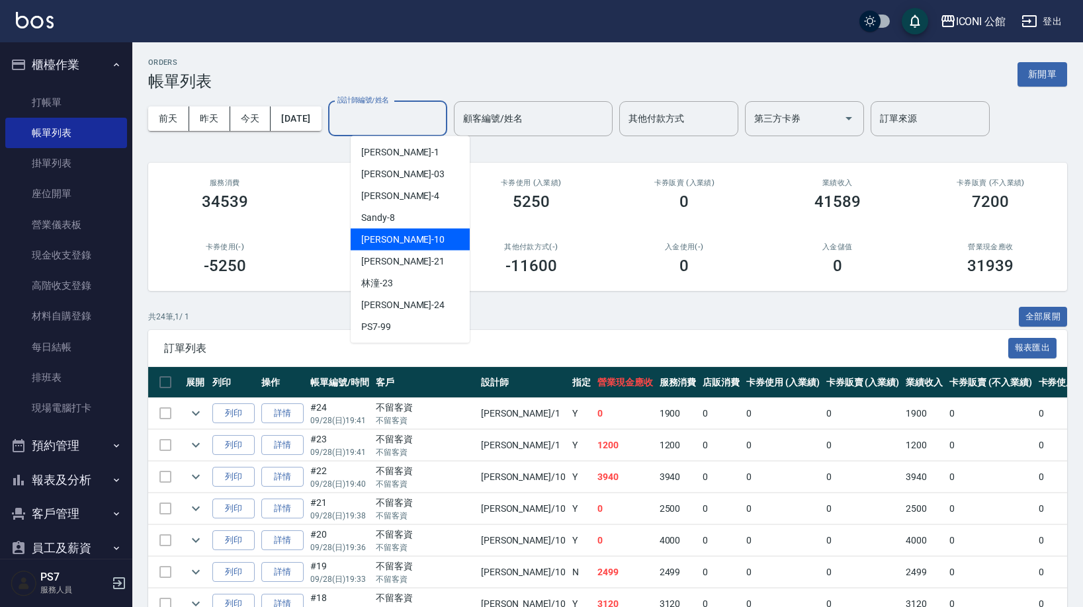
click at [411, 235] on div "[PERSON_NAME] -10" at bounding box center [410, 240] width 119 height 22
type input "[PERSON_NAME]-10"
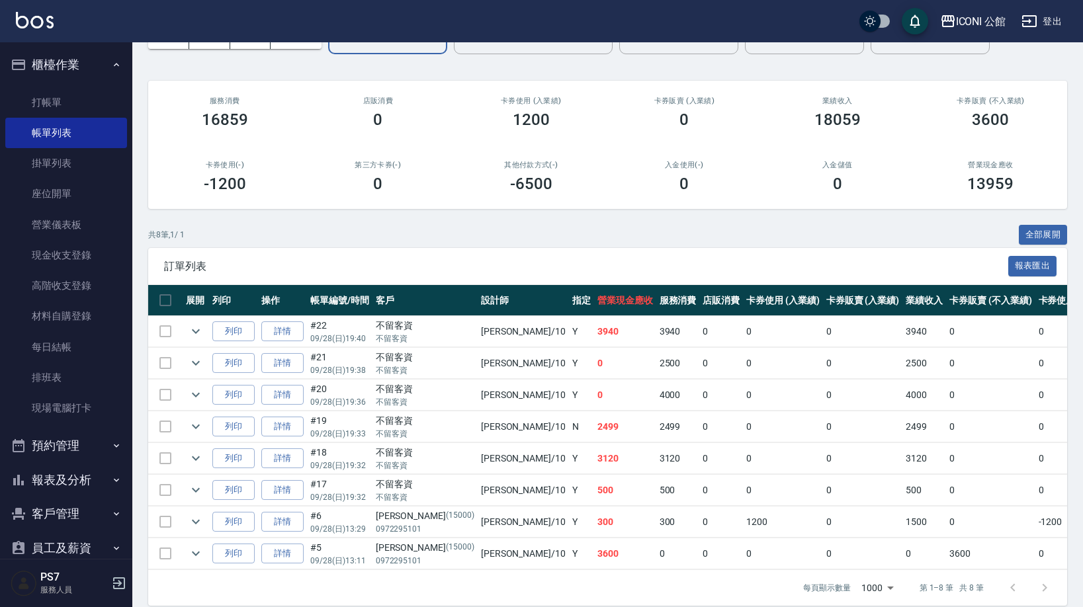
scroll to position [83, 0]
click at [281, 427] on link "詳情" at bounding box center [282, 426] width 42 height 21
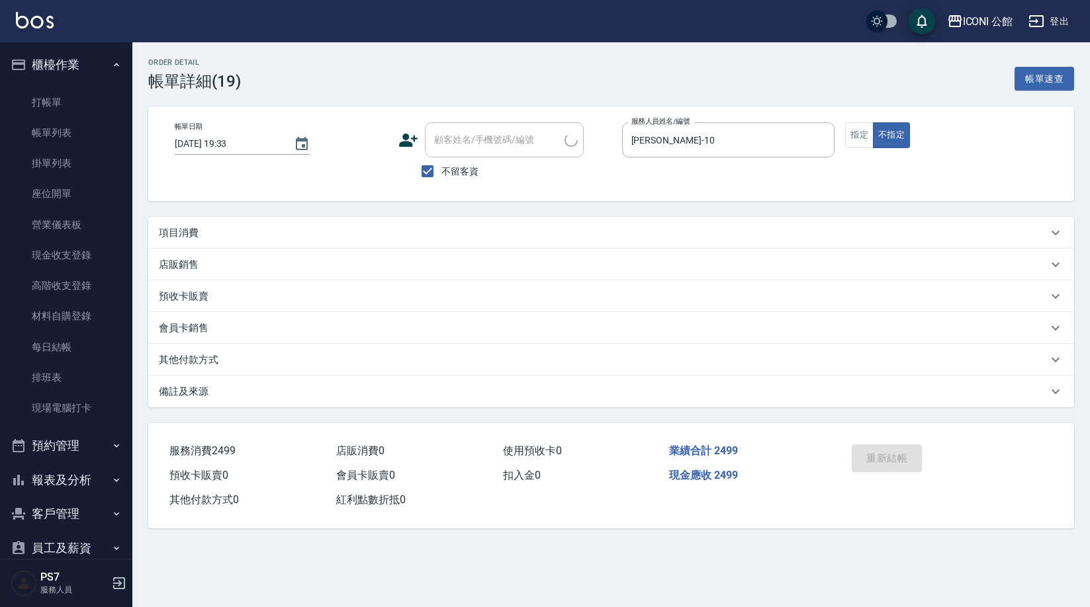
type input "[DATE] 19:33"
checkbox input "true"
type input "[PERSON_NAME]-10"
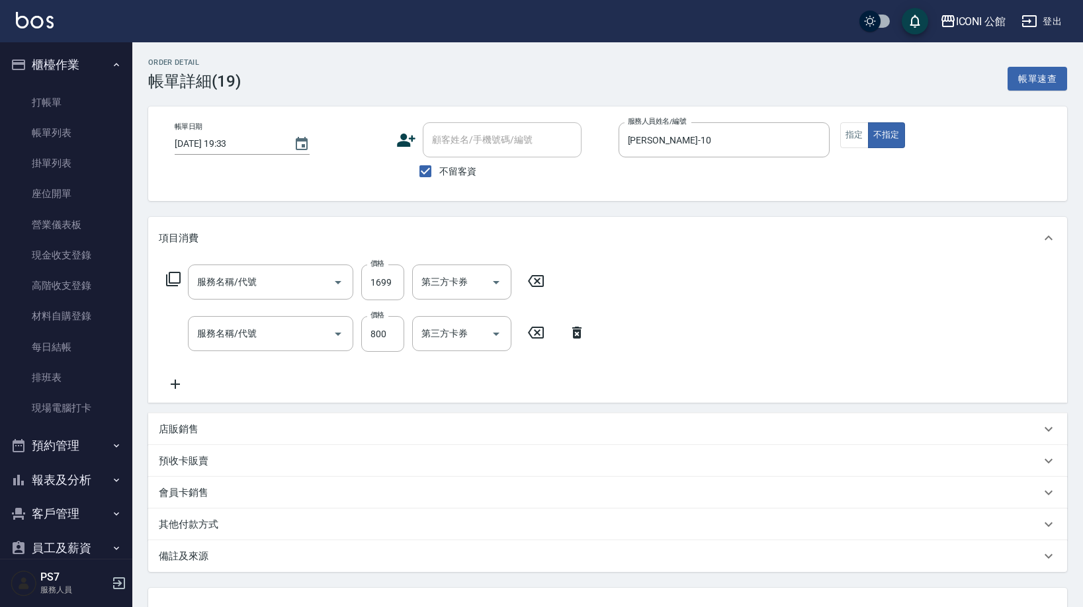
type input "設計燙髮(302)"
type input "DD急救護髮(506)"
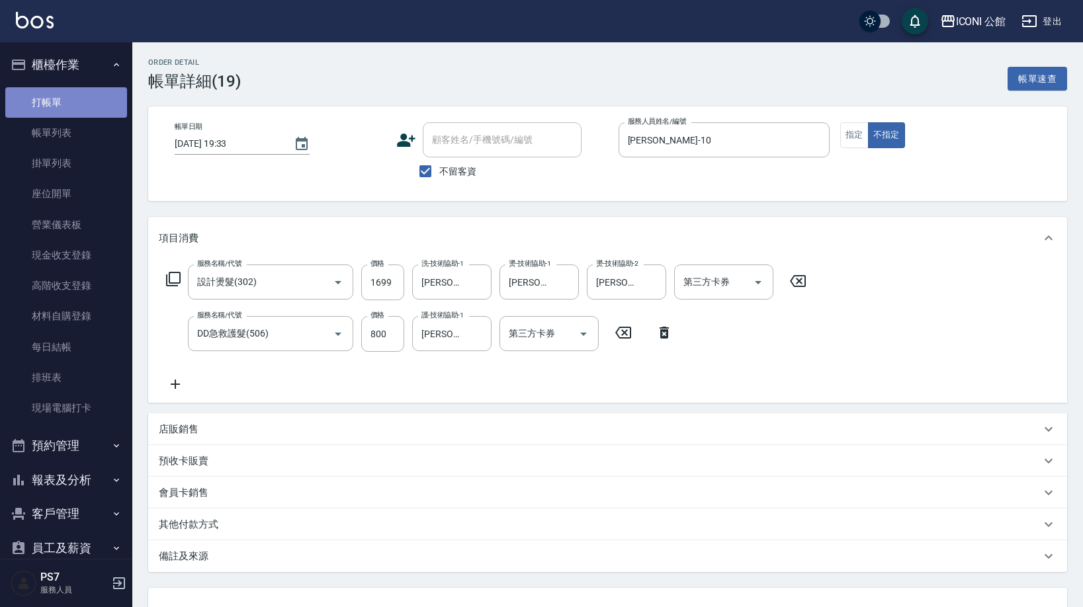
click at [70, 103] on link "打帳單" at bounding box center [66, 102] width 122 height 30
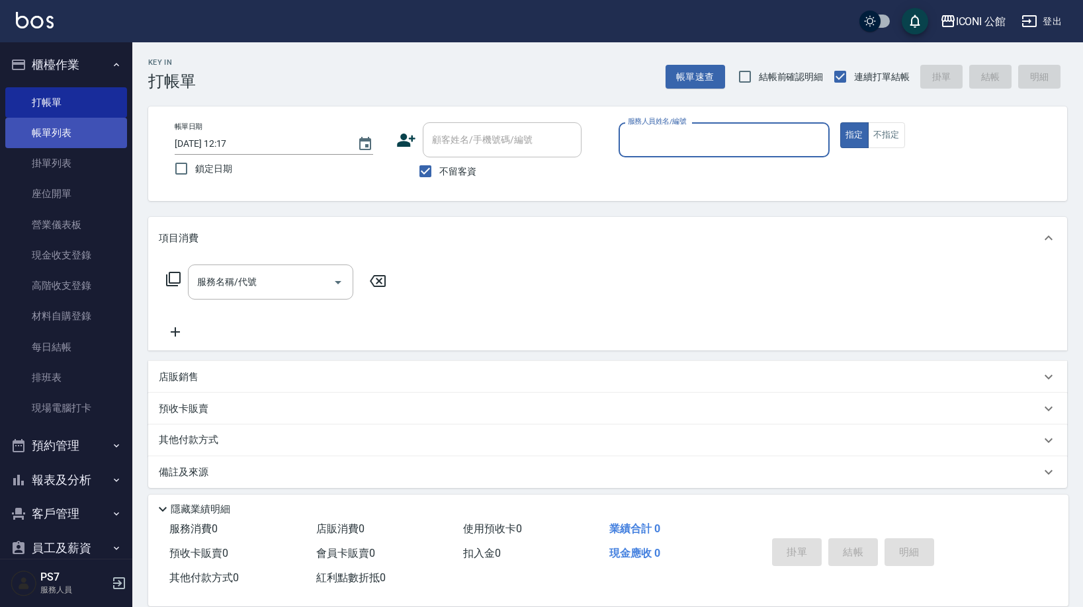
click at [58, 131] on link "帳單列表" at bounding box center [66, 133] width 122 height 30
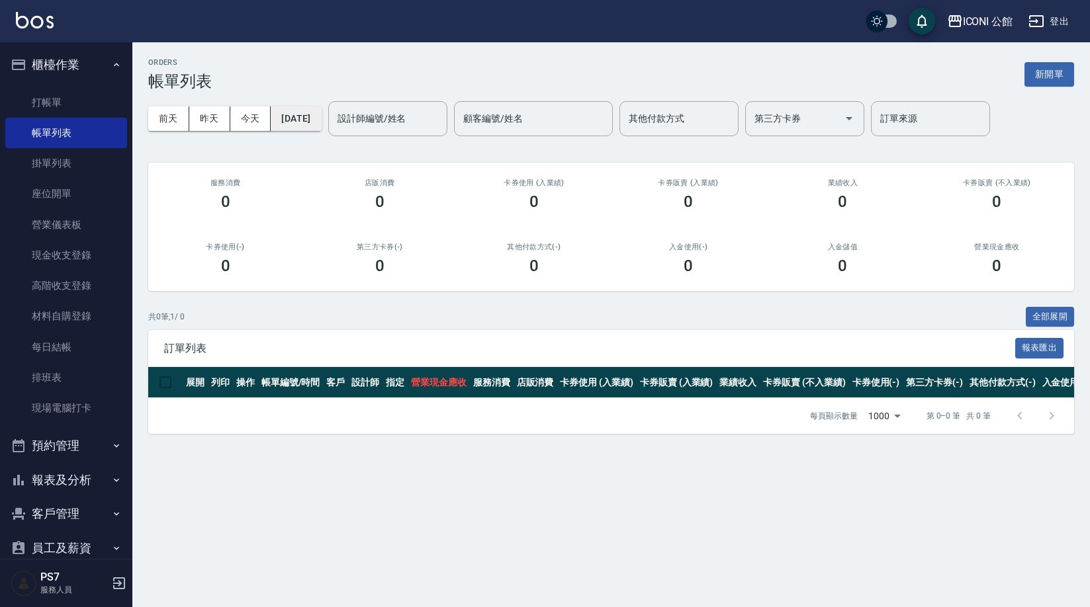
click at [321, 119] on button "[DATE]" at bounding box center [296, 119] width 50 height 24
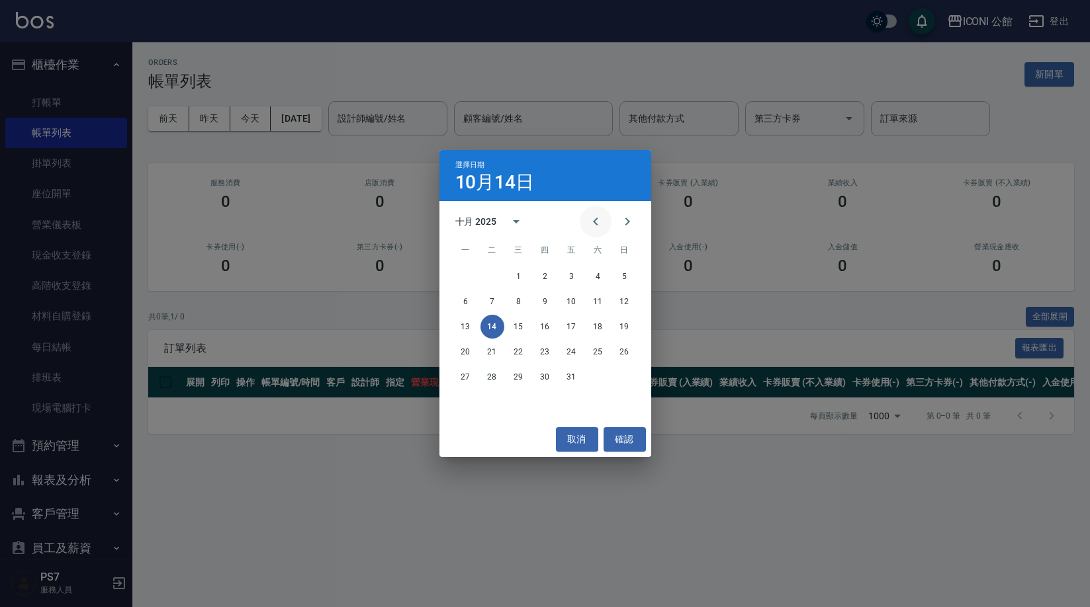
click at [588, 217] on icon "Previous month" at bounding box center [596, 222] width 16 height 16
click at [466, 376] on button "29" at bounding box center [466, 377] width 24 height 24
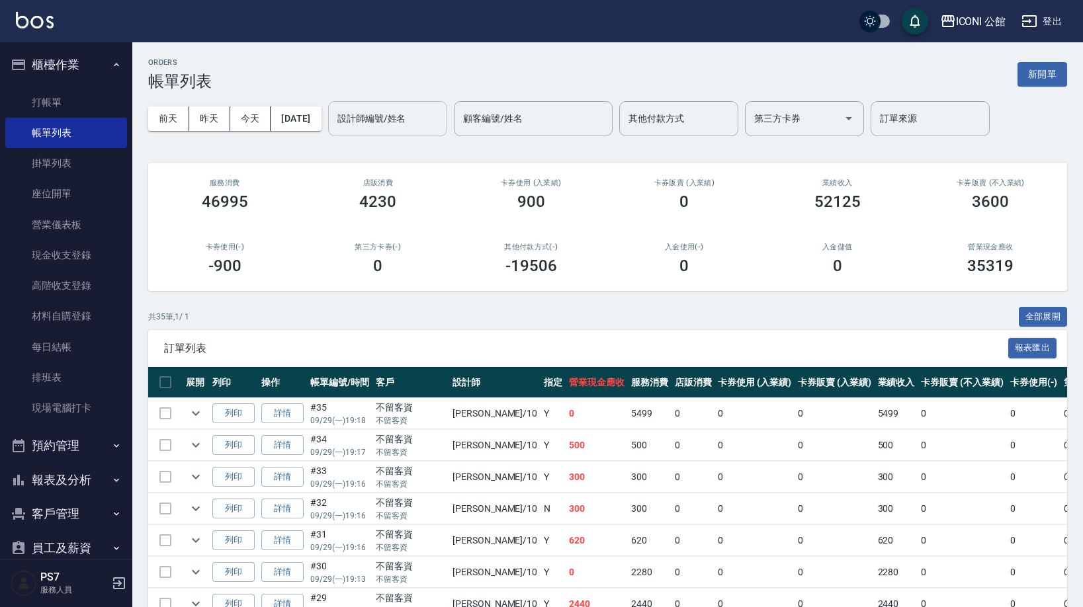
click at [409, 120] on input "設計師編號/姓名" at bounding box center [387, 118] width 107 height 23
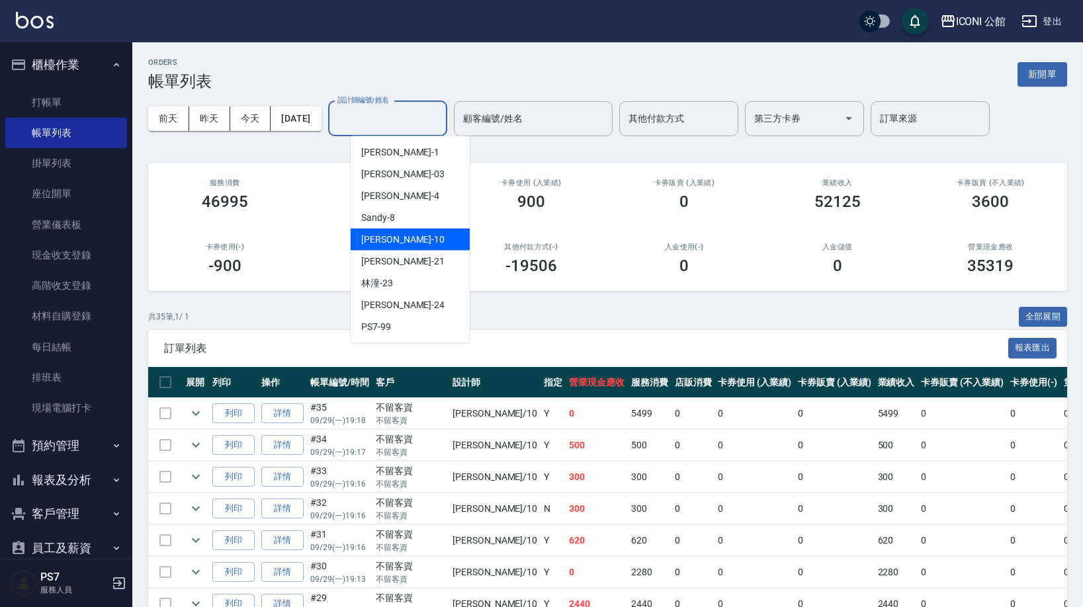
click at [415, 243] on div "[PERSON_NAME] -10" at bounding box center [410, 240] width 119 height 22
type input "[PERSON_NAME]-10"
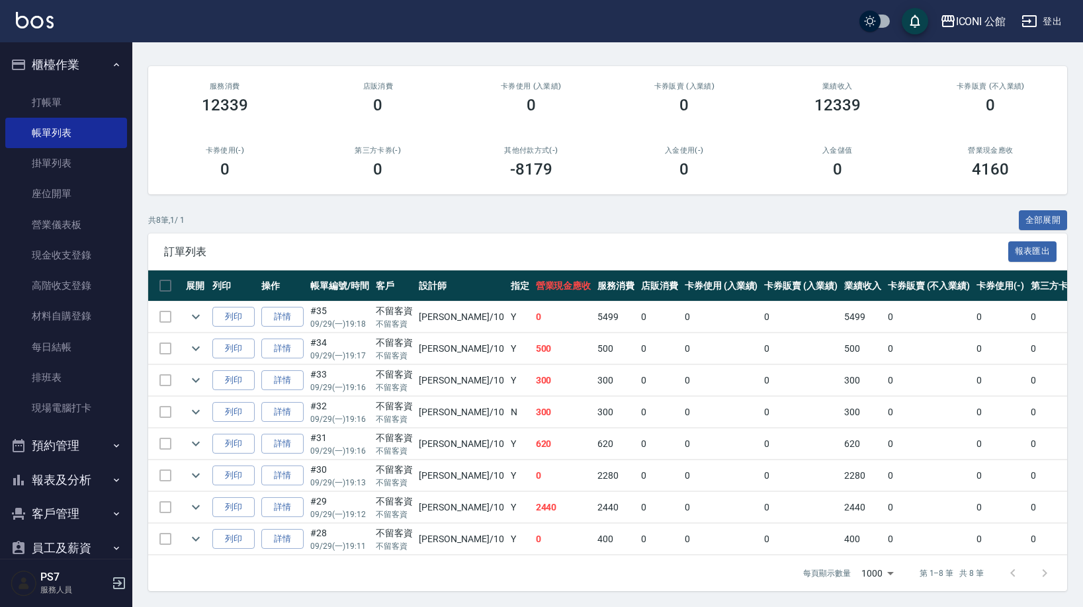
scroll to position [105, 0]
click at [296, 307] on link "詳情" at bounding box center [282, 317] width 42 height 21
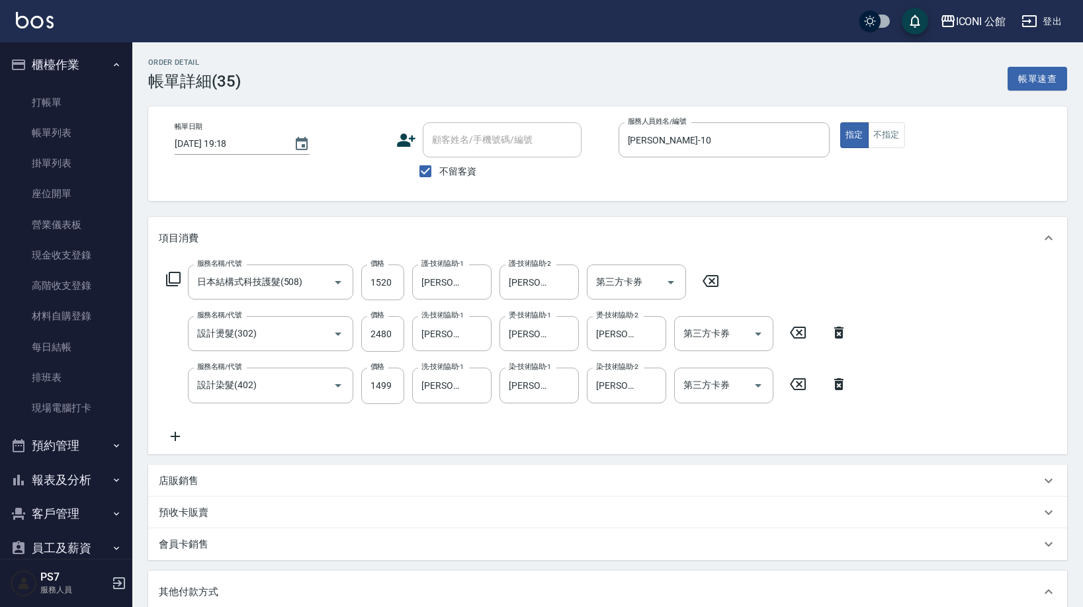
type input "[DATE] 19:18"
checkbox input "true"
type input "[PERSON_NAME]-10"
type input "日本結構式科技護髮(508)"
type input "設計燙髮(302)"
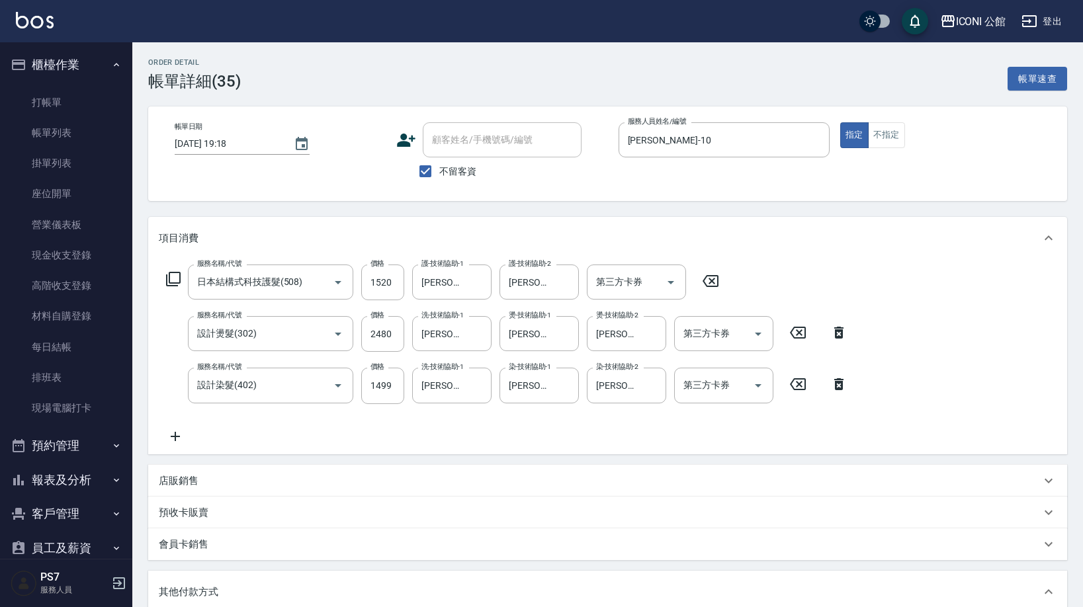
type input "設計染髮(402)"
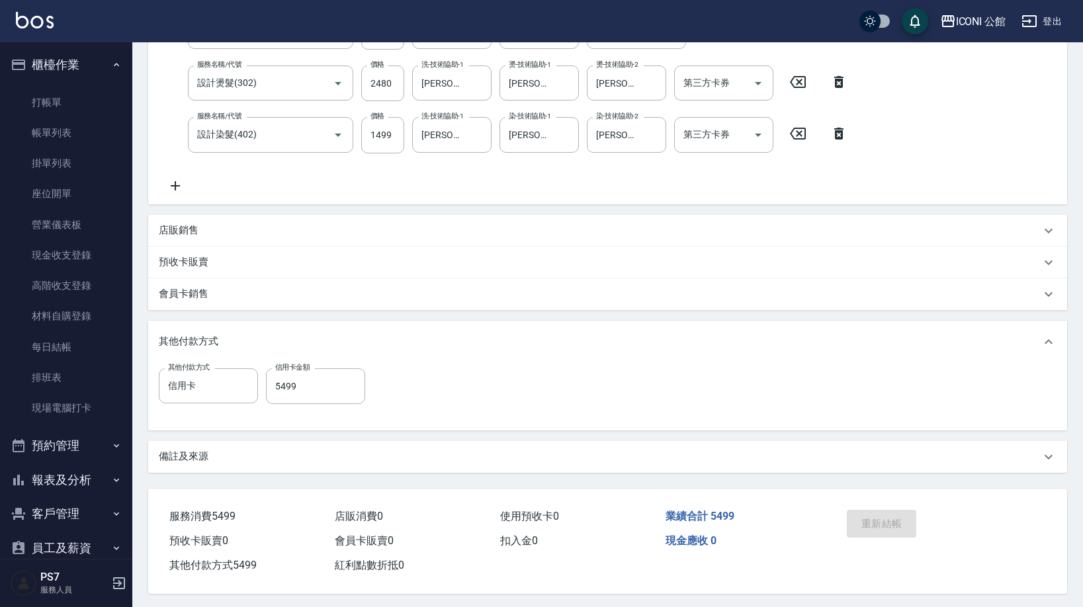
scroll to position [257, 0]
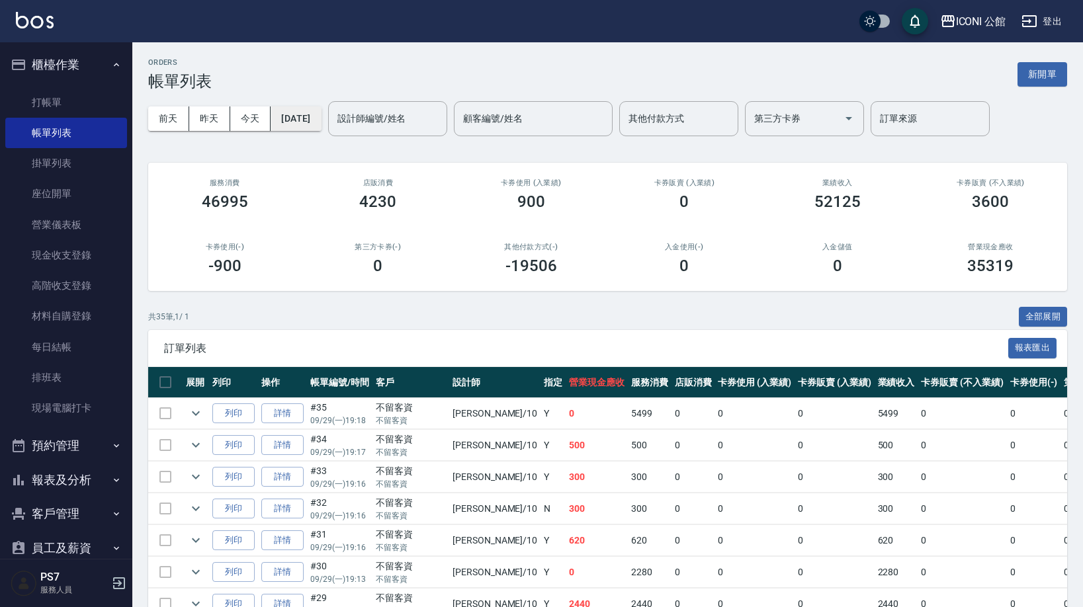
click at [316, 122] on button "[DATE]" at bounding box center [296, 119] width 50 height 24
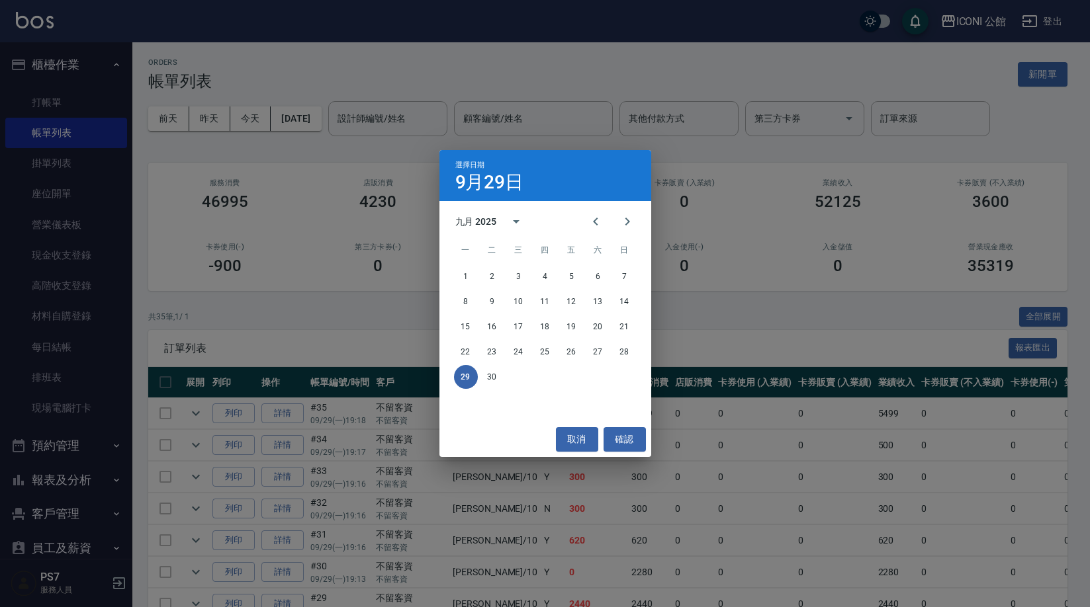
click at [361, 301] on div "選擇日期 [DATE] 九月 2025 一 二 三 四 五 六 日 1 2 3 4 5 6 7 8 9 10 11 12 13 14 15 16 17 18 …" at bounding box center [545, 303] width 1090 height 607
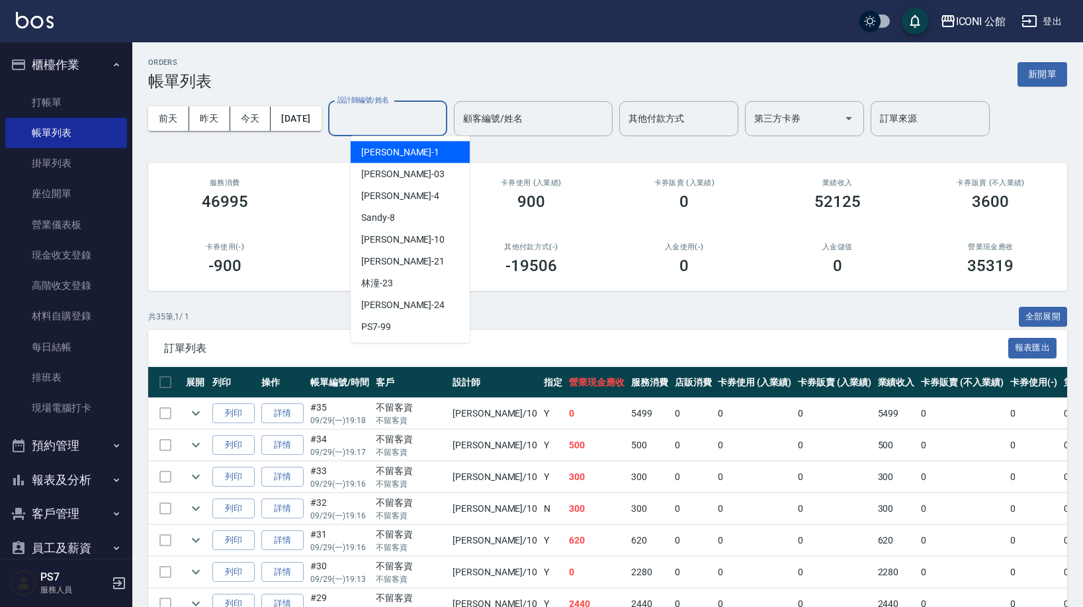
click at [385, 111] on input "設計師編號/姓名" at bounding box center [387, 118] width 107 height 23
click at [404, 244] on div "[PERSON_NAME] -10" at bounding box center [410, 240] width 119 height 22
type input "[PERSON_NAME]-10"
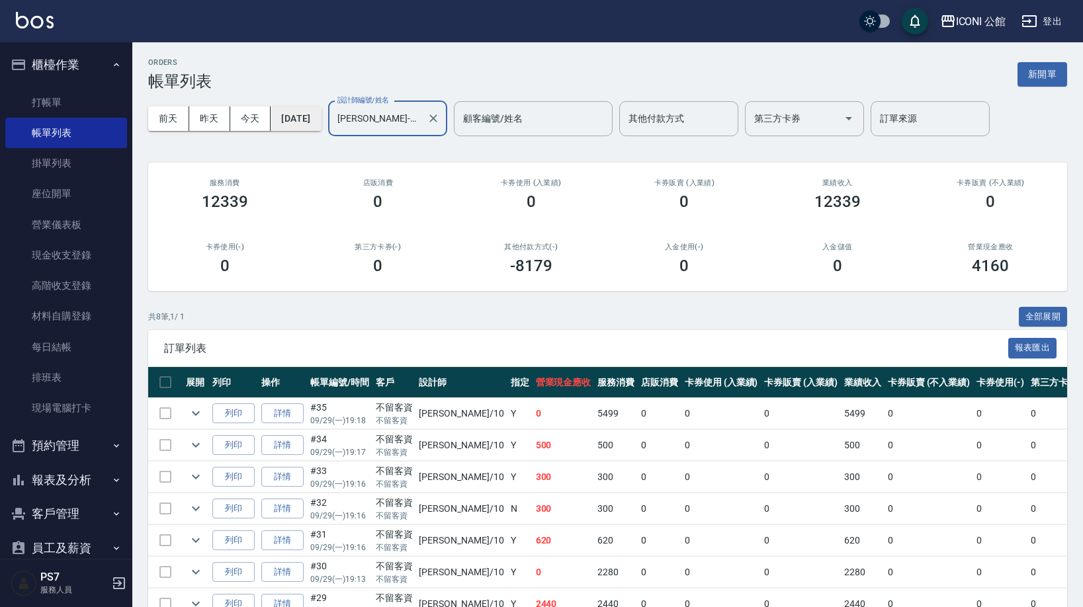
click at [321, 122] on button "[DATE]" at bounding box center [296, 119] width 50 height 24
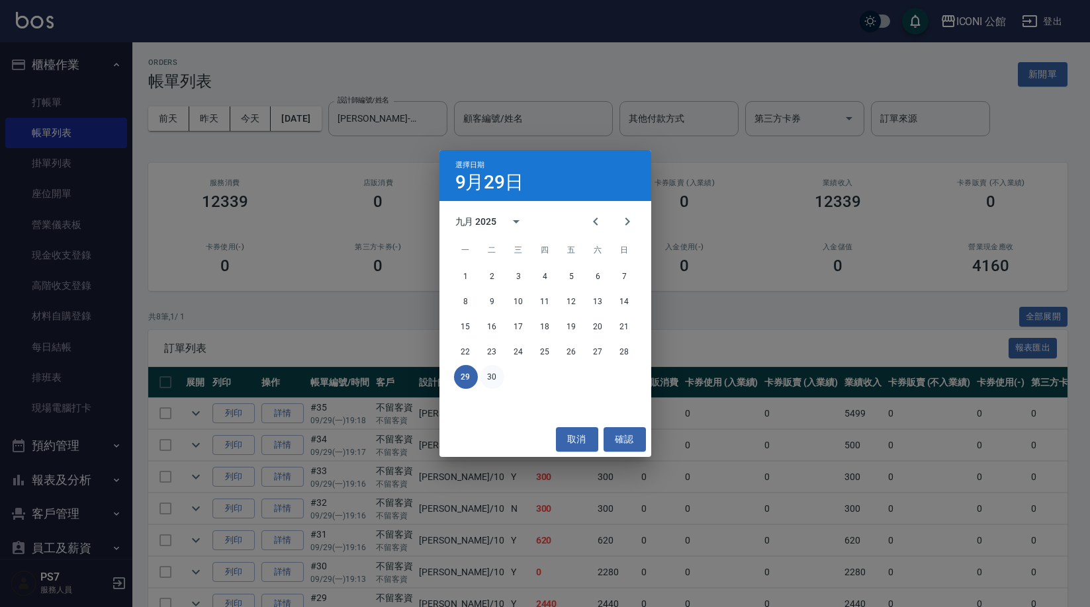
click at [489, 374] on button "30" at bounding box center [492, 377] width 24 height 24
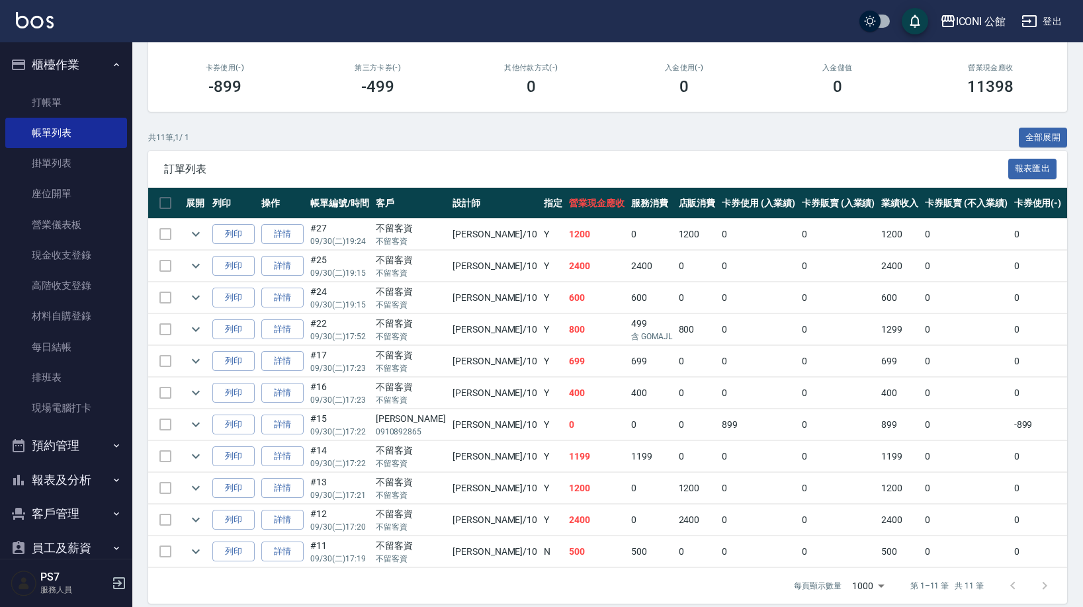
scroll to position [180, 0]
